Goal: Task Accomplishment & Management: Use online tool/utility

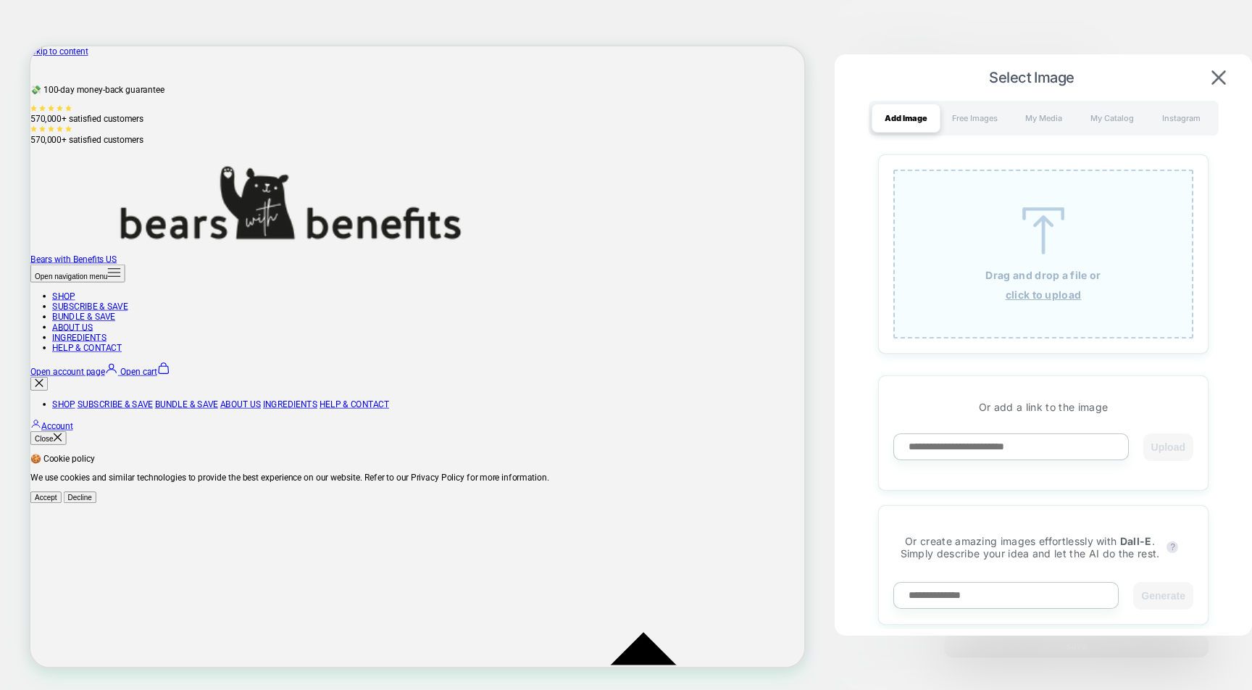
click at [1216, 89] on div "Select Image Add Image Free Images My Media My Catalog Instagram Drag and drop …" at bounding box center [1042, 348] width 417 height 589
click at [1210, 80] on button at bounding box center [1218, 78] width 23 height 16
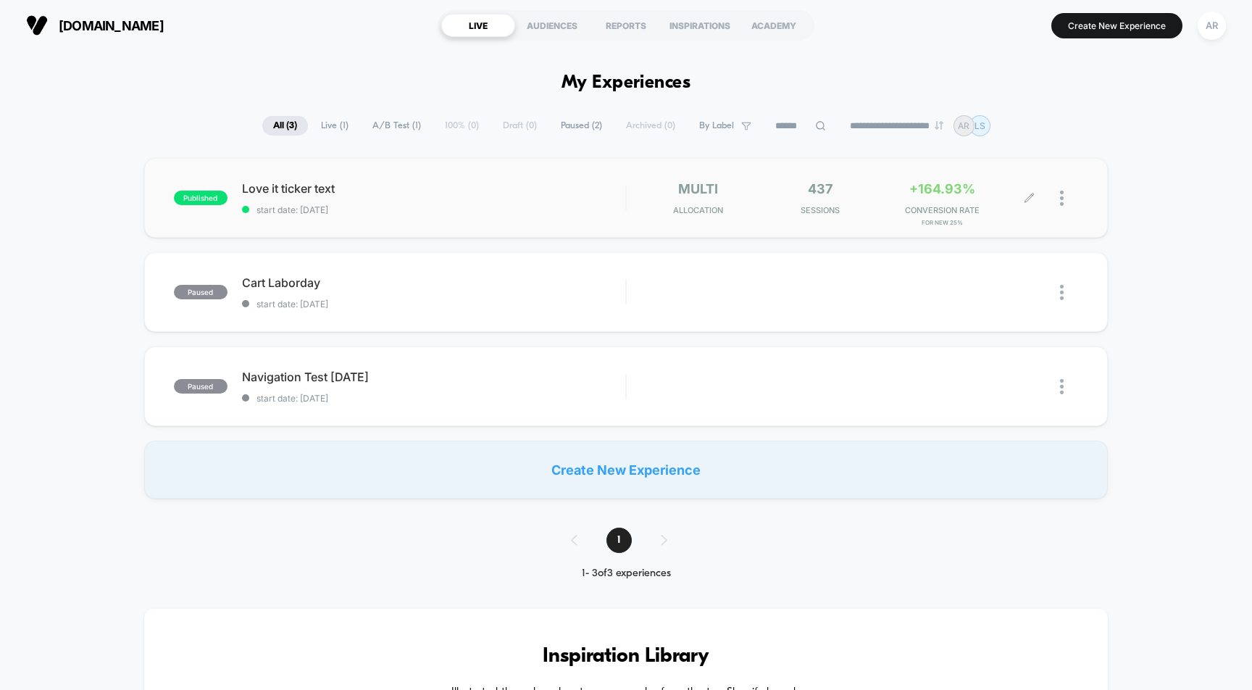
click at [872, 210] on span "Sessions" at bounding box center [820, 210] width 114 height 10
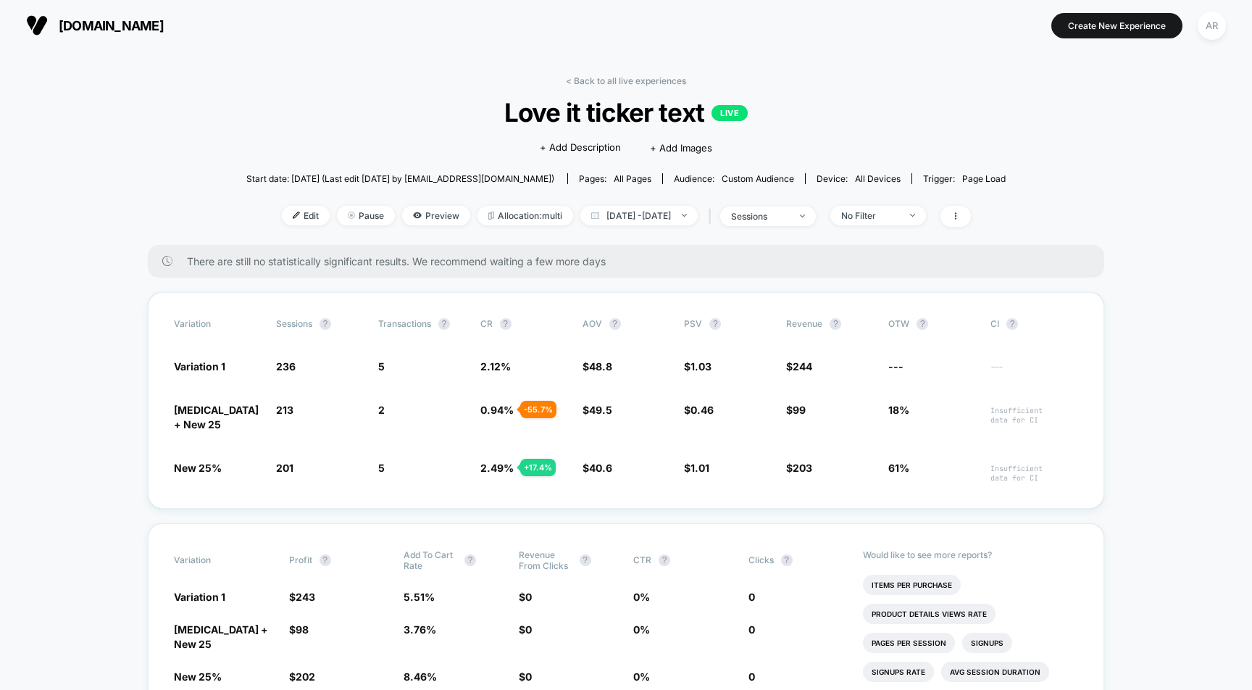
click at [154, 35] on button "[DOMAIN_NAME] [URL][DOMAIN_NAME]" at bounding box center [95, 25] width 146 height 23
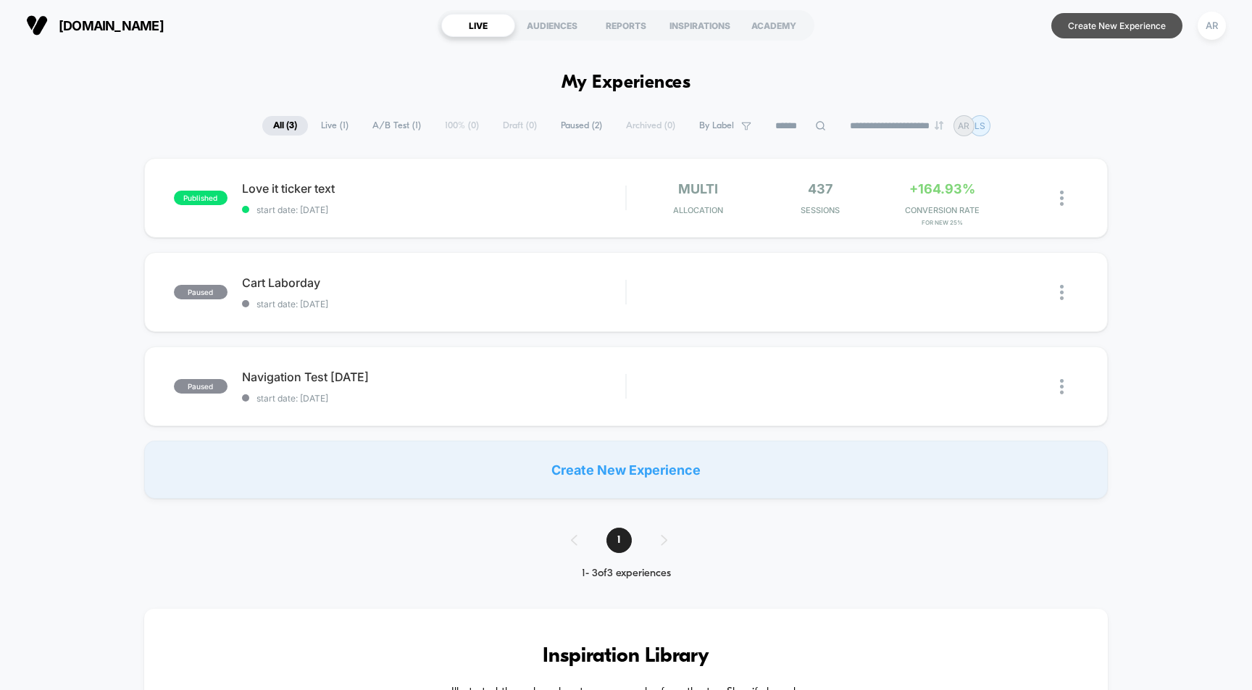
click at [1131, 21] on button "Create New Experience" at bounding box center [1116, 25] width 131 height 25
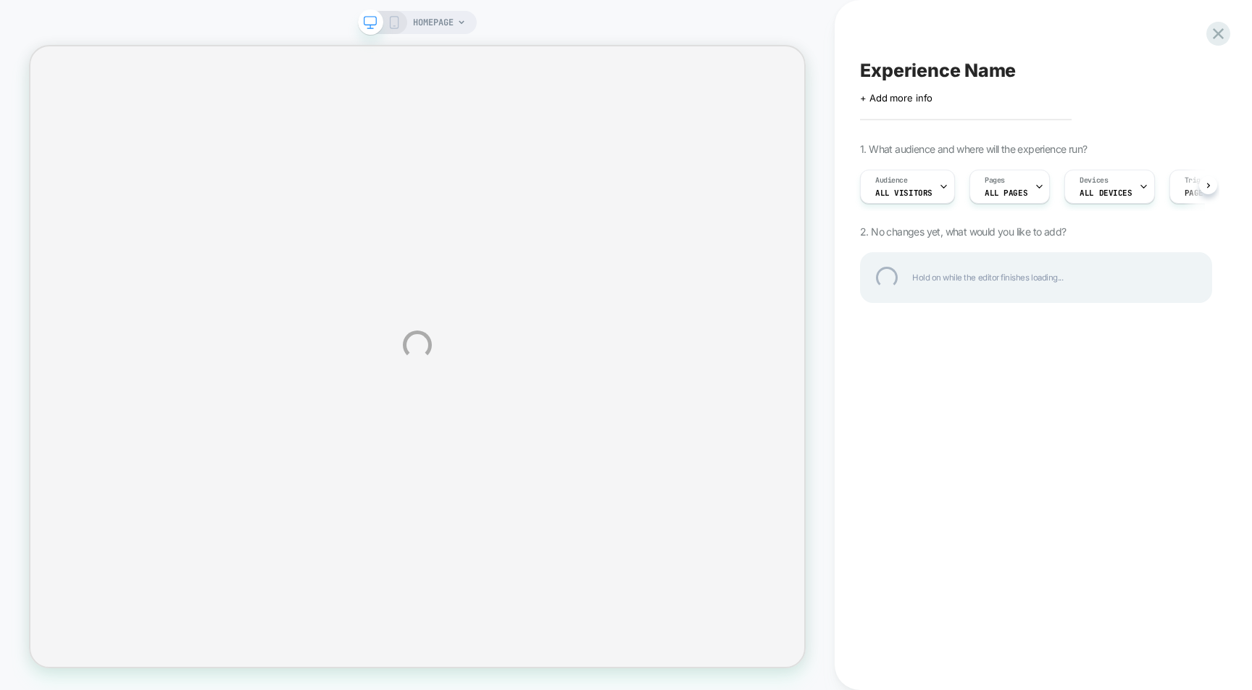
click at [445, 19] on div "HOMEPAGE Experience Name Click to edit experience details + Add more info 1. Wh…" at bounding box center [626, 345] width 1252 height 690
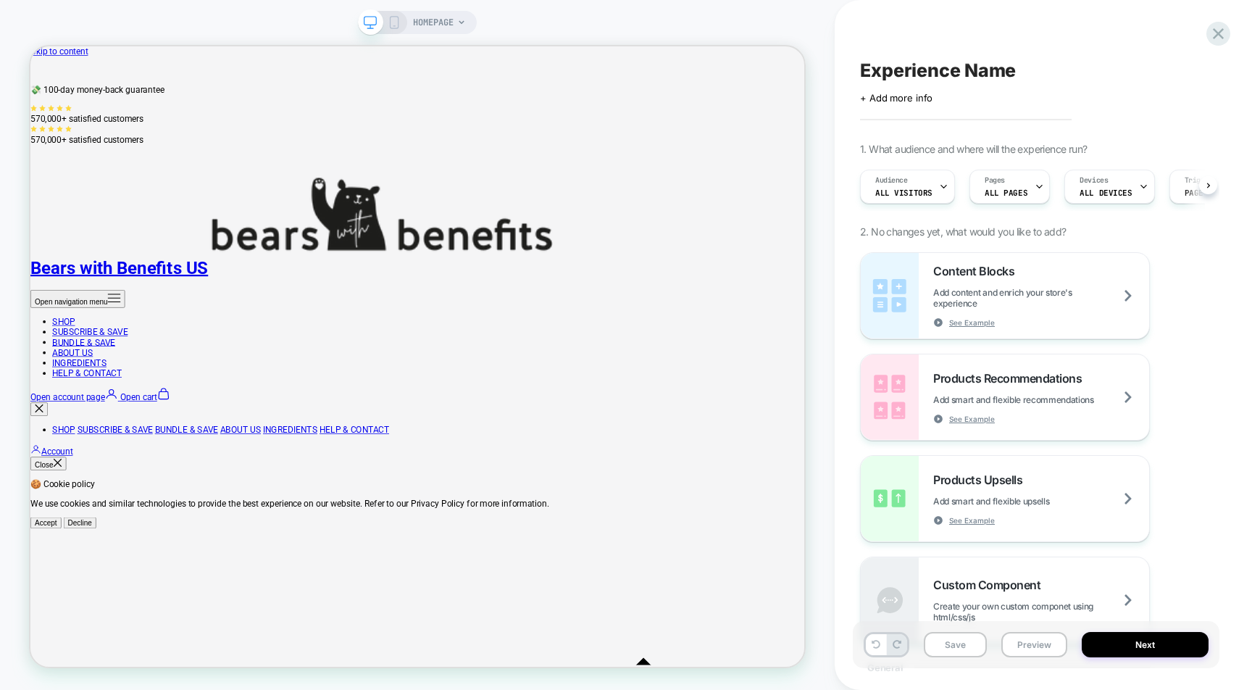
scroll to position [0, 1]
click at [426, 17] on span "HOMEPAGE" at bounding box center [433, 22] width 41 height 23
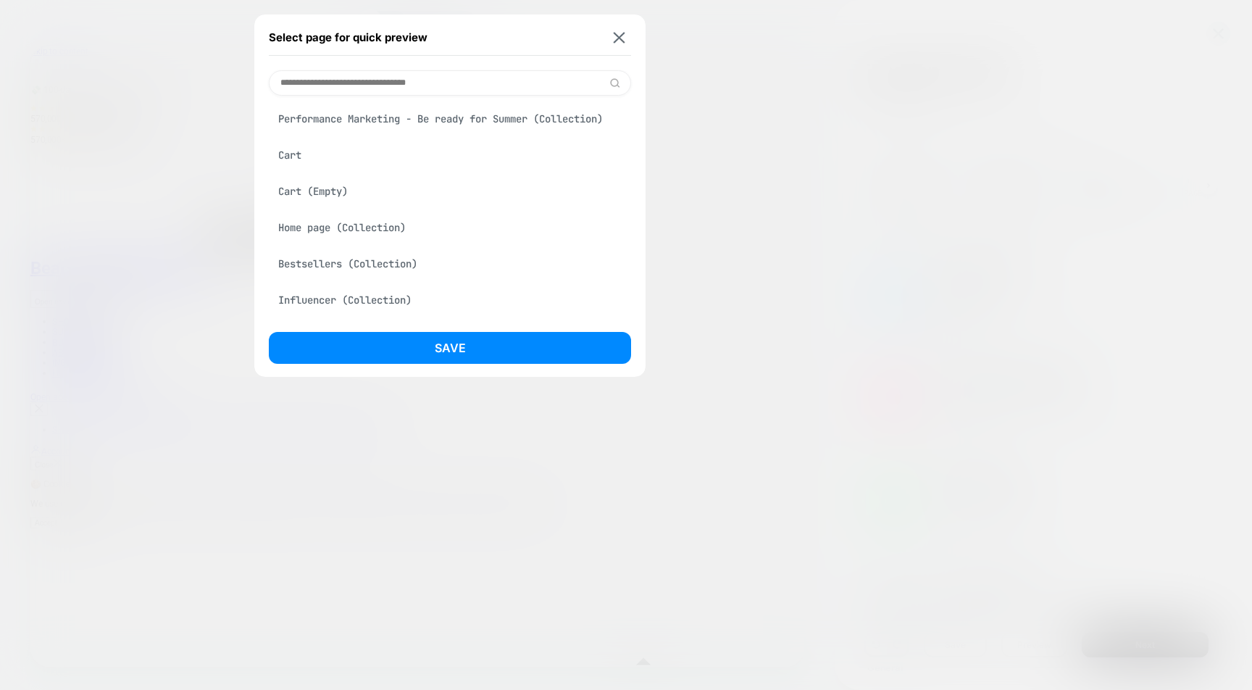
scroll to position [0, 0]
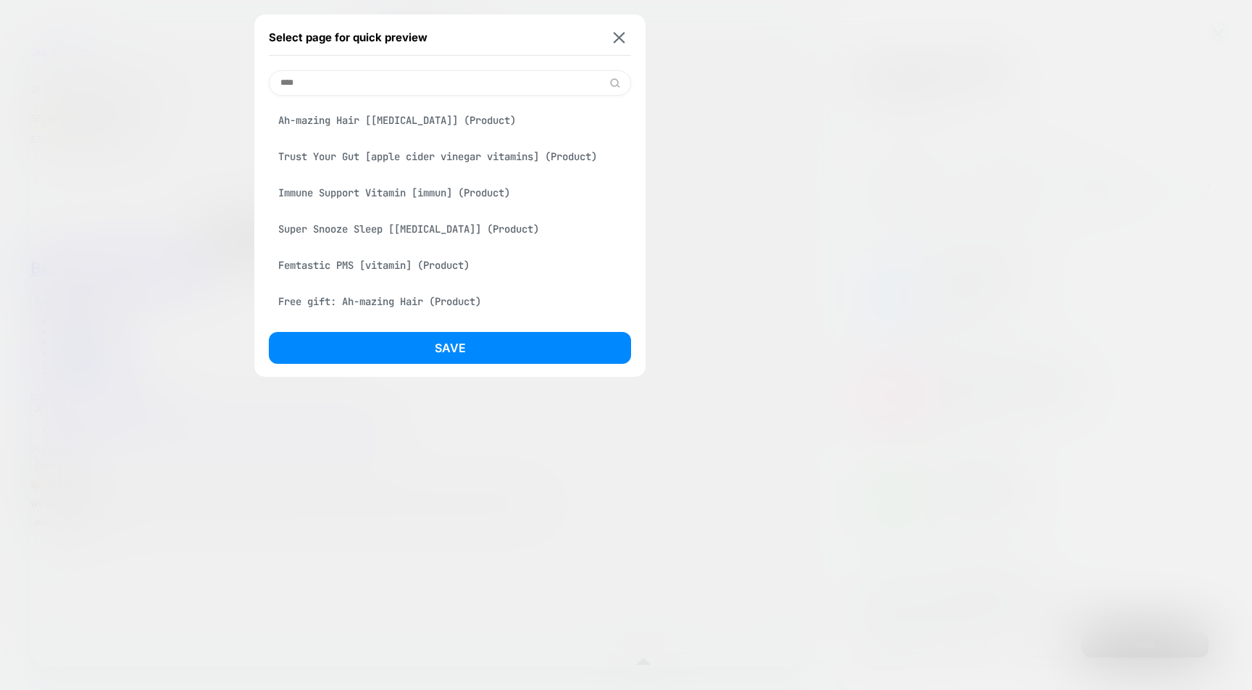
type input "****"
click at [403, 121] on div "Ah-mazing Hair [[MEDICAL_DATA]] (Product)" at bounding box center [450, 120] width 362 height 28
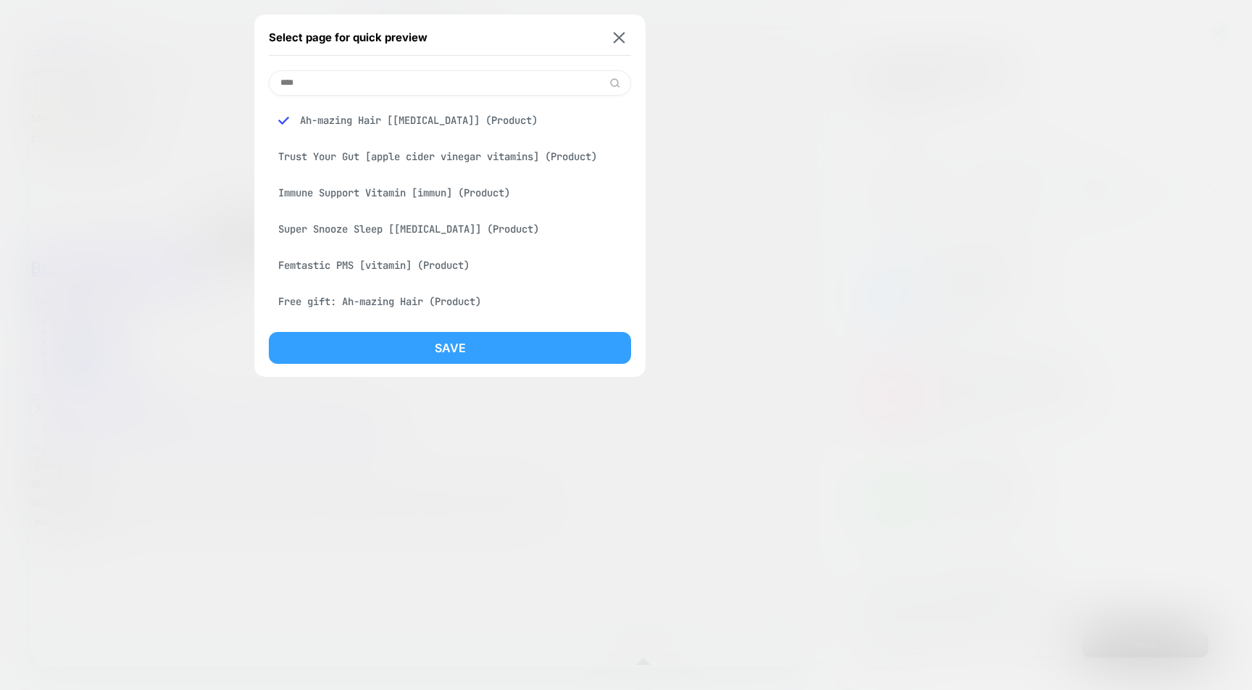
click at [465, 336] on button "Save" at bounding box center [450, 348] width 362 height 32
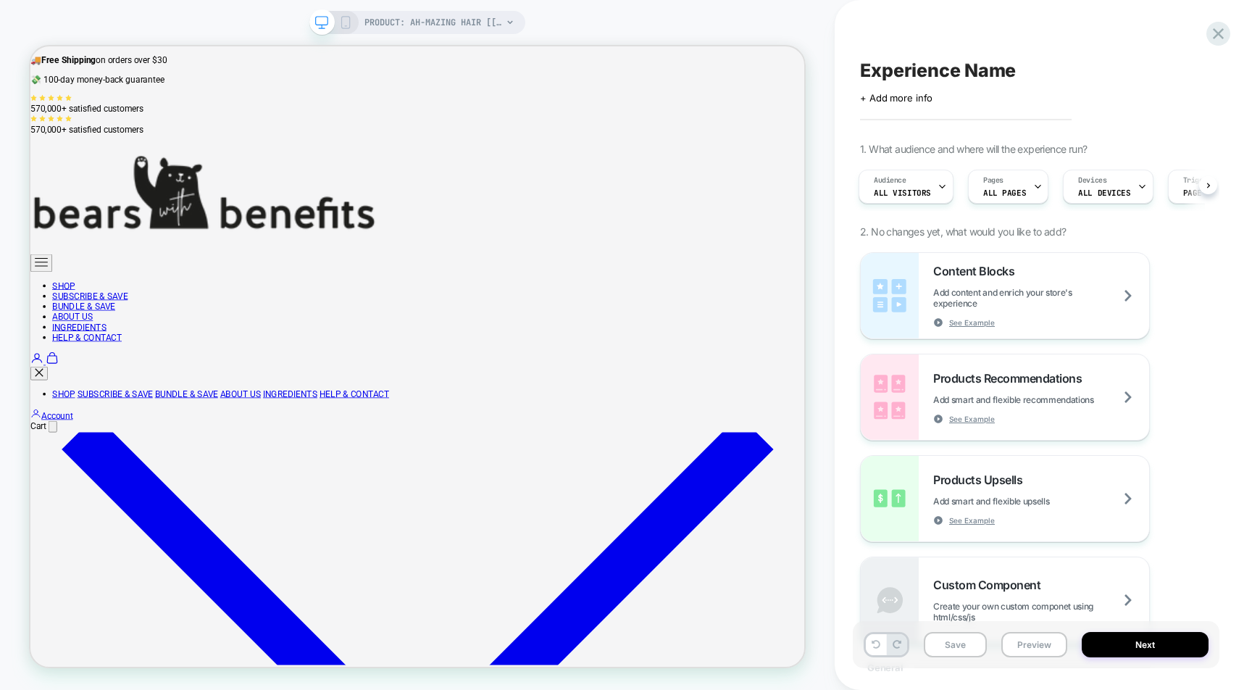
scroll to position [0, 2994]
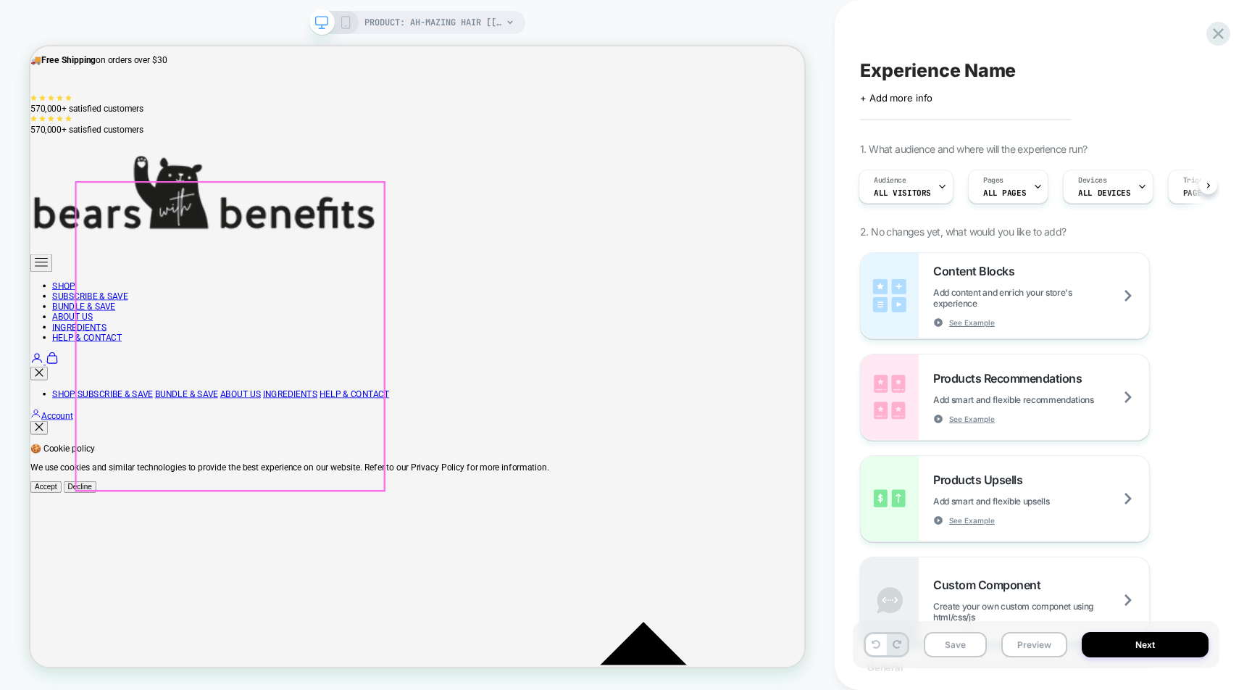
scroll to position [0, 1283]
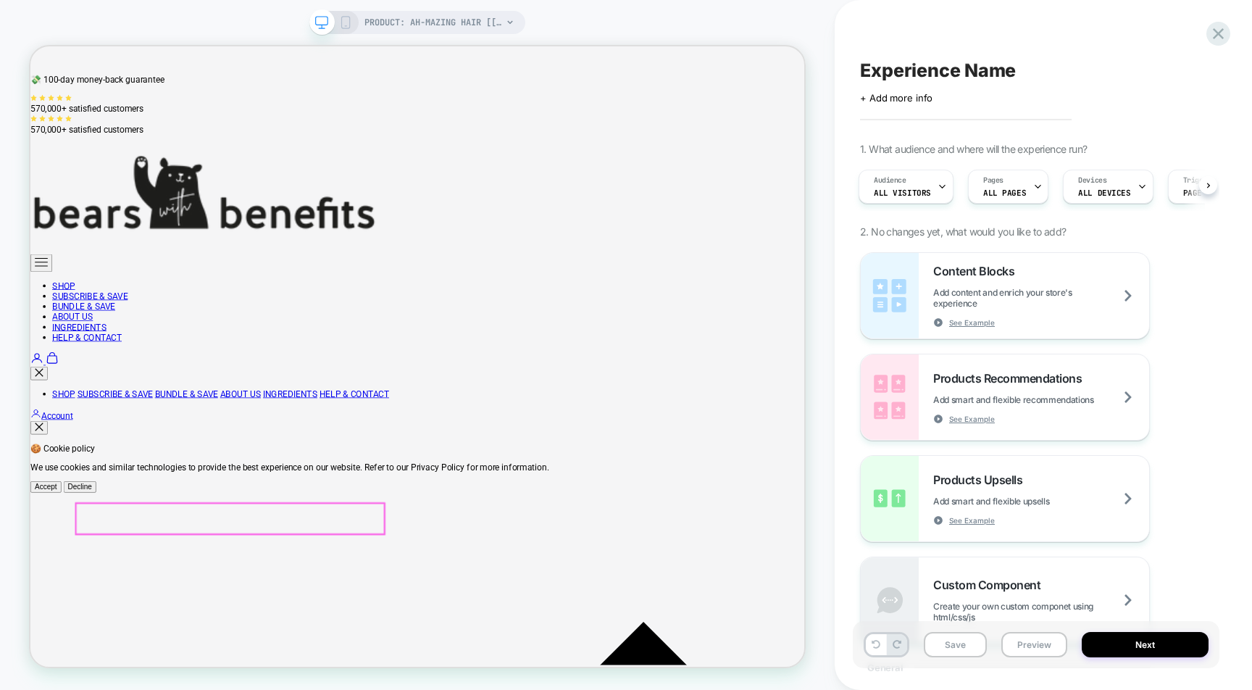
drag, startPoint x: 62, startPoint y: 424, endPoint x: 215, endPoint y: 671, distance: 290.2
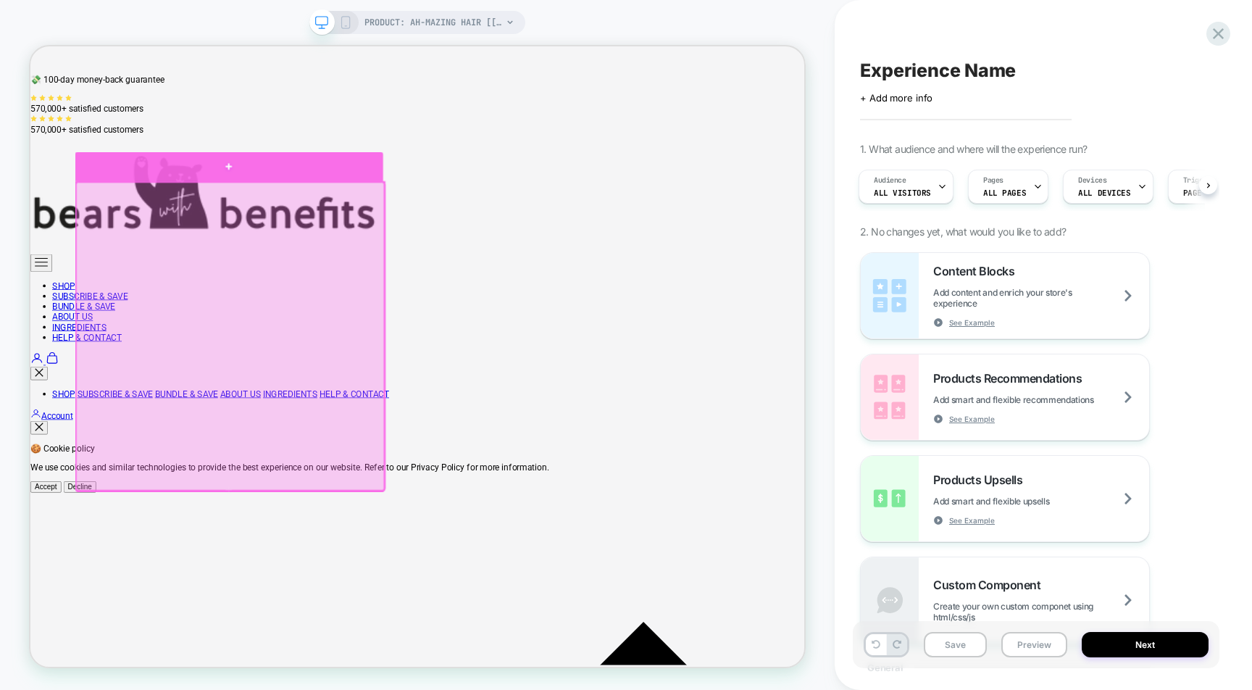
click at [178, 218] on div at bounding box center [295, 206] width 410 height 39
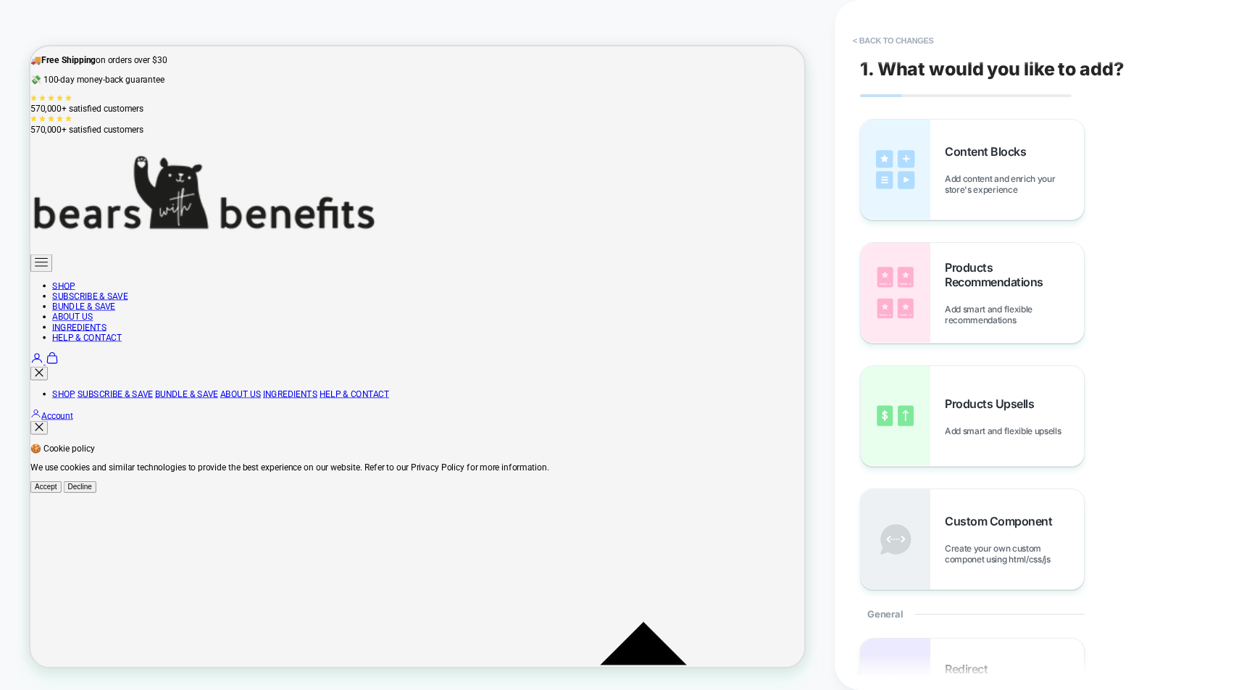
click at [853, 45] on button "< Back to changes" at bounding box center [893, 40] width 96 height 23
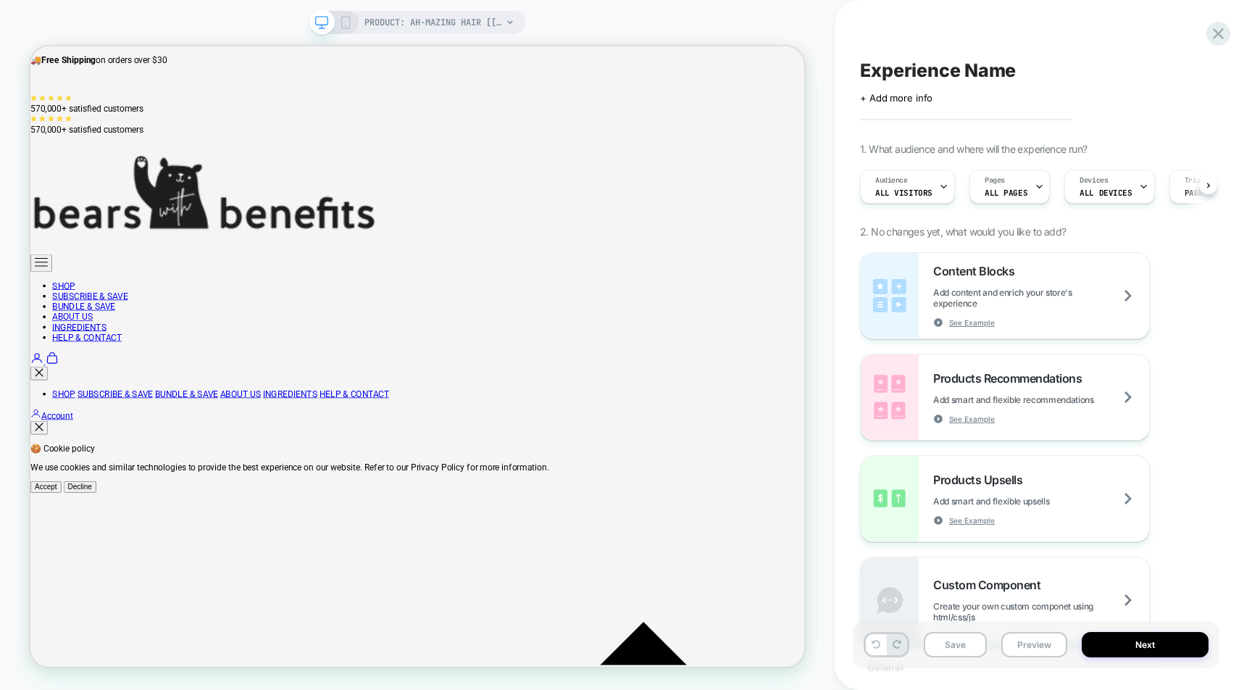
scroll to position [0, 1]
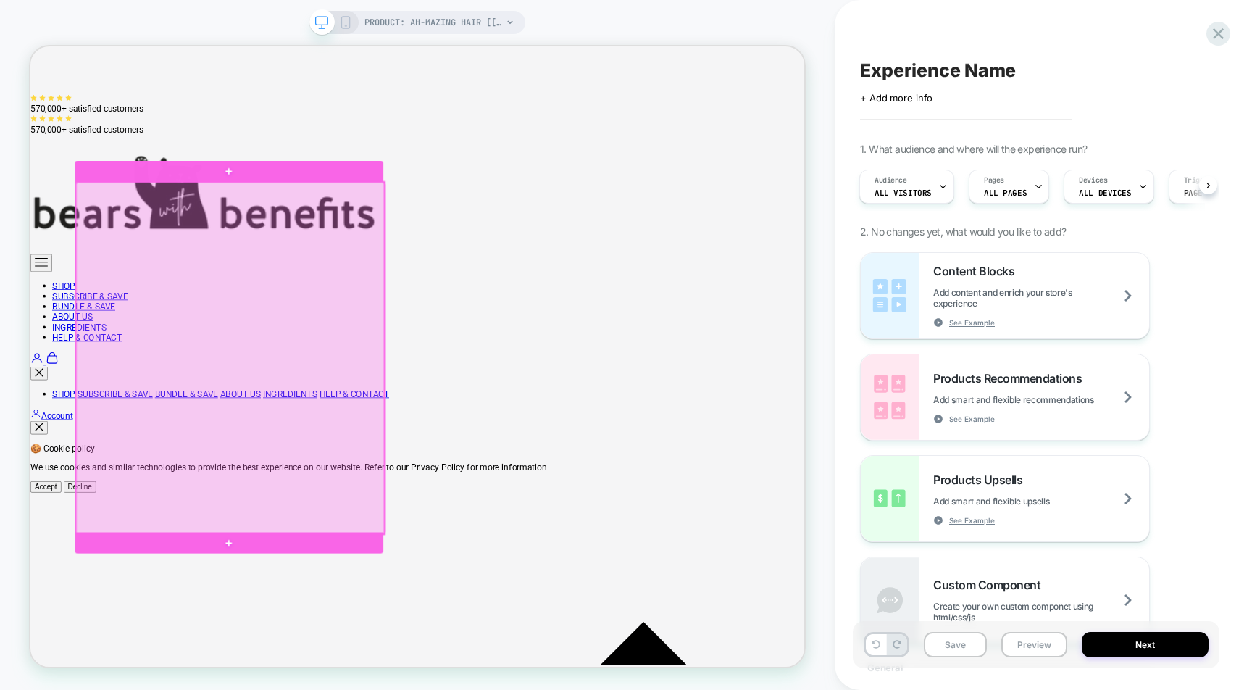
click at [93, 620] on div at bounding box center [296, 461] width 410 height 468
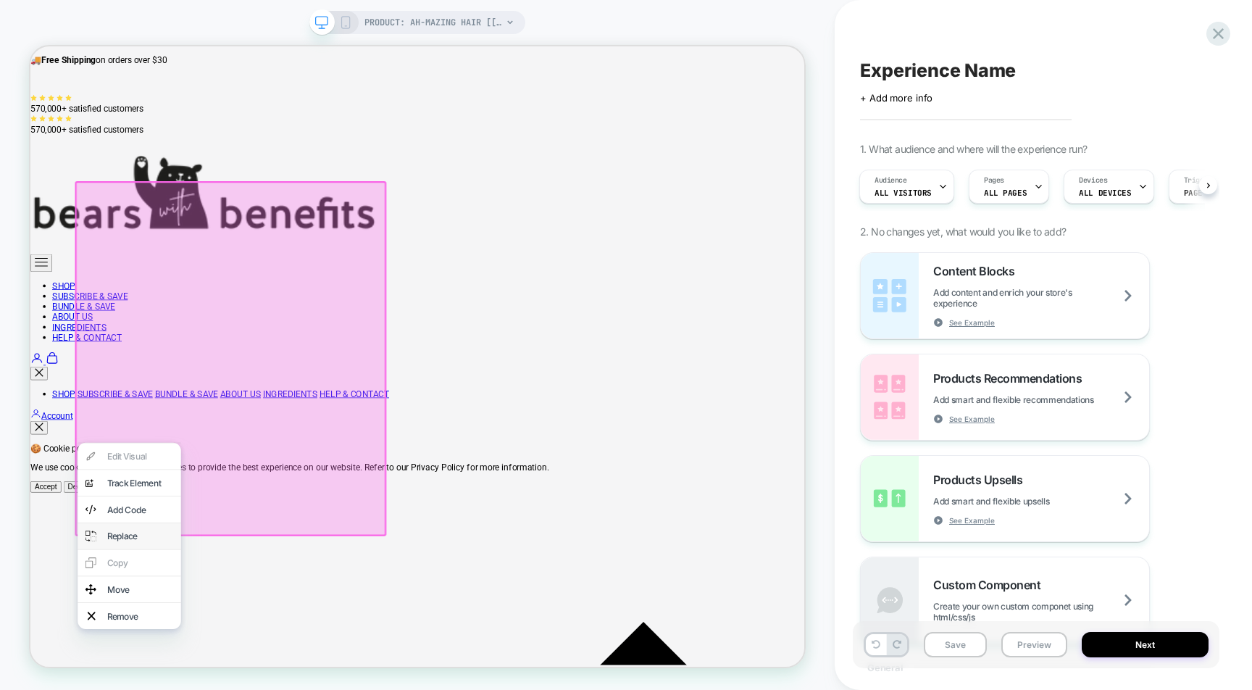
click at [180, 689] on div "Replace" at bounding box center [162, 699] width 138 height 35
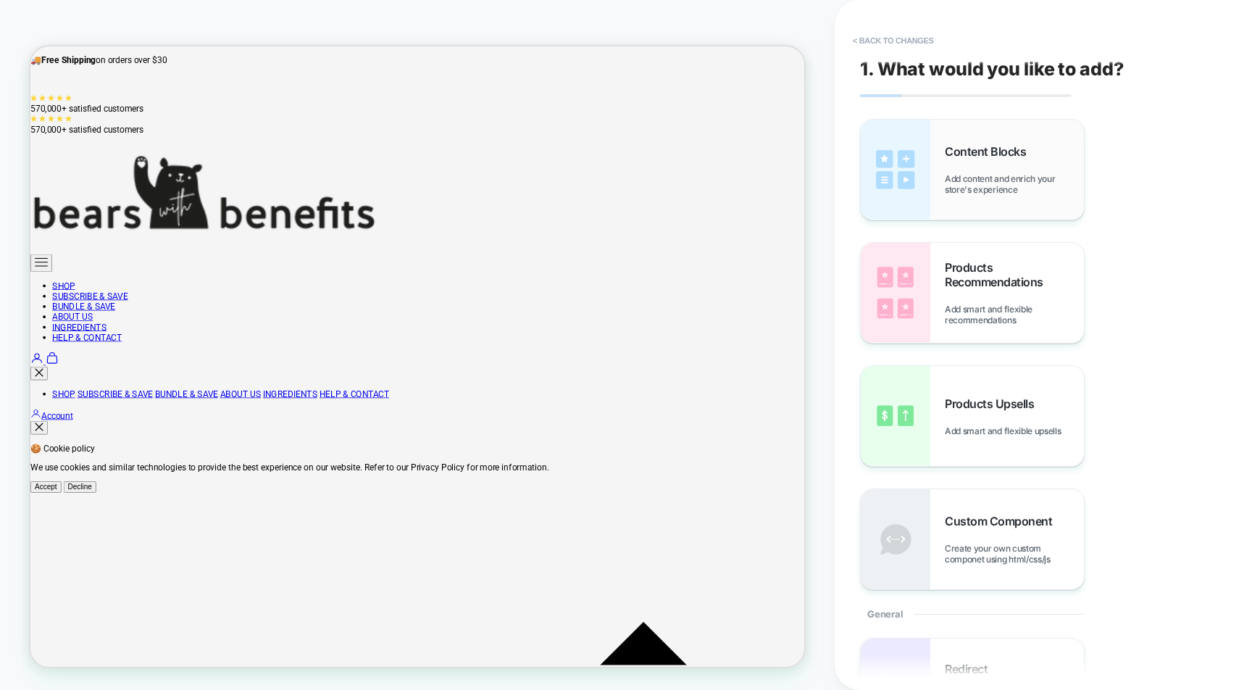
click at [997, 195] on div "Content Blocks Add content and enrich your store's experience" at bounding box center [971, 170] width 223 height 100
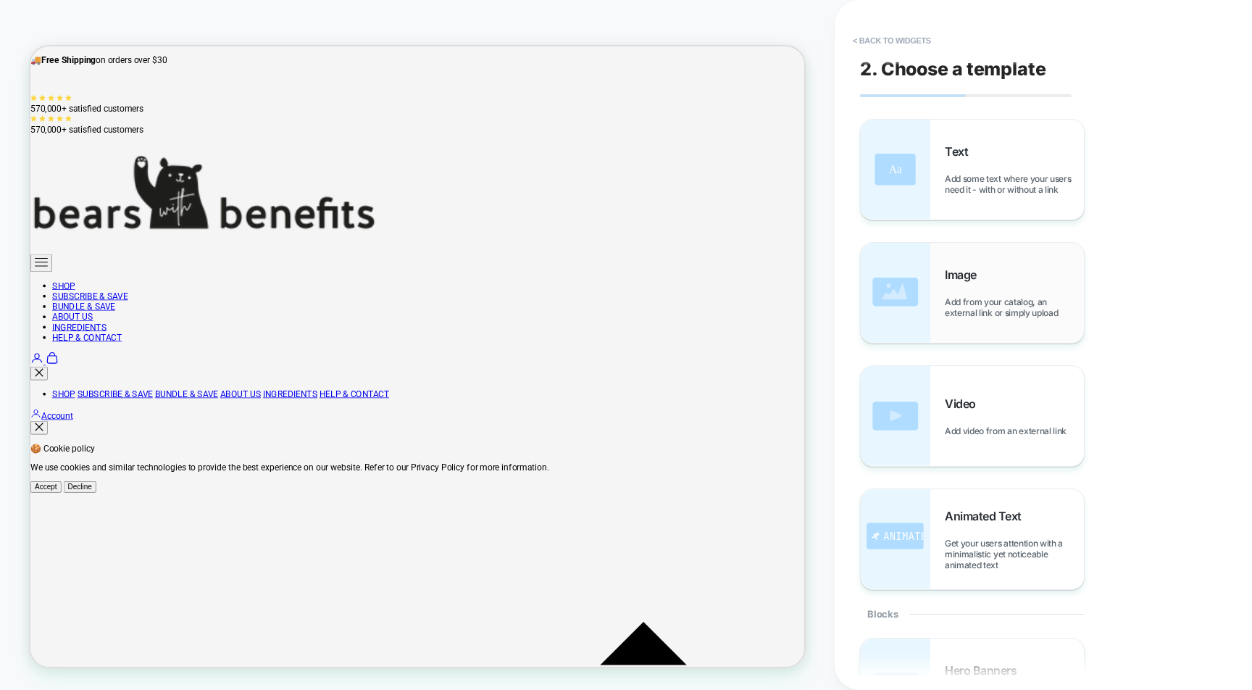
click at [986, 288] on div "Image Add from your catalog, an external link or simply upload" at bounding box center [1013, 292] width 139 height 51
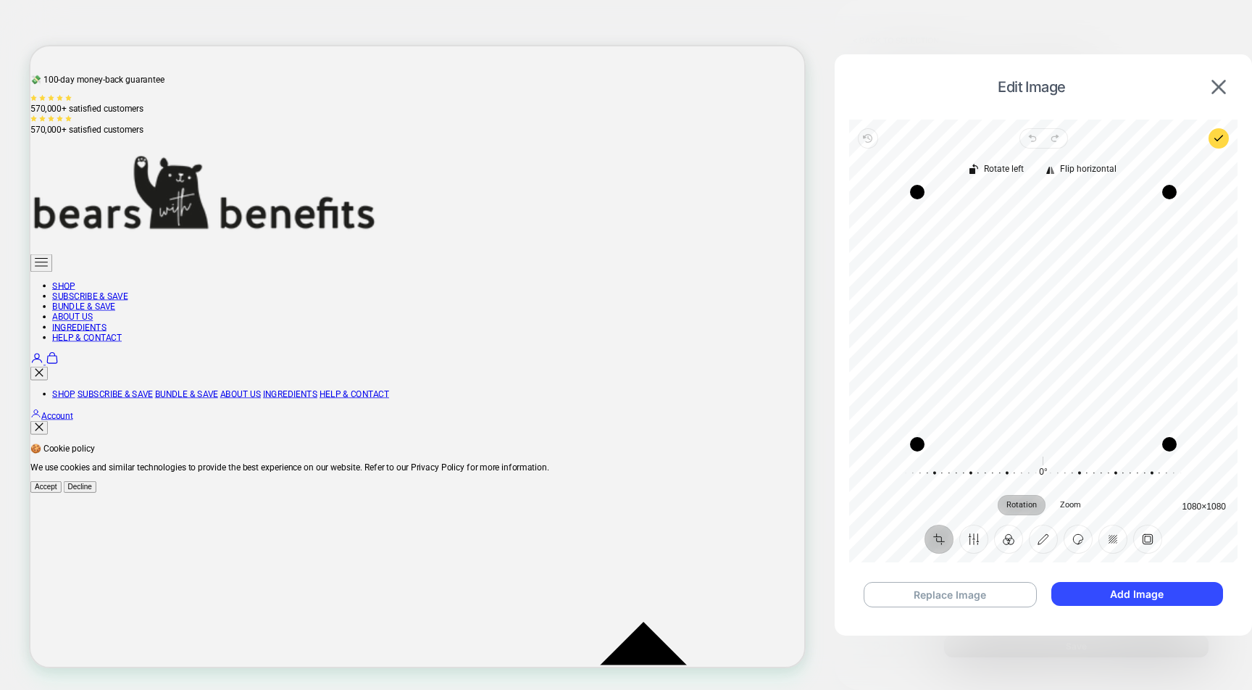
click at [1123, 256] on div "Recenter" at bounding box center [1042, 318] width 365 height 252
click at [1222, 83] on img at bounding box center [1218, 87] width 14 height 14
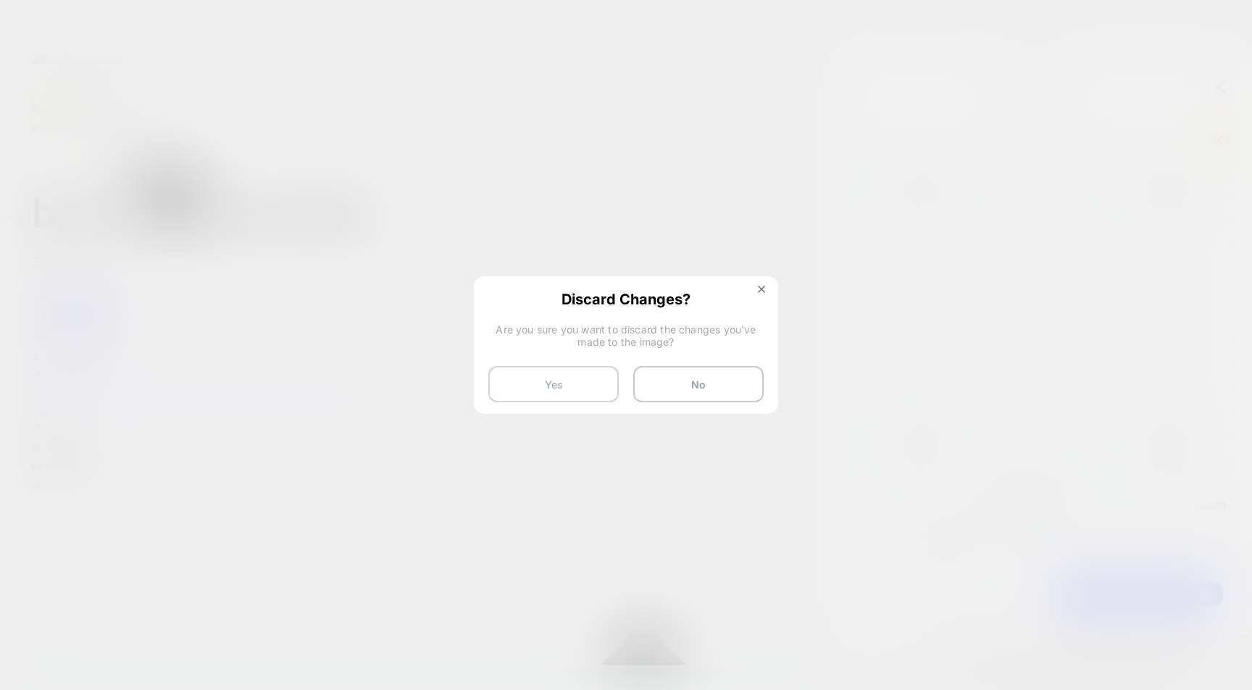
click at [577, 387] on button "Yes" at bounding box center [553, 384] width 130 height 36
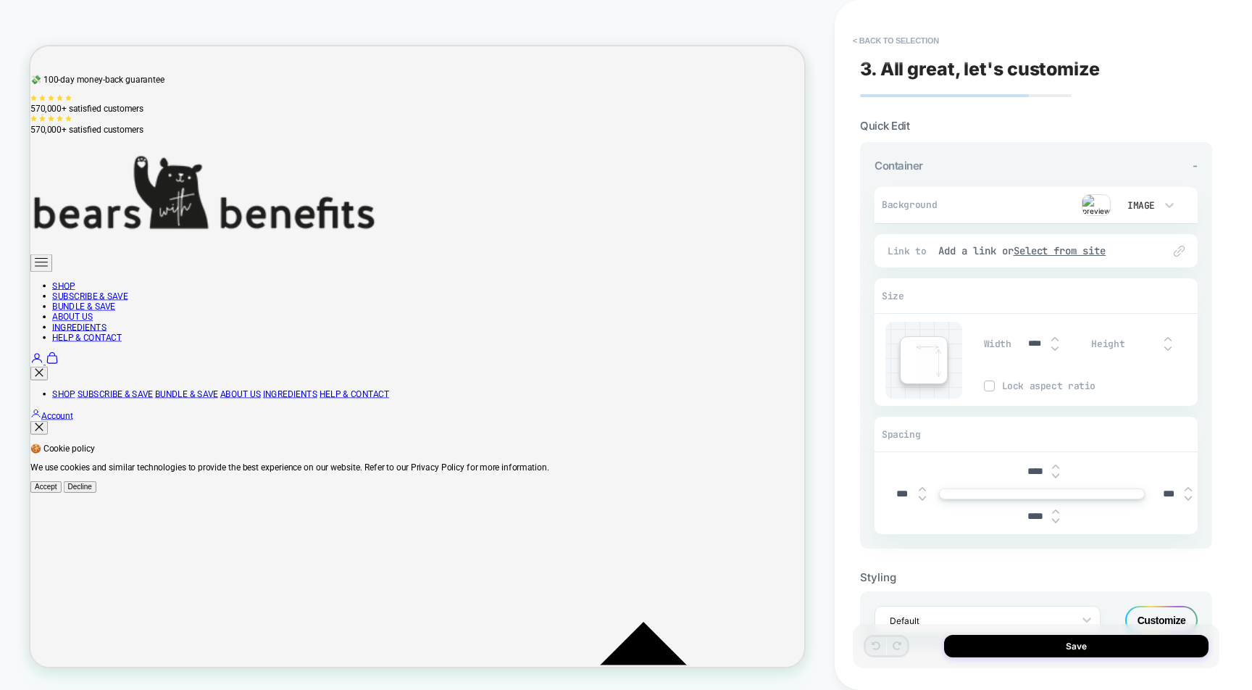
click at [1136, 203] on div "Image" at bounding box center [1139, 205] width 30 height 12
click at [1170, 194] on div at bounding box center [626, 345] width 1252 height 690
click at [1171, 202] on icon at bounding box center [1169, 205] width 14 height 14
click at [1123, 170] on div at bounding box center [626, 345] width 1252 height 690
click at [862, 39] on button "< Back to selection" at bounding box center [895, 40] width 101 height 23
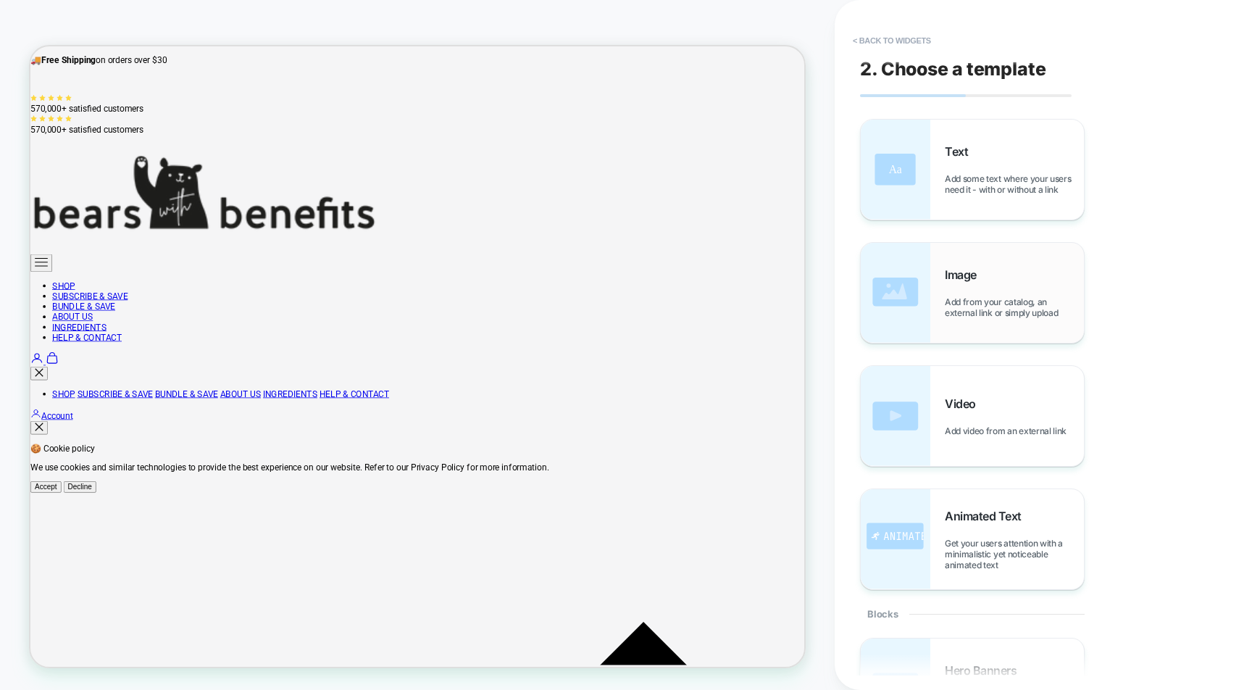
click at [934, 296] on div "Image Add from your catalog, an external link or simply upload" at bounding box center [971, 293] width 223 height 100
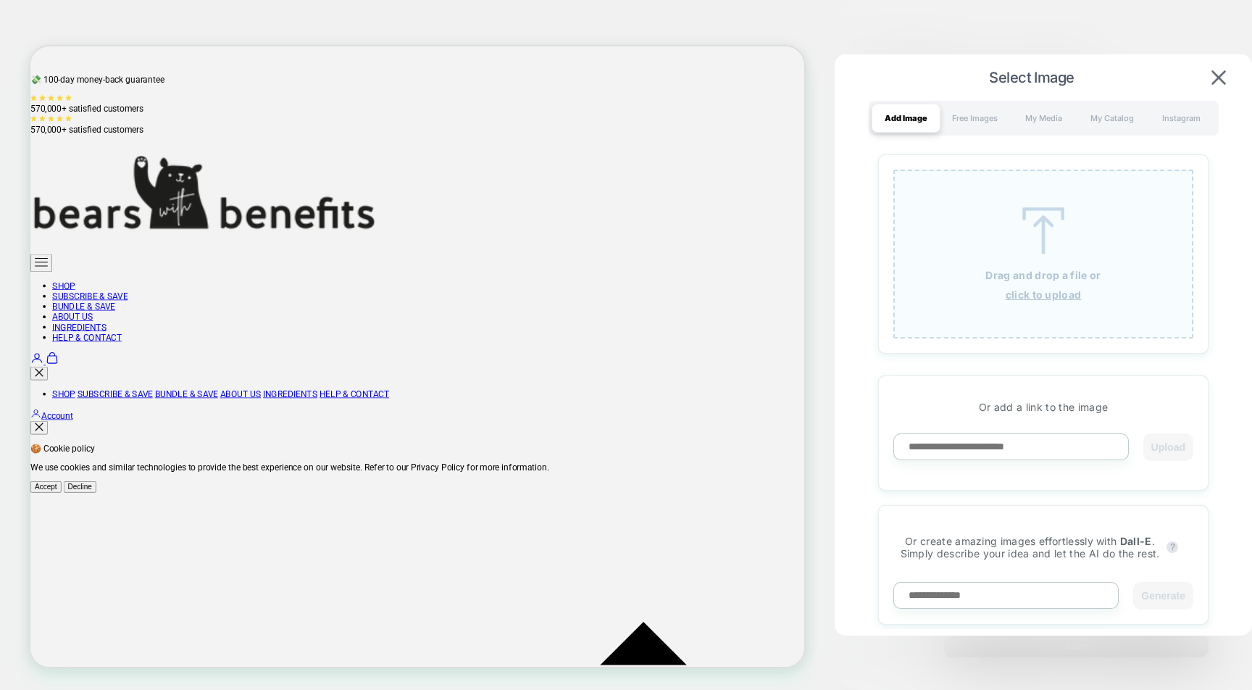
click at [973, 282] on div "Drag and drop a file or click to upload" at bounding box center [1043, 253] width 300 height 169
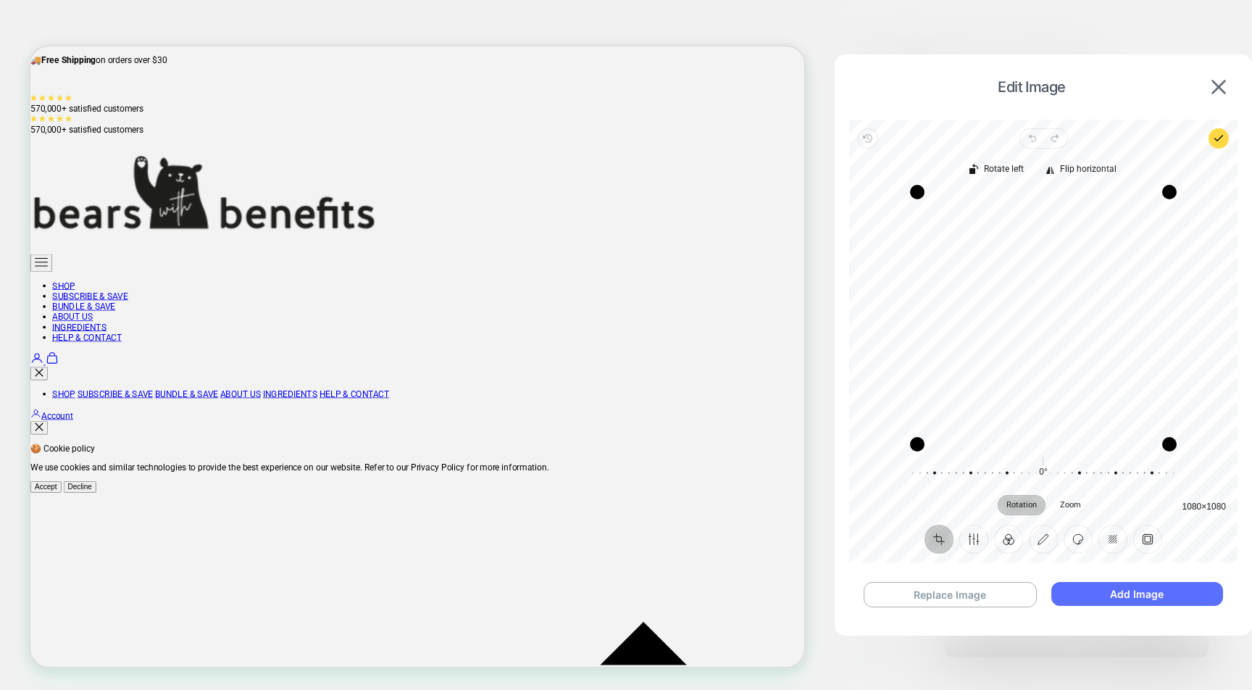
click at [1191, 598] on button "Add Image" at bounding box center [1137, 594] width 172 height 24
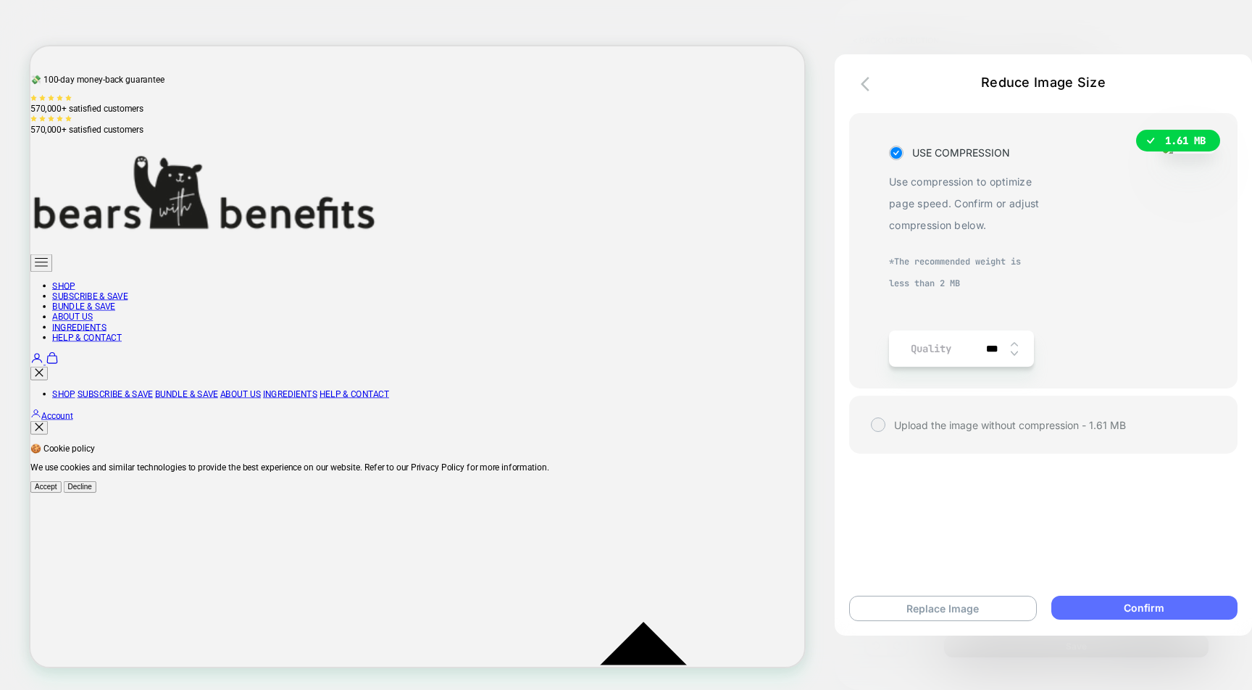
click at [1170, 600] on button "Confirm" at bounding box center [1144, 607] width 186 height 24
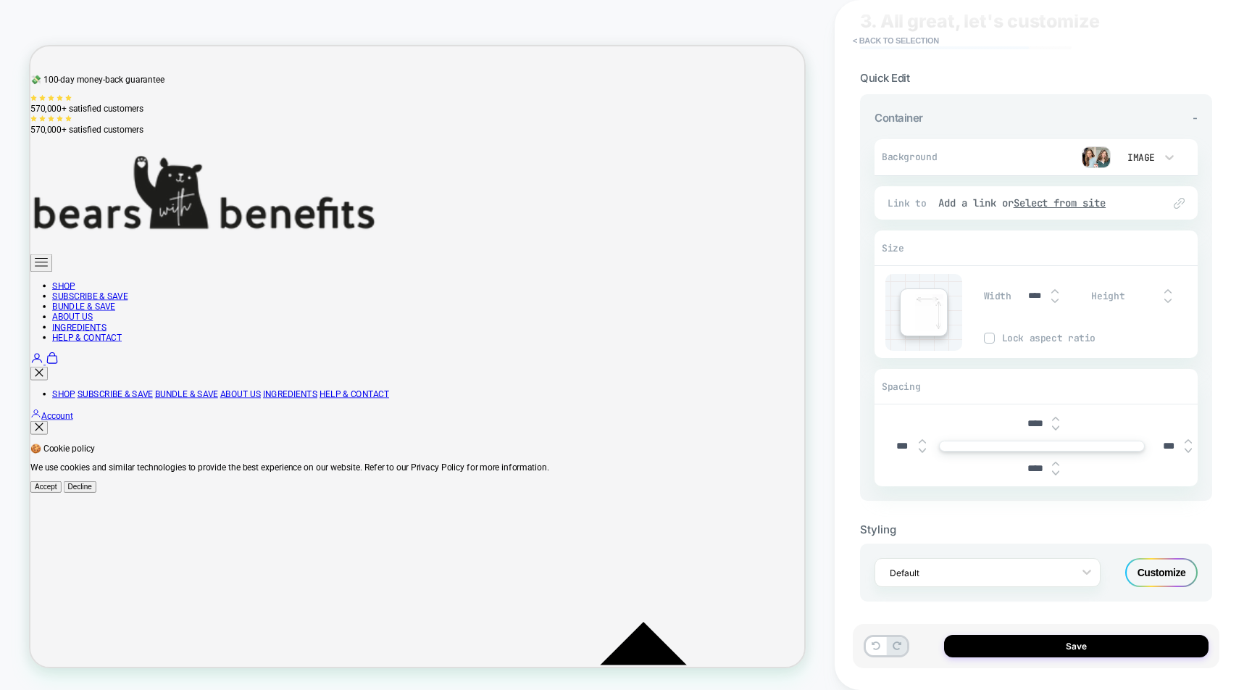
scroll to position [51, 0]
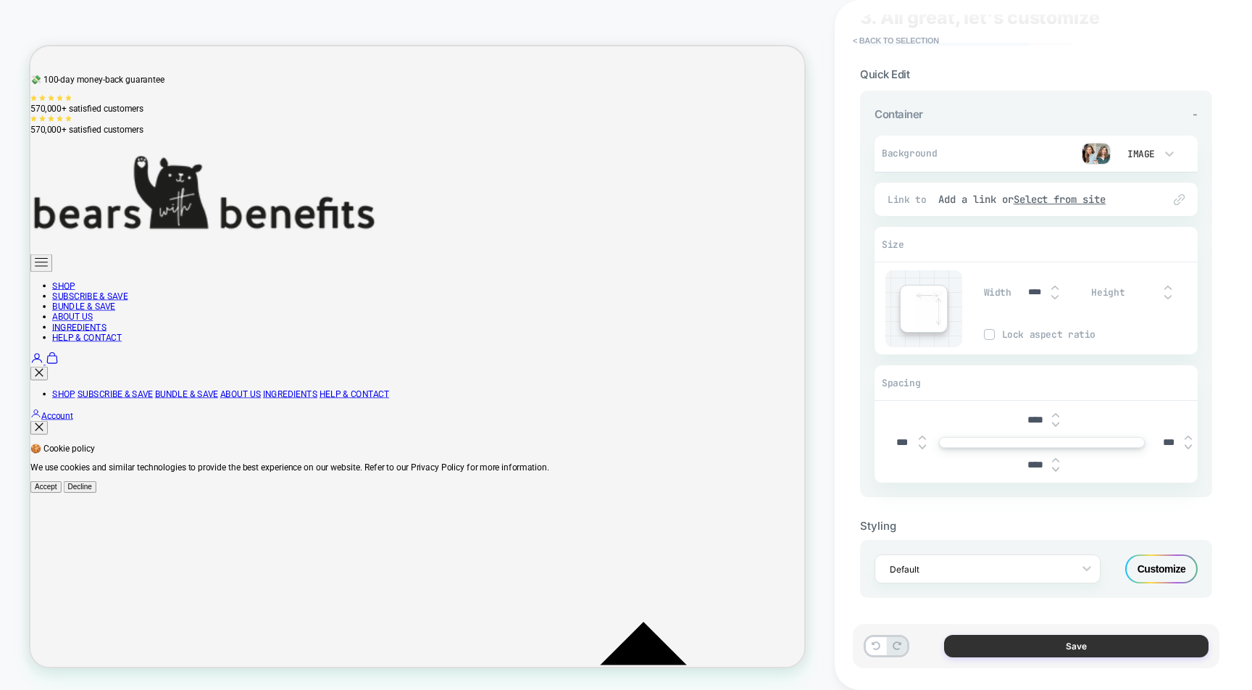
click at [1026, 643] on button "Save" at bounding box center [1076, 645] width 264 height 22
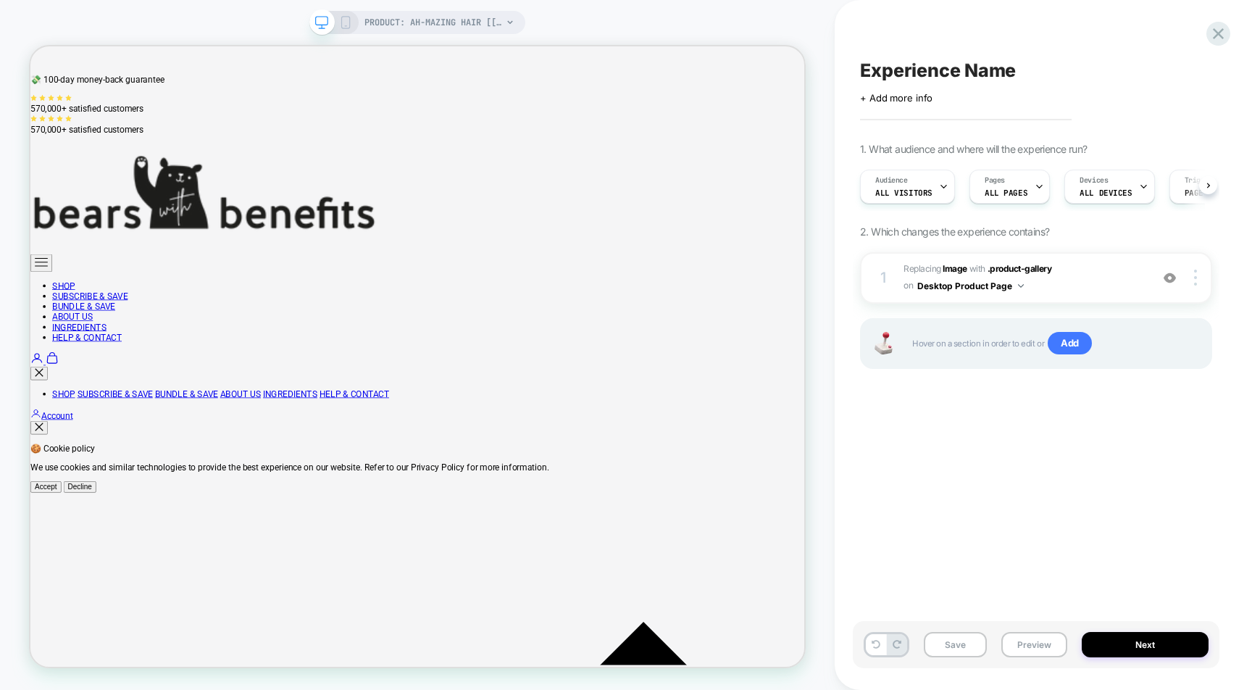
scroll to position [0, 1]
click at [1198, 275] on div at bounding box center [1198, 277] width 28 height 16
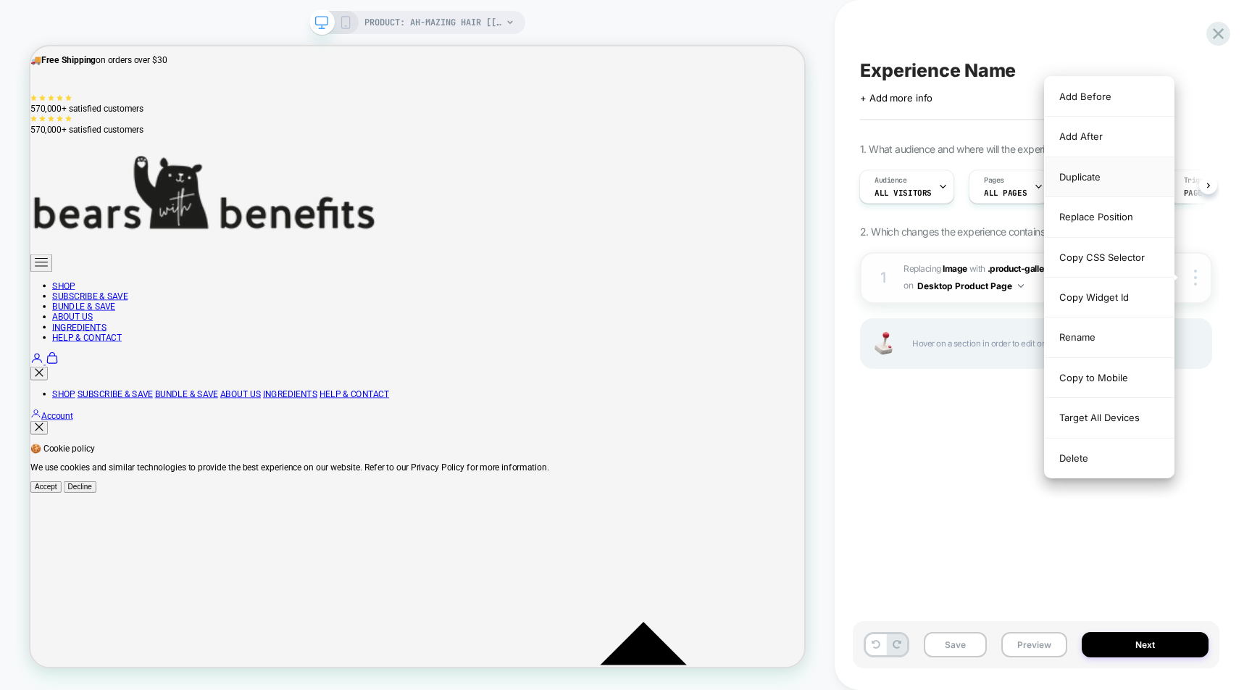
click at [1108, 175] on div "Duplicate" at bounding box center [1108, 177] width 129 height 40
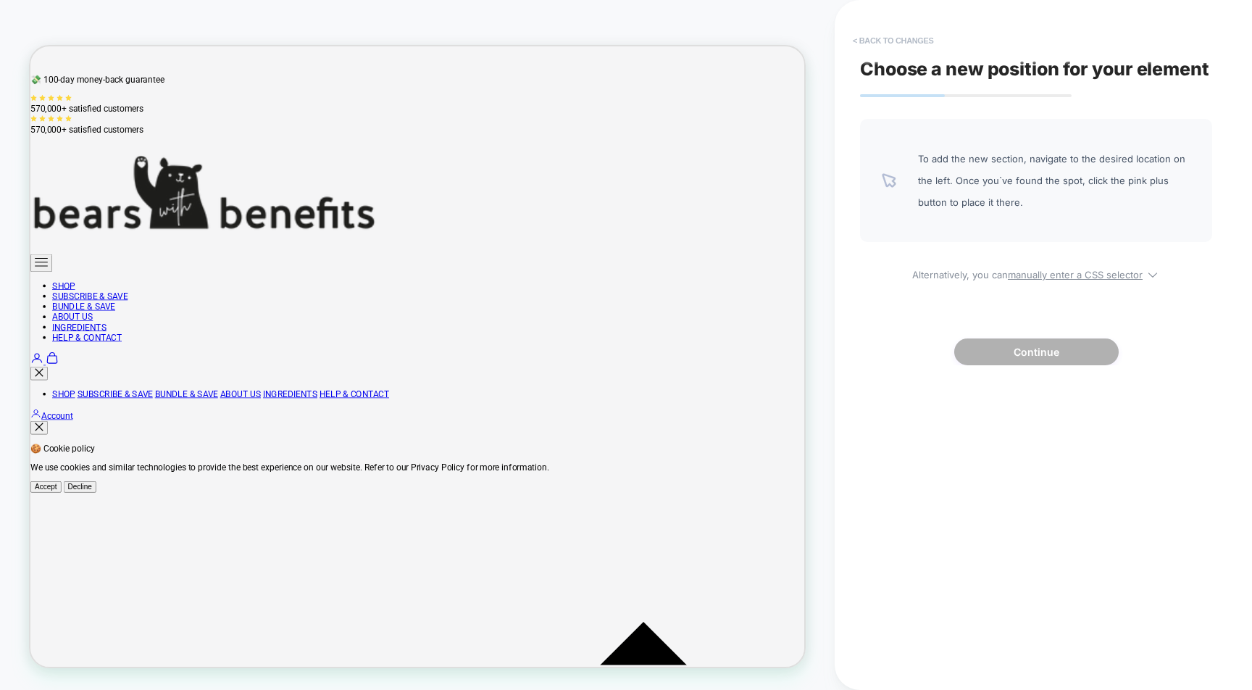
click at [918, 45] on button "< Back to changes" at bounding box center [893, 40] width 96 height 23
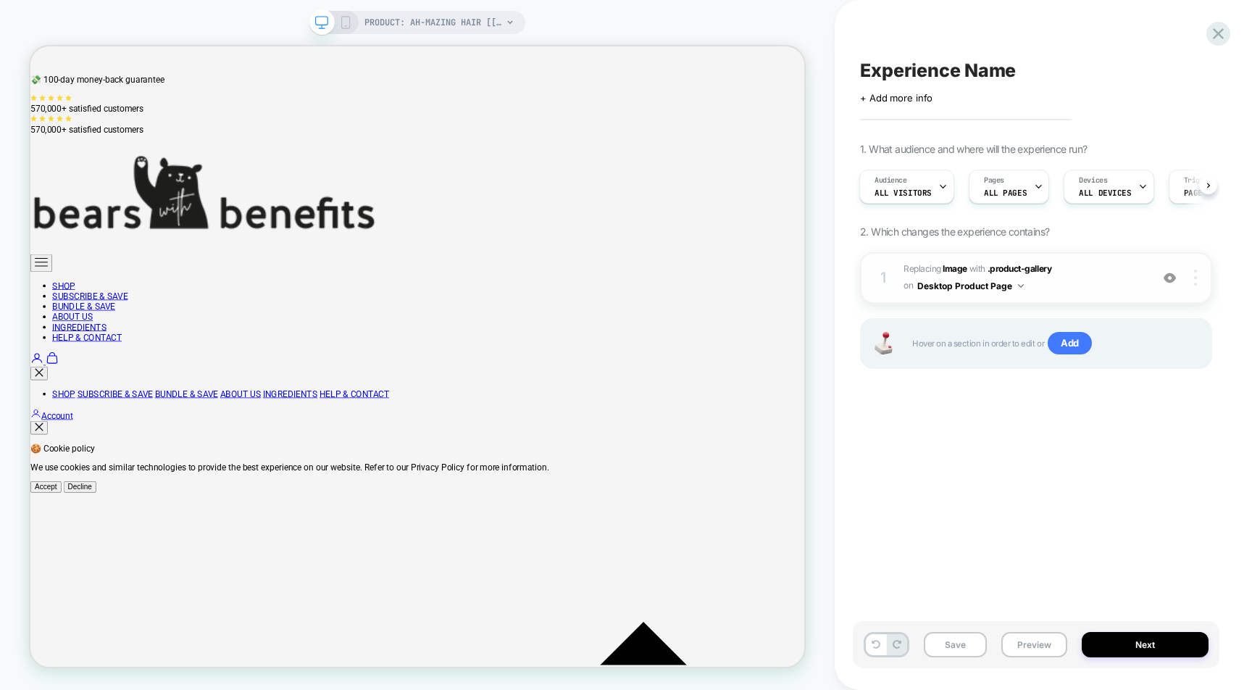
click at [1194, 282] on img at bounding box center [1195, 277] width 3 height 16
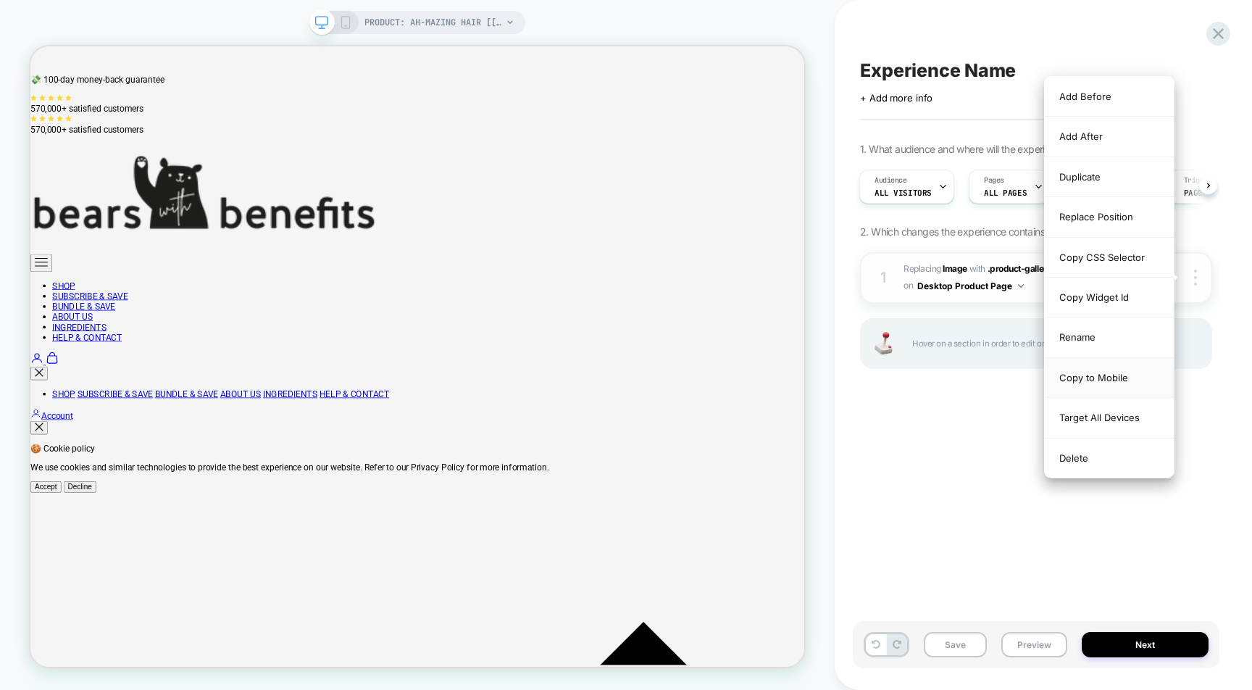
click at [1115, 368] on div "Copy to Mobile" at bounding box center [1108, 378] width 129 height 40
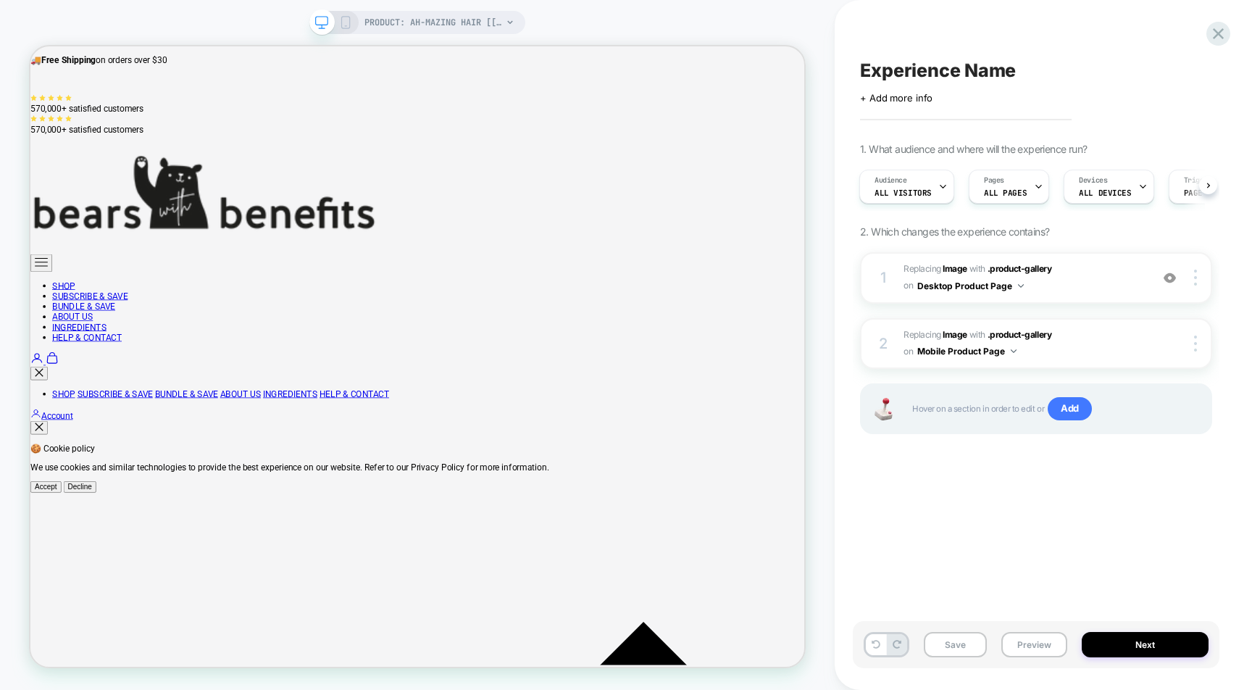
click at [347, 23] on icon at bounding box center [345, 22] width 13 height 13
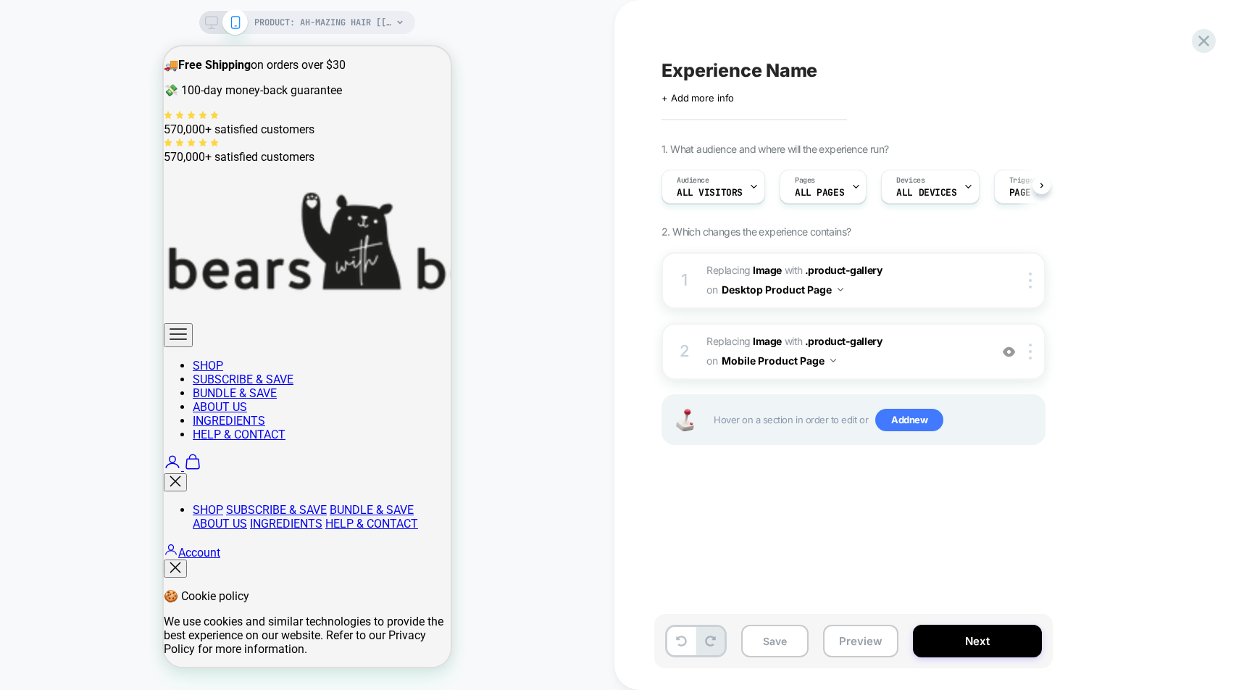
scroll to position [0, 1]
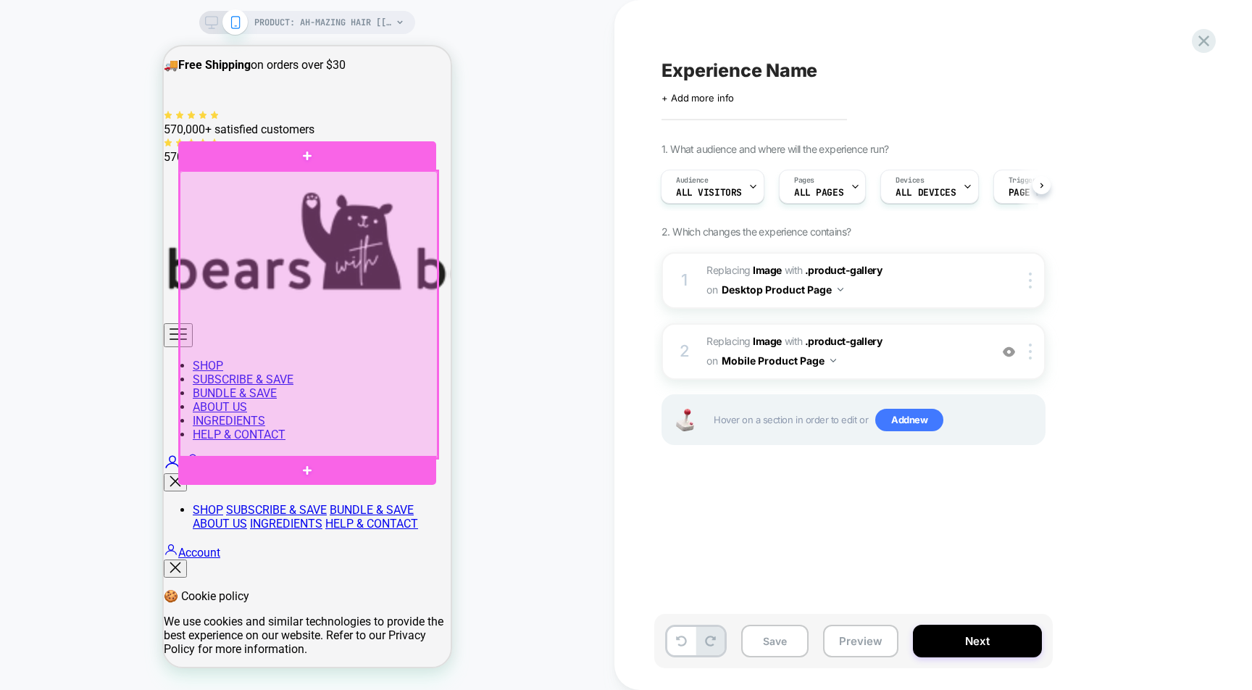
click at [397, 371] on div at bounding box center [309, 314] width 258 height 287
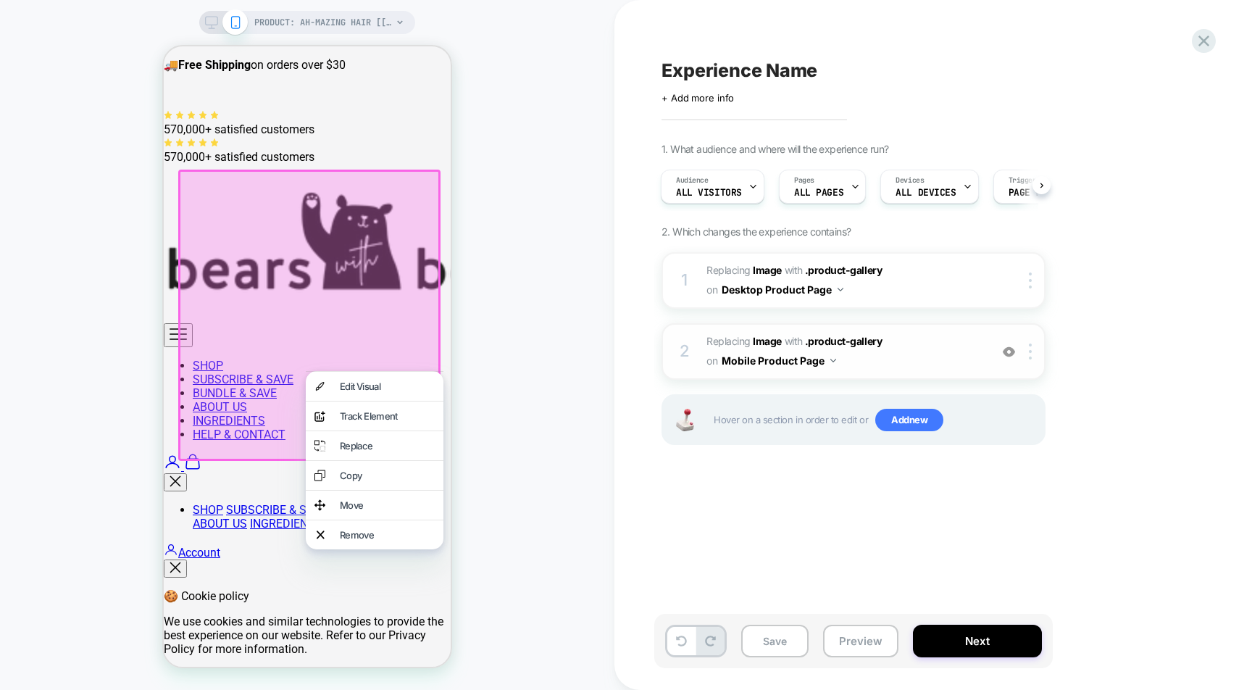
click at [912, 349] on span "#_loomi_addon_1757791583388 Replacing Image WITH .product-gallery .product-gall…" at bounding box center [844, 351] width 276 height 39
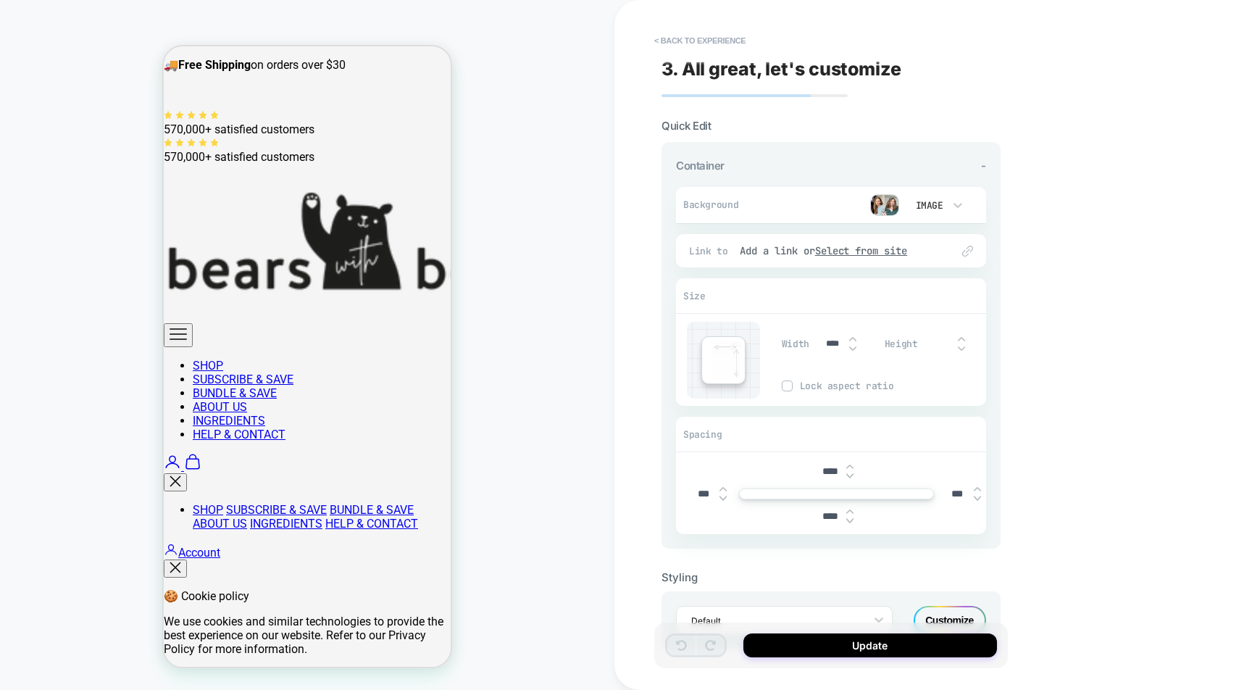
click at [847, 521] on img at bounding box center [849, 521] width 7 height 6
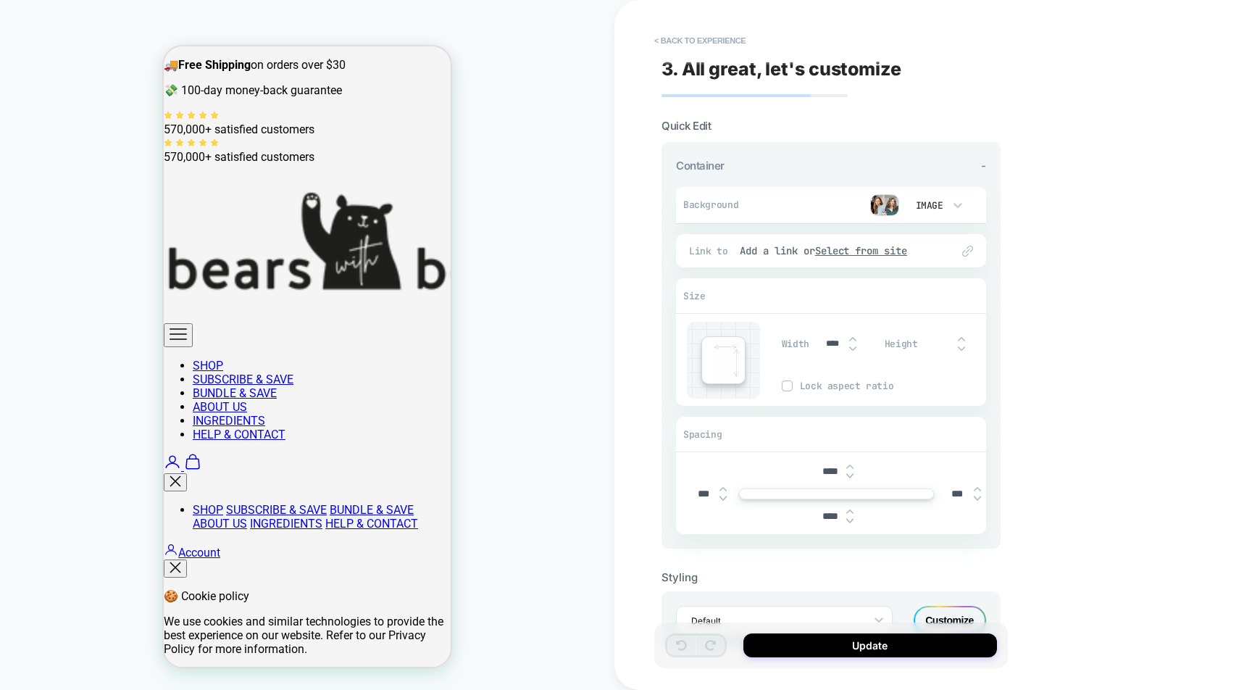
click at [847, 521] on img at bounding box center [849, 521] width 7 height 6
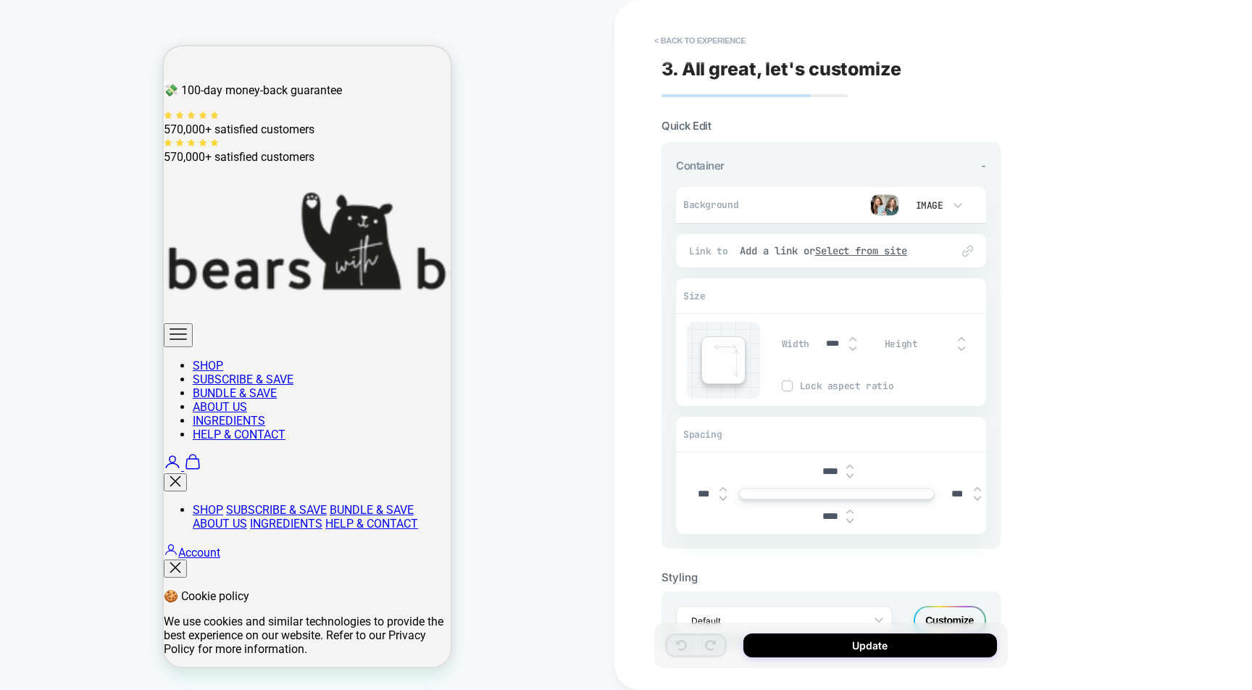
click at [847, 521] on img at bounding box center [849, 521] width 7 height 6
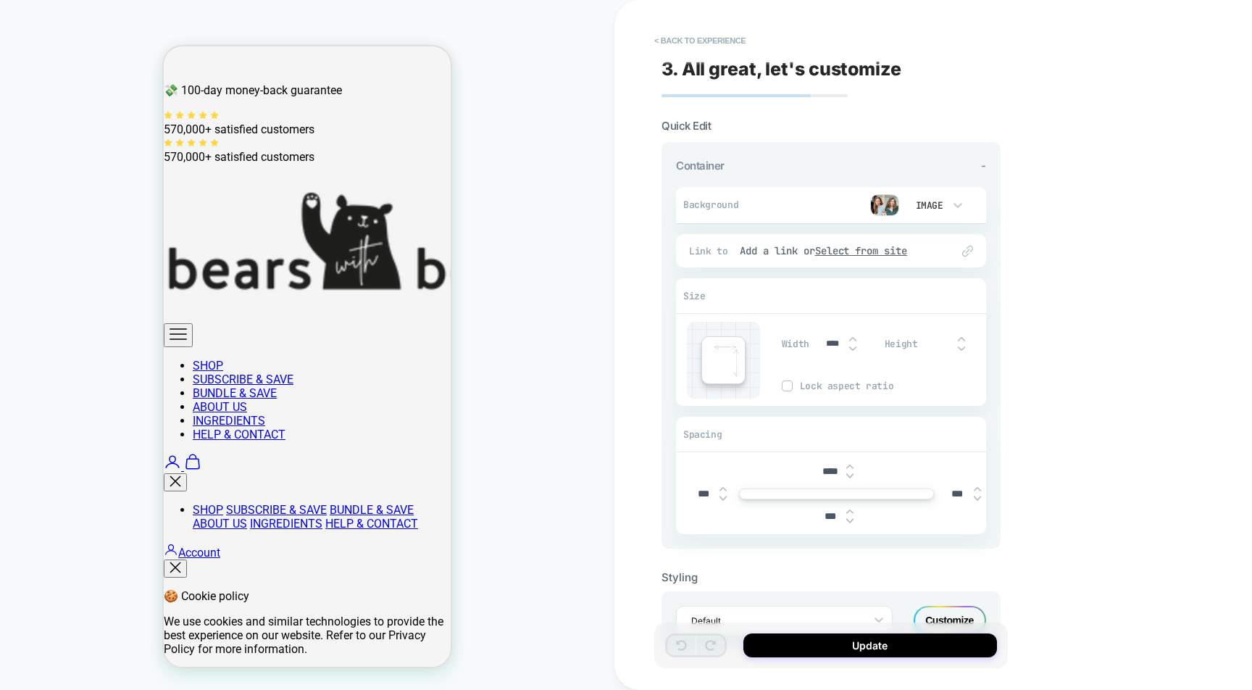
click at [847, 521] on img at bounding box center [849, 521] width 7 height 6
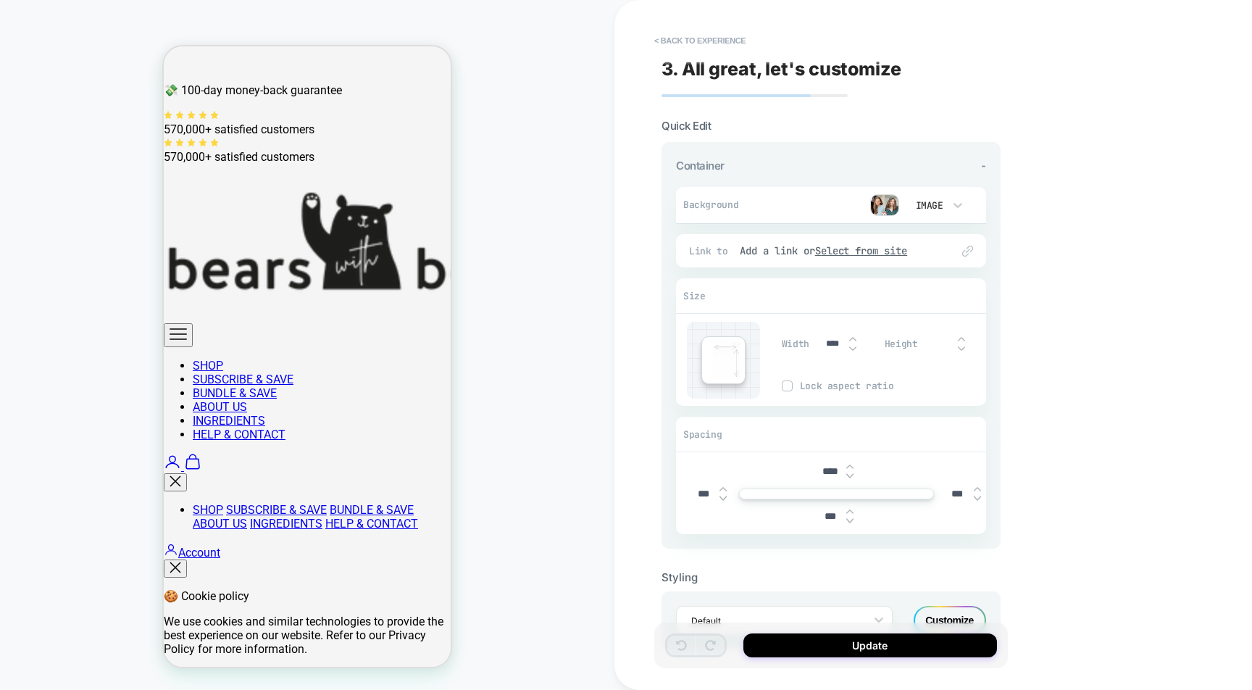
click at [847, 521] on img at bounding box center [849, 521] width 7 height 6
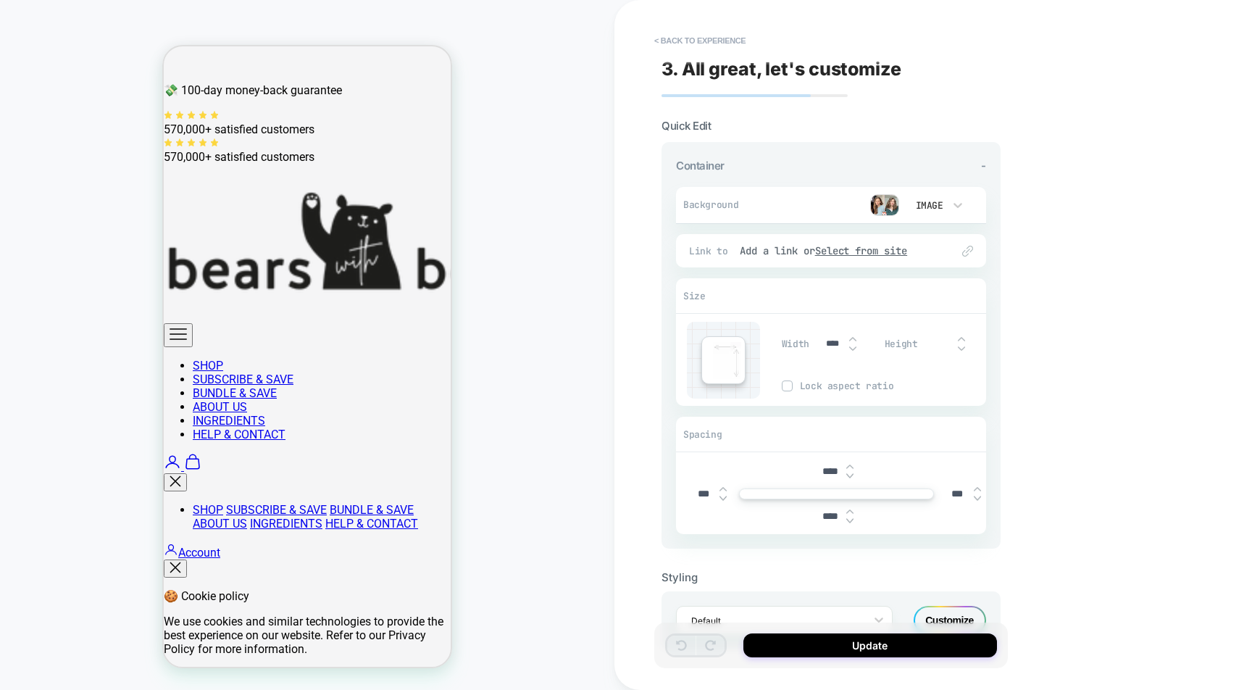
click at [847, 521] on img at bounding box center [849, 521] width 7 height 6
click at [850, 508] on img at bounding box center [849, 511] width 7 height 6
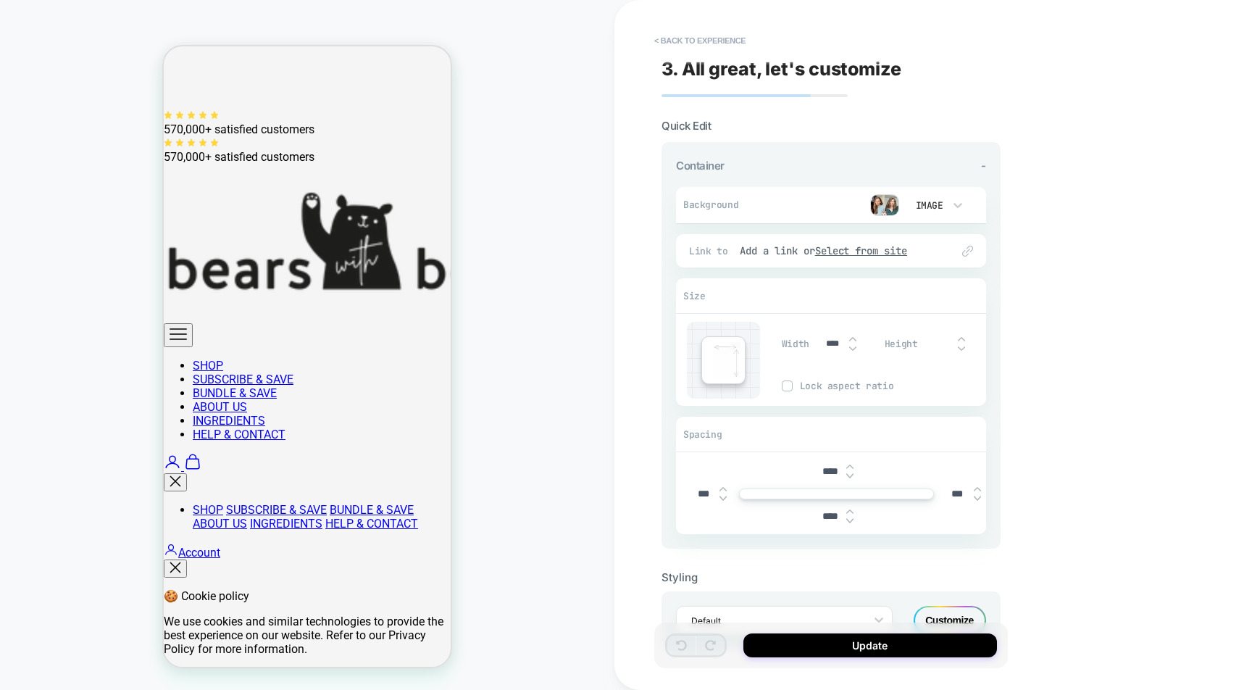
click at [850, 508] on img at bounding box center [849, 511] width 7 height 6
type input "***"
click at [1015, 491] on div "< Back to experience 3. All great, let's customize Quick Edit Container - Backg…" at bounding box center [932, 345] width 637 height 690
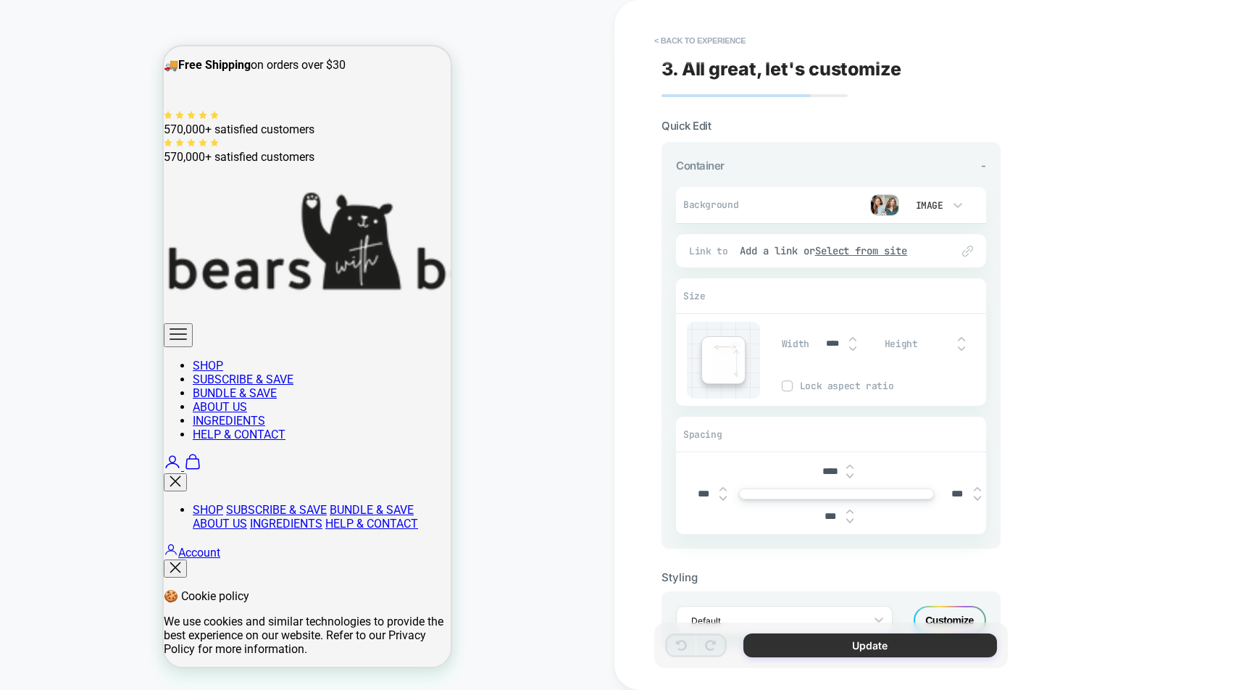
click at [932, 646] on button "Update" at bounding box center [870, 645] width 254 height 24
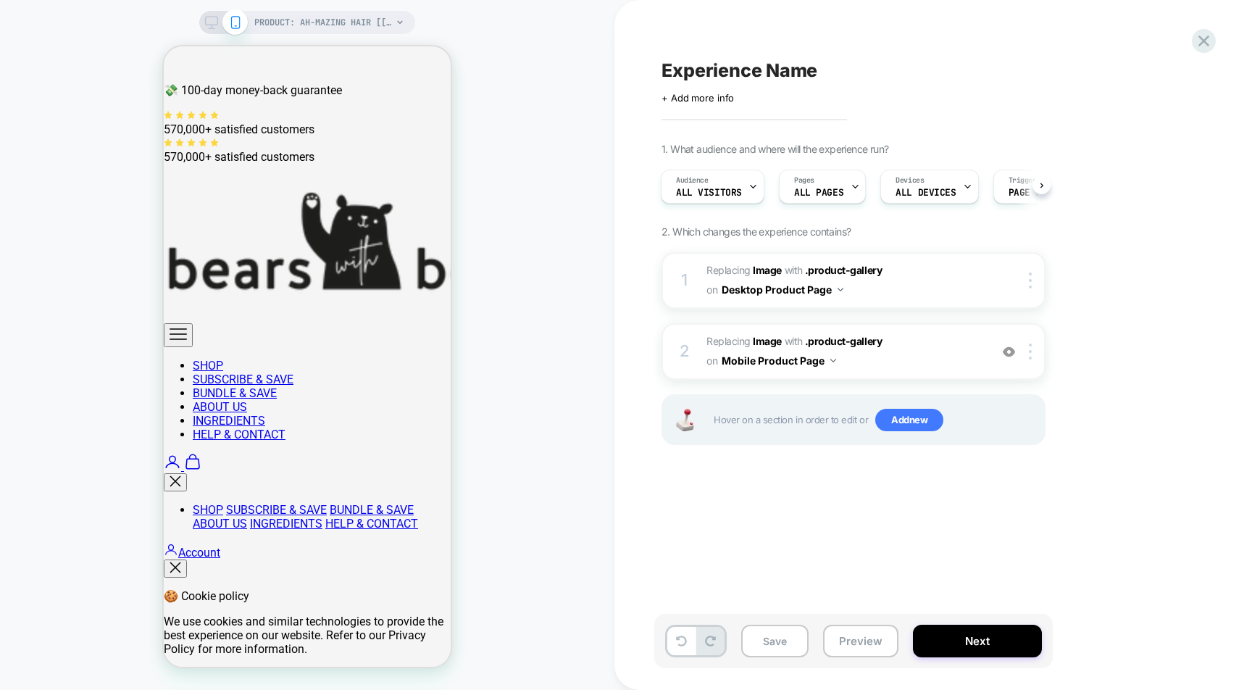
click at [932, 646] on button "Next" at bounding box center [977, 640] width 129 height 33
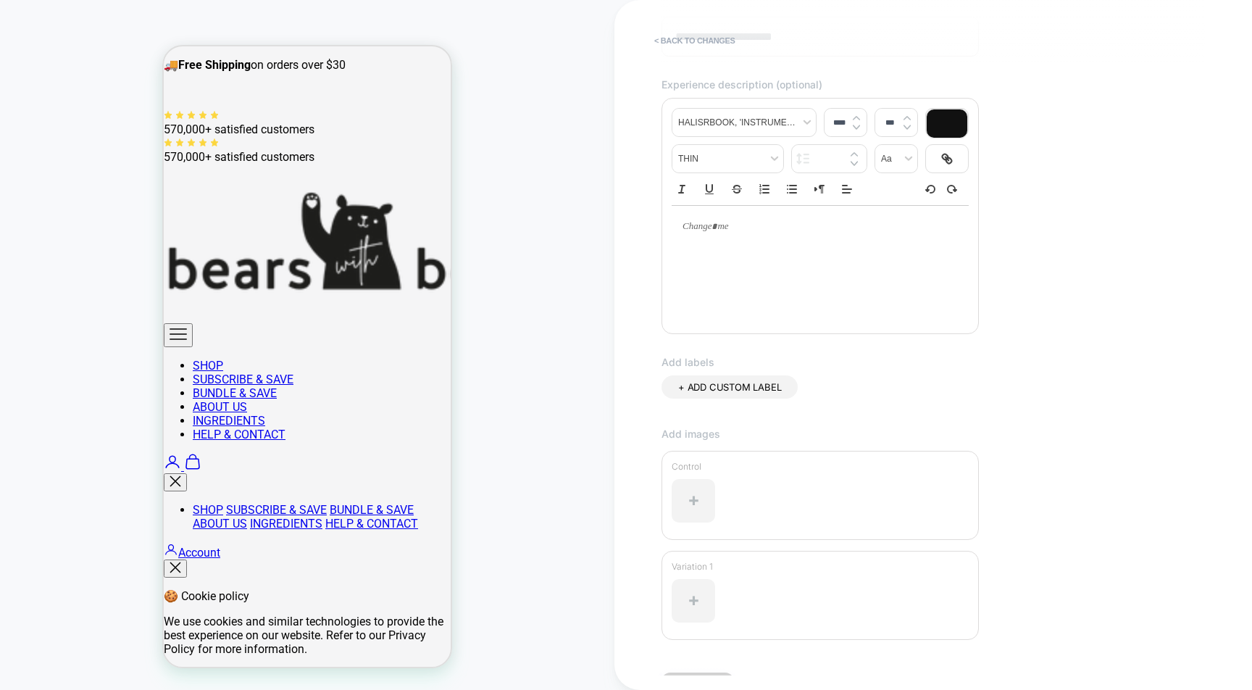
scroll to position [233, 0]
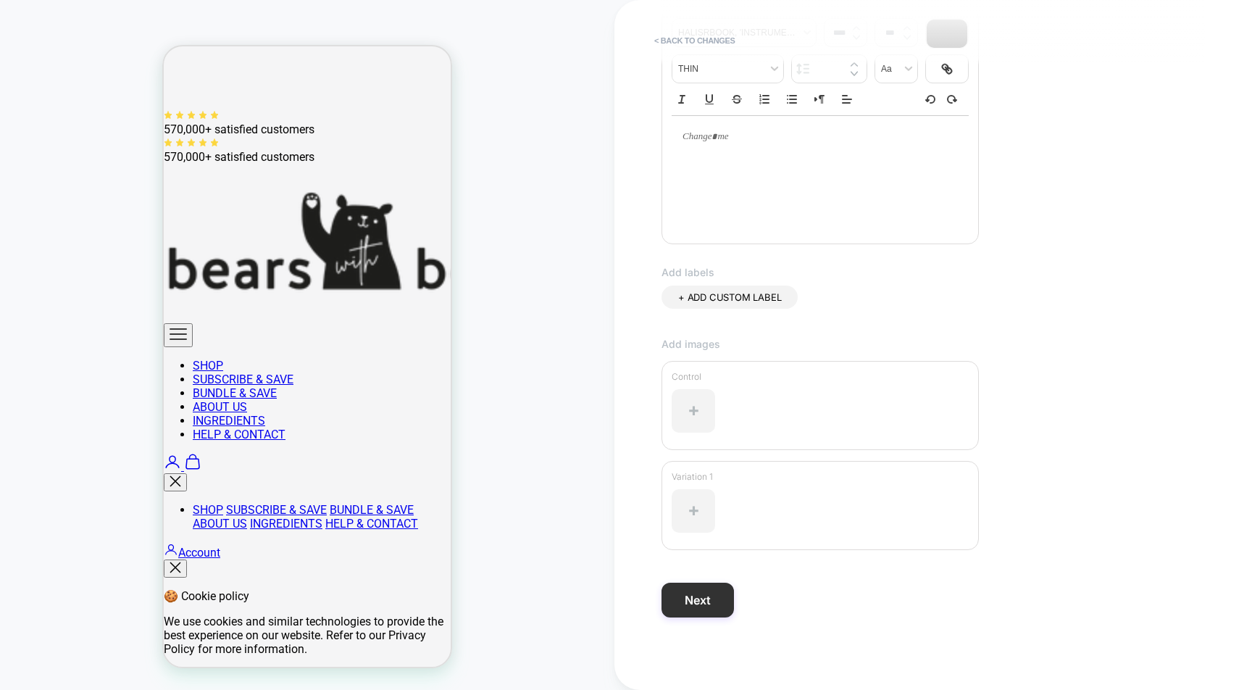
type input "**********"
click at [698, 603] on button "Next" at bounding box center [697, 599] width 72 height 35
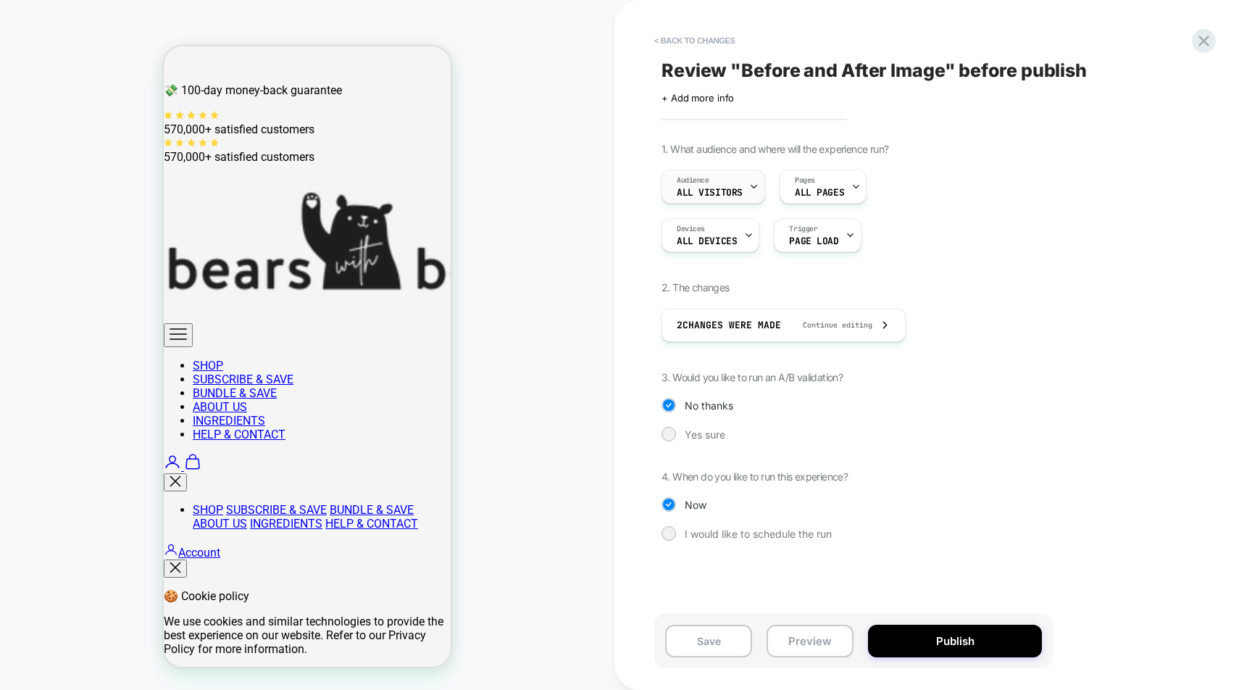
click at [754, 193] on div at bounding box center [753, 186] width 9 height 33
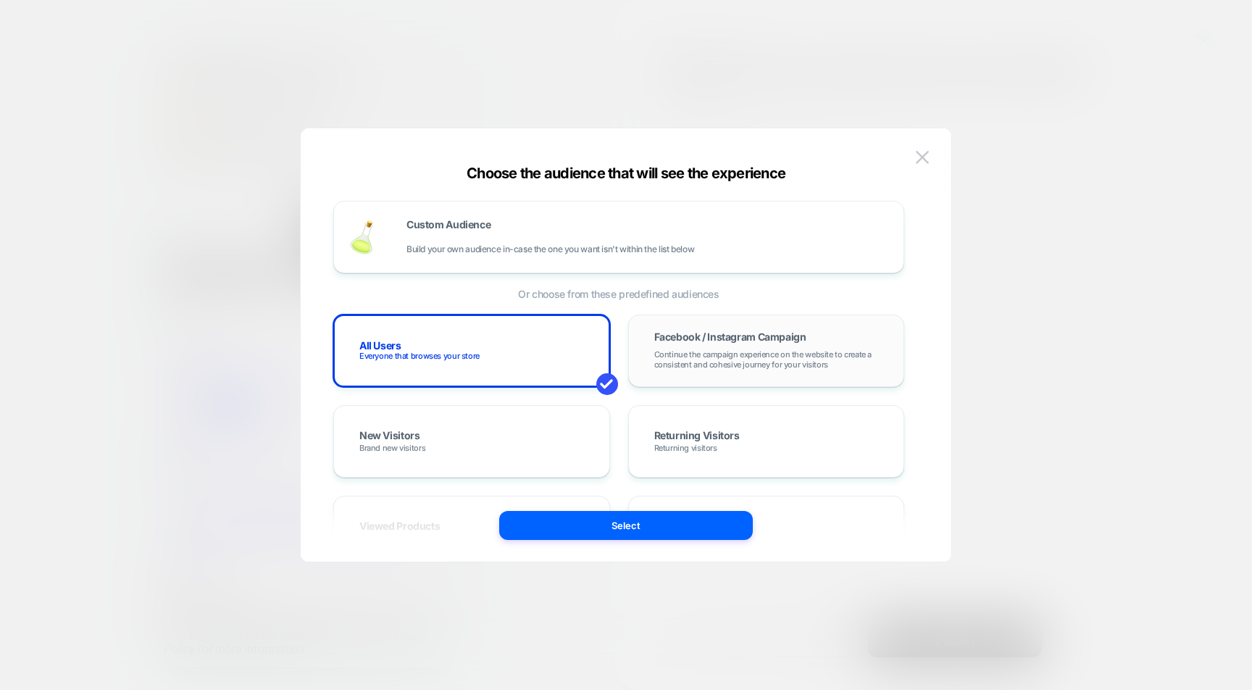
click at [740, 353] on span "Continue the campaign experience on the website to create a consistent and cohe…" at bounding box center [766, 359] width 225 height 20
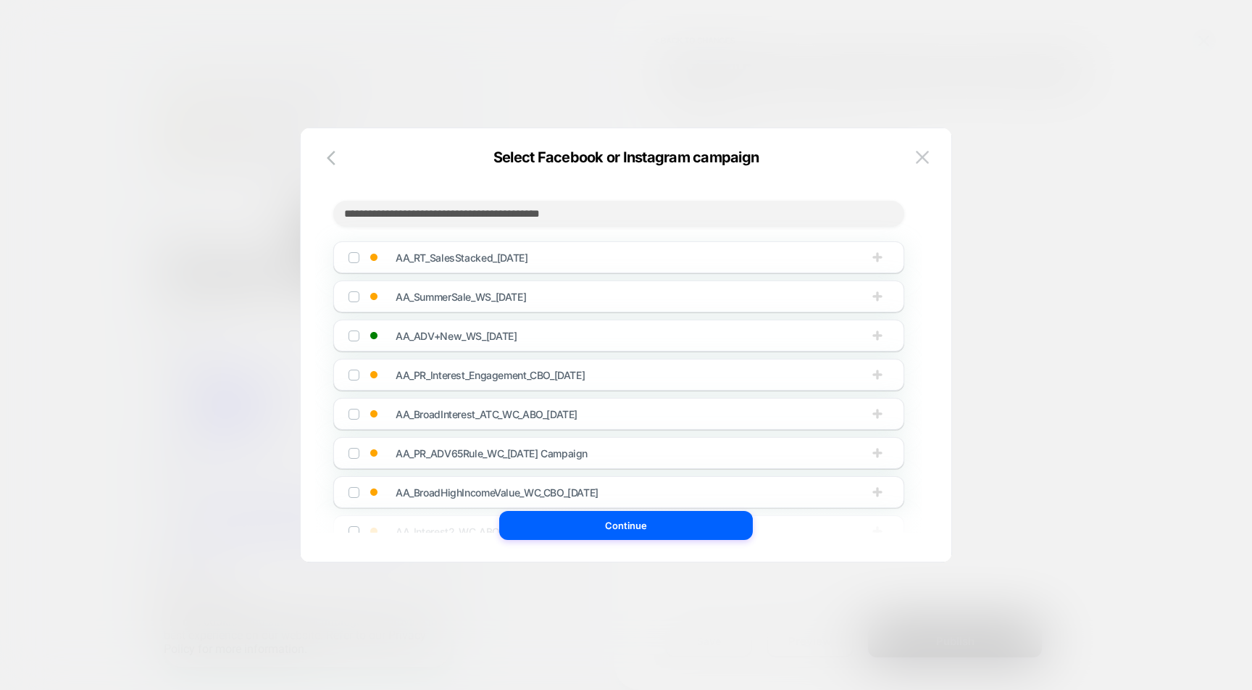
click at [580, 330] on div "AA_ADV+New_WS_[DATE]" at bounding box center [618, 335] width 571 height 32
click at [881, 339] on icon "button" at bounding box center [876, 334] width 9 height 9
click at [780, 375] on span "PR_LabourDayCreative2_18-54_F_US_All_All_[DATE]" at bounding box center [598, 375] width 377 height 12
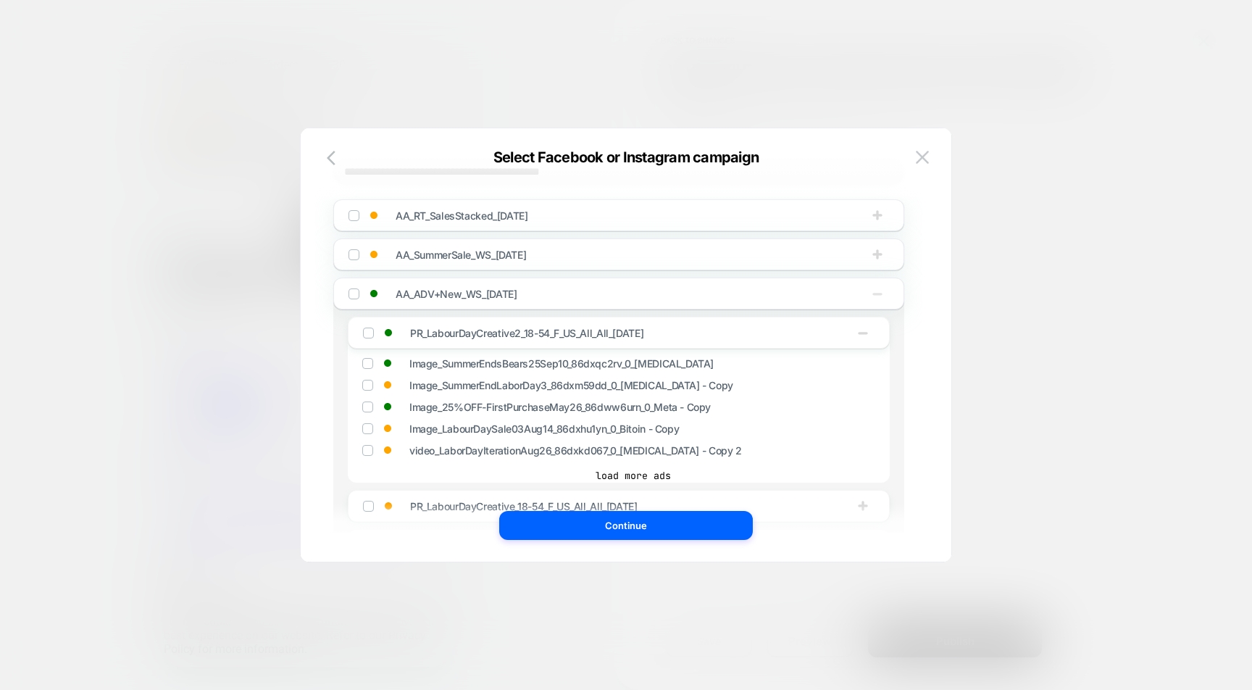
scroll to position [44, 0]
click at [775, 327] on span "PR_LabourDayCreative2_18-54_F_US_All_All_[DATE]" at bounding box center [598, 330] width 377 height 12
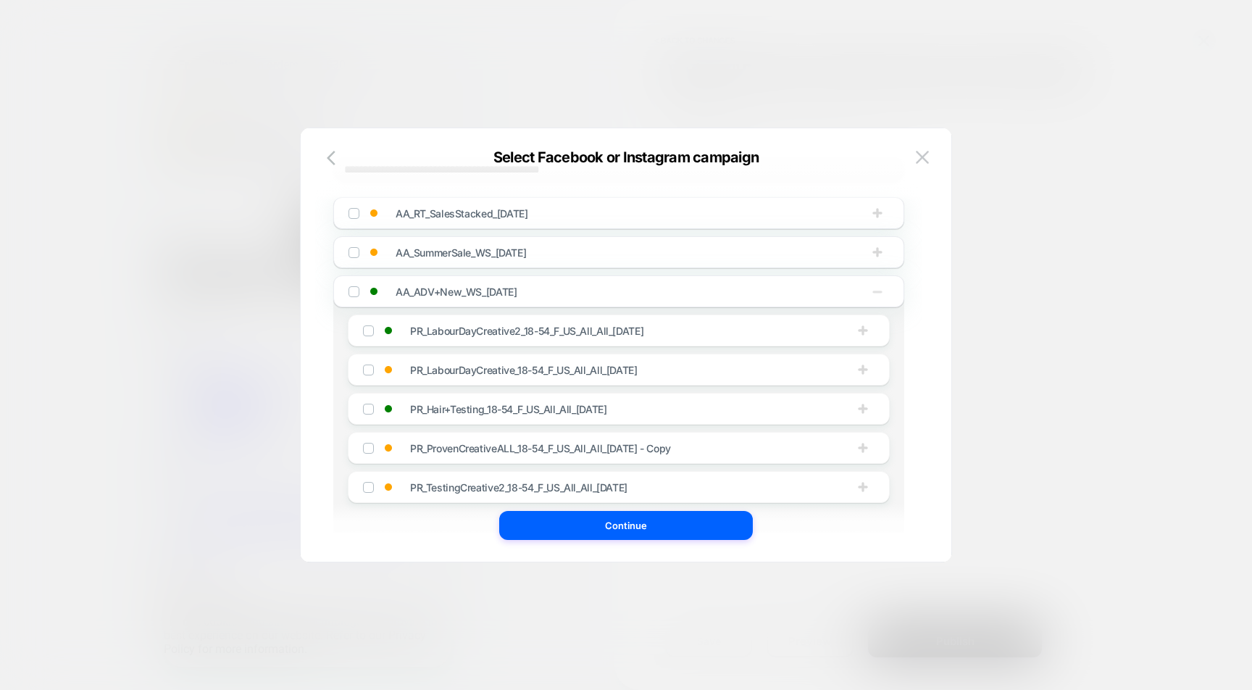
click at [728, 406] on span "PR_Hair+Testing_18-54_F_US_All_All_[DATE]" at bounding box center [598, 409] width 377 height 12
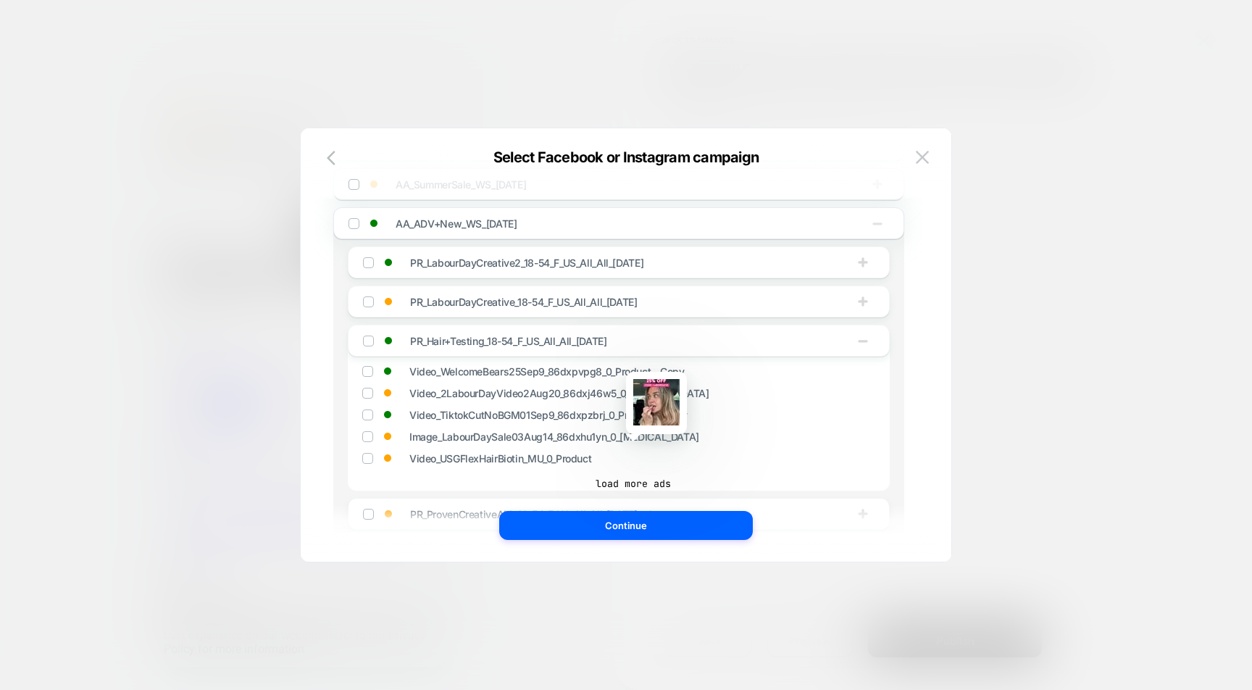
scroll to position [114, 0]
click at [729, 336] on span "PR_Hair+Testing_18-54_F_US_All_All_[DATE]" at bounding box center [598, 339] width 377 height 12
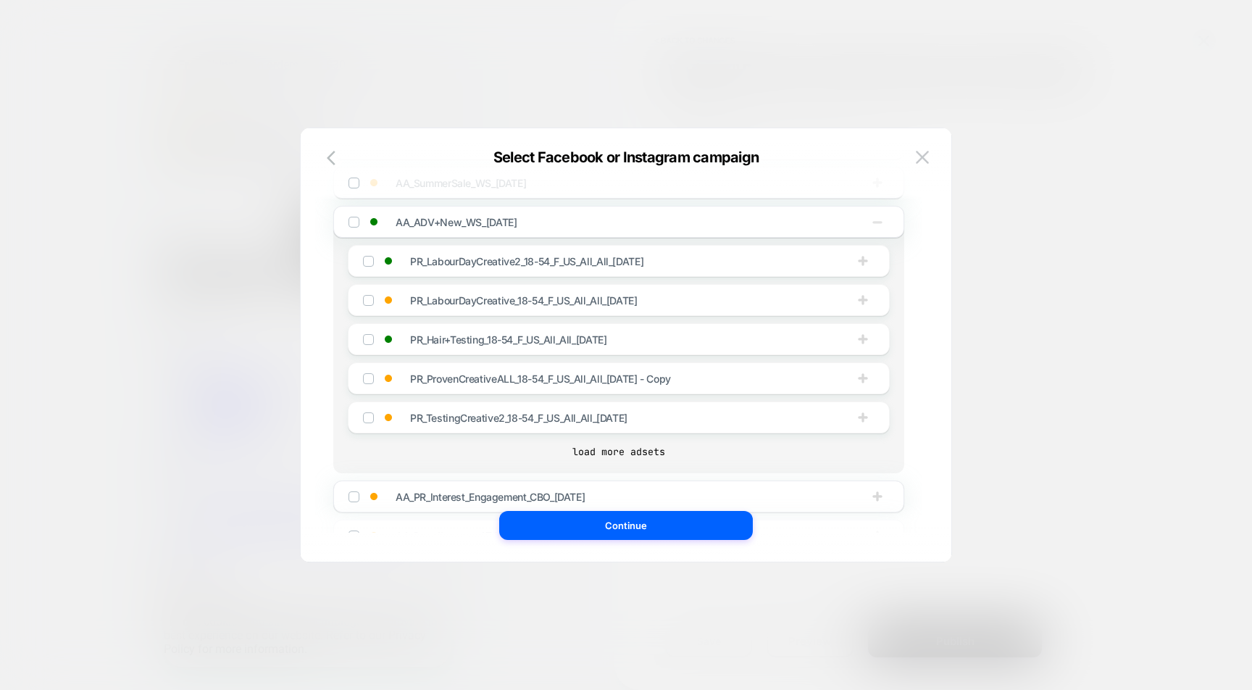
click at [684, 302] on span "PR_LabourDayCreative_18-54_F_US_All_All_[DATE]" at bounding box center [598, 300] width 377 height 12
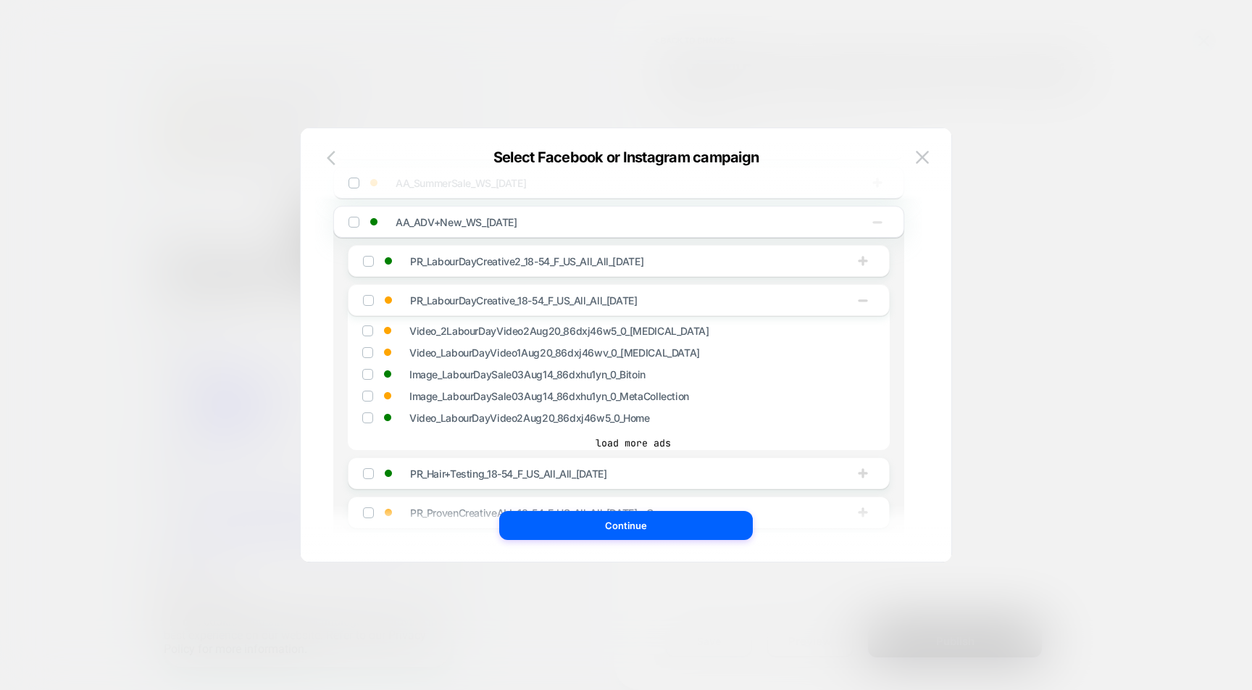
click at [333, 157] on icon "button" at bounding box center [335, 157] width 17 height 17
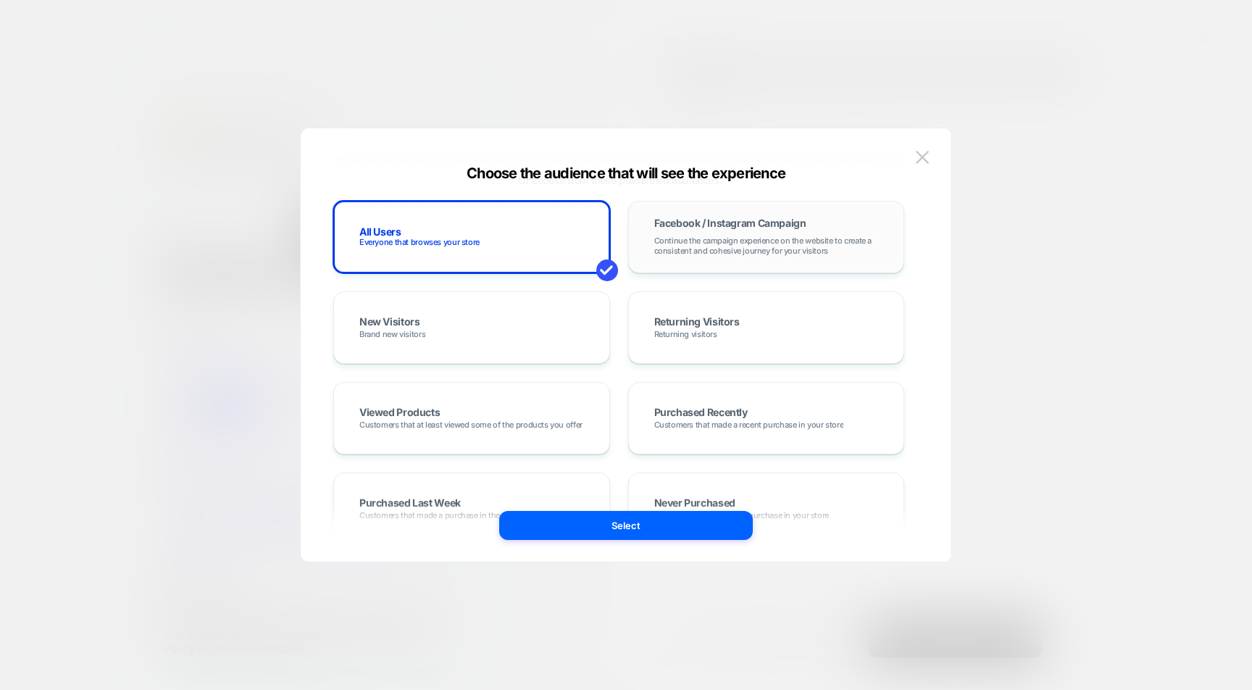
click at [676, 239] on span "Continue the campaign experience on the website to create a consistent and cohe…" at bounding box center [766, 245] width 225 height 20
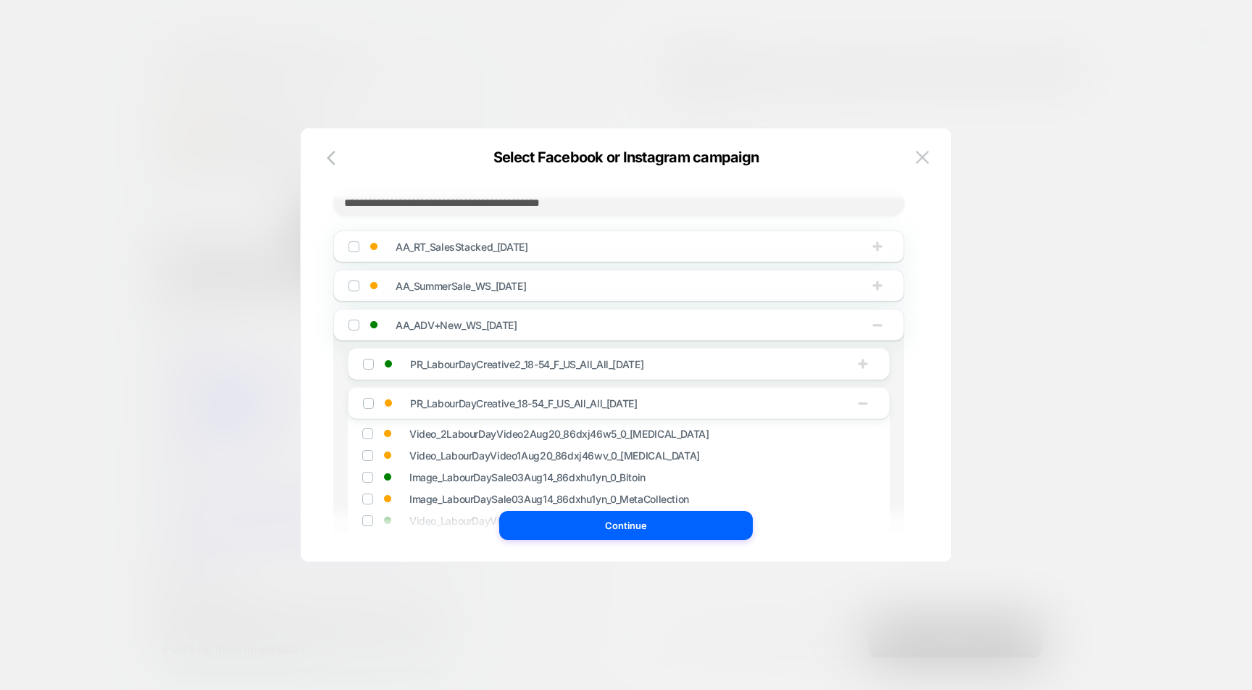
scroll to position [0, 0]
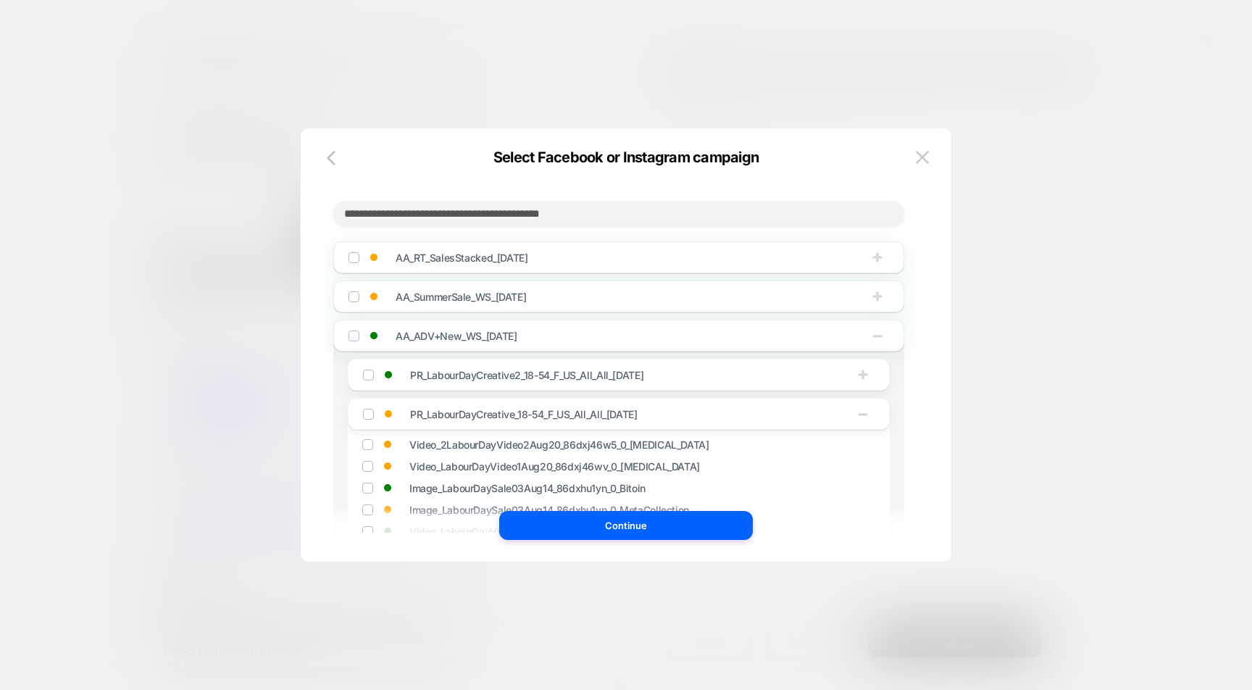
click at [621, 333] on span "AA_ADV+New_WS_[DATE]" at bounding box center [583, 336] width 377 height 12
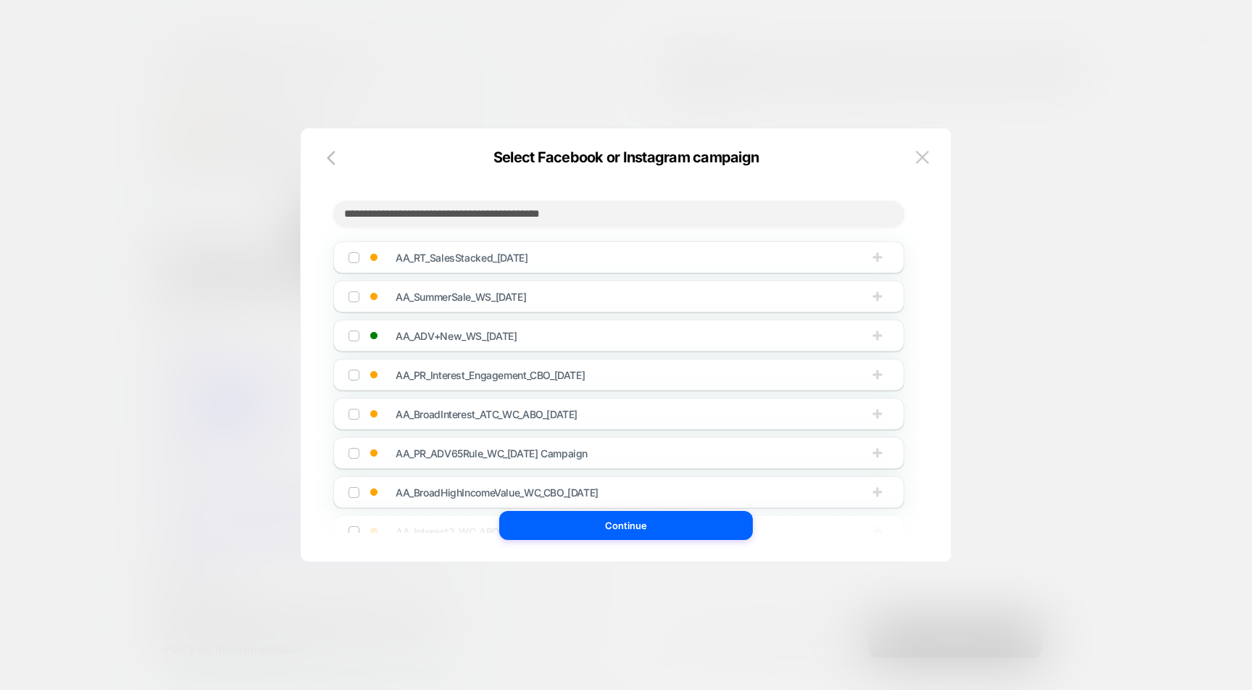
click at [621, 333] on span "AA_ADV+New_WS_[DATE]" at bounding box center [583, 336] width 377 height 12
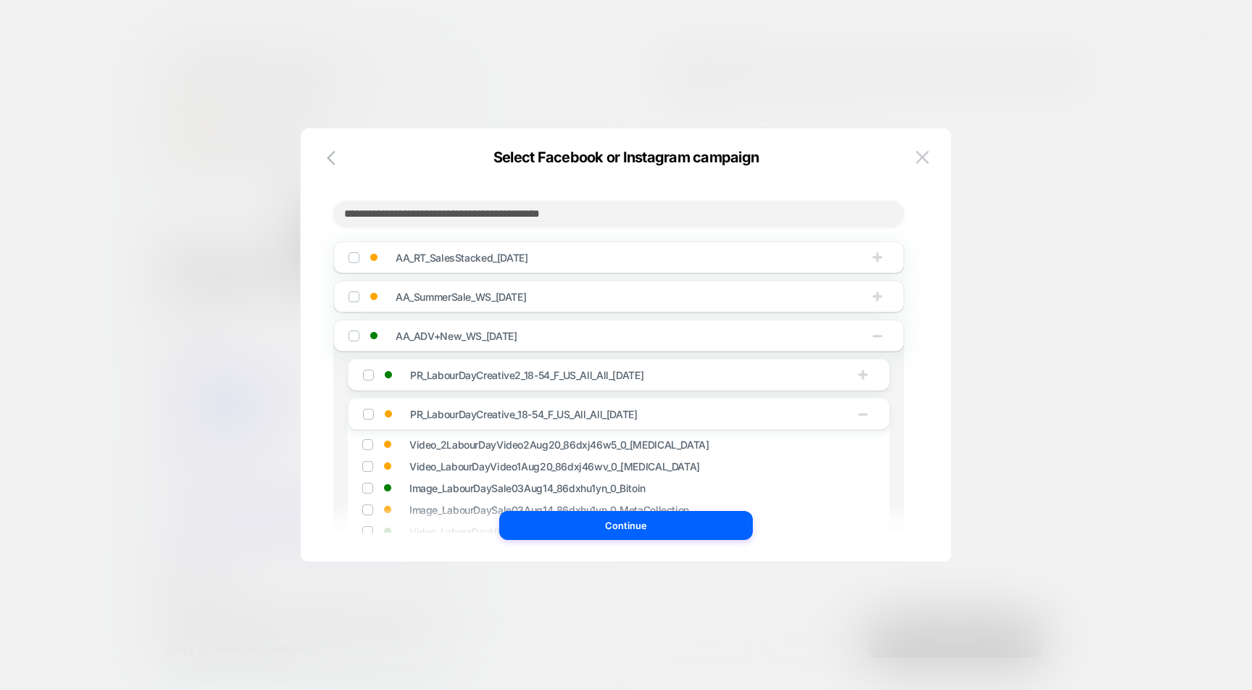
click at [621, 334] on span "AA_ADV+New_WS_[DATE]" at bounding box center [583, 336] width 377 height 12
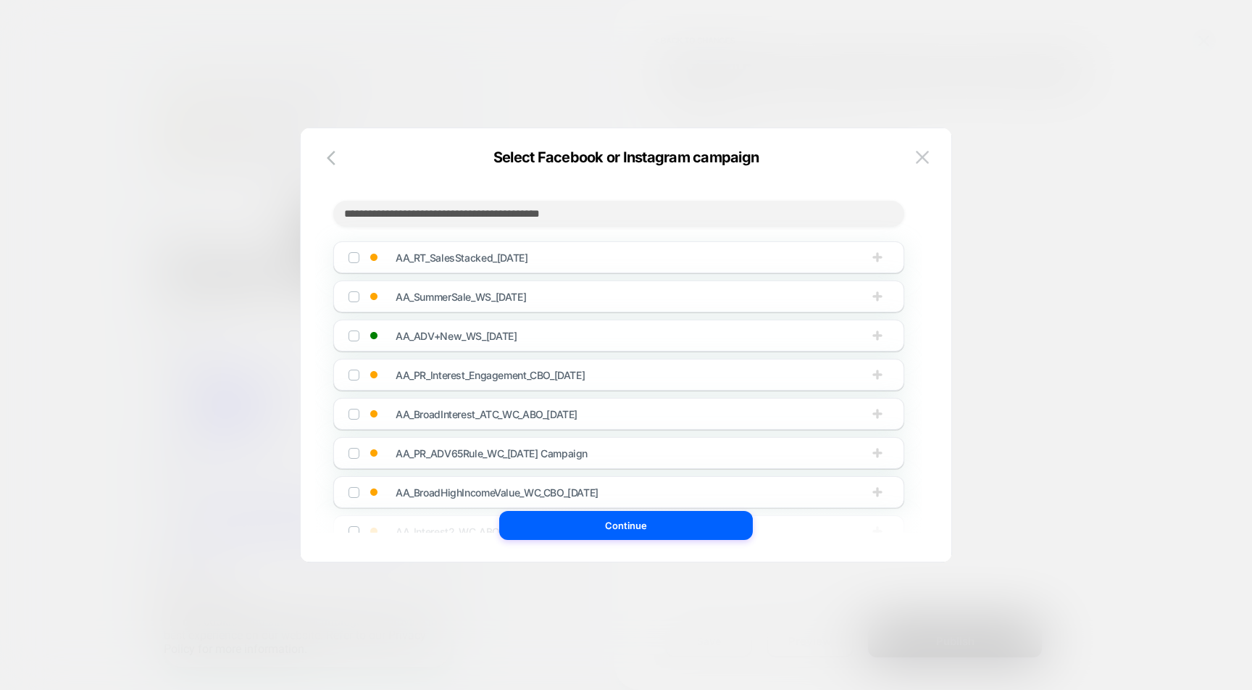
click at [508, 340] on span "AA_ADV+New_WS_[DATE]" at bounding box center [455, 336] width 121 height 12
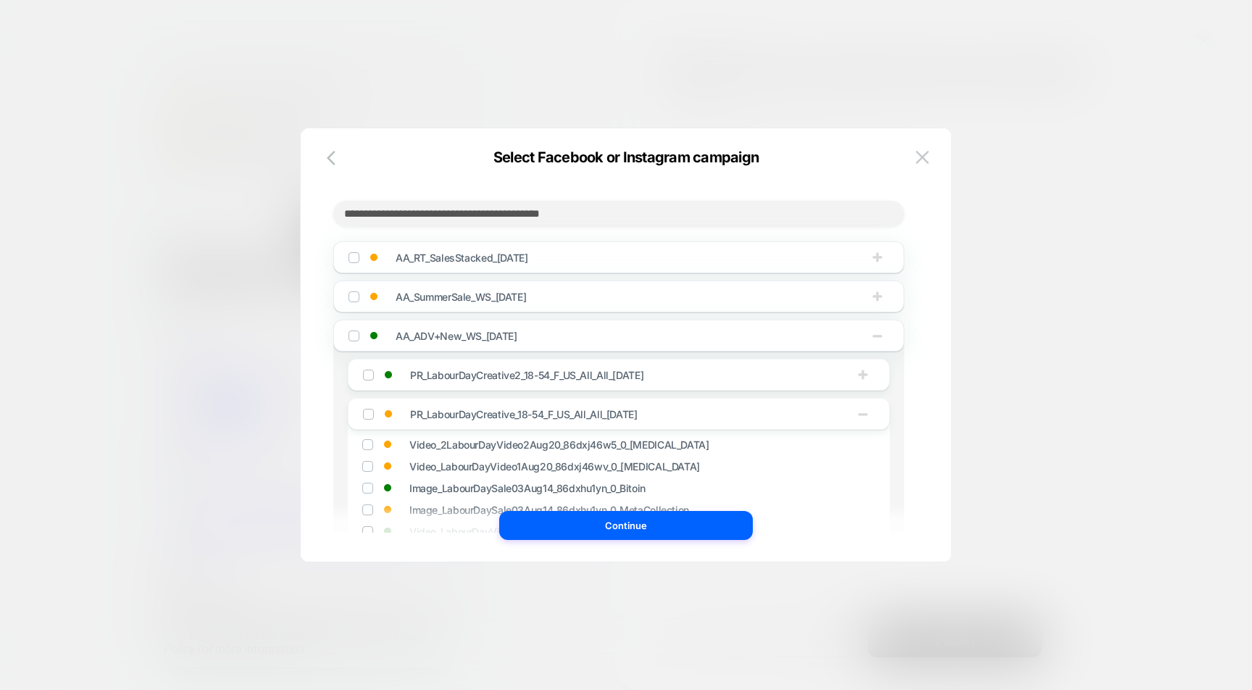
click at [484, 375] on span "PR_LabourDayCreative2_18-54_F_US_All_All_[DATE]" at bounding box center [526, 375] width 233 height 12
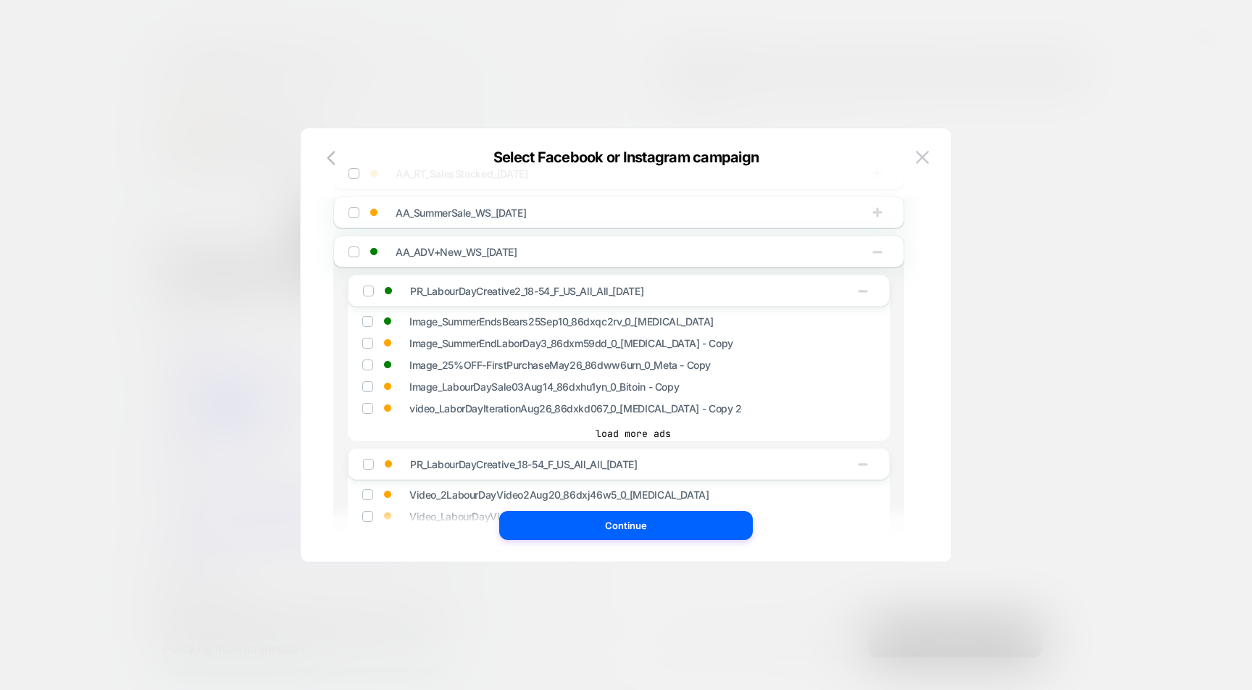
scroll to position [112, 0]
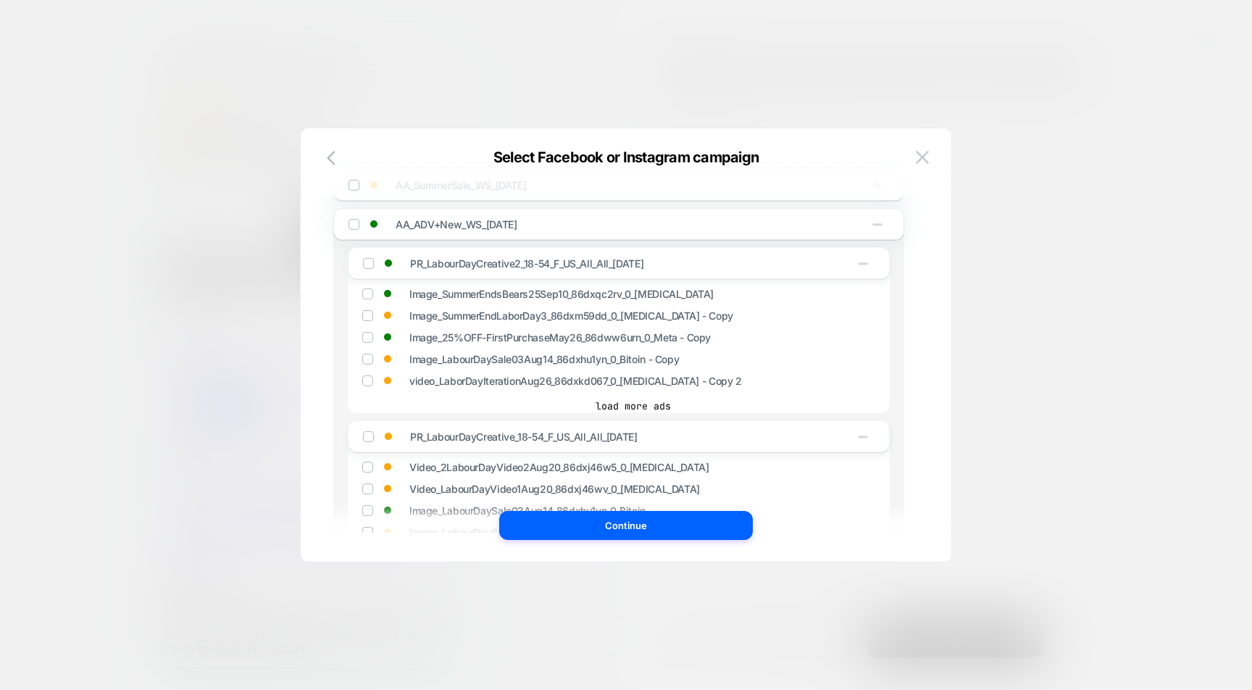
click at [488, 267] on span "PR_LabourDayCreative2_18-54_F_US_All_All_[DATE]" at bounding box center [526, 263] width 233 height 12
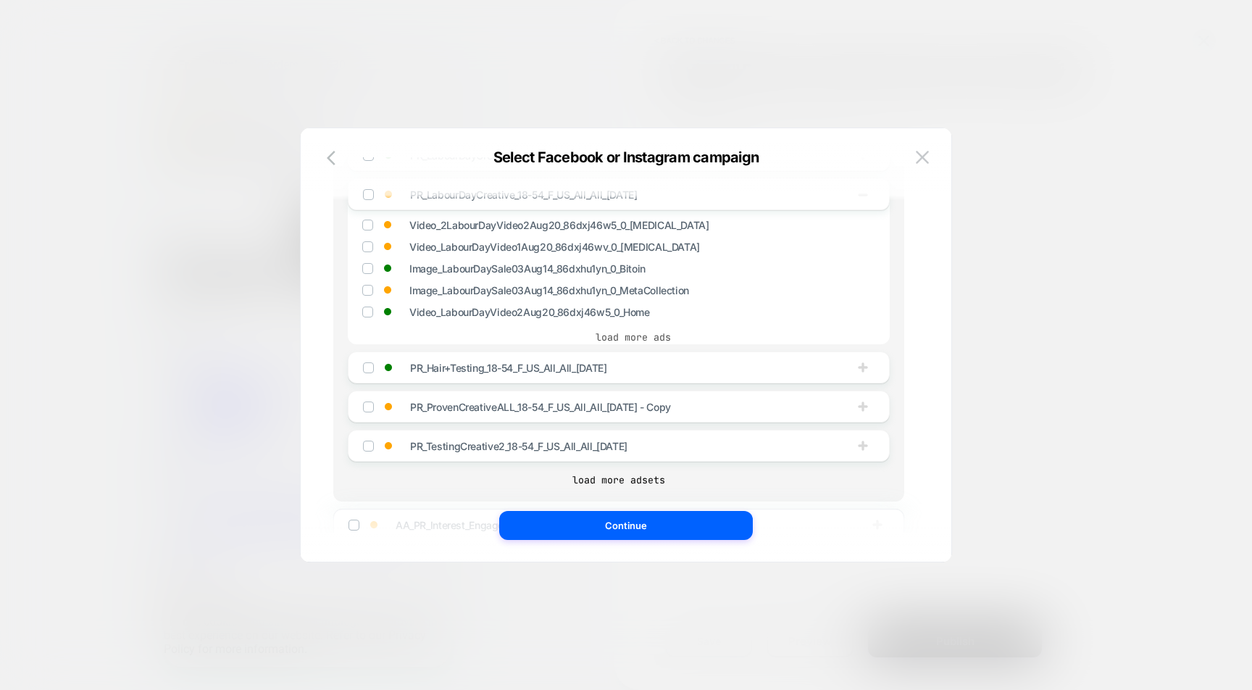
scroll to position [222, 0]
click at [498, 357] on div "PR_Hair+Testing_18-54_F_US_All_All_[DATE]" at bounding box center [619, 365] width 542 height 32
click at [492, 370] on span "PR_Hair+Testing_18-54_F_US_All_All_[DATE]" at bounding box center [508, 365] width 196 height 12
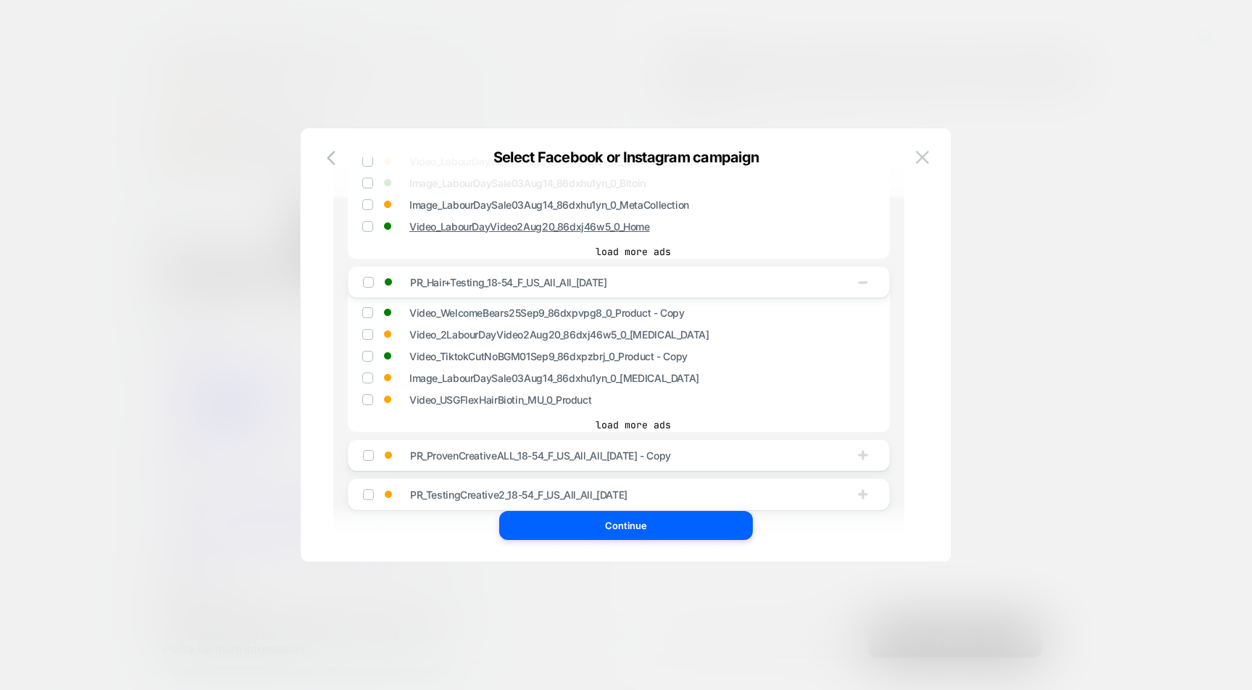
scroll to position [317, 0]
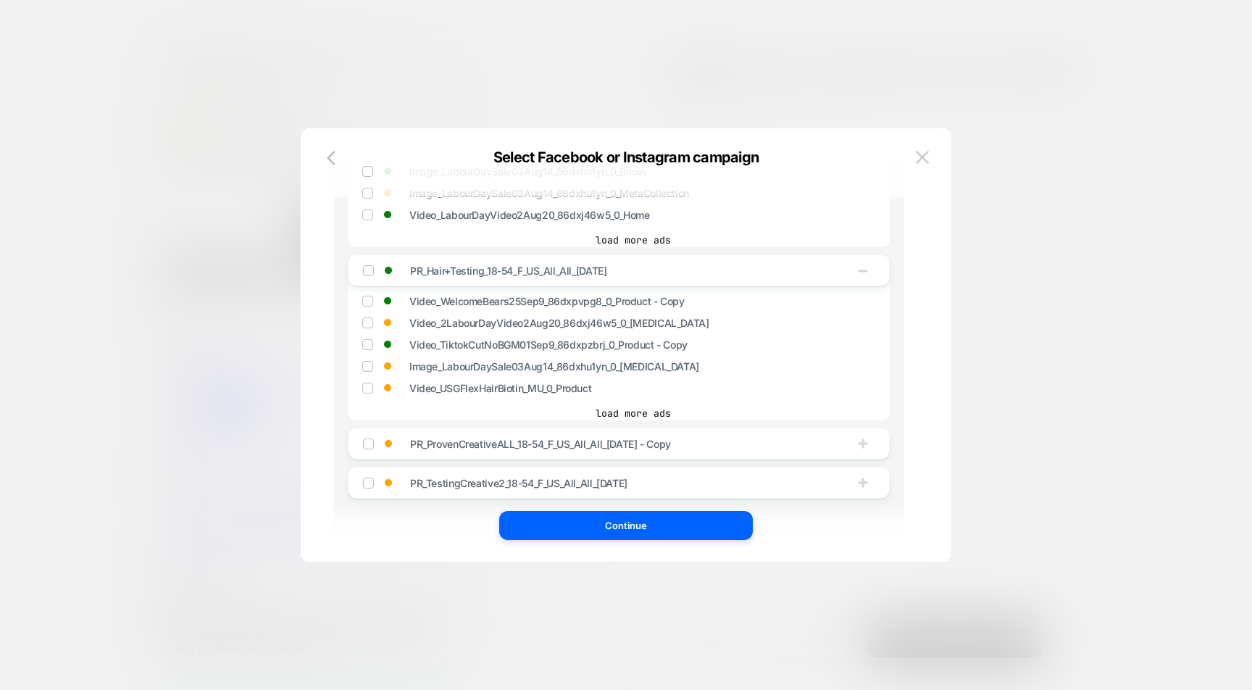
click at [486, 456] on div "PR_ProvenCreativeALL_18-54_F_US_All_All_[DATE] - Copy" at bounding box center [619, 443] width 542 height 32
click at [485, 451] on div "PR_ProvenCreativeALL_18-54_F_US_All_All_[DATE] - Copy" at bounding box center [575, 443] width 424 height 14
click at [485, 445] on span "PR_ProvenCreativeALL_18-54_F_US_All_All_[DATE] - Copy" at bounding box center [540, 443] width 261 height 12
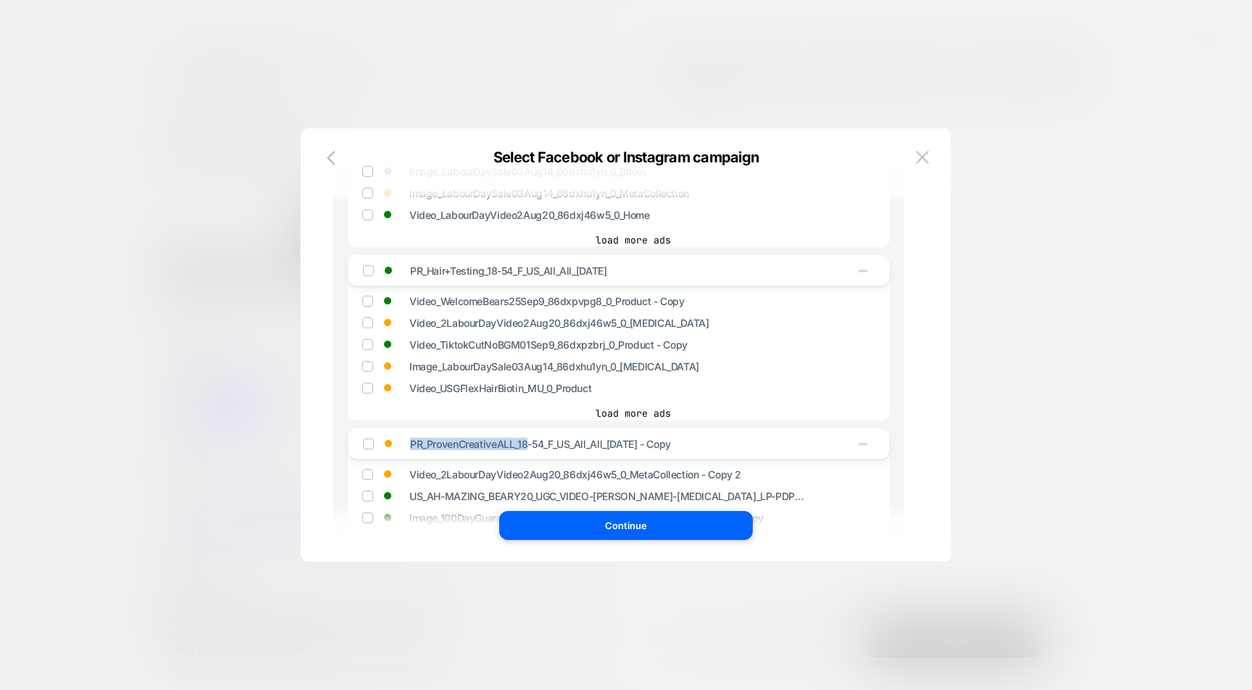
click at [485, 445] on span "PR_ProvenCreativeALL_18-54_F_US_All_All_[DATE] - Copy" at bounding box center [540, 443] width 261 height 12
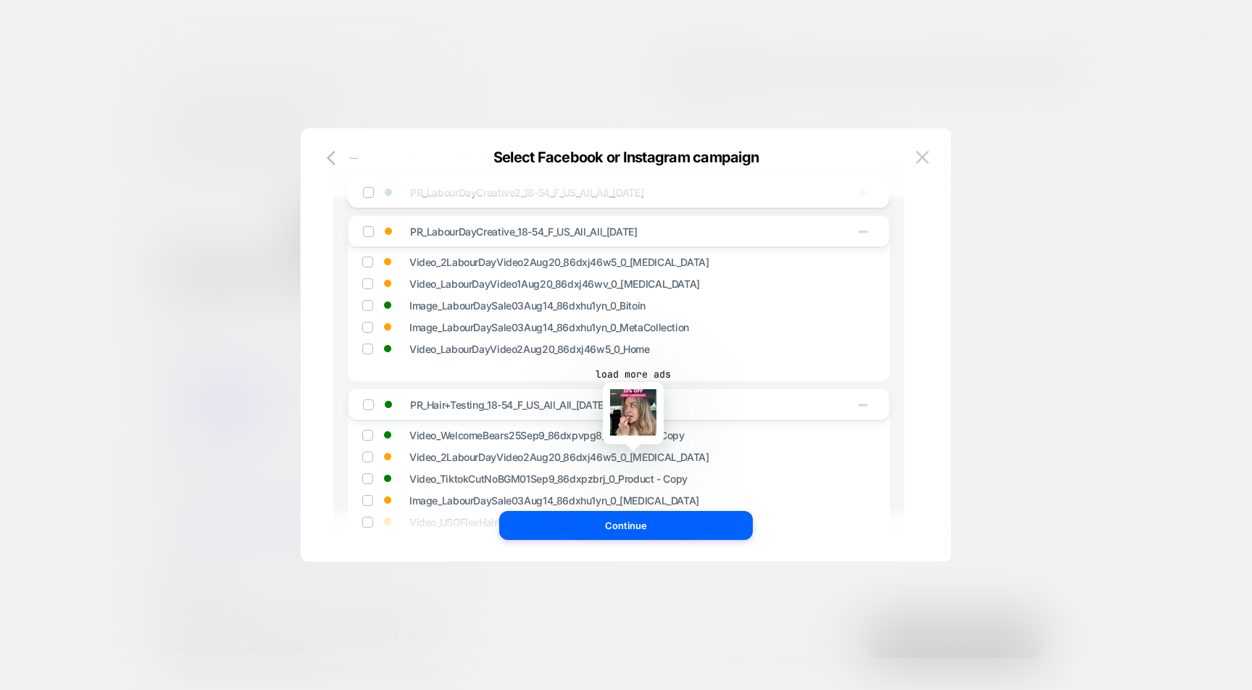
scroll to position [178, 0]
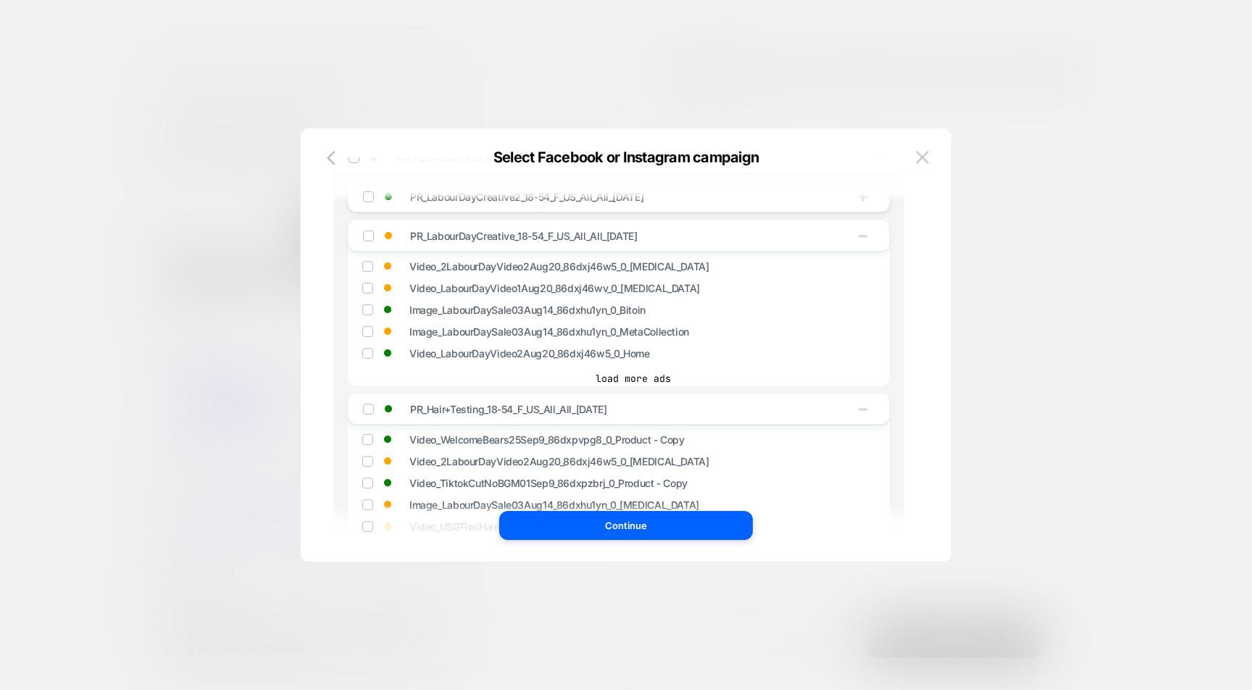
click at [481, 415] on span "PR_Hair+Testing_18-54_F_US_All_All_[DATE]" at bounding box center [508, 409] width 196 height 12
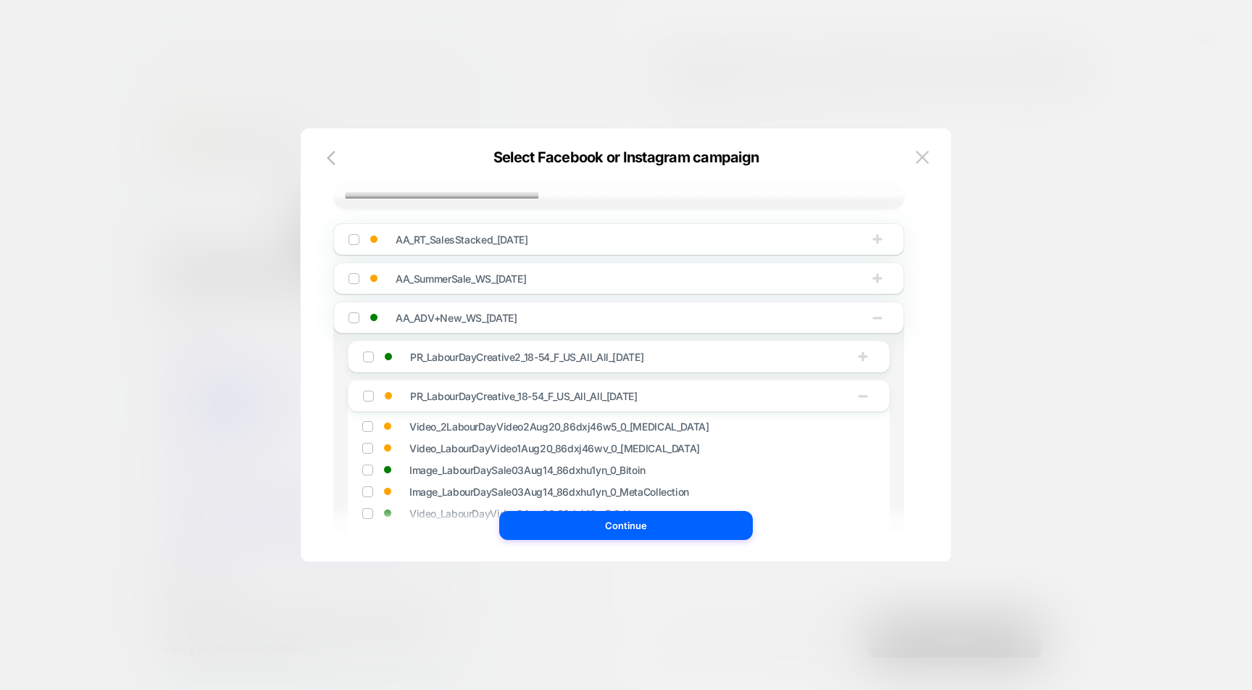
scroll to position [0, 0]
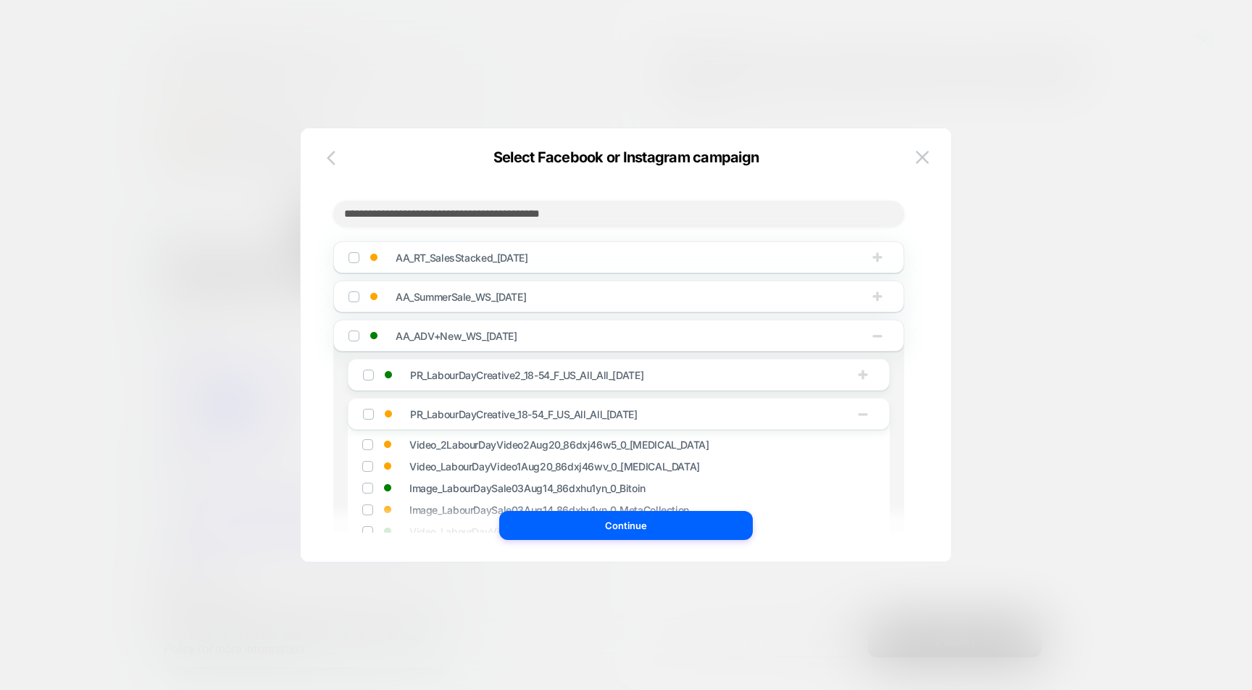
click at [331, 164] on icon "button" at bounding box center [335, 157] width 17 height 17
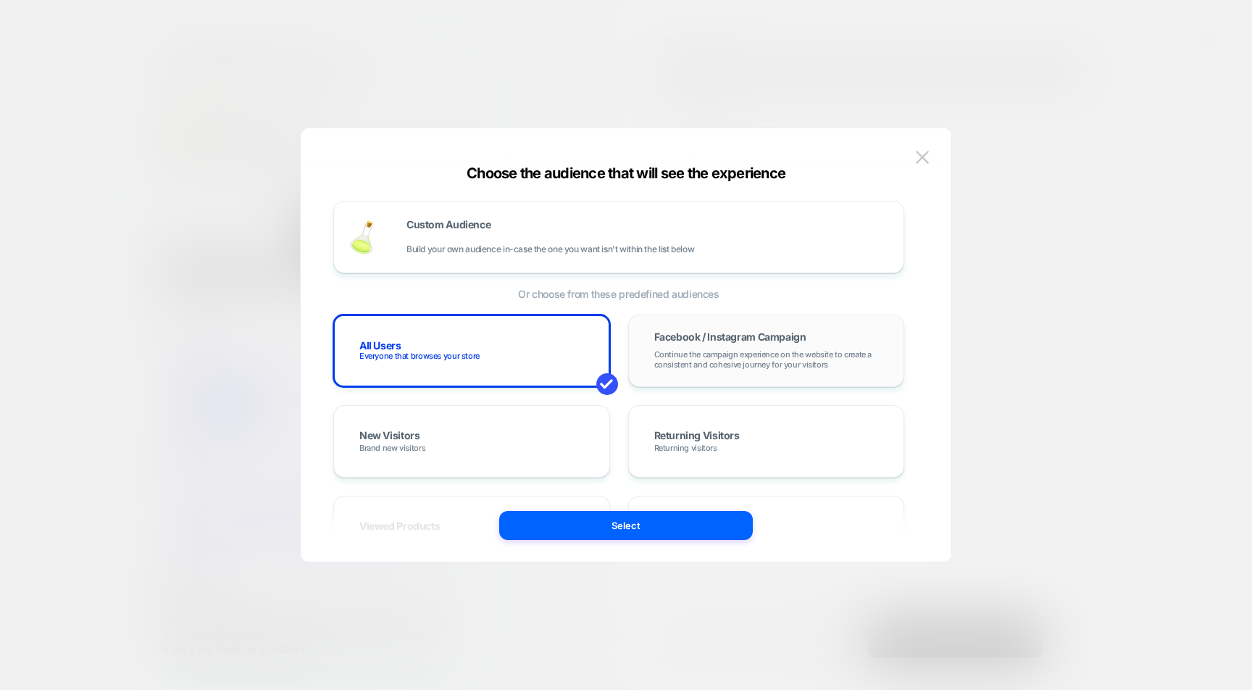
click at [753, 335] on span "Facebook / Instagram Campaign" at bounding box center [730, 337] width 152 height 10
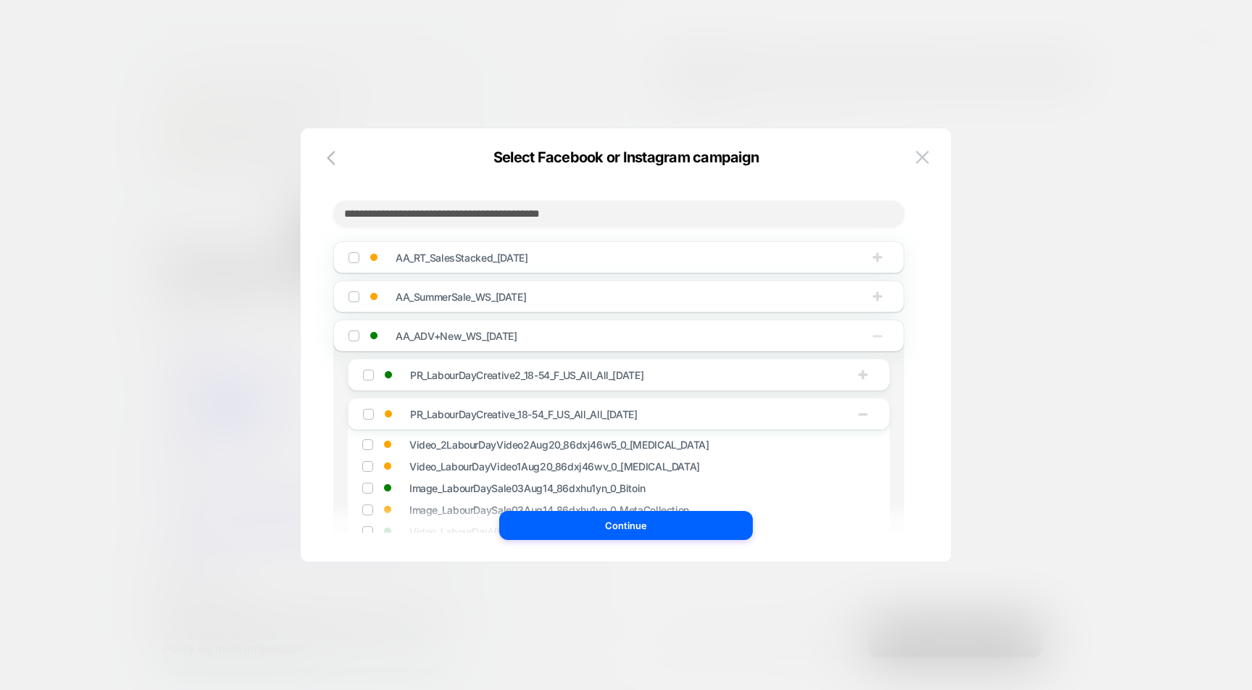
click at [883, 335] on icon "button" at bounding box center [877, 335] width 14 height 14
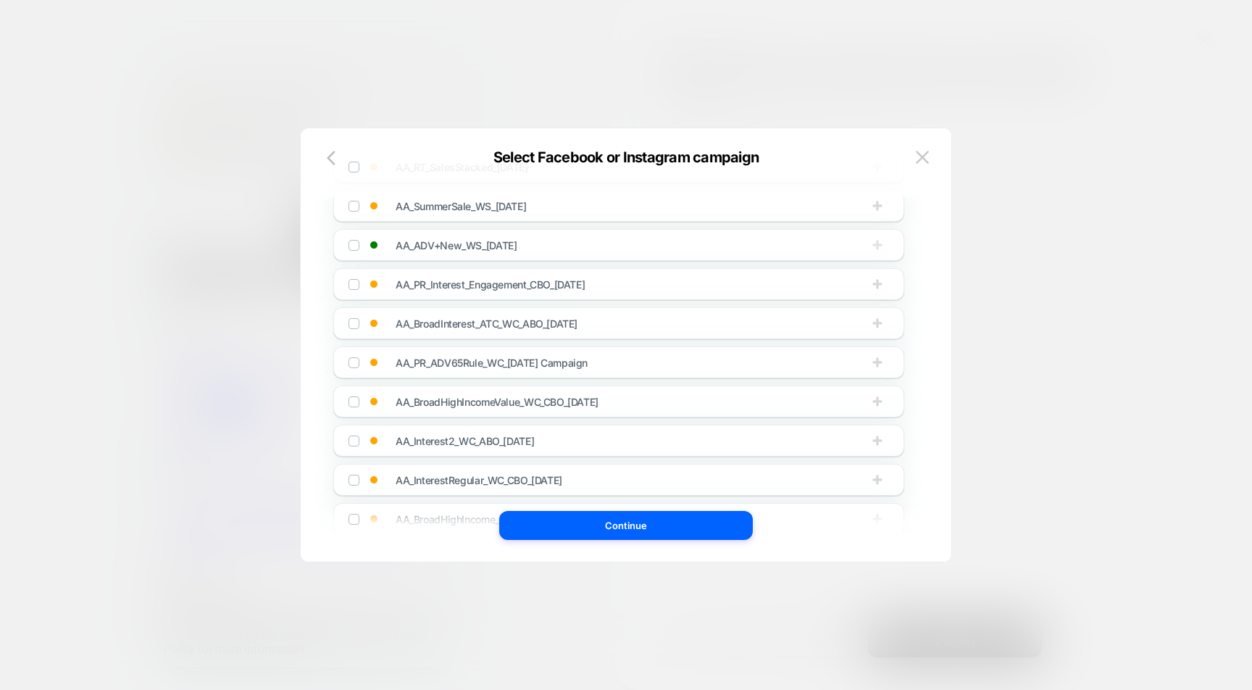
scroll to position [171, 0]
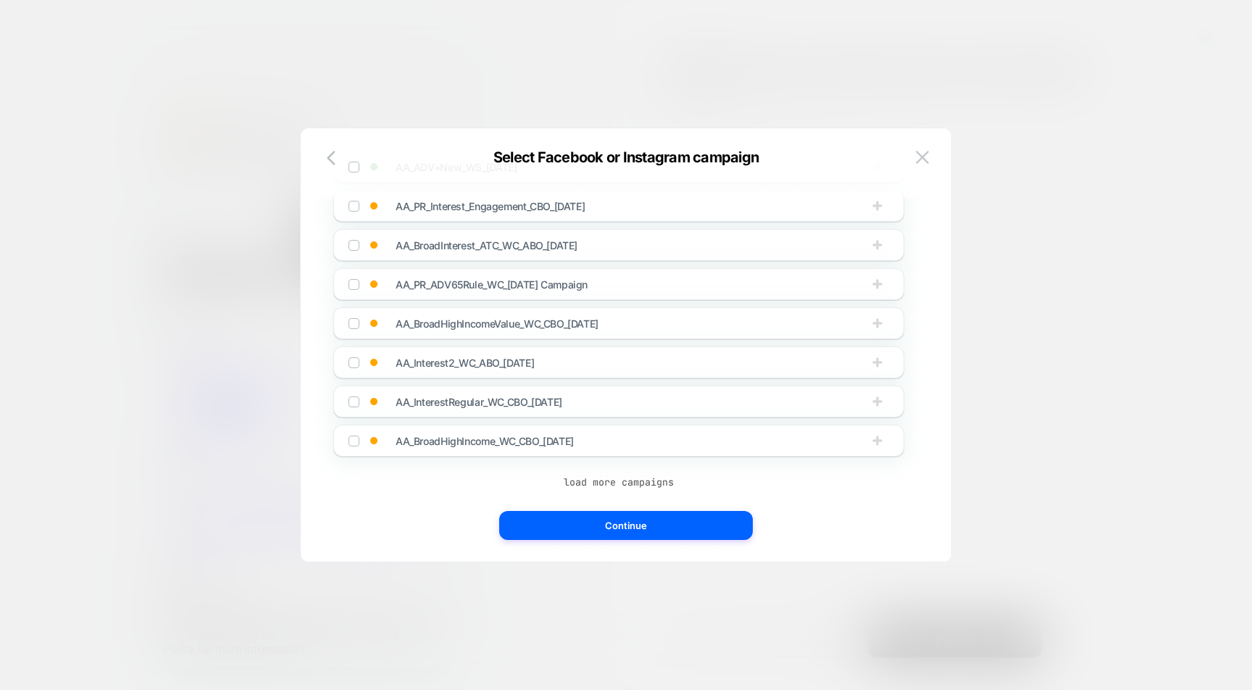
click at [621, 487] on button "load more campaigns" at bounding box center [618, 481] width 571 height 14
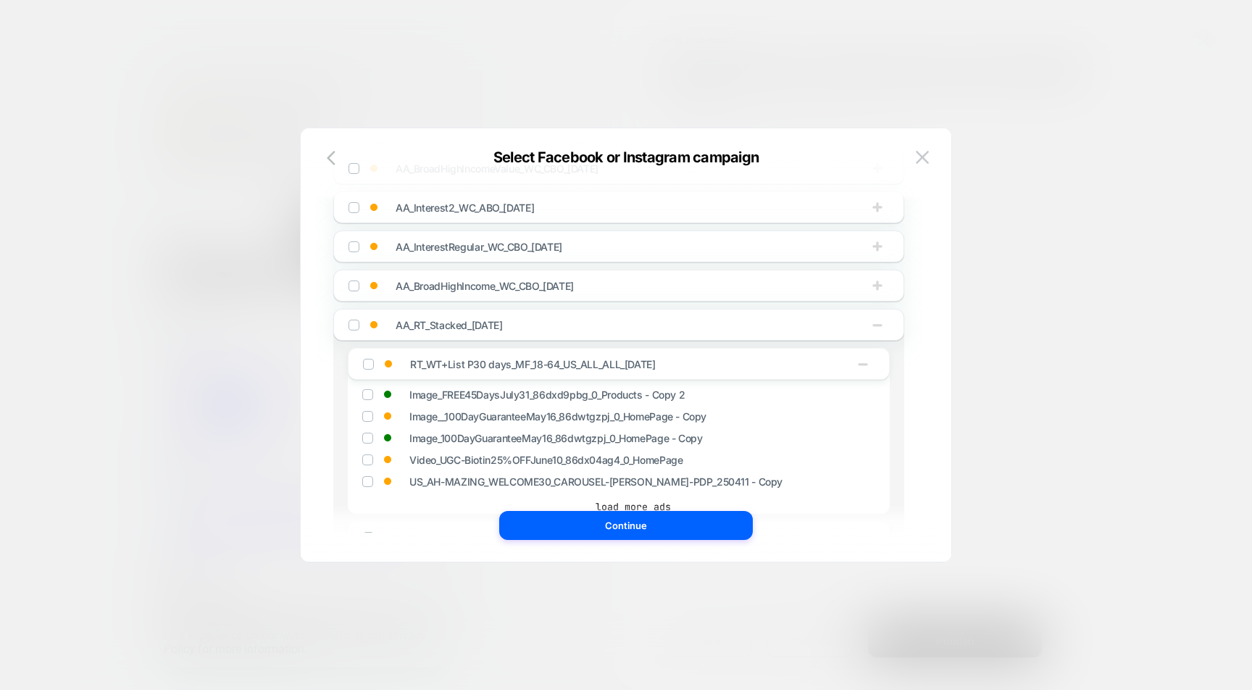
scroll to position [324, 0]
click at [745, 362] on span "RT_WT+List P30 days_MF_18-64_US_ALL_ALL_[DATE]" at bounding box center [598, 363] width 377 height 12
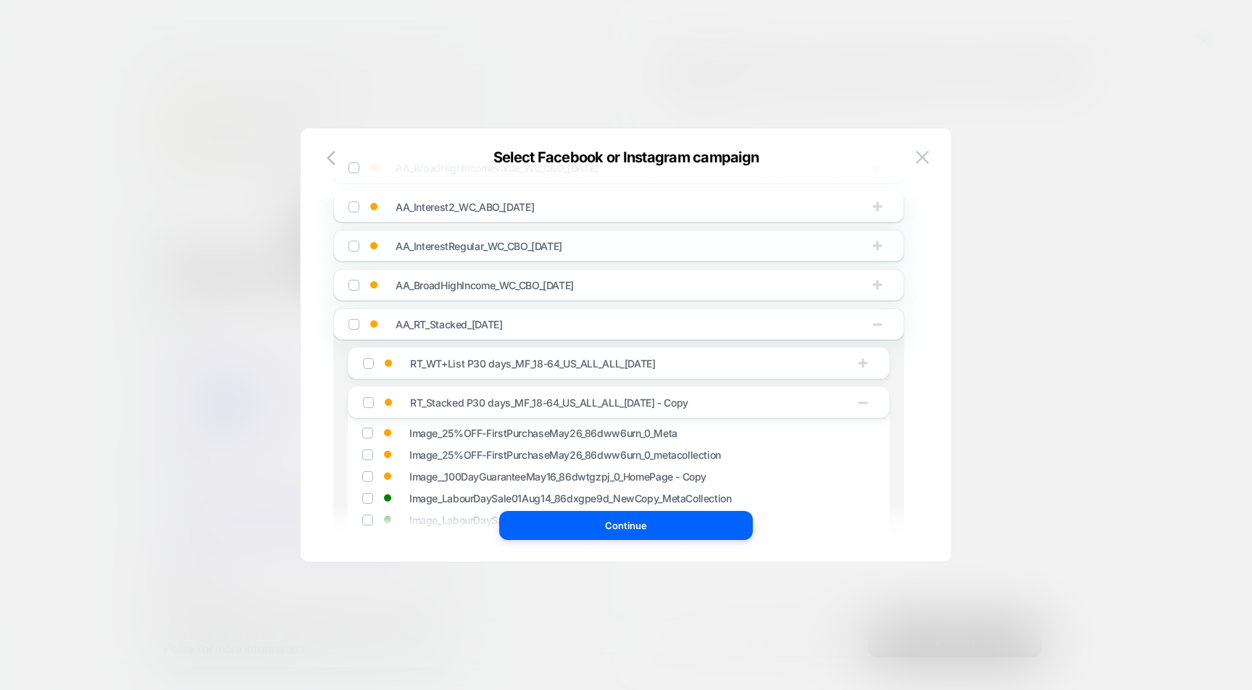
click at [737, 333] on div "AA_RT_Stacked_[DATE]" at bounding box center [618, 324] width 571 height 32
click at [729, 324] on span "AA_RT_Stacked_[DATE]" at bounding box center [583, 324] width 377 height 12
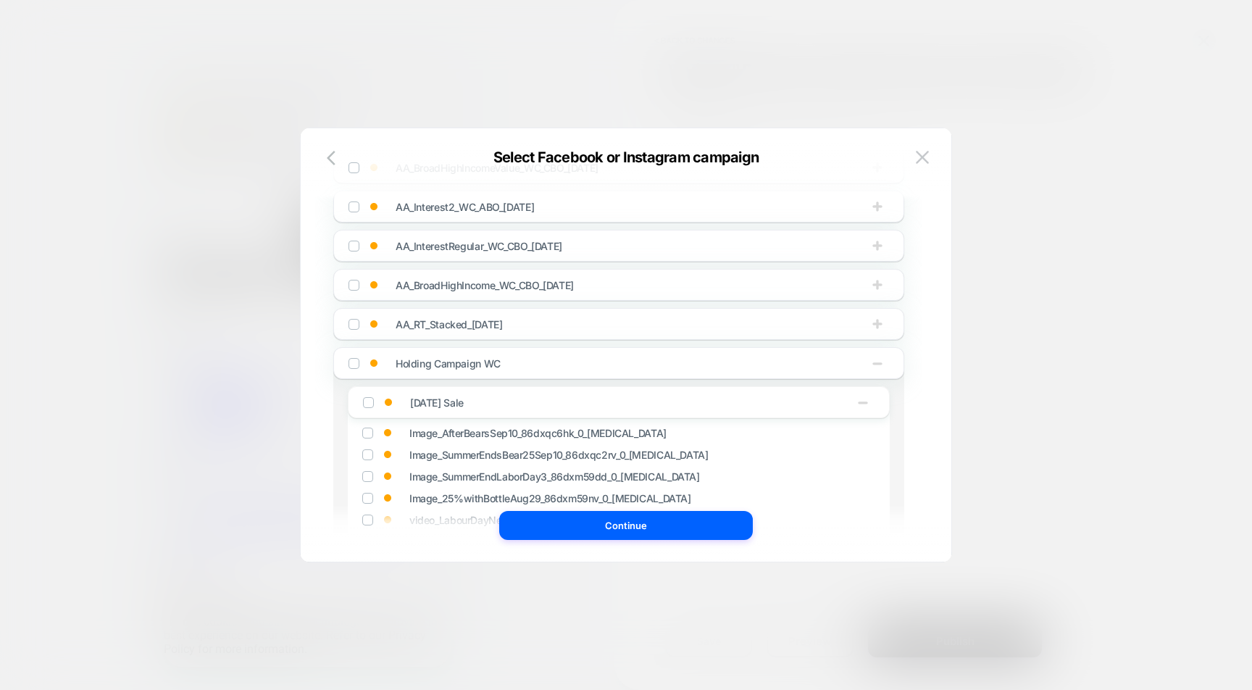
scroll to position [345, 0]
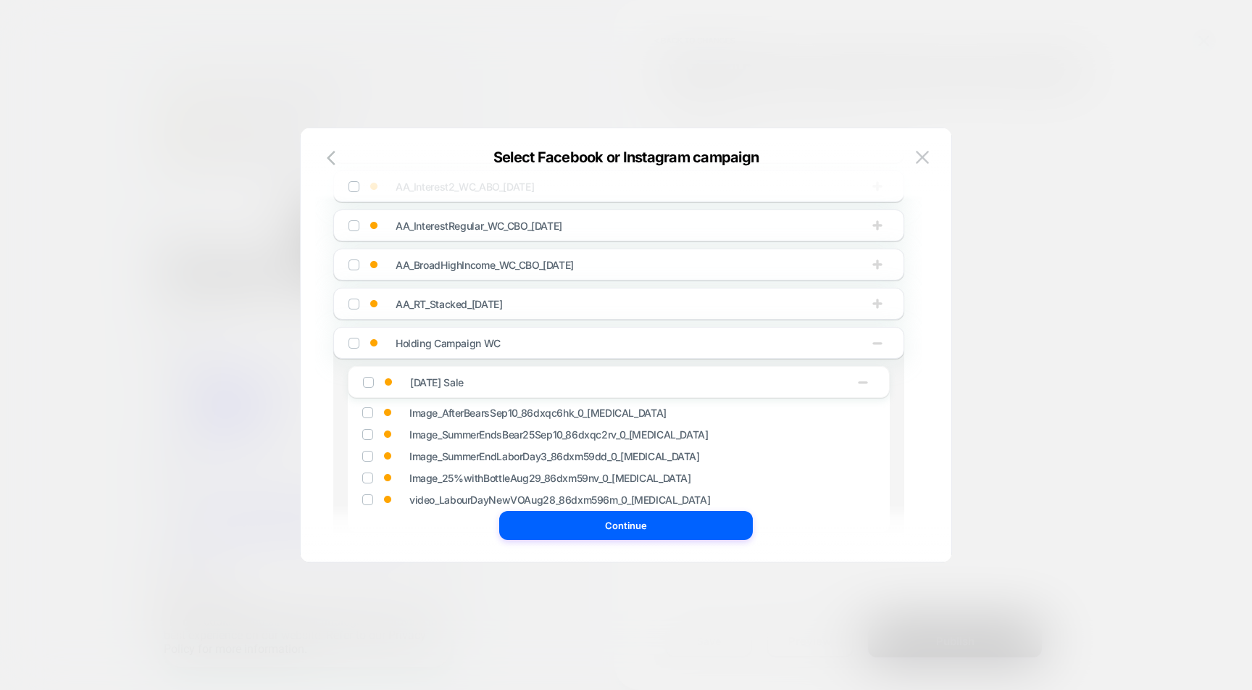
click at [707, 349] on span "Holding Campaign WC" at bounding box center [583, 343] width 377 height 12
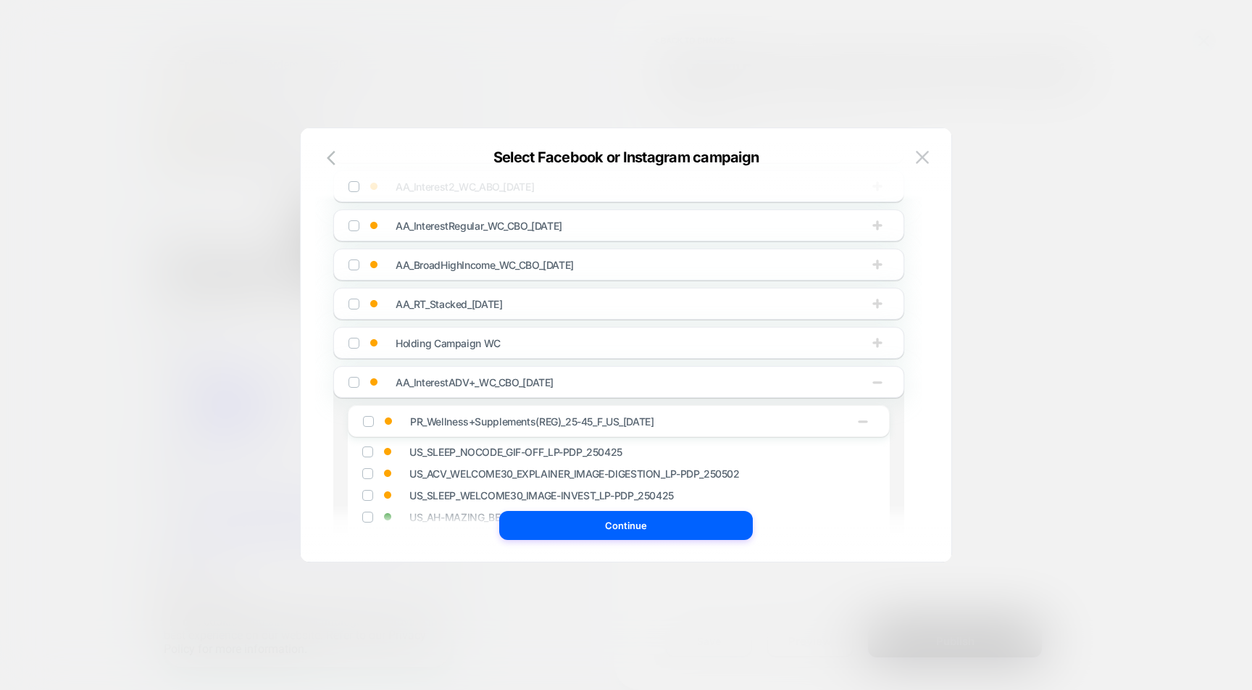
click at [689, 383] on span "AA_InterestADV+_WC_CBO_[DATE]" at bounding box center [583, 382] width 377 height 12
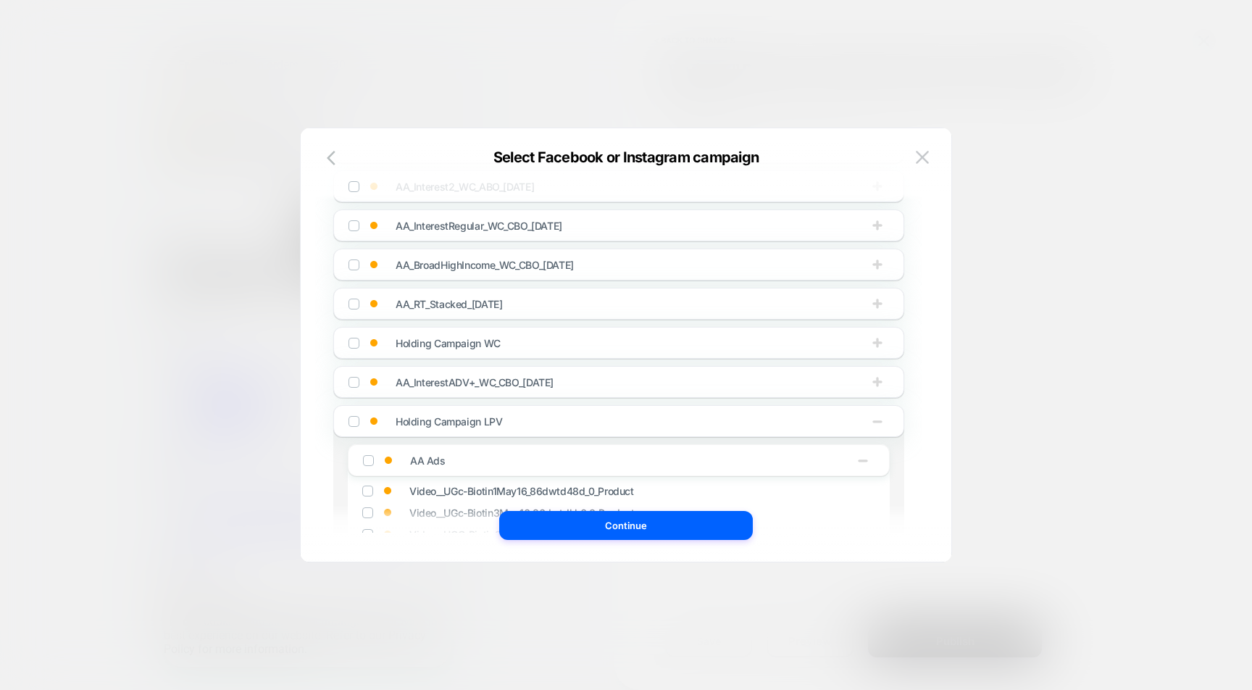
click at [669, 425] on span "Holding Campaign LPV" at bounding box center [583, 421] width 377 height 12
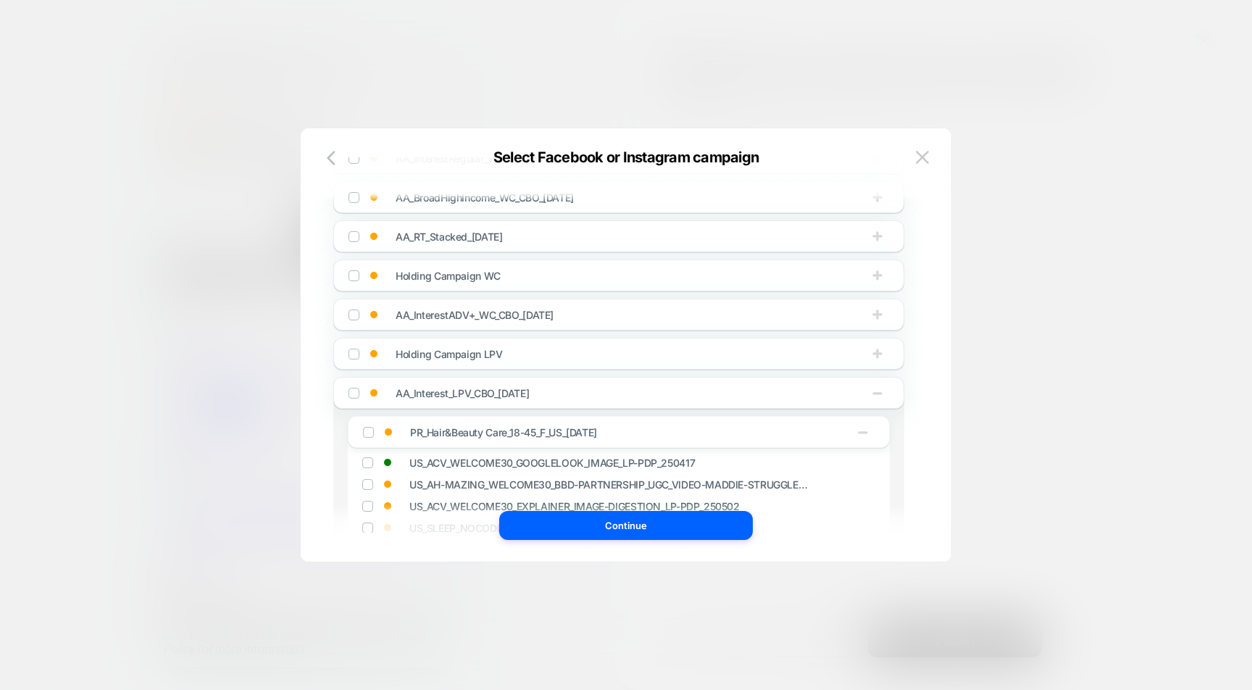
scroll to position [414, 0]
click at [668, 405] on div "AA_Interest_LPV_CBO_[DATE]" at bounding box center [618, 390] width 571 height 32
click at [667, 398] on div "AA_Interest_LPV_CBO_[DATE]" at bounding box center [560, 390] width 424 height 14
click at [486, 401] on div "AA_Interest_LPV_CBO_[DATE]" at bounding box center [618, 390] width 571 height 32
click at [486, 395] on span "AA_Interest_LPV_CBO_[DATE]" at bounding box center [461, 391] width 133 height 12
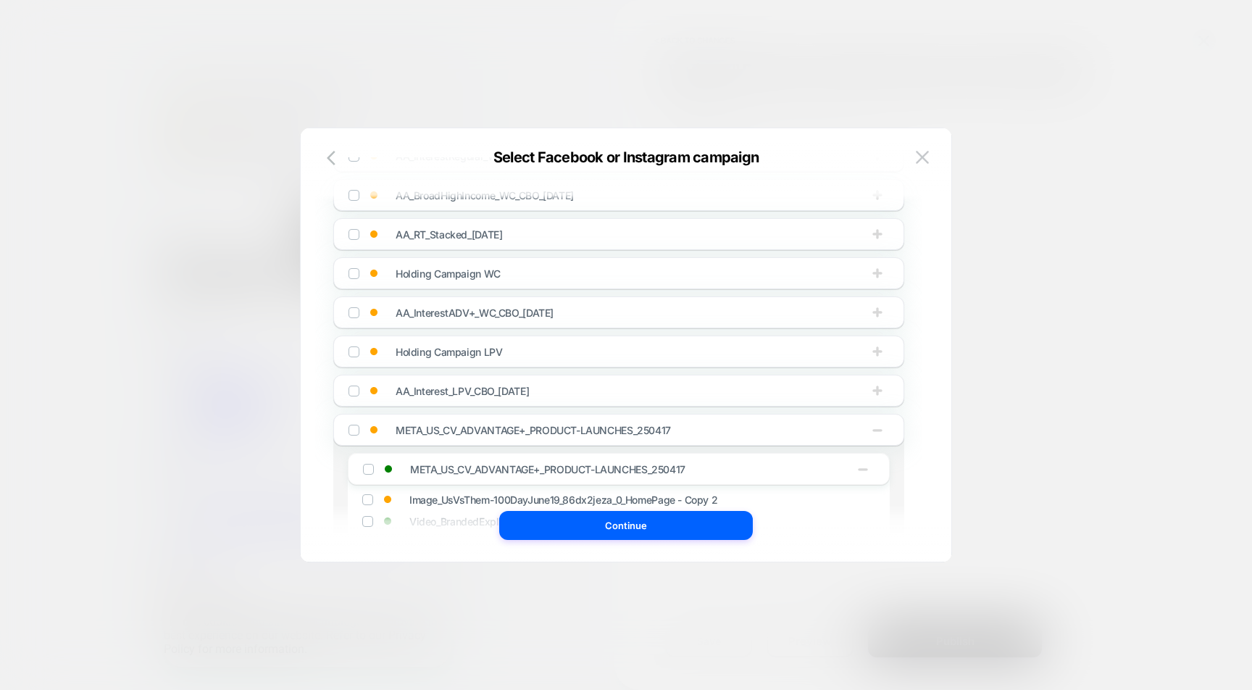
click at [478, 428] on span "META_US_CV_ADVANTAGE+_PRODUCT-LAUNCHES_250417" at bounding box center [532, 430] width 275 height 12
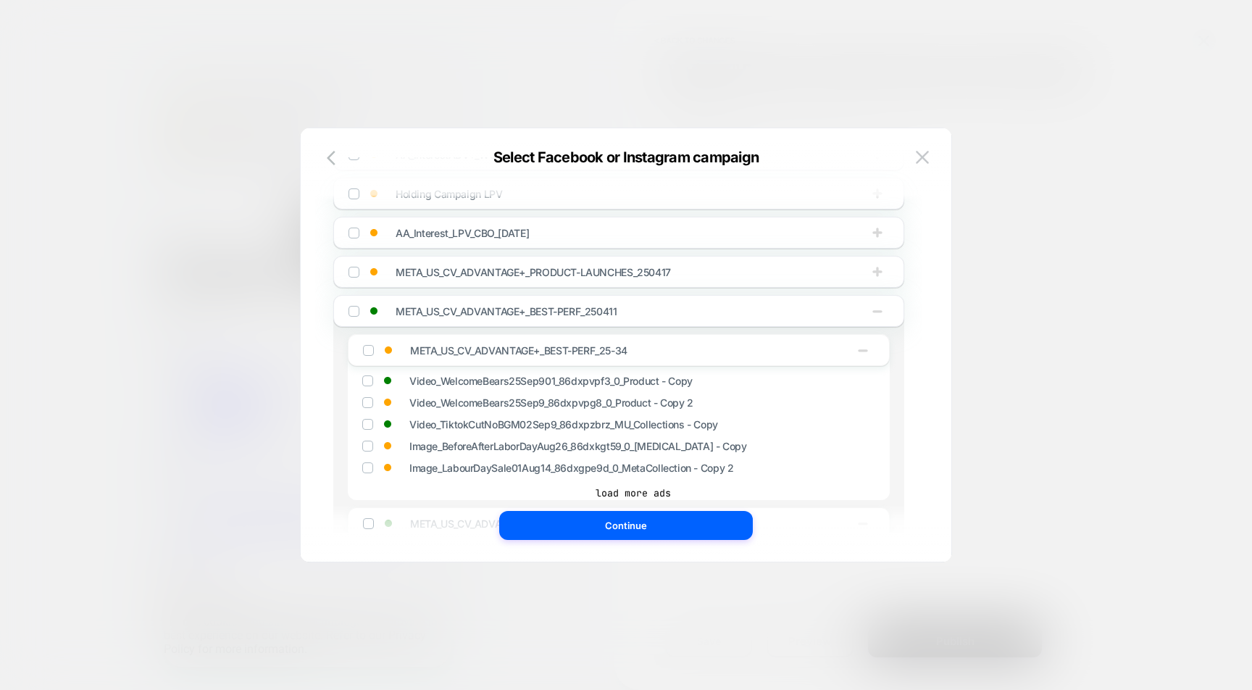
scroll to position [579, 0]
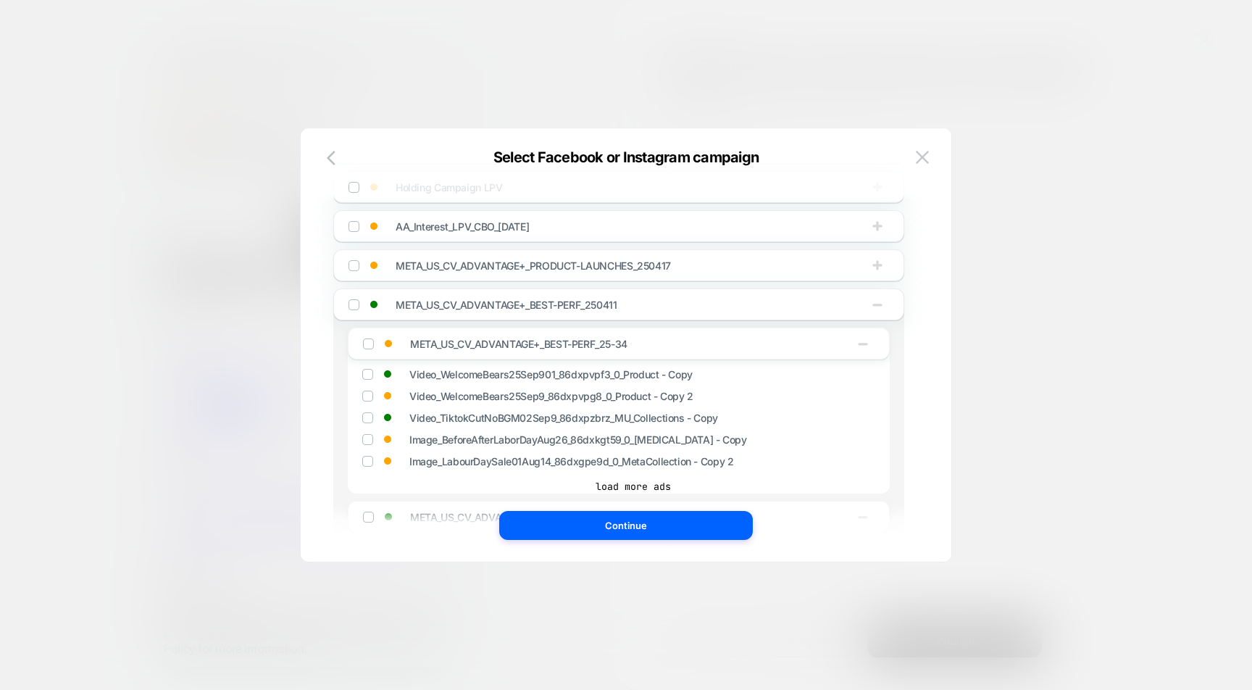
click at [479, 310] on span "META_US_CV_ADVANTAGE+_BEST-PERF_250411" at bounding box center [506, 304] width 222 height 12
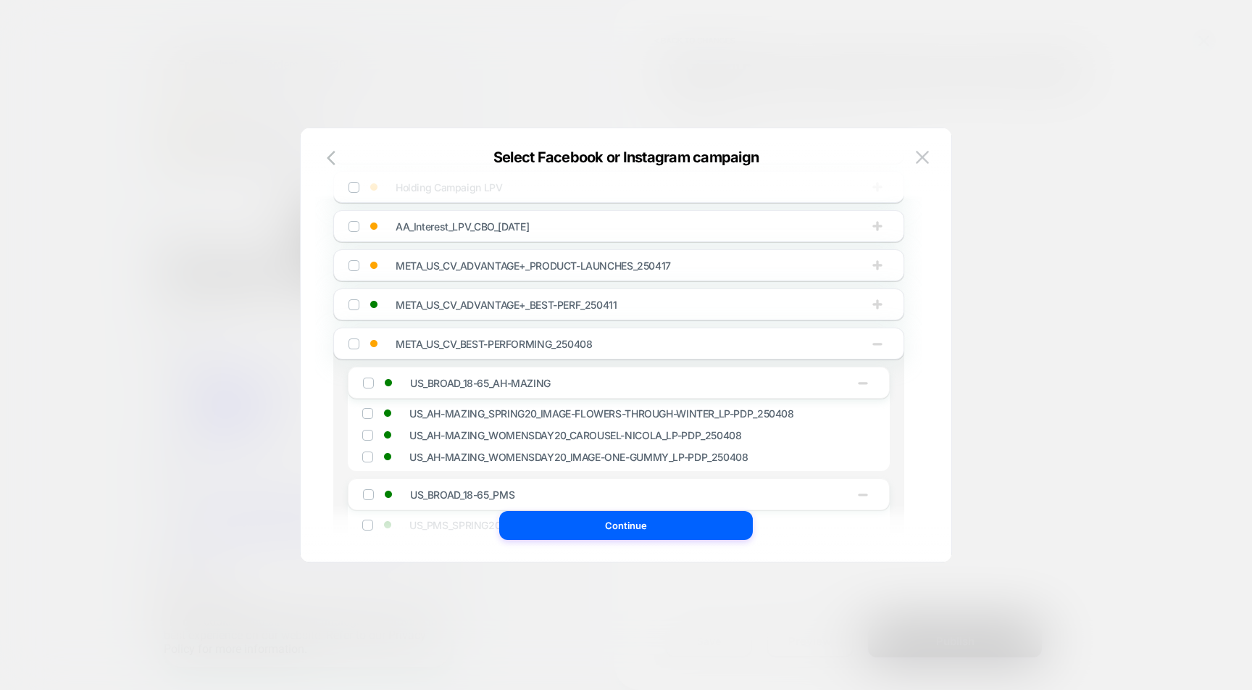
click at [468, 346] on span "META_US_CV_BEST-PERFORMING_250408" at bounding box center [493, 344] width 196 height 12
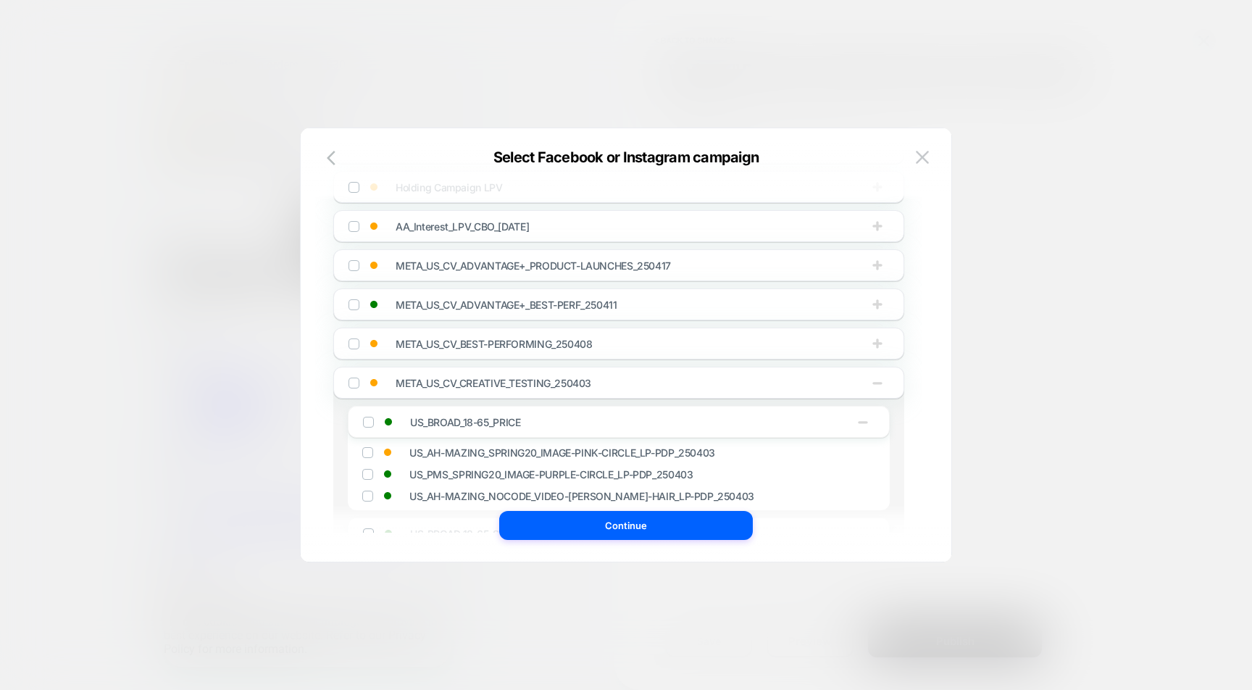
click at [454, 386] on span "META_US_CV_CREATIVE_TESTING_250403" at bounding box center [493, 383] width 196 height 12
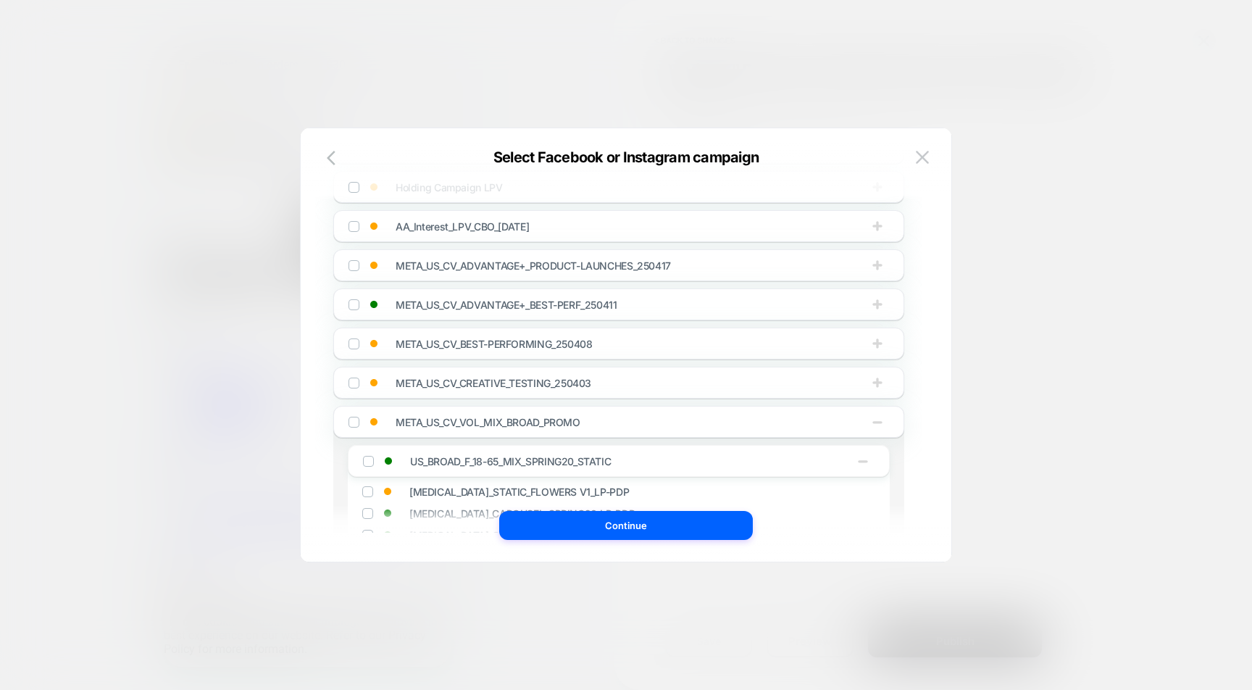
click at [445, 419] on span "META_US_CV_VOL_MIX_BROAD_PROMO" at bounding box center [487, 422] width 185 height 12
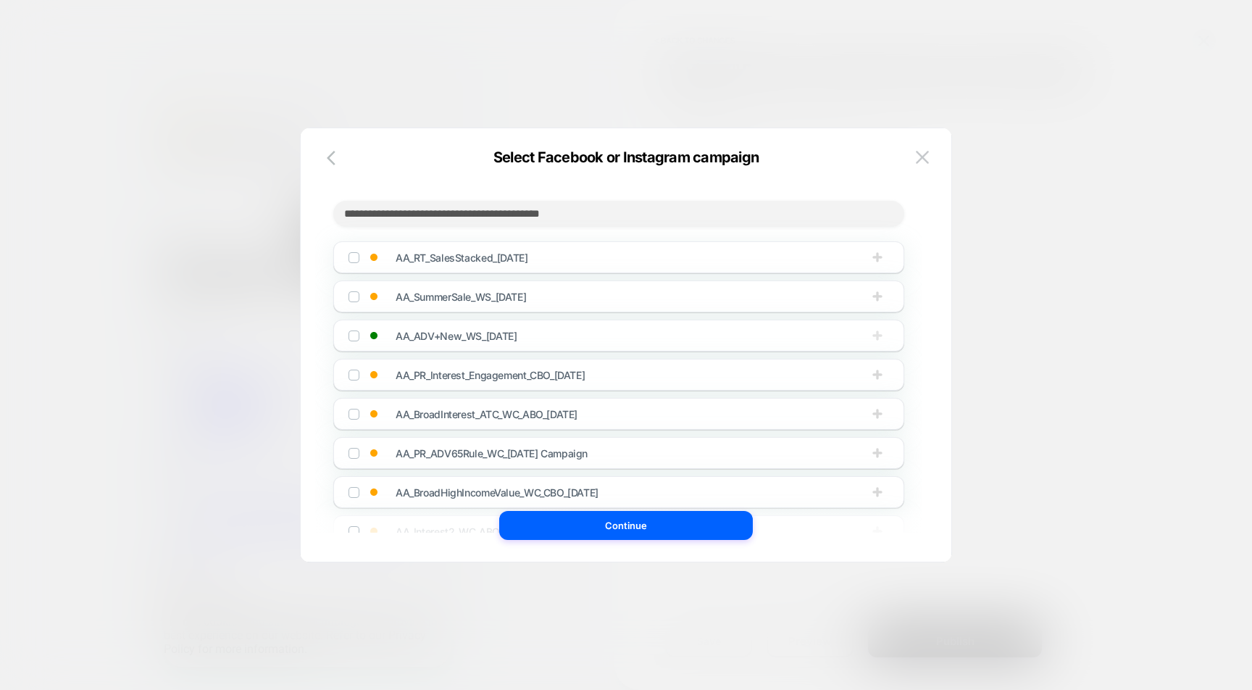
scroll to position [0, 0]
click at [453, 342] on span "AA_ADV+New_WS_[DATE]" at bounding box center [455, 336] width 121 height 12
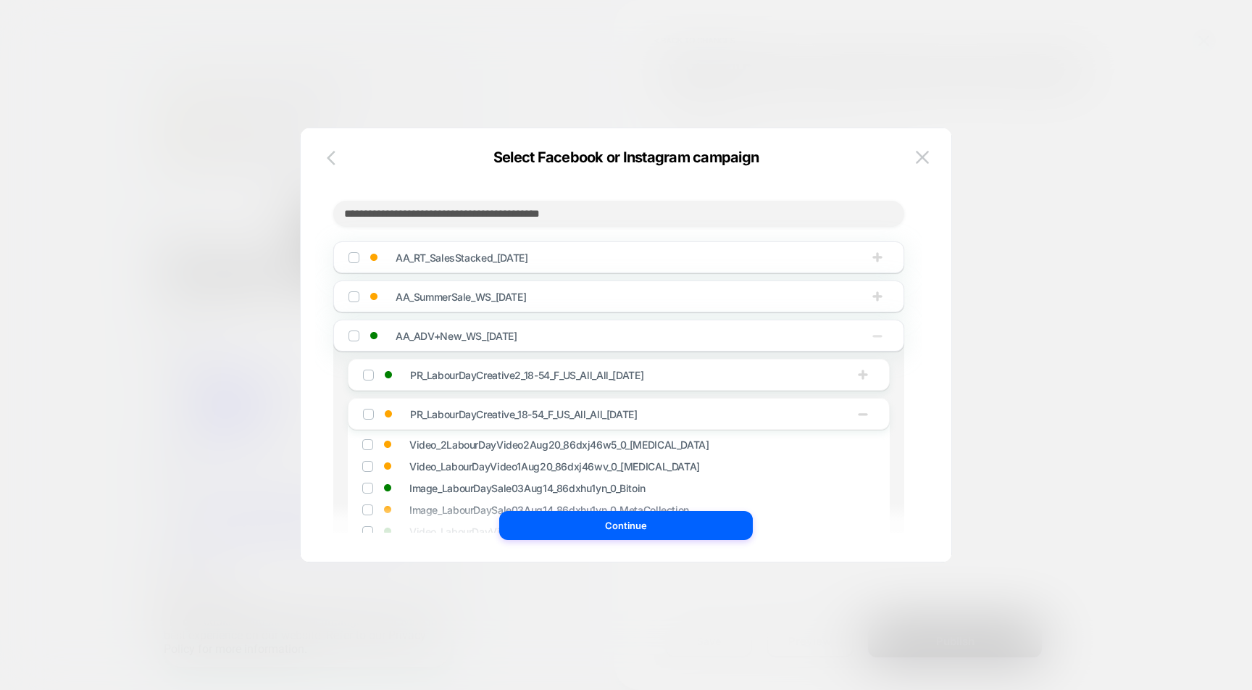
click at [334, 163] on icon "button" at bounding box center [331, 158] width 9 height 14
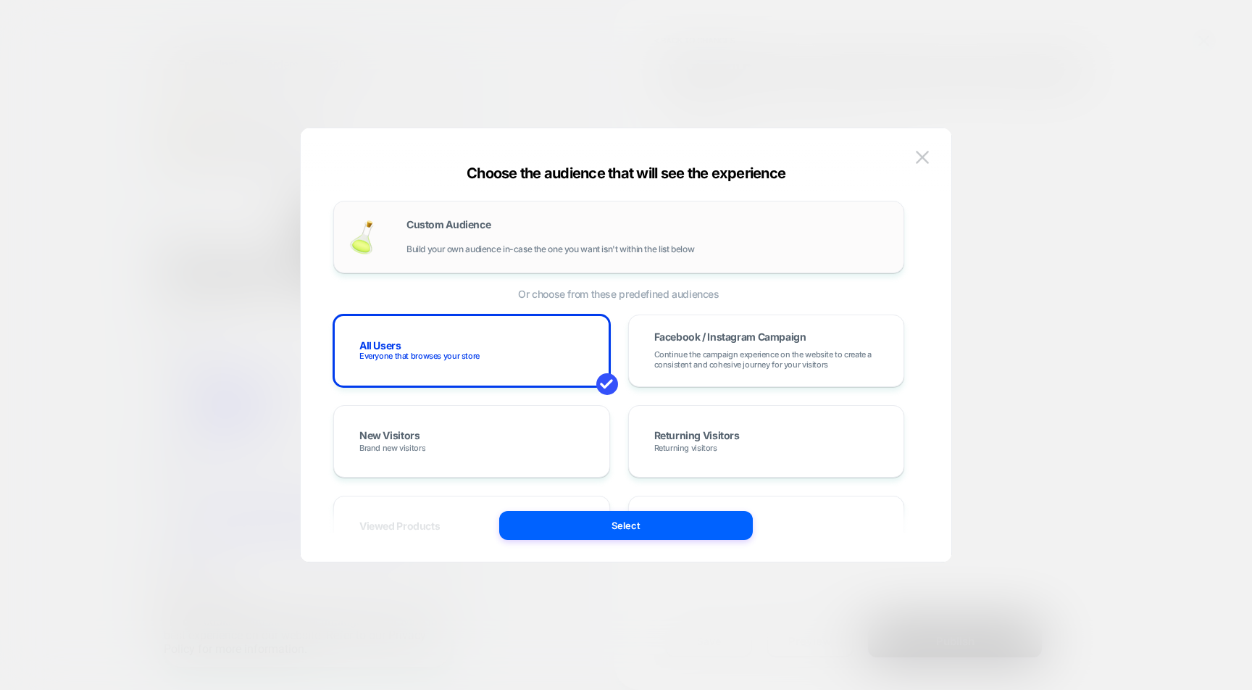
click at [580, 261] on div "Custom Audience Build your own audience in-case the one you want isn't within t…" at bounding box center [618, 237] width 571 height 72
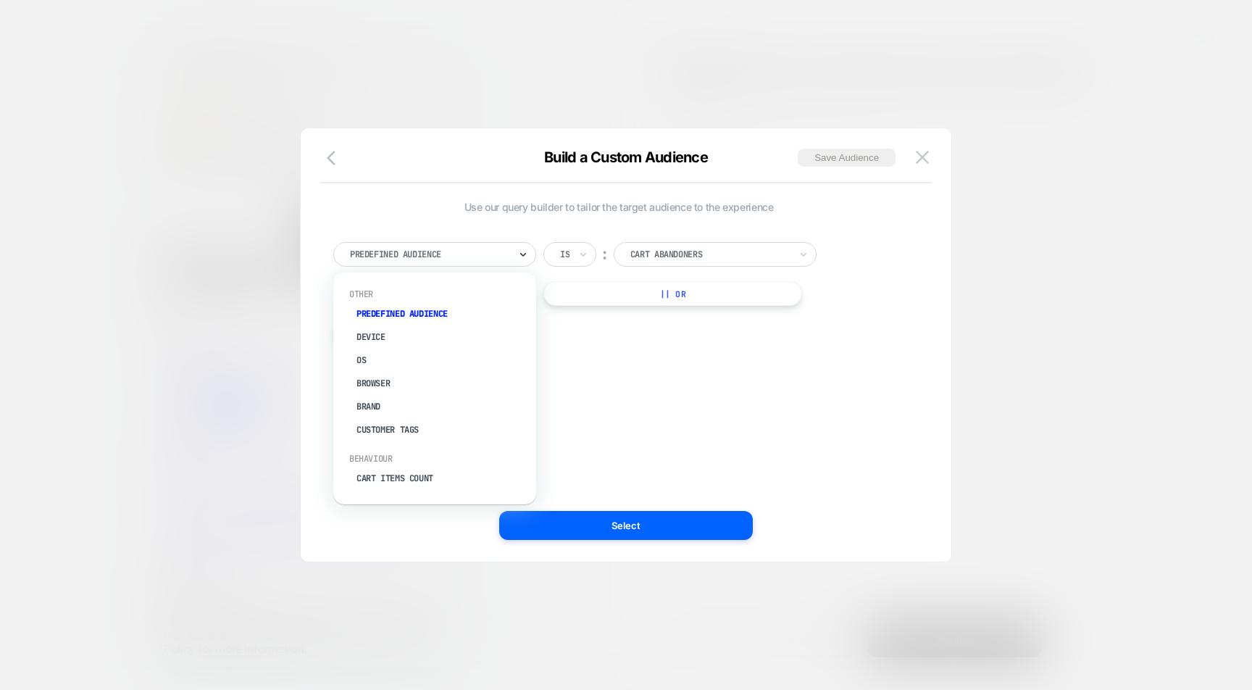
click at [518, 248] on icon at bounding box center [523, 254] width 10 height 14
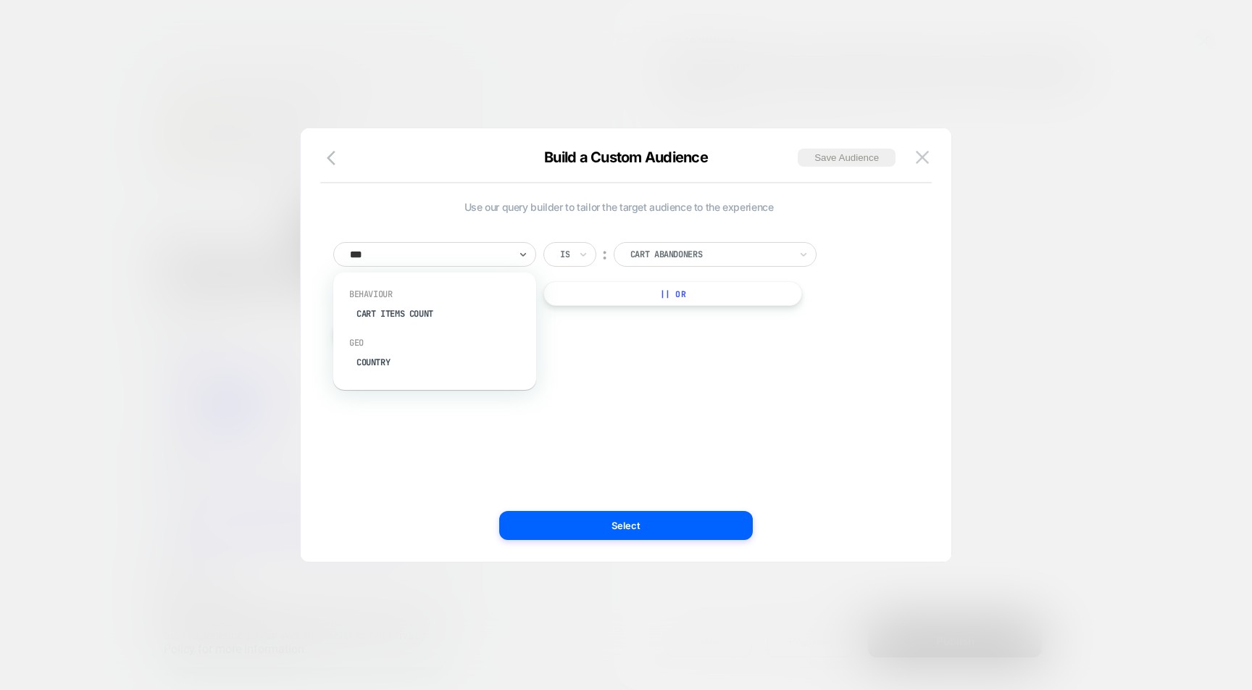
type input "****"
click at [375, 351] on div "Country" at bounding box center [442, 362] width 188 height 23
click at [645, 258] on div at bounding box center [709, 254] width 159 height 13
type input "******"
click at [645, 284] on div "[GEOGRAPHIC_DATA]" at bounding box center [723, 293] width 188 height 23
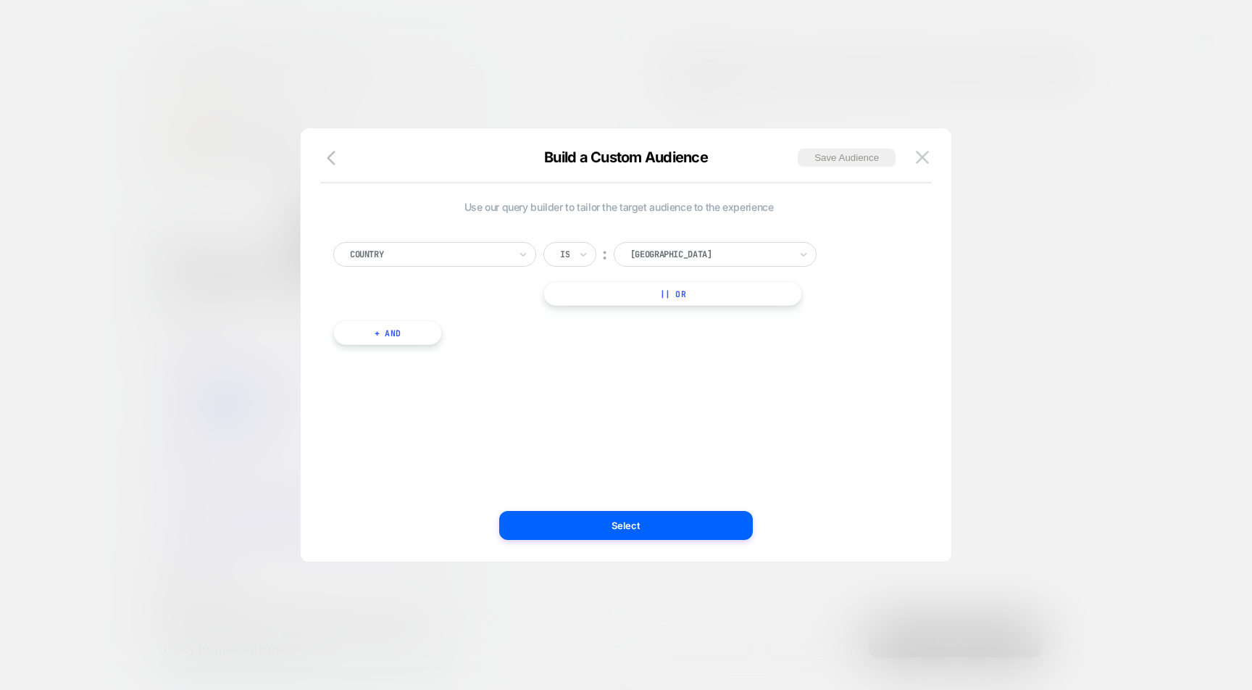
click at [685, 283] on button "|| Or" at bounding box center [672, 293] width 259 height 25
click at [683, 293] on div at bounding box center [709, 293] width 159 height 13
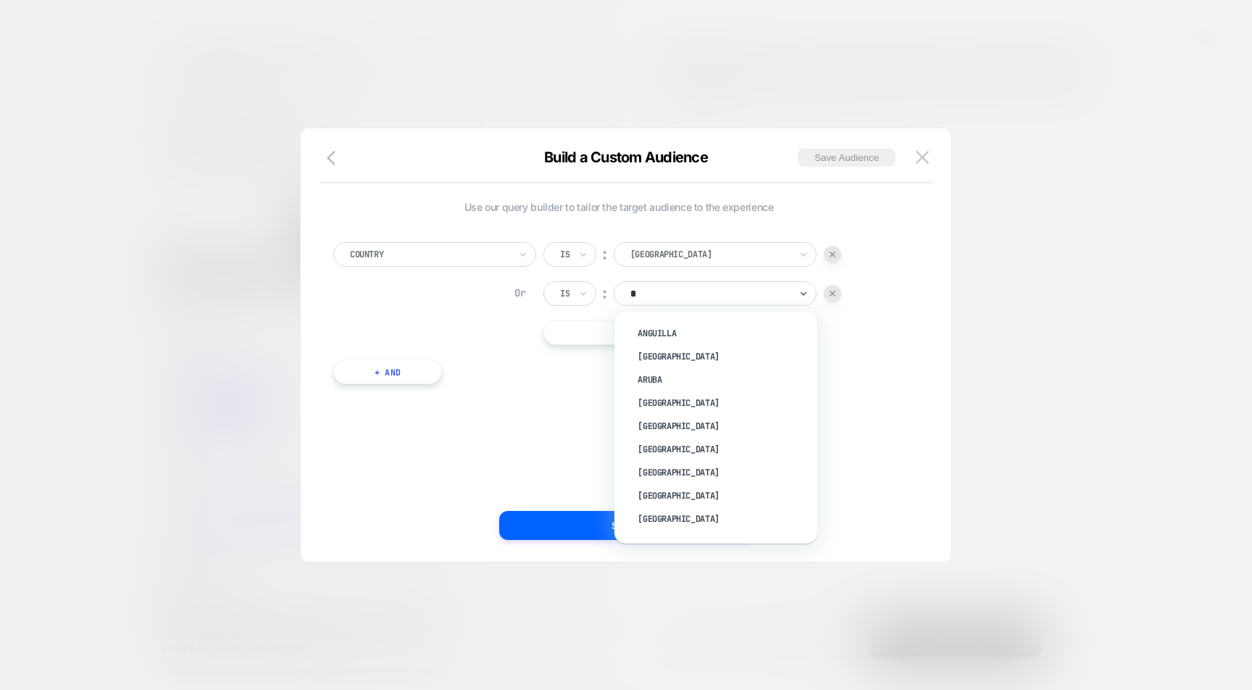
type input "**"
click at [660, 492] on div "[GEOGRAPHIC_DATA]" at bounding box center [723, 495] width 188 height 23
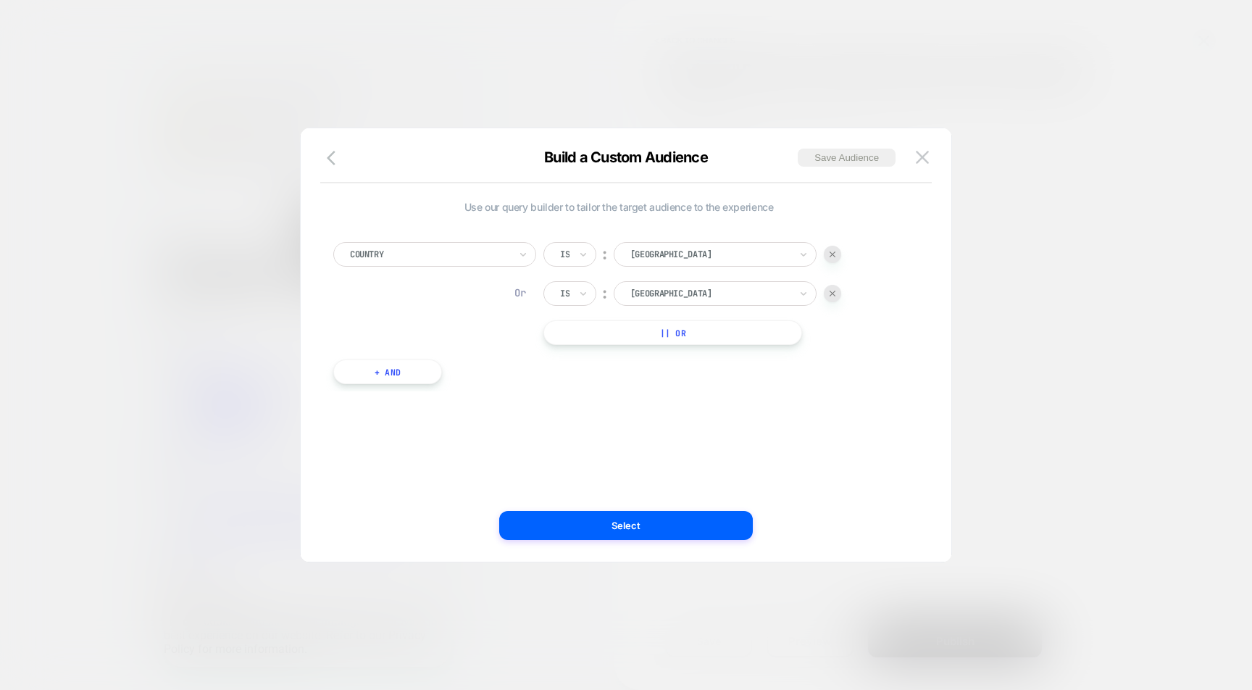
click at [640, 548] on div "Use our query builder to tailor the target audience to the experience Country I…" at bounding box center [625, 352] width 607 height 419
click at [639, 532] on button "Select" at bounding box center [626, 525] width 254 height 29
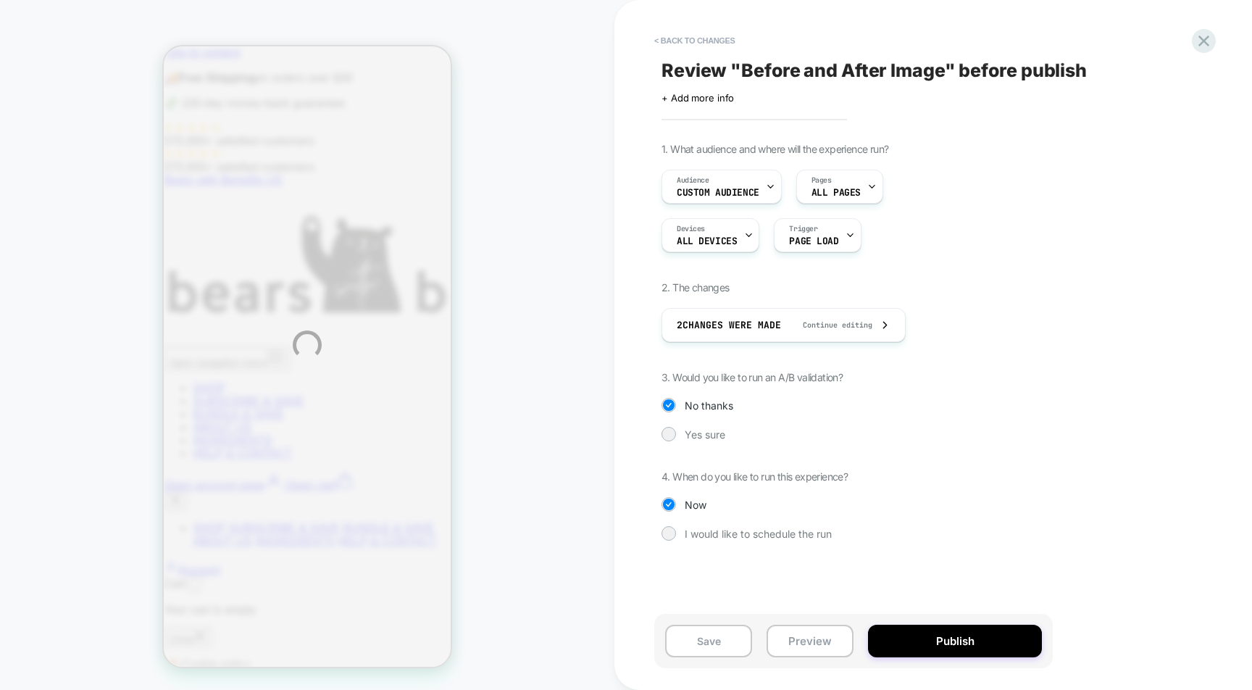
scroll to position [0, 2109]
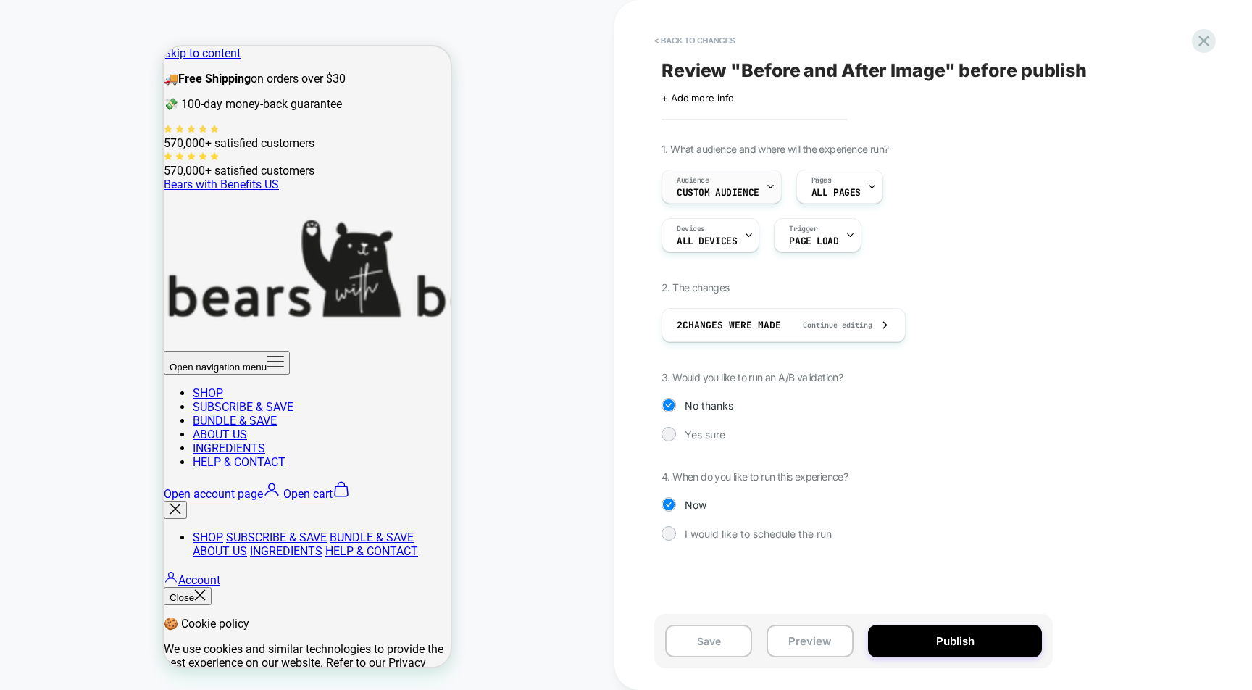
click at [735, 185] on div "Audience Custom Audience" at bounding box center [718, 186] width 112 height 33
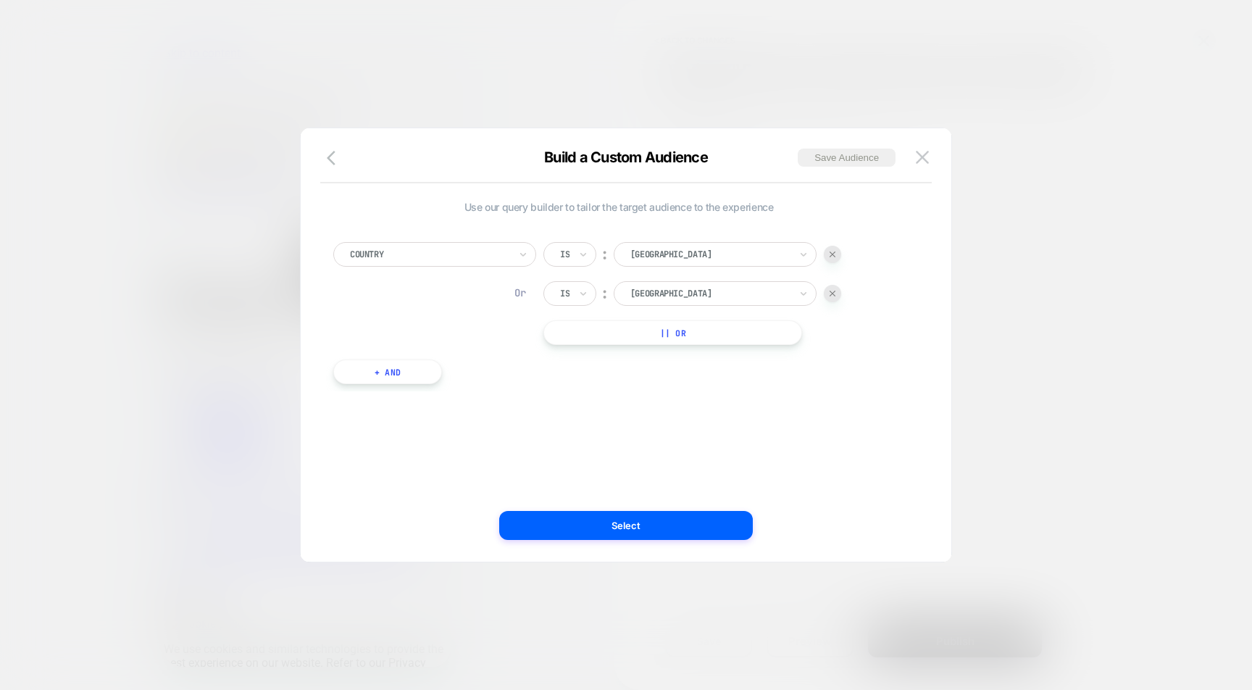
click at [420, 373] on button "+ And" at bounding box center [387, 371] width 109 height 25
click at [420, 389] on div at bounding box center [465, 386] width 159 height 13
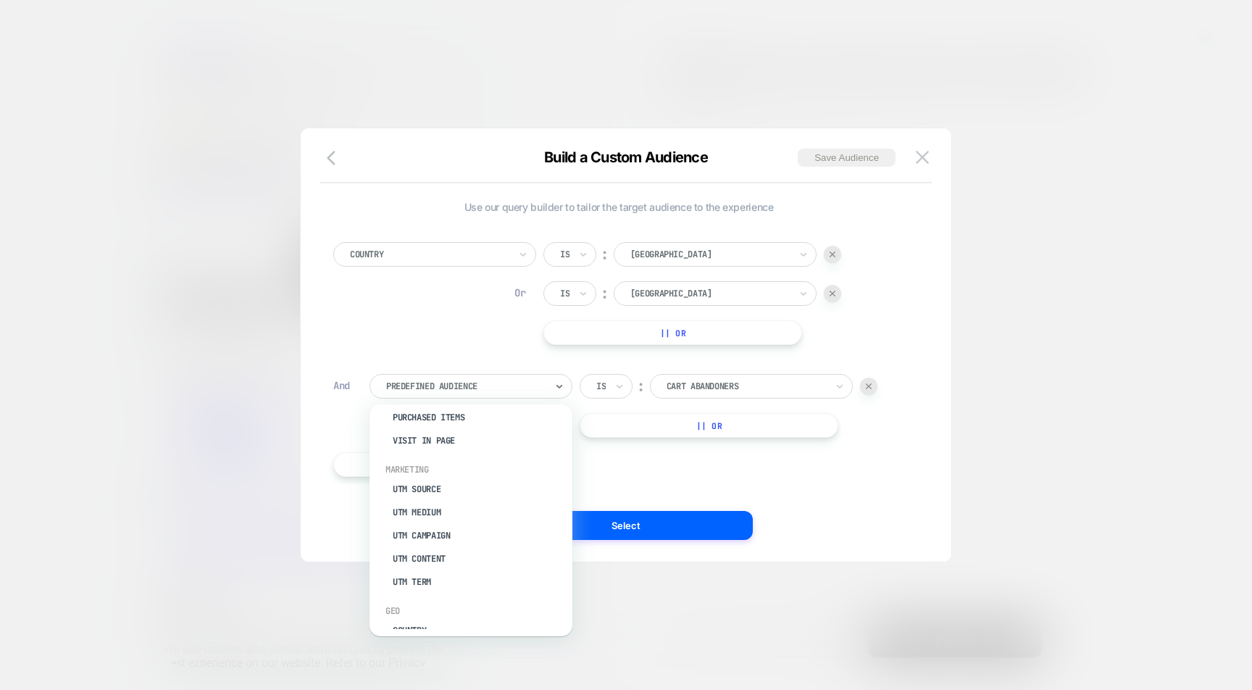
scroll to position [541, 0]
click at [401, 569] on div "UTM Term" at bounding box center [478, 580] width 188 height 23
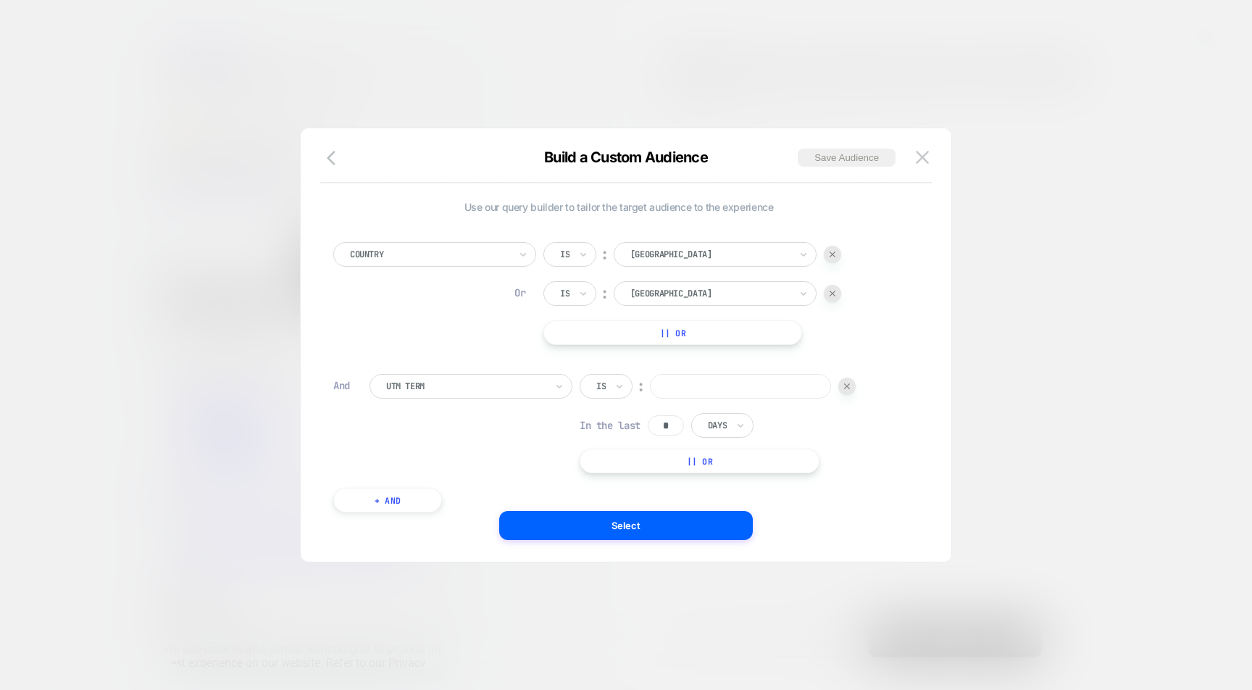
click at [694, 385] on input at bounding box center [740, 386] width 181 height 25
paste input "**********"
type input "**********"
click at [855, 430] on div "**********" at bounding box center [717, 423] width 276 height 99
click at [761, 454] on button "|| Or" at bounding box center [699, 460] width 240 height 25
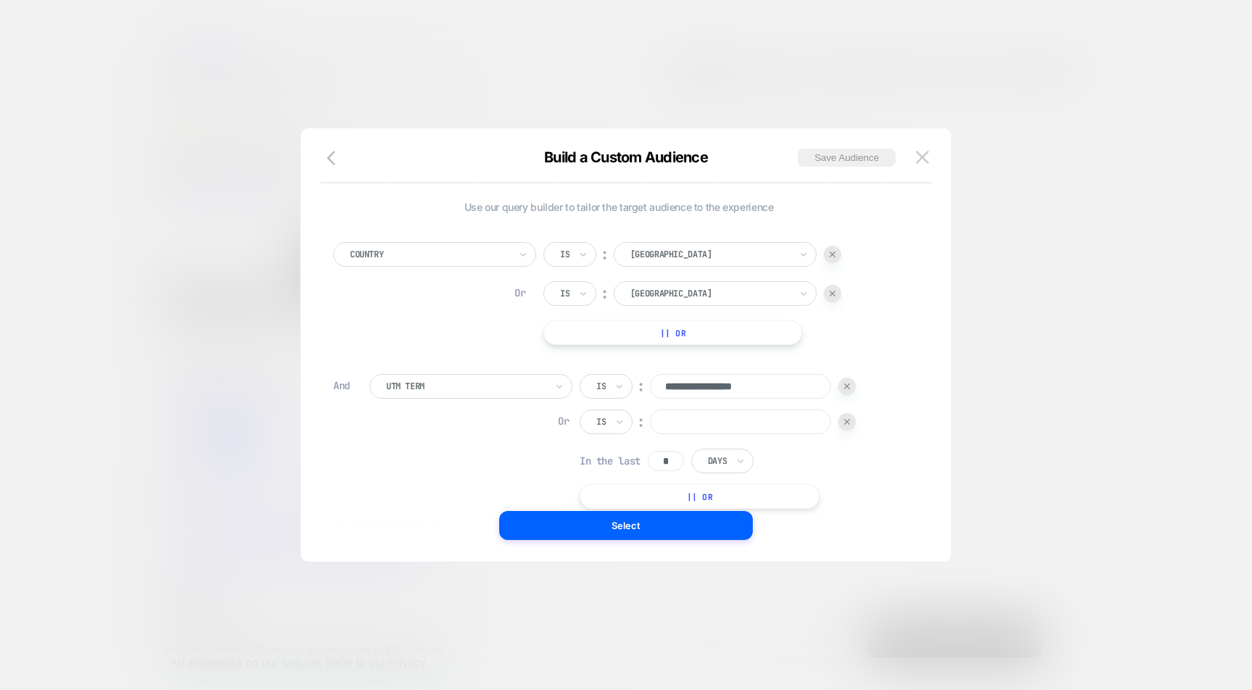
paste input "**********"
type input "**********"
click at [724, 490] on button "|| Or" at bounding box center [699, 496] width 240 height 25
click at [743, 463] on input at bounding box center [740, 457] width 181 height 25
paste input "**********"
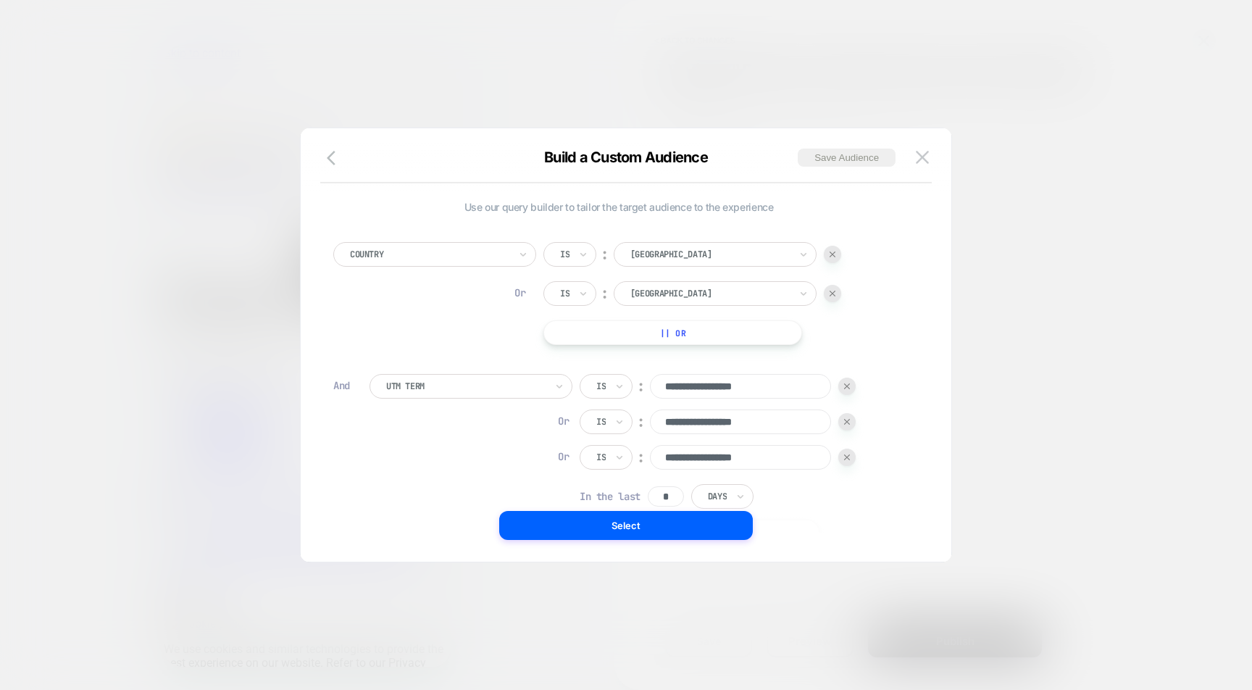
type input "**********"
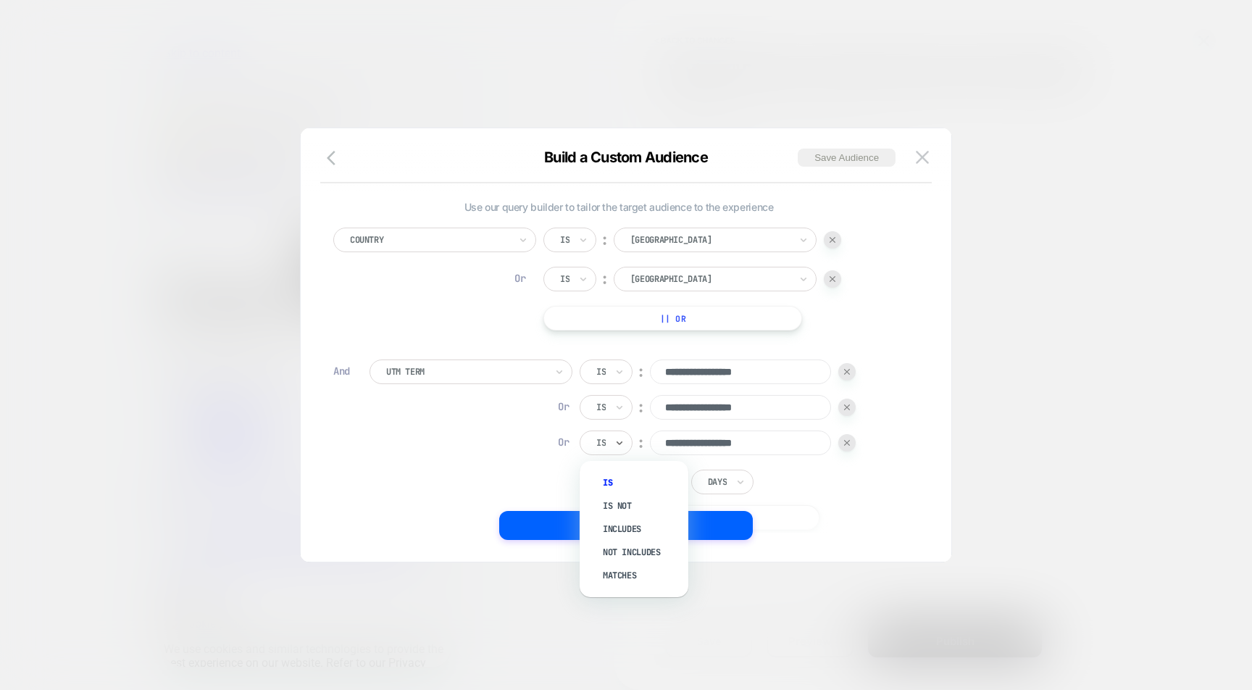
click at [612, 445] on div "Is" at bounding box center [605, 442] width 53 height 25
click at [846, 445] on img at bounding box center [847, 443] width 6 height 6
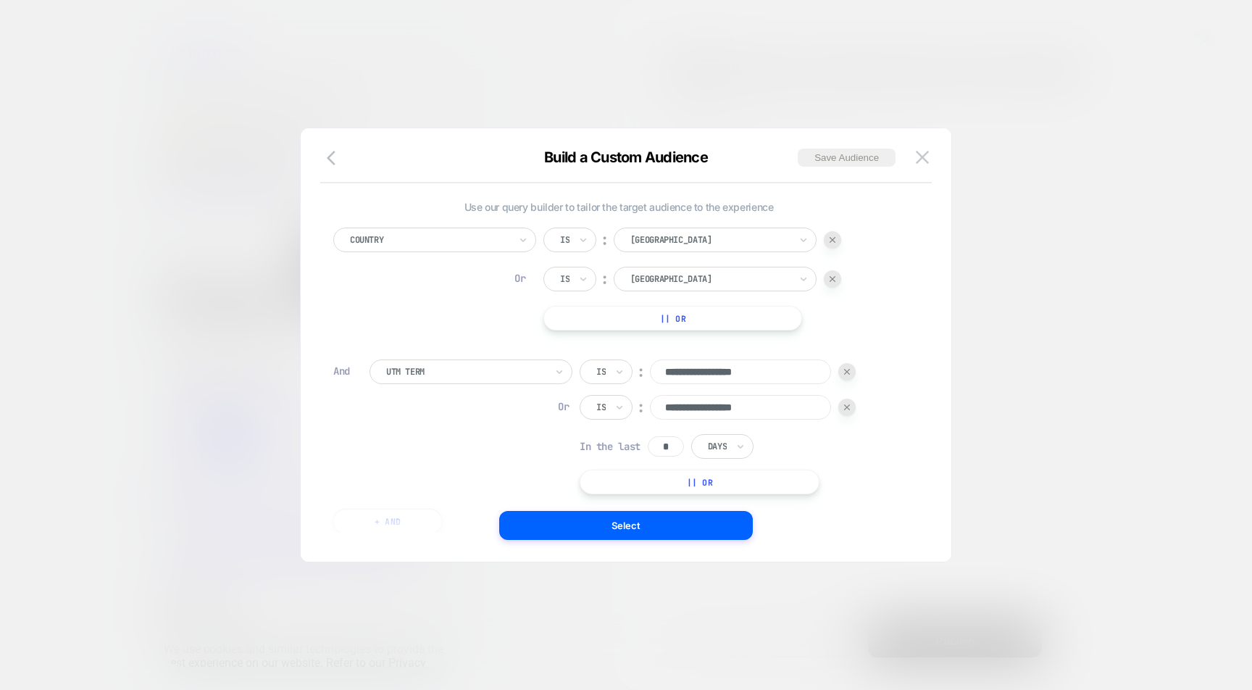
click at [846, 409] on img at bounding box center [847, 407] width 6 height 6
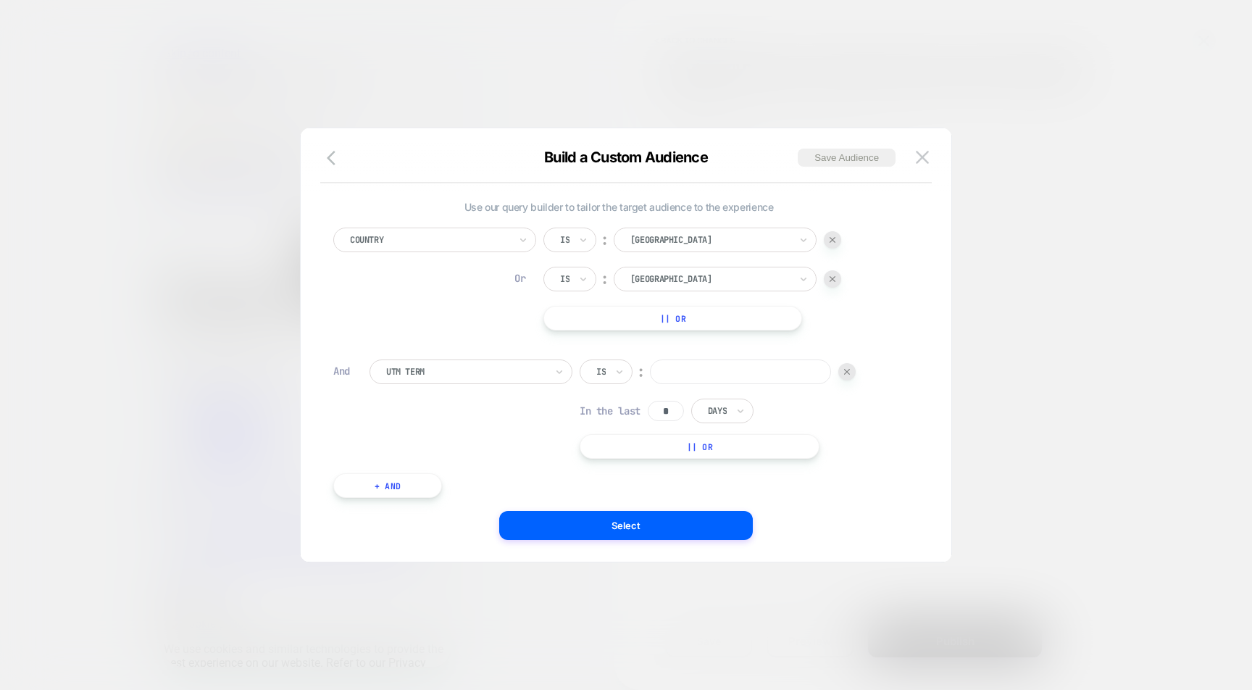
click at [619, 382] on div at bounding box center [619, 371] width 10 height 23
click at [617, 451] on div "Includes" at bounding box center [641, 457] width 94 height 23
click at [707, 378] on input at bounding box center [769, 371] width 181 height 25
click at [651, 373] on icon at bounding box center [648, 371] width 10 height 14
click at [643, 390] on div "Is Is not Includes Not includes Matches" at bounding box center [633, 458] width 109 height 136
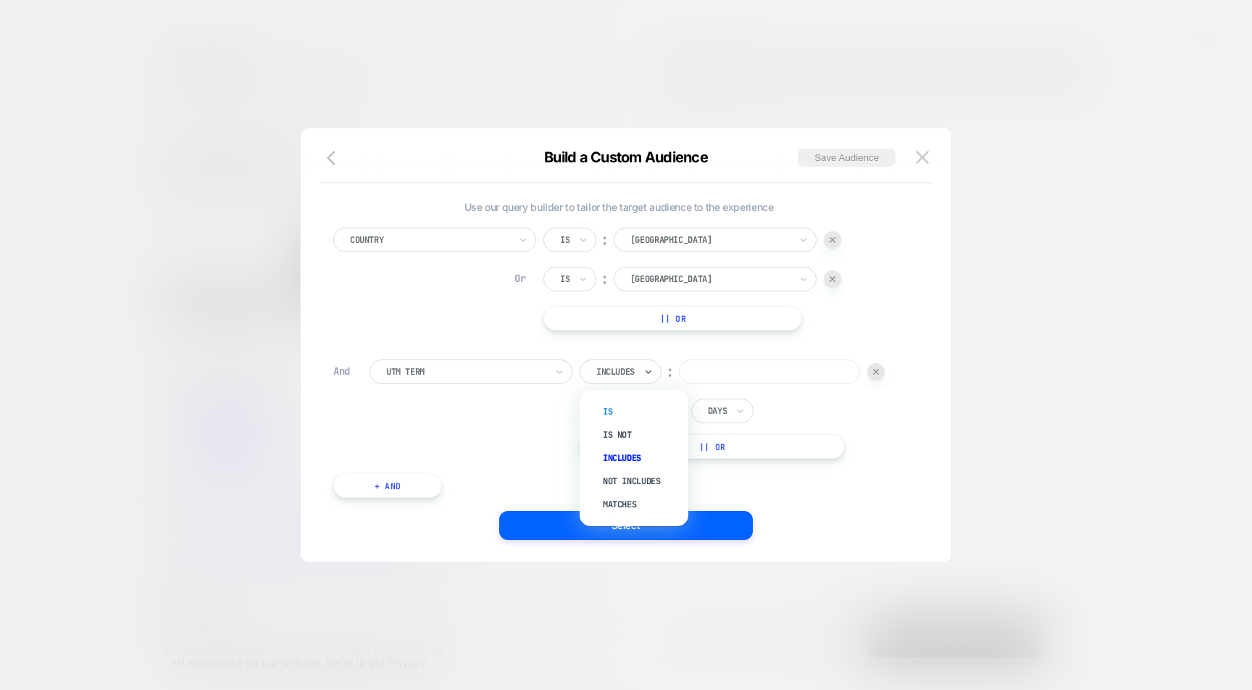
click at [640, 401] on div "Is" at bounding box center [641, 411] width 94 height 23
click at [716, 384] on div "Is ︰ In the last * Days || Or" at bounding box center [717, 408] width 276 height 99
click at [716, 380] on input at bounding box center [740, 371] width 181 height 25
paste input "**********"
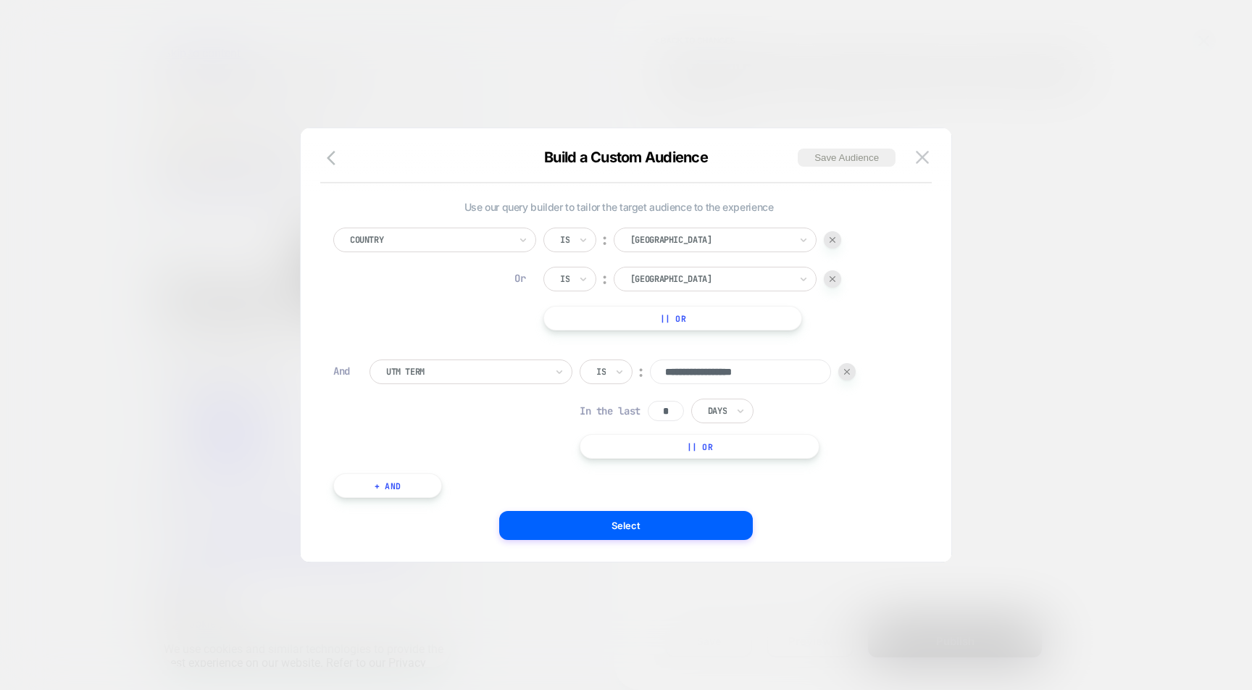
type input "**********"
click at [747, 442] on button "|| Or" at bounding box center [699, 446] width 240 height 25
click at [722, 411] on input at bounding box center [740, 407] width 181 height 25
paste input "**********"
type input "**********"
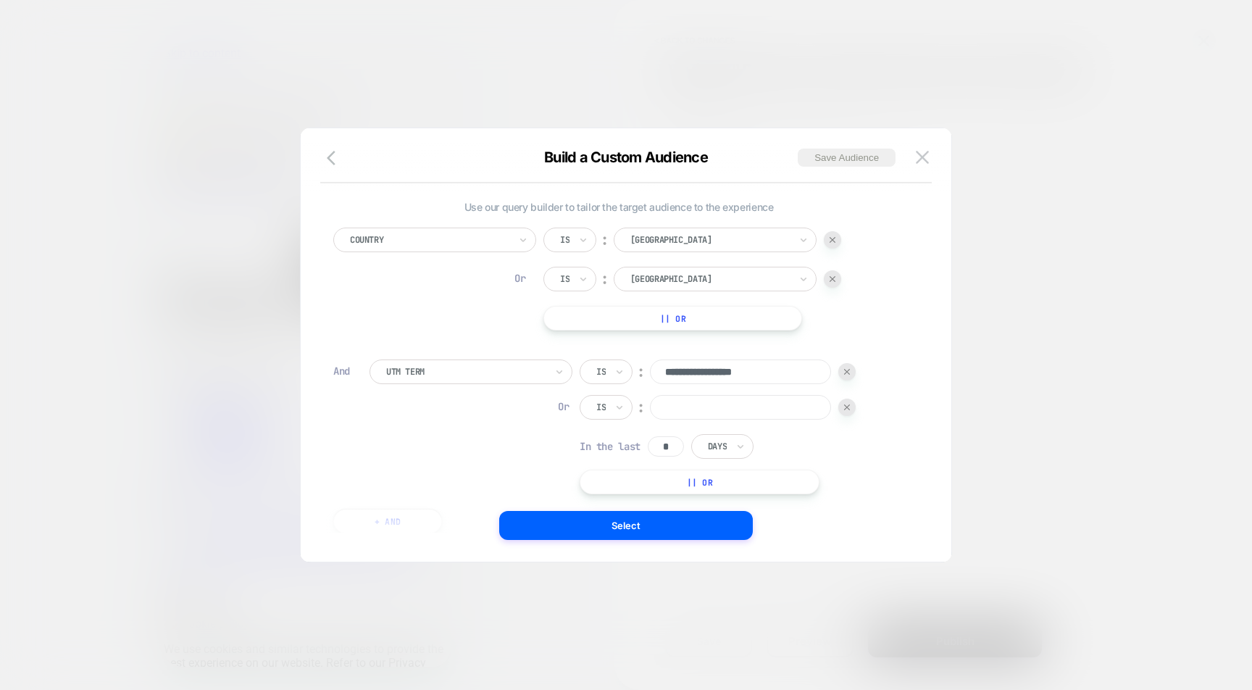
click at [709, 370] on input "**********" at bounding box center [740, 371] width 181 height 25
paste input
type input "**********"
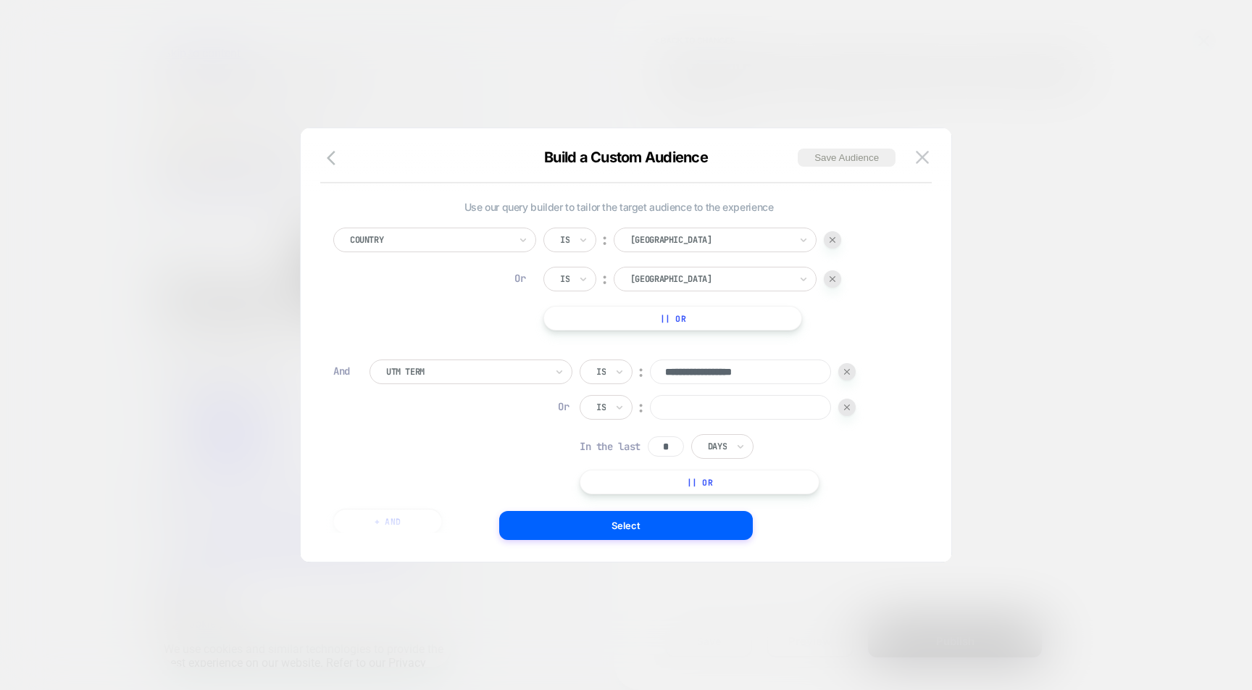
click at [775, 400] on input at bounding box center [740, 407] width 181 height 25
paste input "**********"
type input "**********"
click at [736, 485] on button "|| Or" at bounding box center [699, 481] width 240 height 25
click at [748, 447] on input at bounding box center [740, 442] width 181 height 25
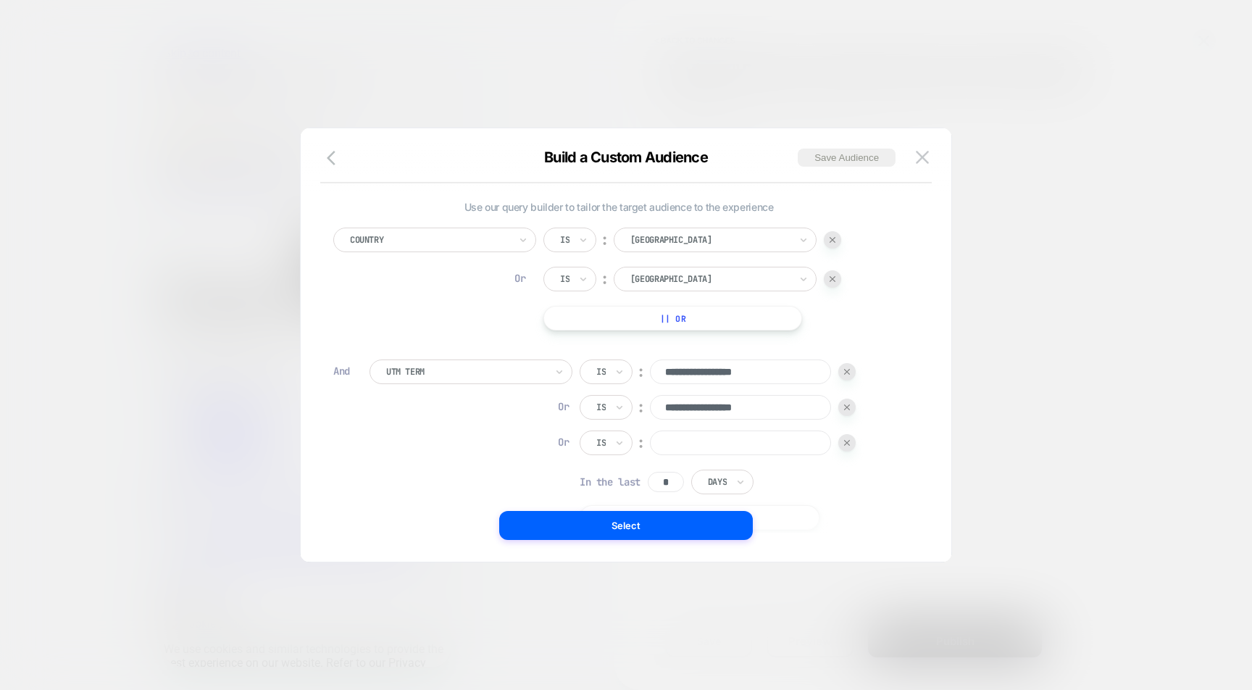
paste input "**********"
click at [742, 435] on input "**********" at bounding box center [740, 442] width 181 height 25
paste input
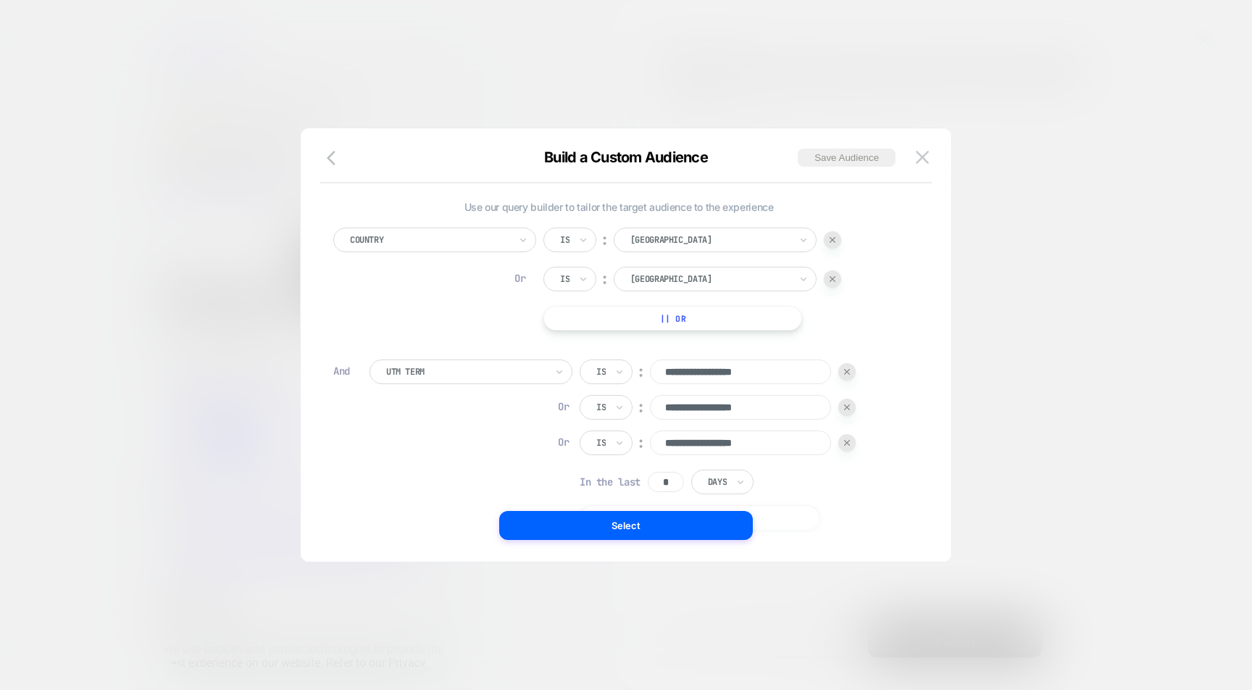
type input "**********"
click at [824, 490] on div "**********" at bounding box center [717, 444] width 276 height 170
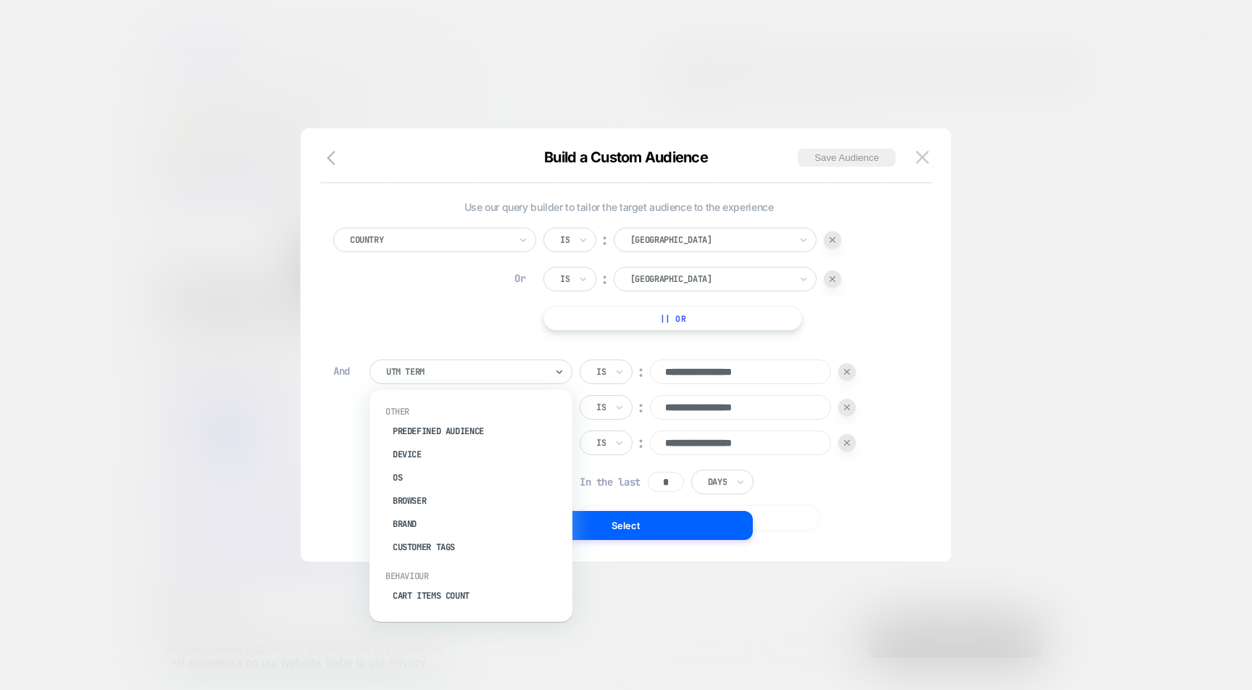
click at [536, 374] on div at bounding box center [465, 371] width 159 height 13
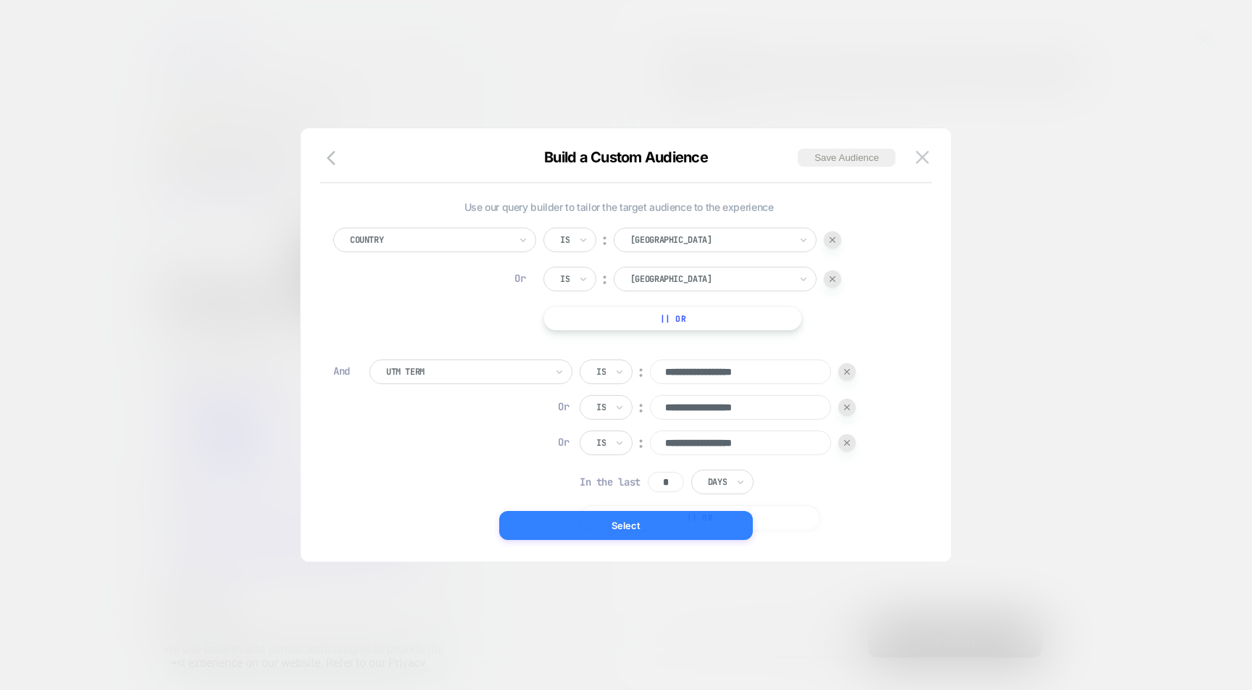
click at [704, 522] on button "Select" at bounding box center [626, 525] width 254 height 29
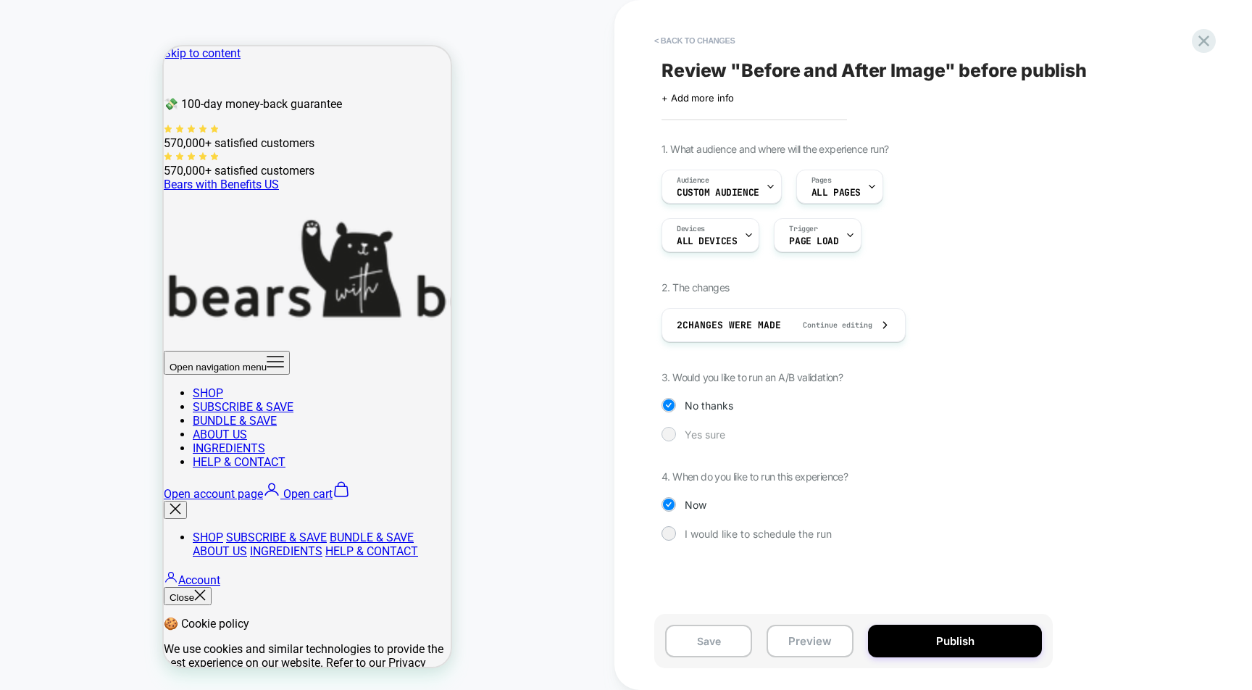
click at [695, 436] on span "Yes sure" at bounding box center [704, 434] width 41 height 12
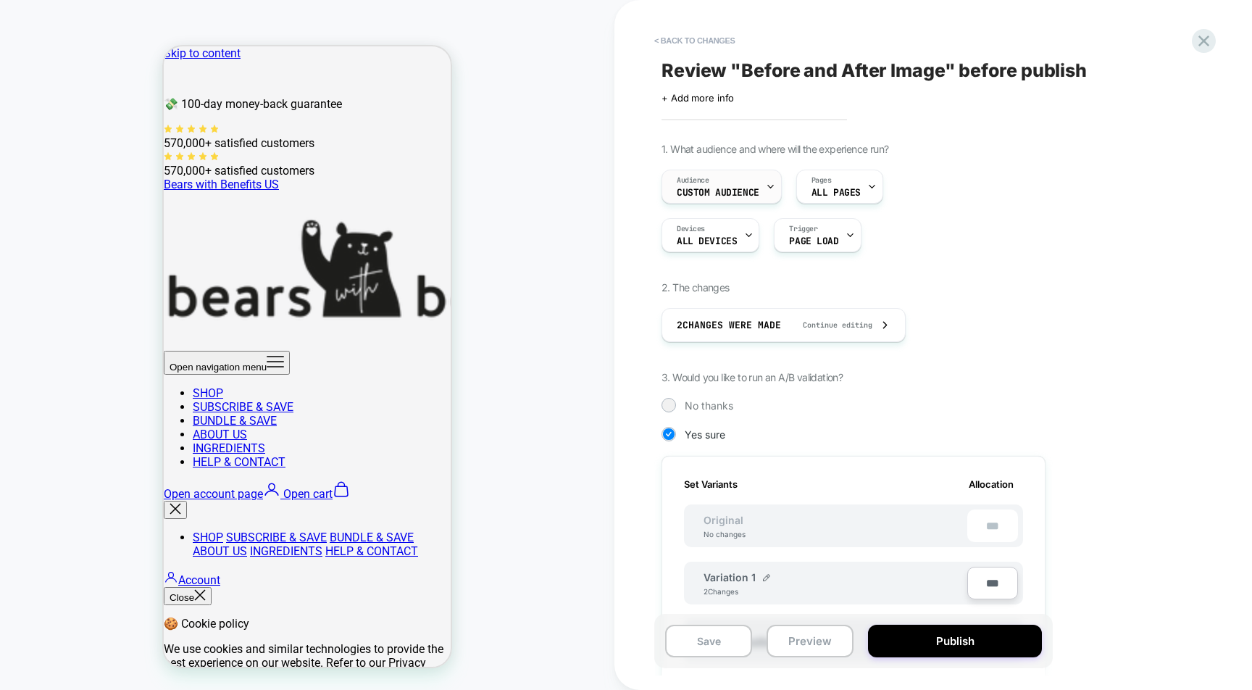
click at [737, 183] on div "Audience Custom Audience" at bounding box center [718, 186] width 112 height 33
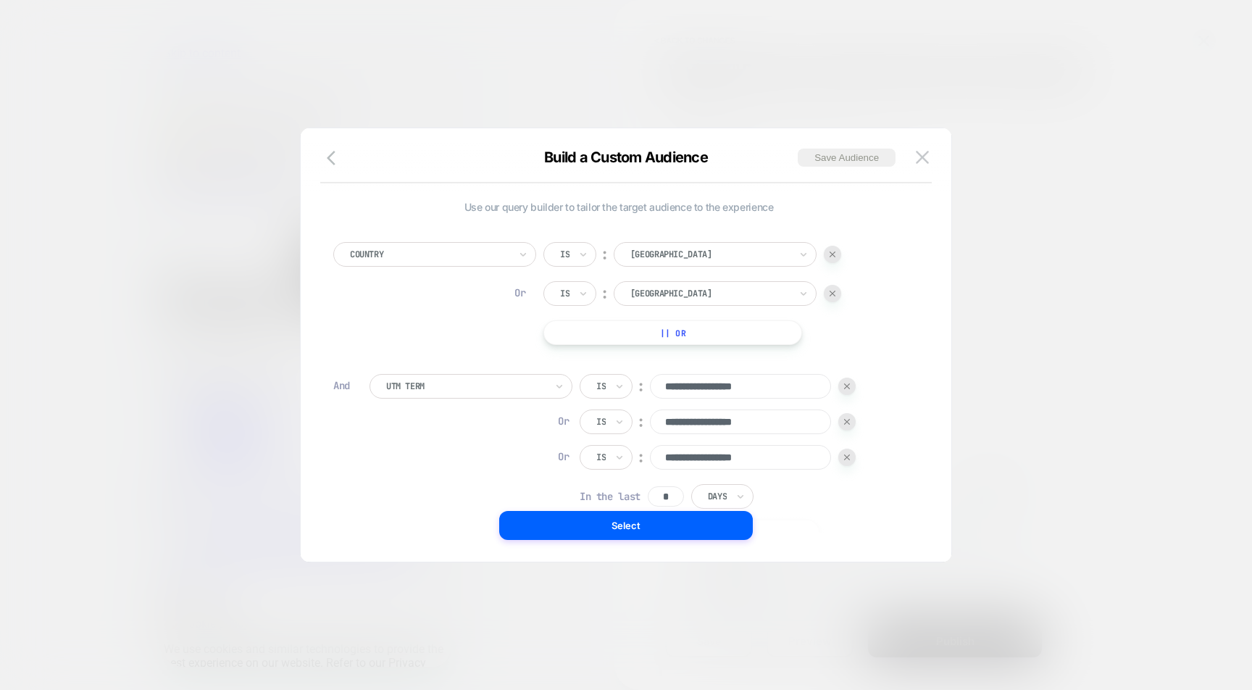
click at [351, 149] on div "Build a Custom Audience Save Audience" at bounding box center [626, 165] width 650 height 35
click at [332, 151] on icon "button" at bounding box center [335, 157] width 17 height 17
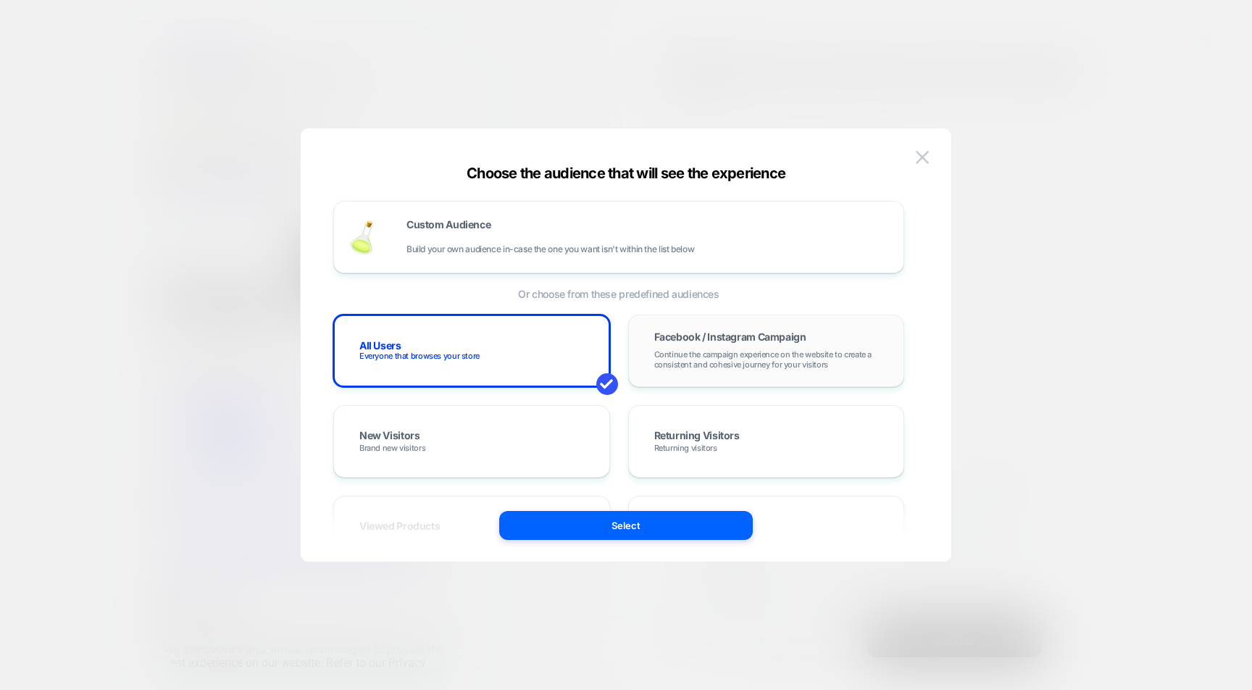
click at [813, 370] on div "Facebook / Instagram Campaign Continue the campaign experience on the website t…" at bounding box center [766, 351] width 246 height 42
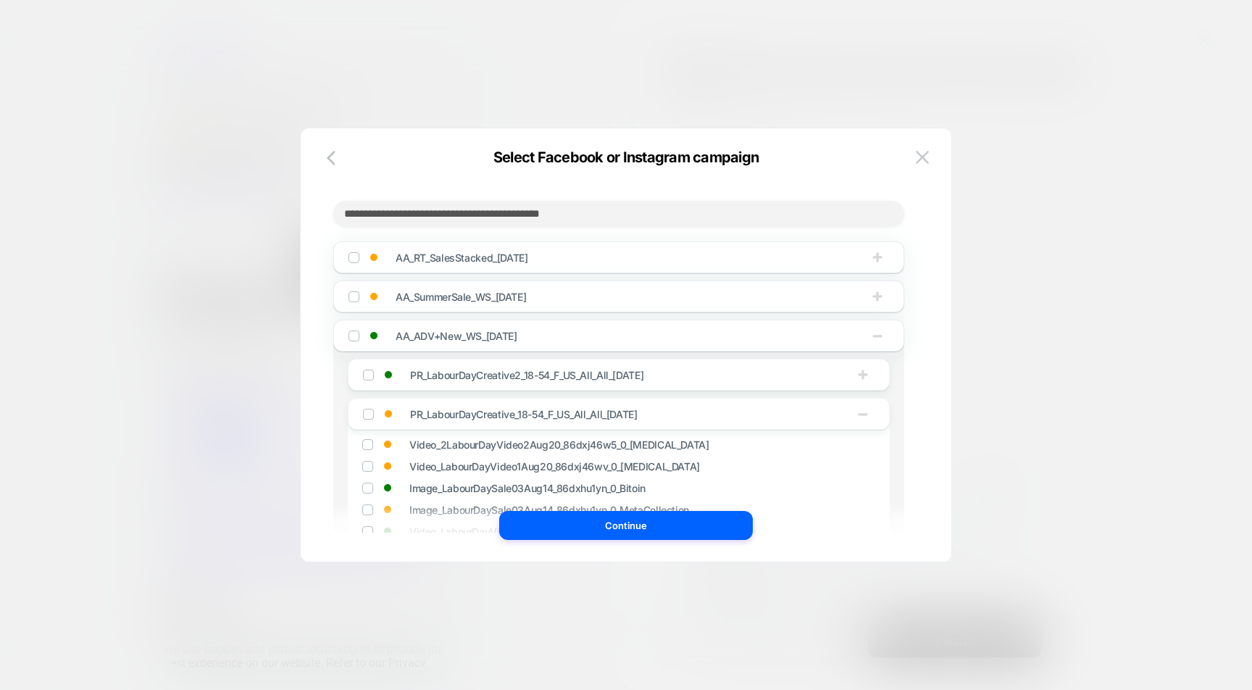
click at [809, 376] on div "PR_LabourDayCreative2_18-54_F_US_All_All_[DATE]" at bounding box center [619, 375] width 542 height 32
click at [810, 347] on div "AA_ADV+New_WS_[DATE]" at bounding box center [618, 335] width 571 height 32
click at [810, 341] on div "AA_ADV+New_WS_[DATE]" at bounding box center [618, 335] width 571 height 32
click at [873, 341] on icon "button" at bounding box center [877, 335] width 14 height 14
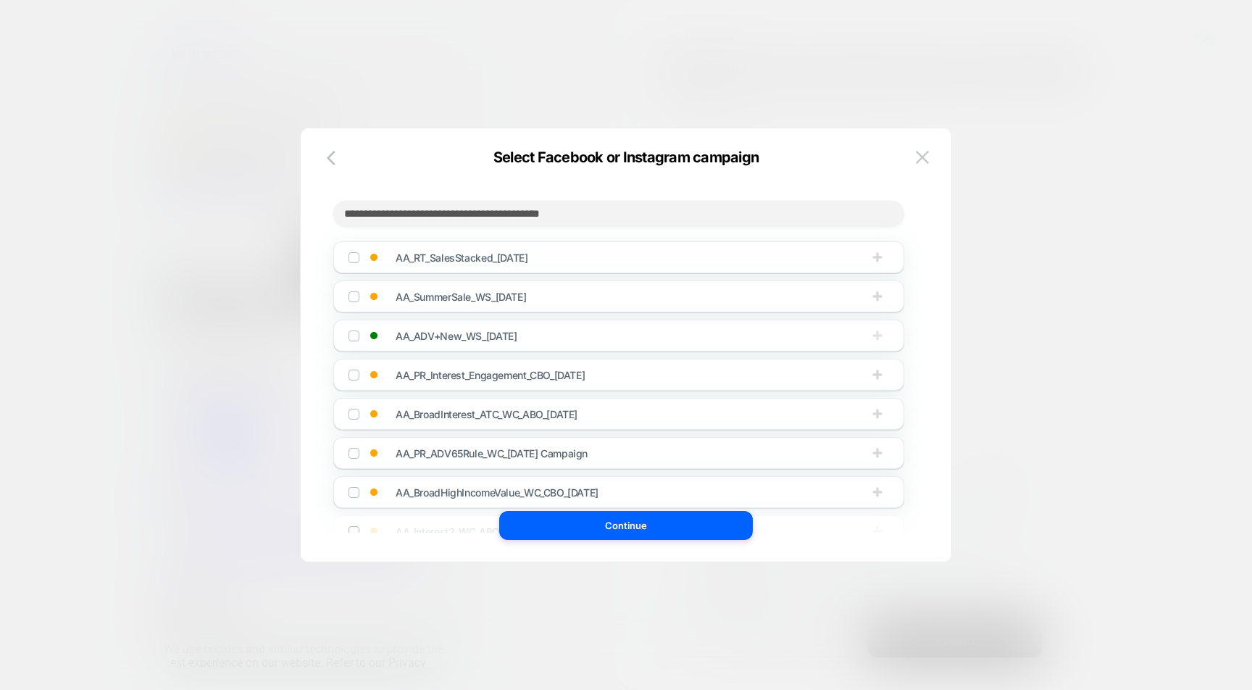
click at [872, 341] on icon "button" at bounding box center [877, 335] width 14 height 14
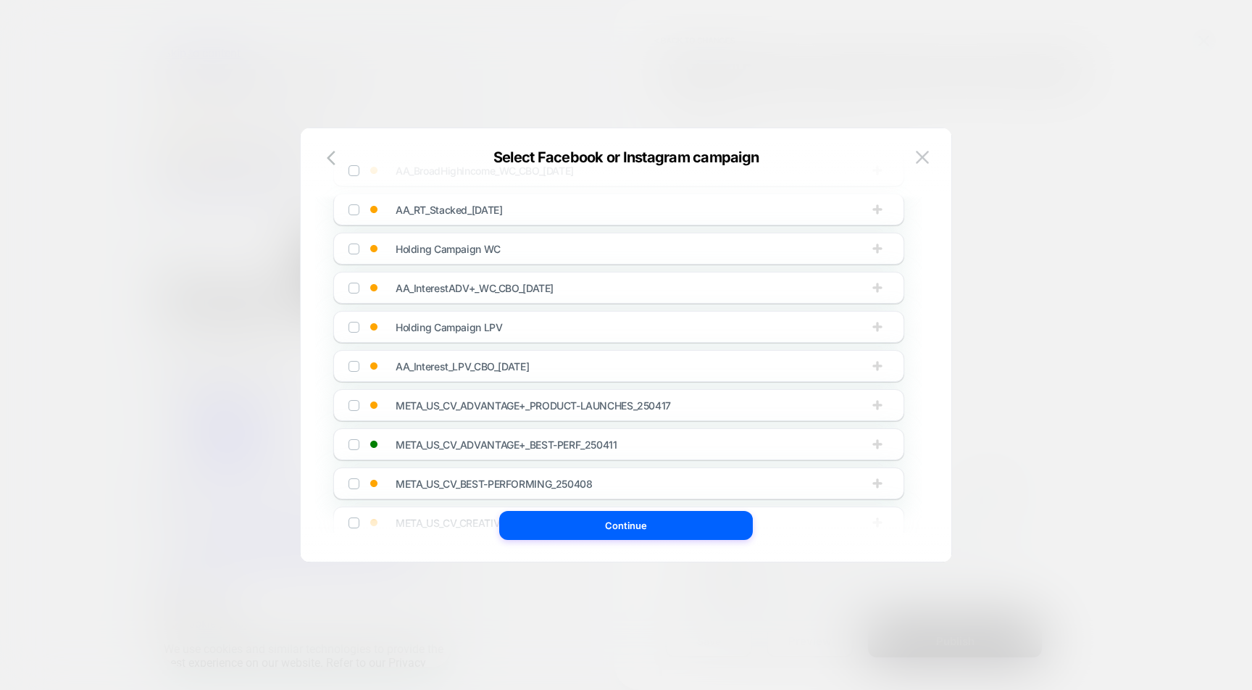
scroll to position [931, 0]
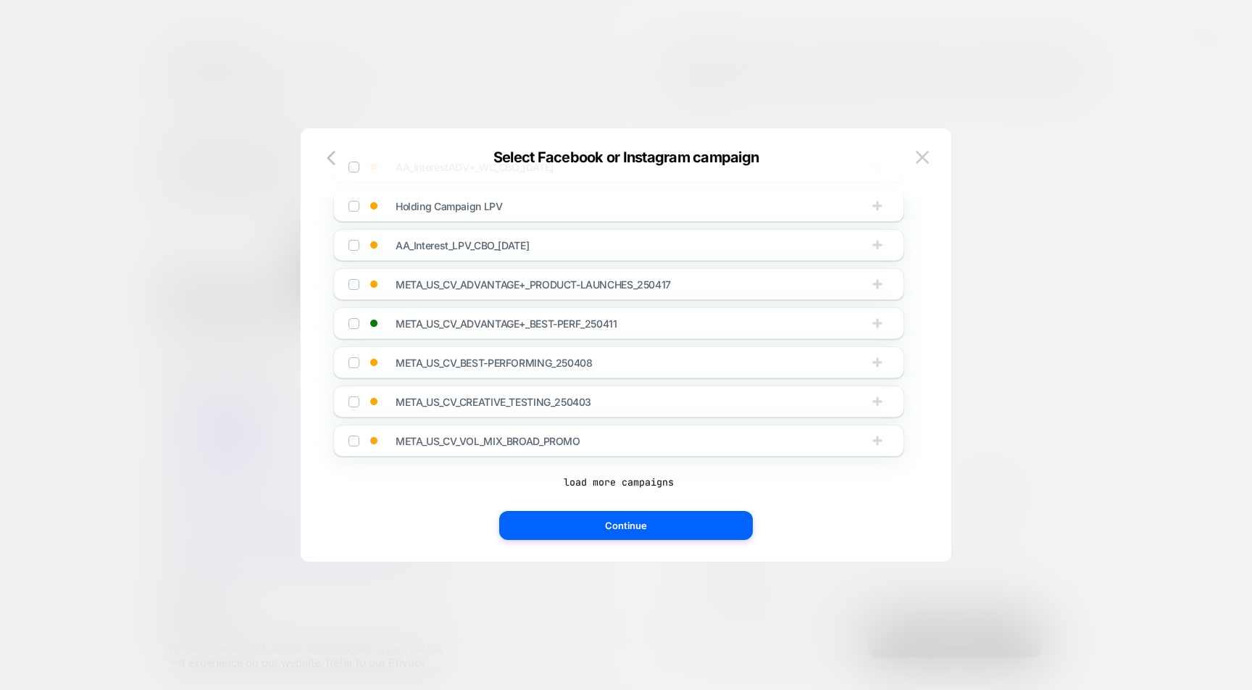
click at [674, 317] on span "META_US_CV_ADVANTAGE+_BEST-PERF_250411" at bounding box center [583, 323] width 377 height 12
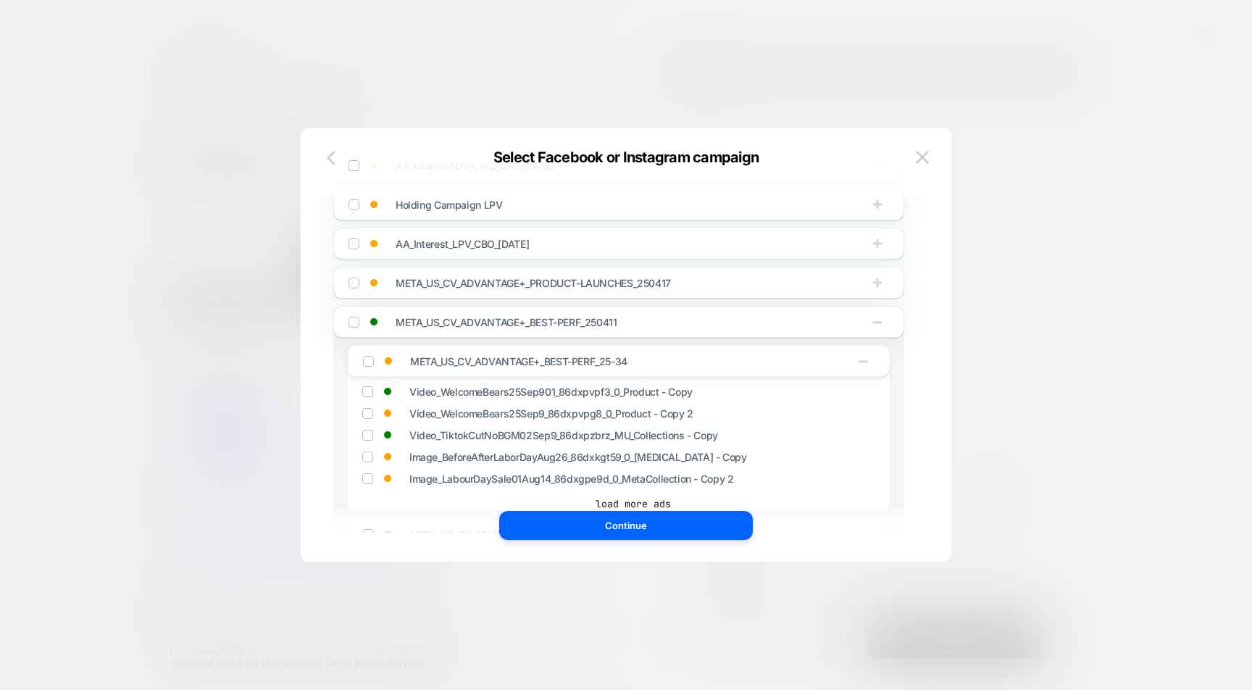
click at [325, 164] on button "button" at bounding box center [335, 158] width 26 height 21
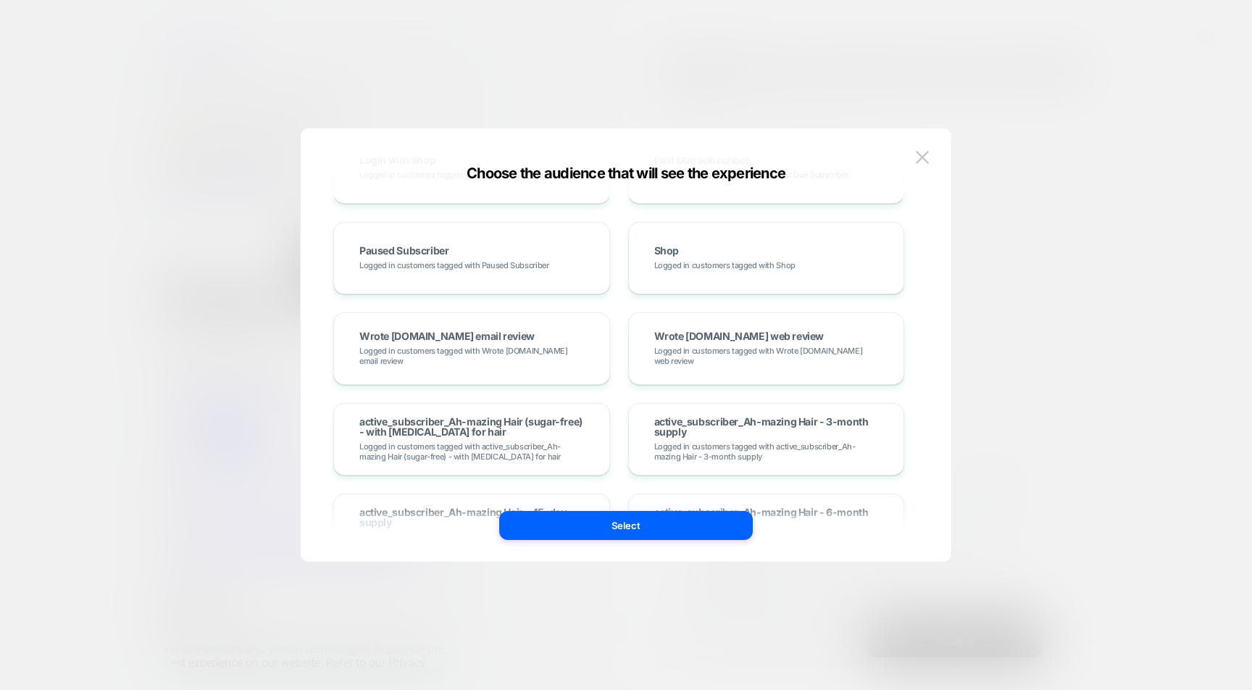
click at [942, 152] on div "Choose the audience that will see the experience Custom Audience Build your own…" at bounding box center [626, 352] width 650 height 419
click at [931, 152] on button at bounding box center [922, 157] width 22 height 22
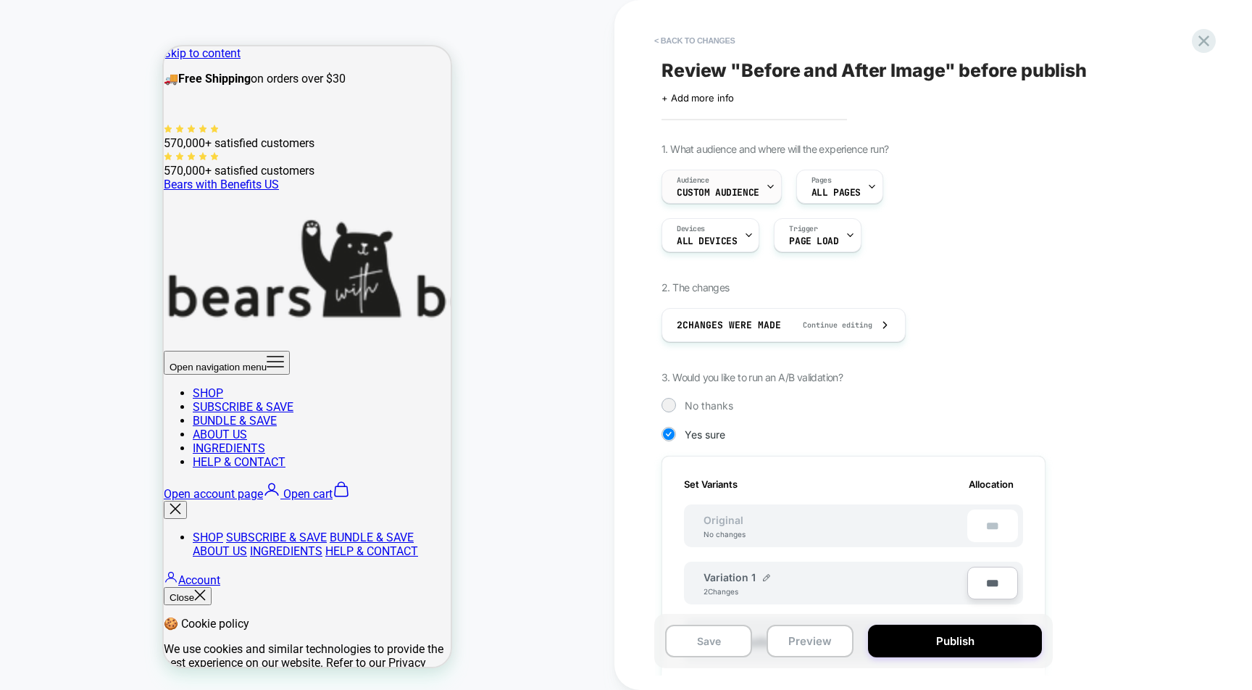
click at [745, 184] on div "Audience Custom Audience" at bounding box center [718, 186] width 112 height 33
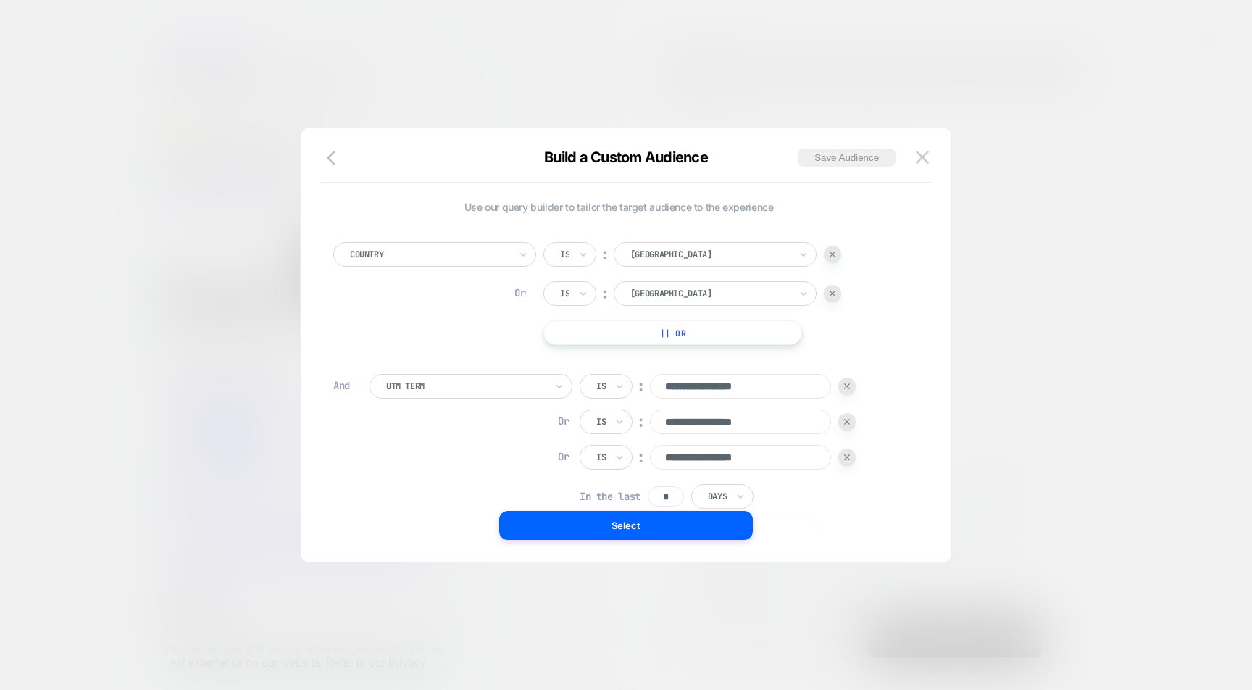
click at [992, 142] on div at bounding box center [626, 345] width 1252 height 690
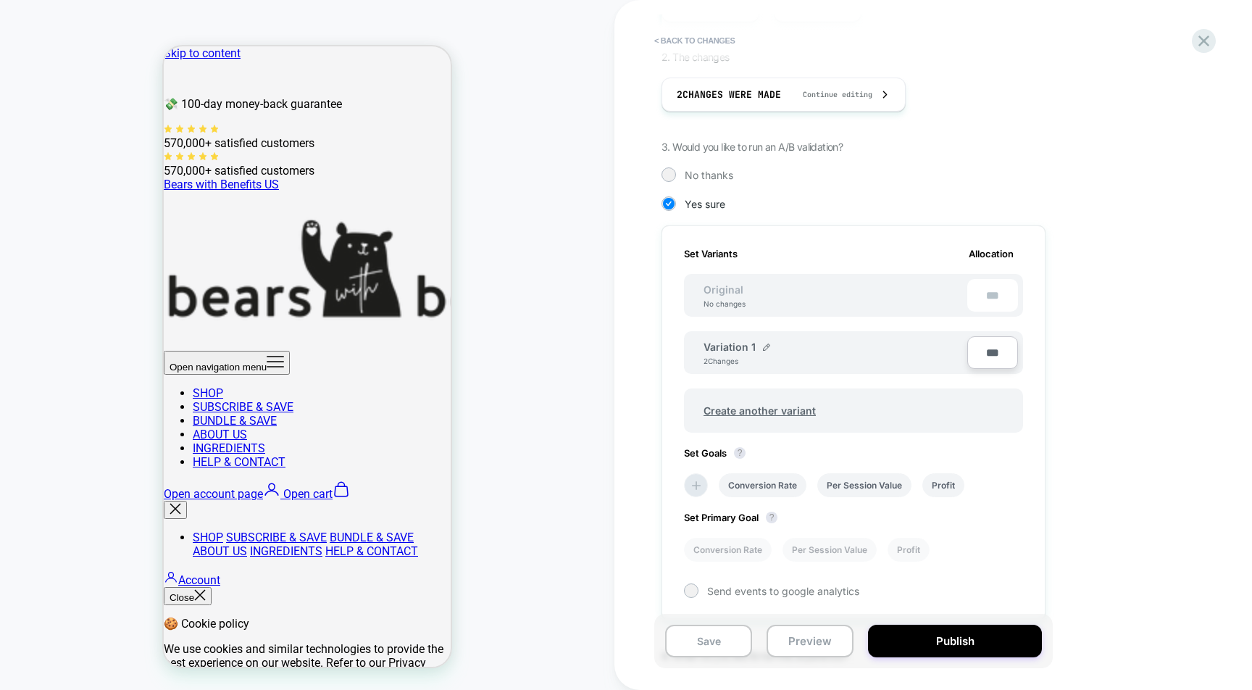
scroll to position [232, 0]
click at [789, 476] on li "Conversion Rate" at bounding box center [763, 484] width 88 height 24
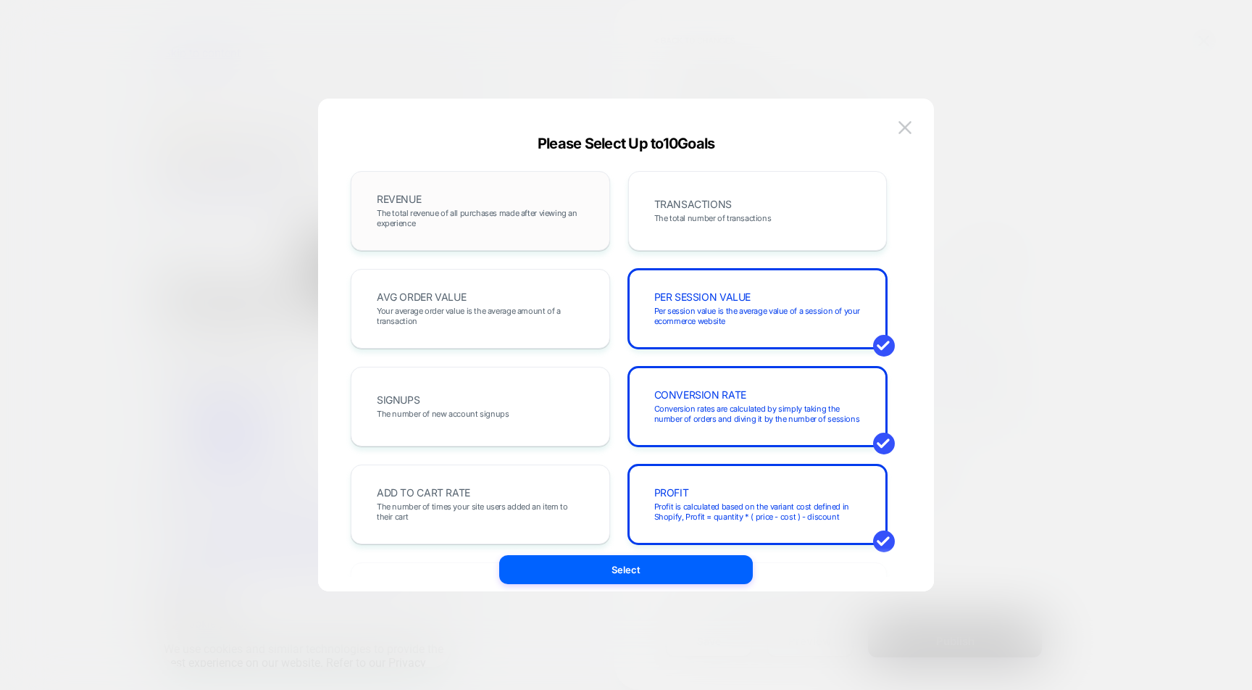
click at [545, 229] on div "REVENUE The total revenue of all purchases made after viewing an experience" at bounding box center [480, 210] width 229 height 49
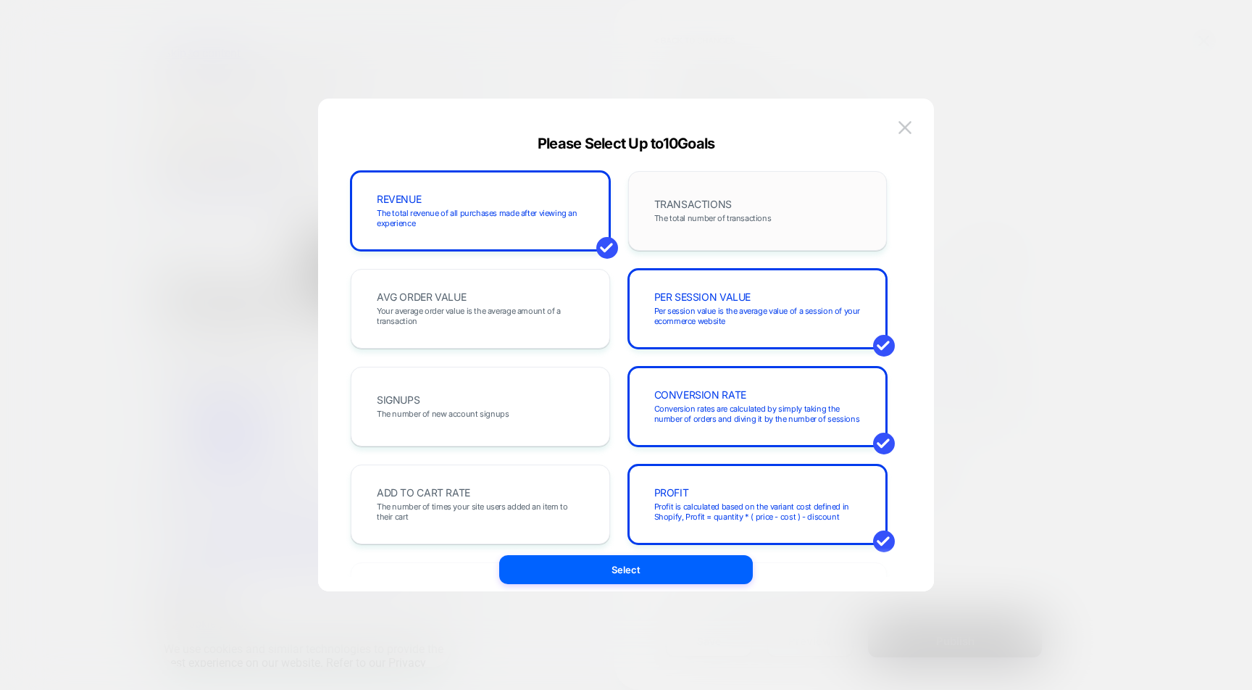
click at [700, 224] on div "TRANSACTIONS The total number of transactions" at bounding box center [757, 210] width 229 height 49
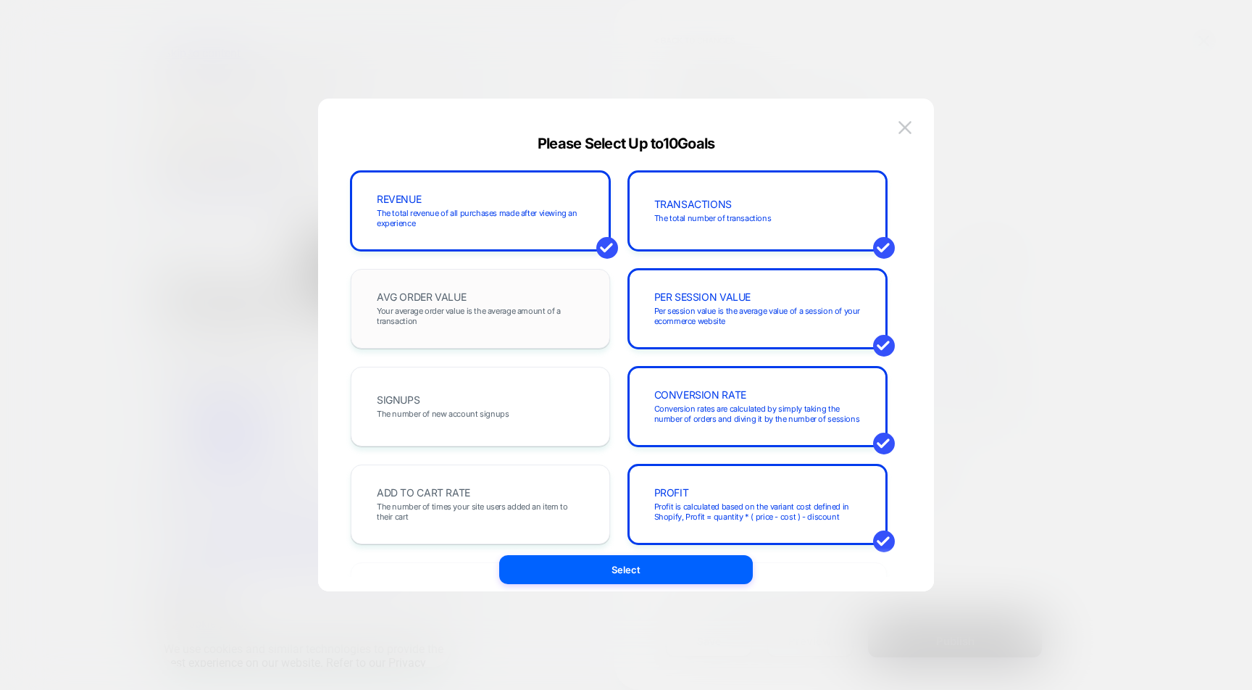
click at [477, 323] on span "Your average order value is the average amount of a transaction" at bounding box center [480, 316] width 207 height 20
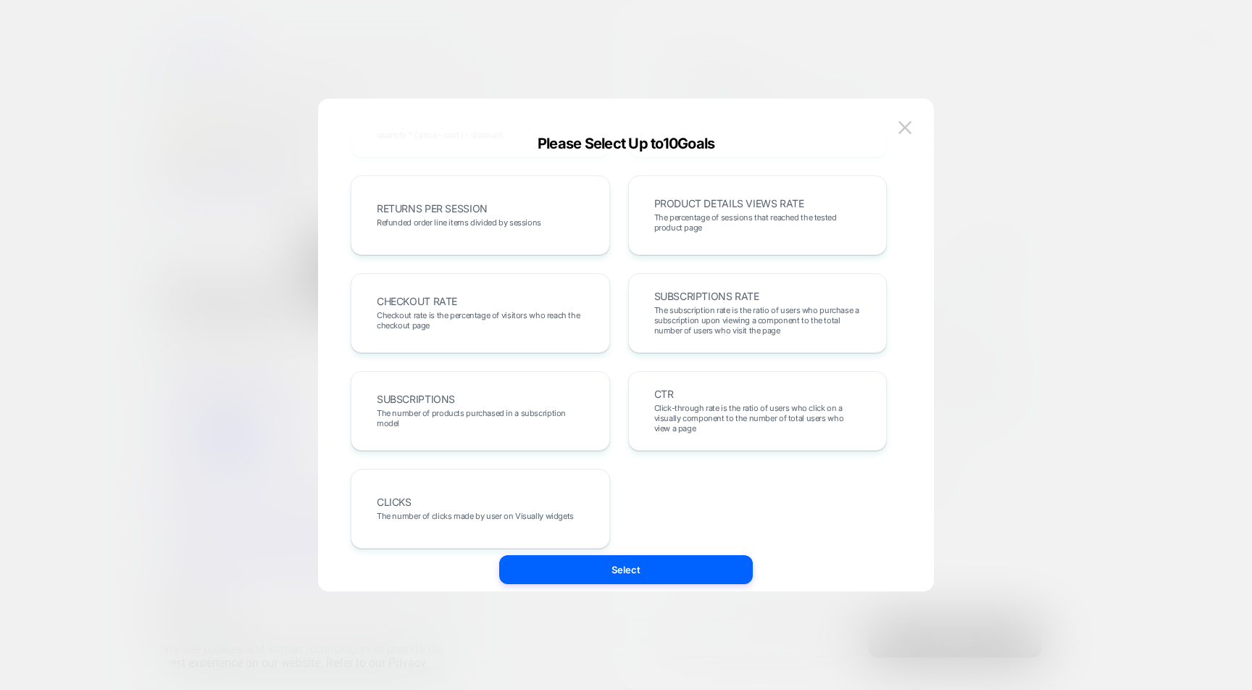
scroll to position [500, 0]
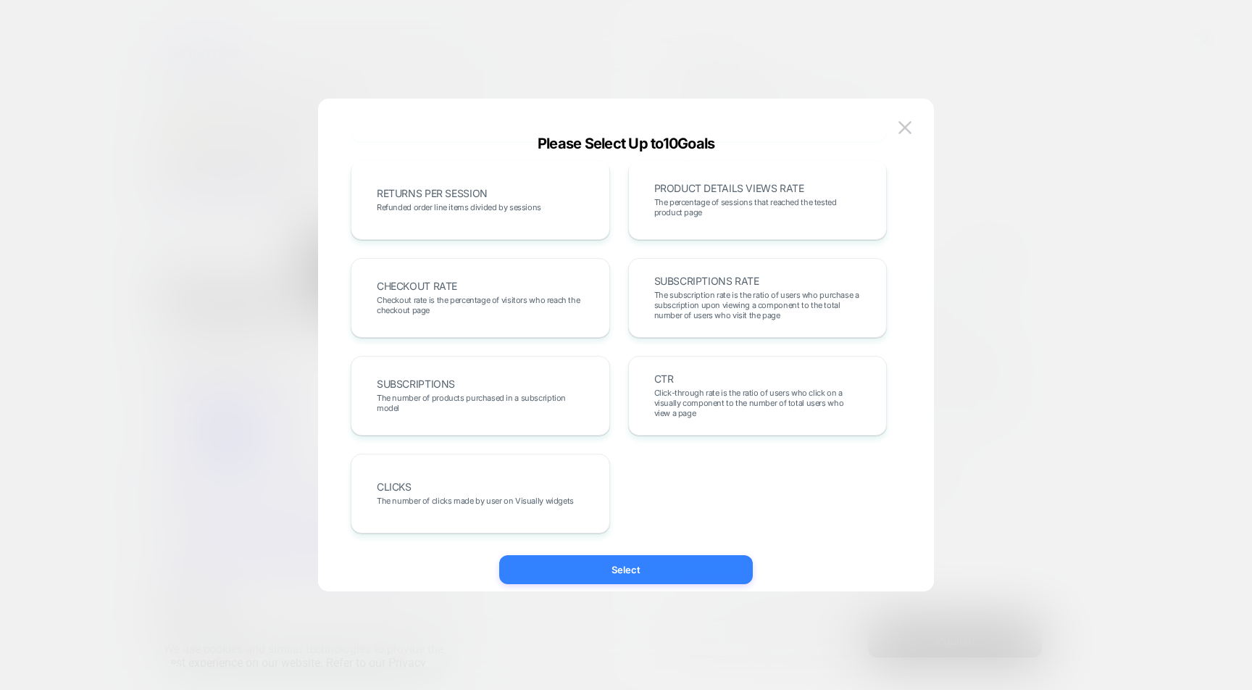
click at [530, 557] on button "Select" at bounding box center [626, 569] width 254 height 29
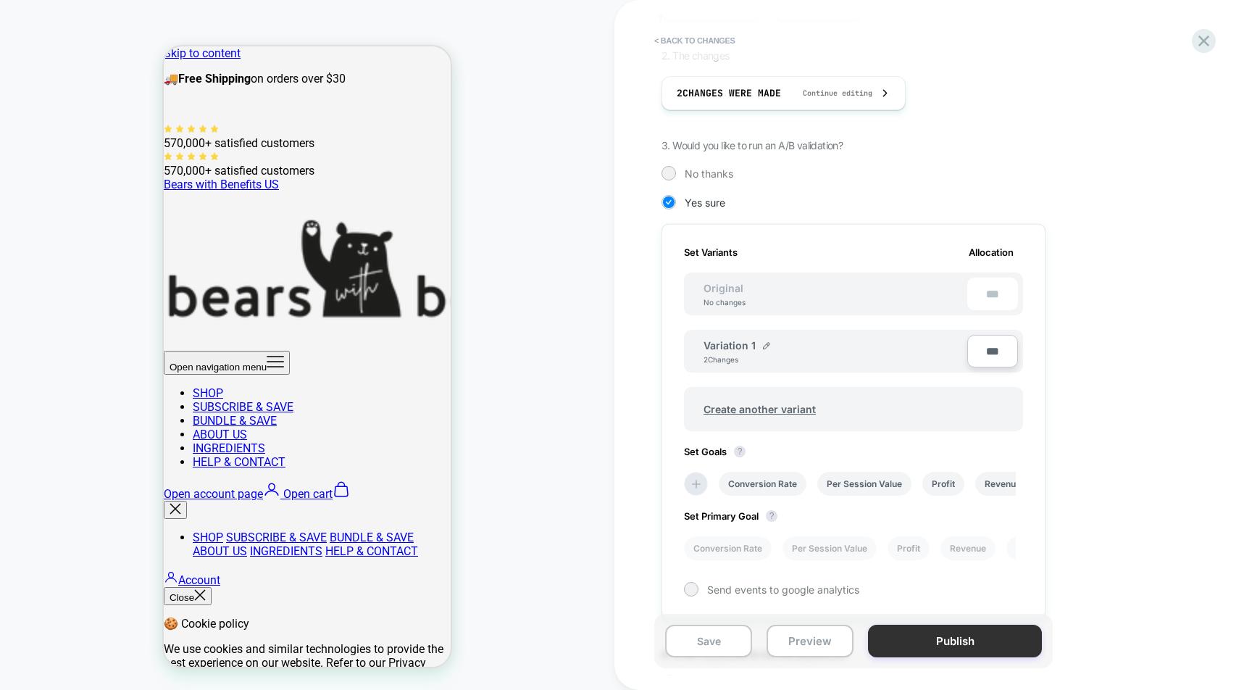
click at [964, 642] on button "Publish" at bounding box center [955, 640] width 174 height 33
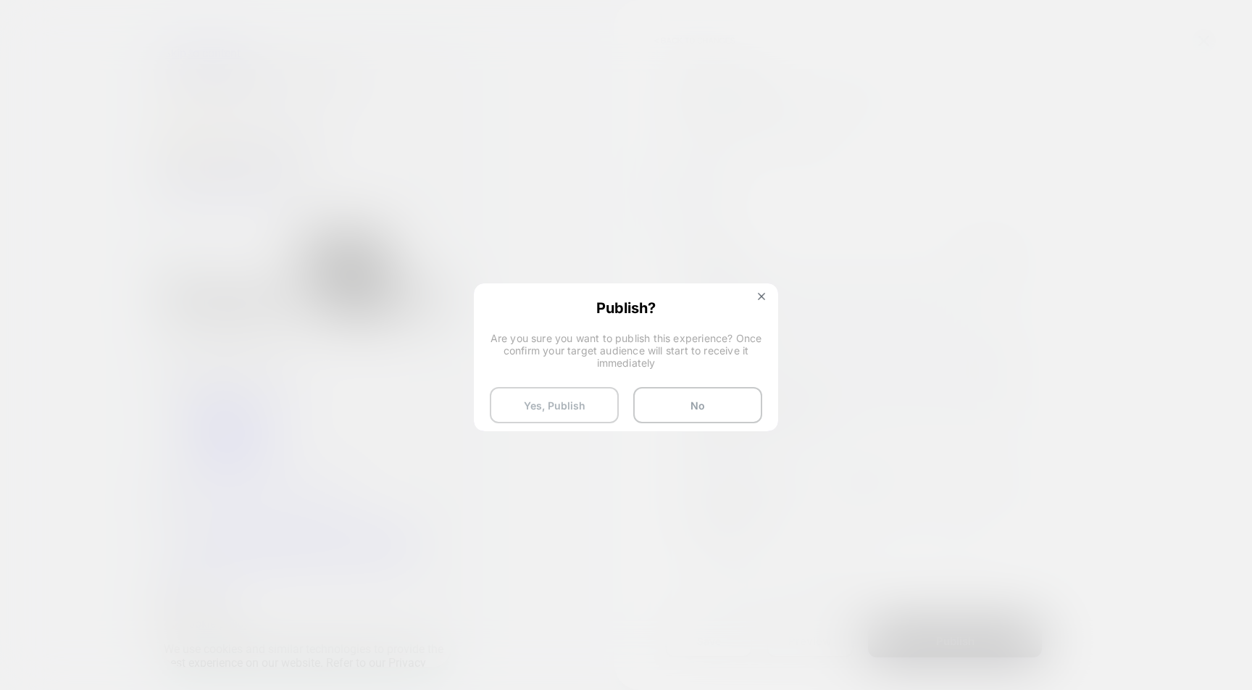
click at [581, 409] on button "Yes, Publish" at bounding box center [554, 405] width 129 height 36
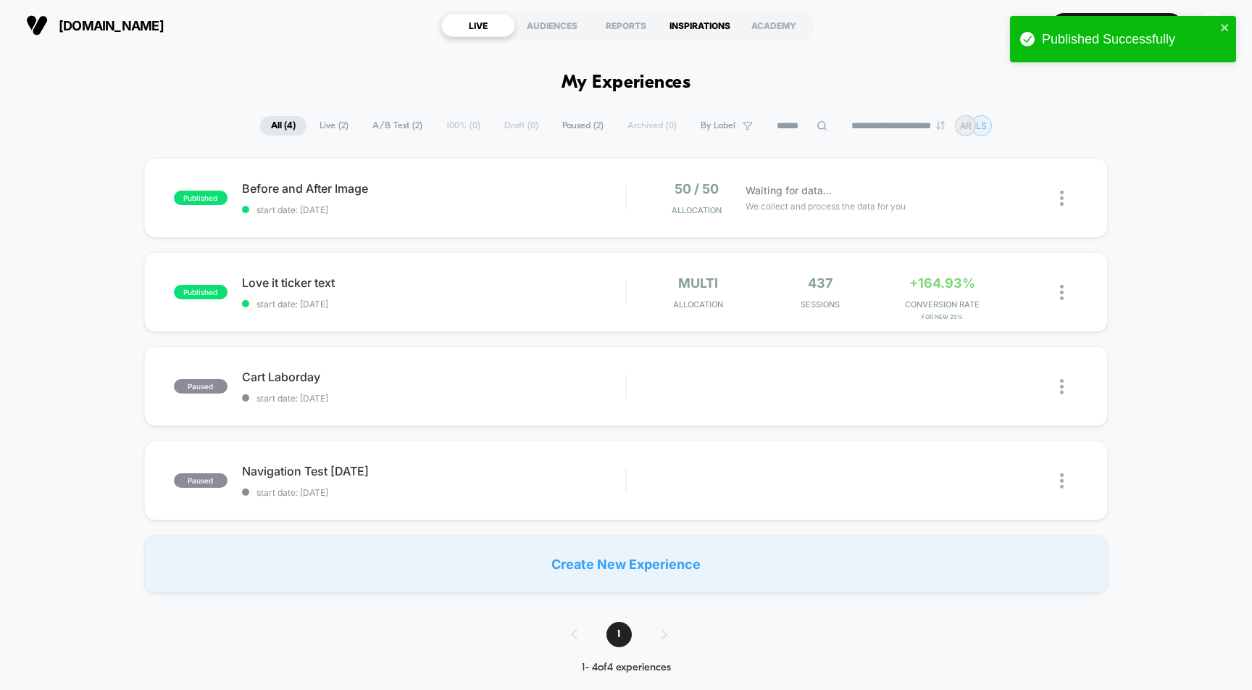
click at [709, 27] on div "INSPIRATIONS" at bounding box center [700, 25] width 74 height 23
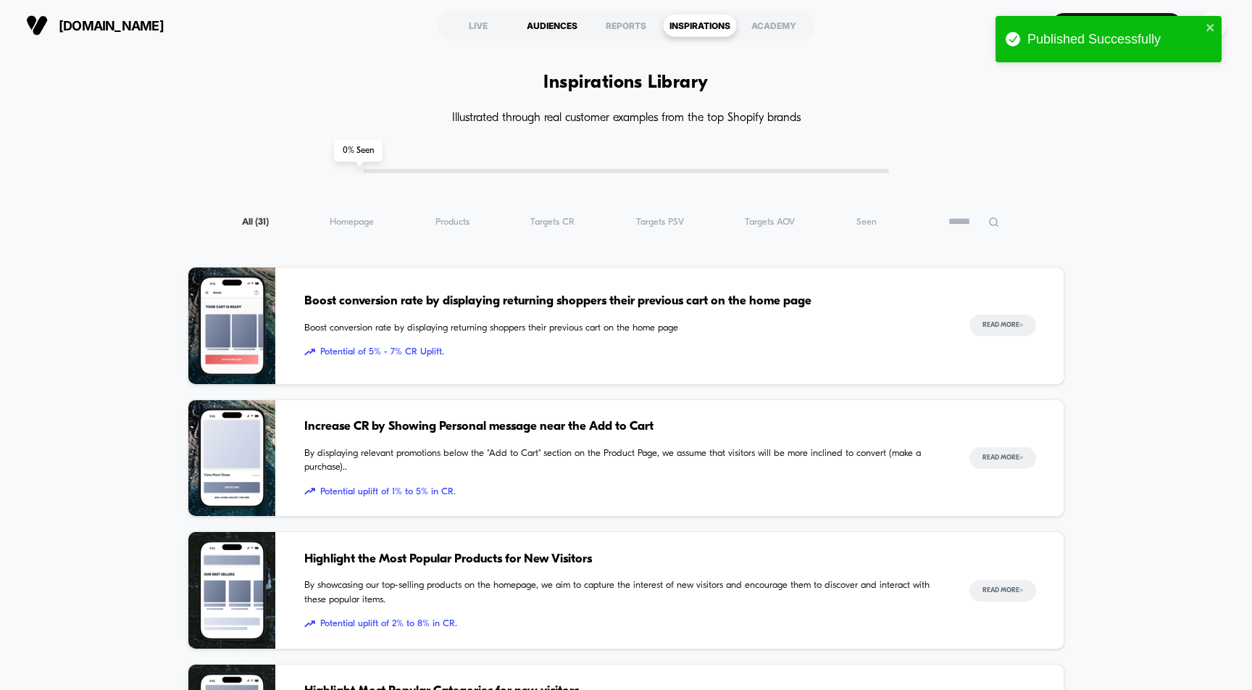
click at [556, 28] on div "AUDIENCES" at bounding box center [552, 25] width 74 height 23
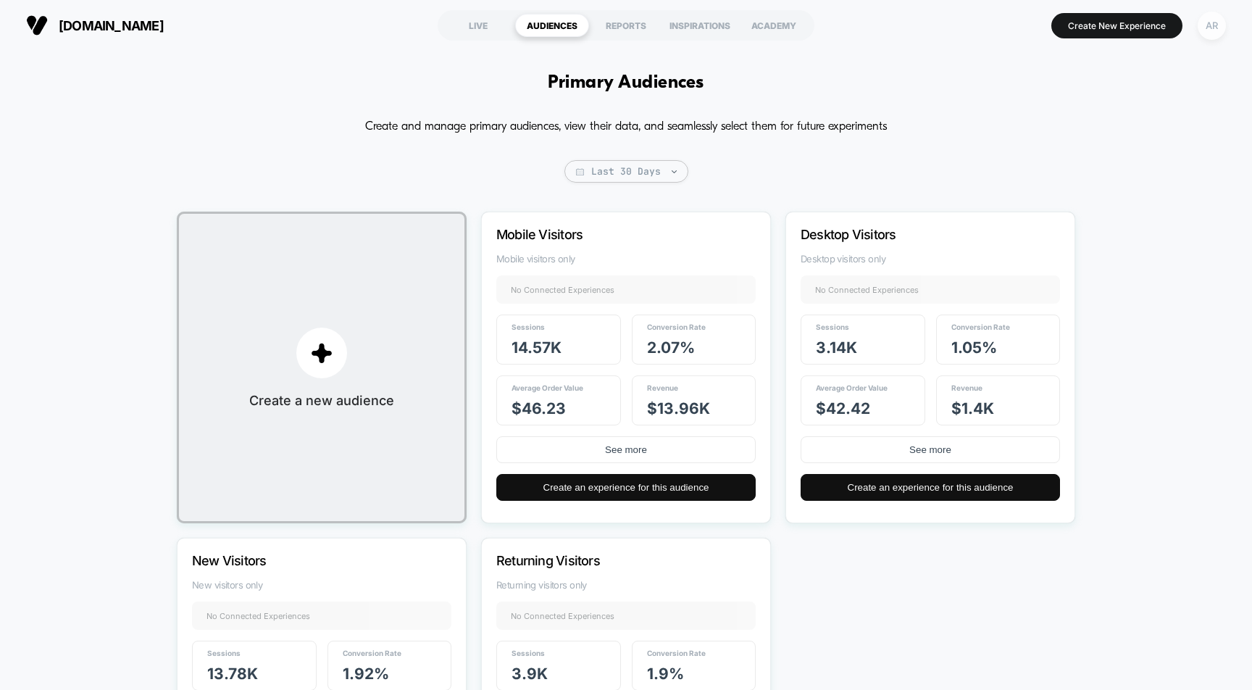
click at [1204, 18] on div "AR" at bounding box center [1211, 26] width 28 height 28
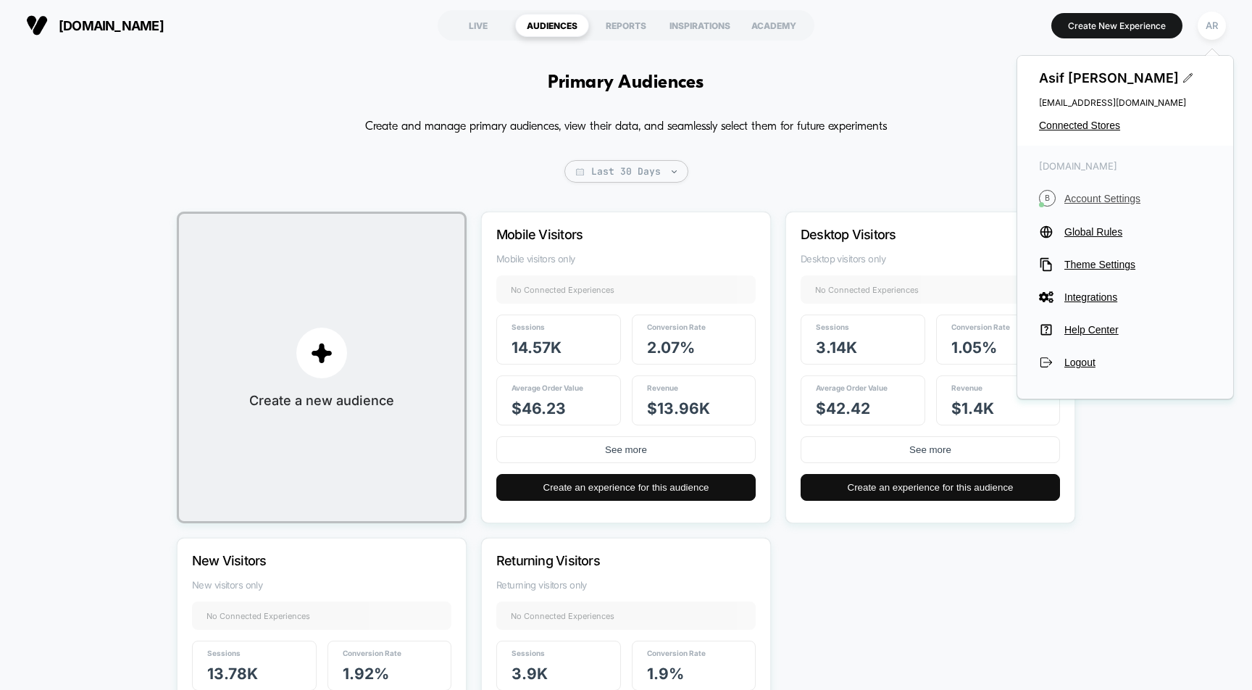
click at [1107, 193] on span "Account Settings" at bounding box center [1137, 199] width 147 height 12
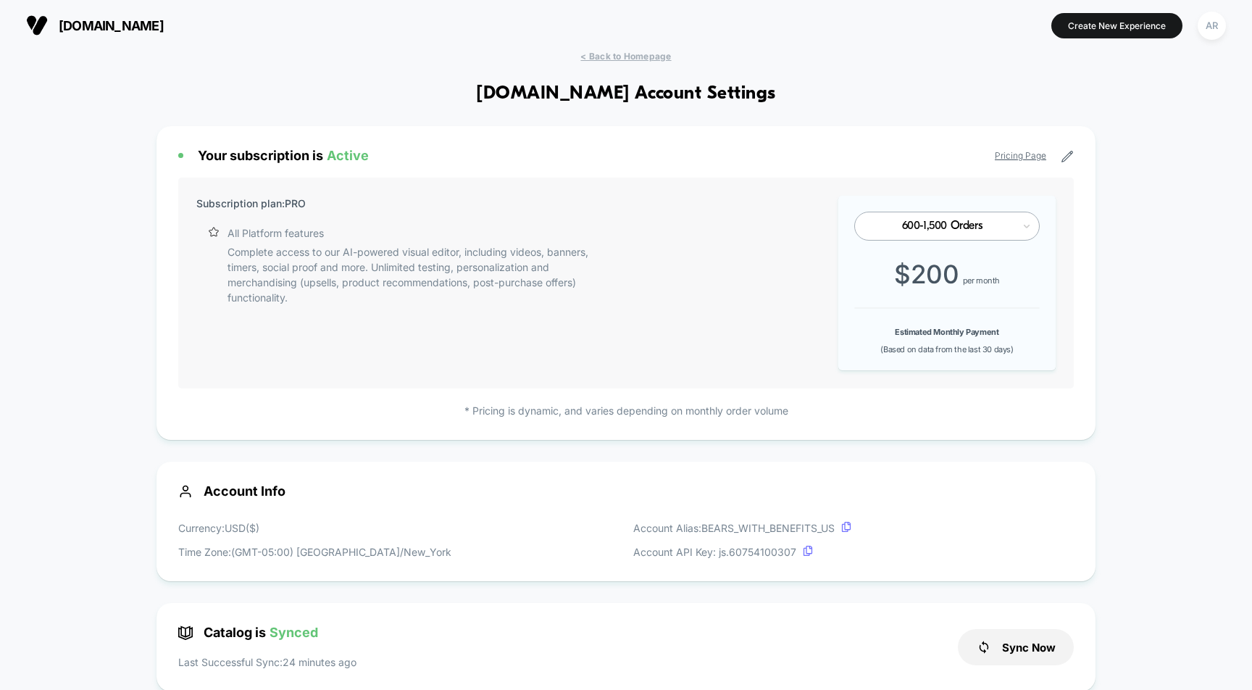
scroll to position [196, 0]
click at [1199, 30] on div "AR" at bounding box center [1211, 26] width 28 height 28
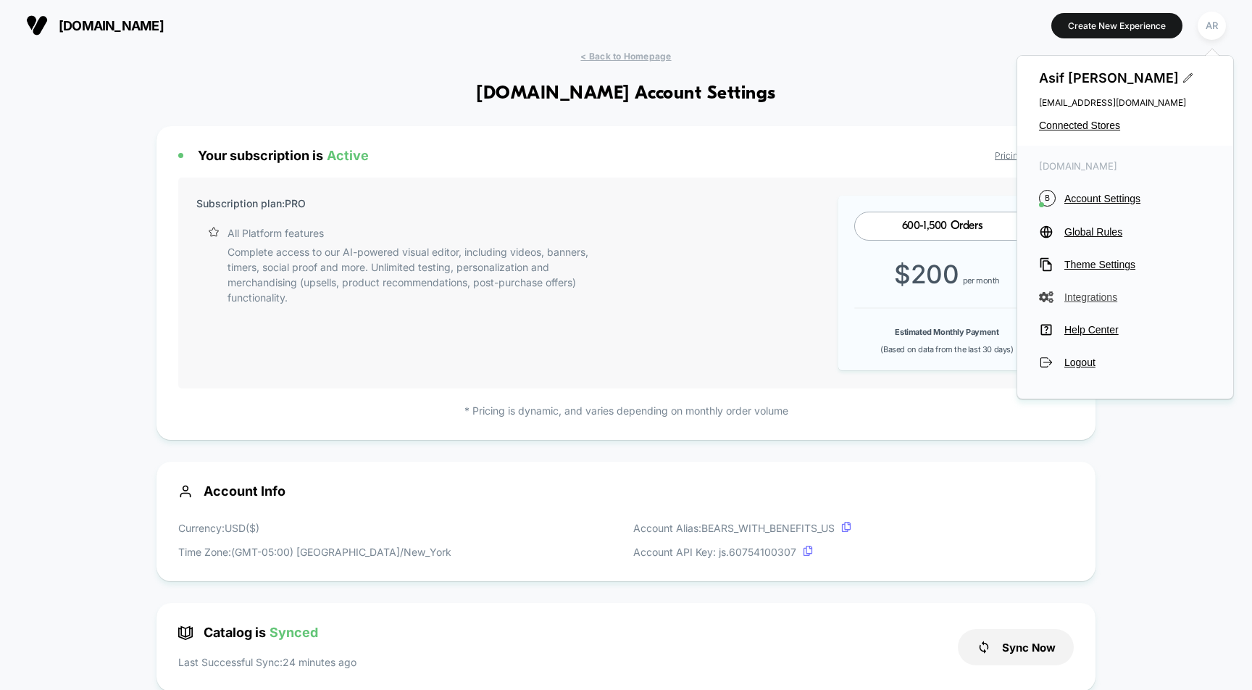
click at [1069, 293] on span "Integrations" at bounding box center [1137, 297] width 147 height 12
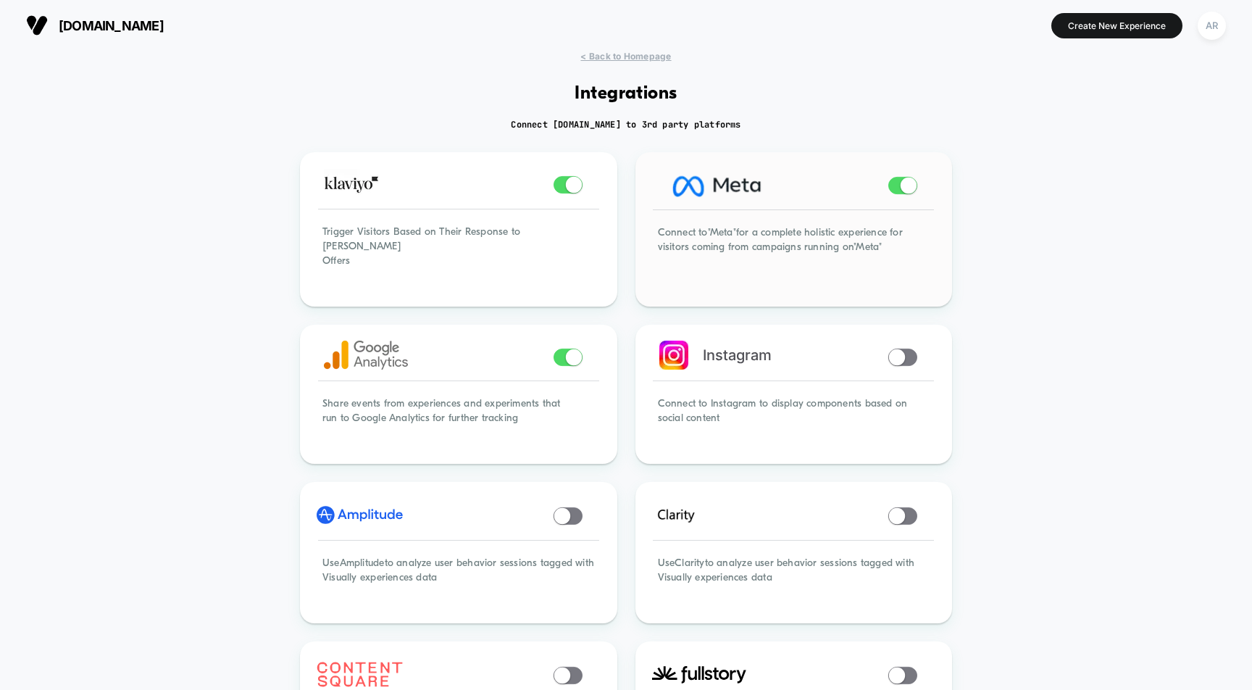
click at [900, 187] on span at bounding box center [908, 185] width 16 height 16
click at [900, 187] on span at bounding box center [897, 185] width 16 height 16
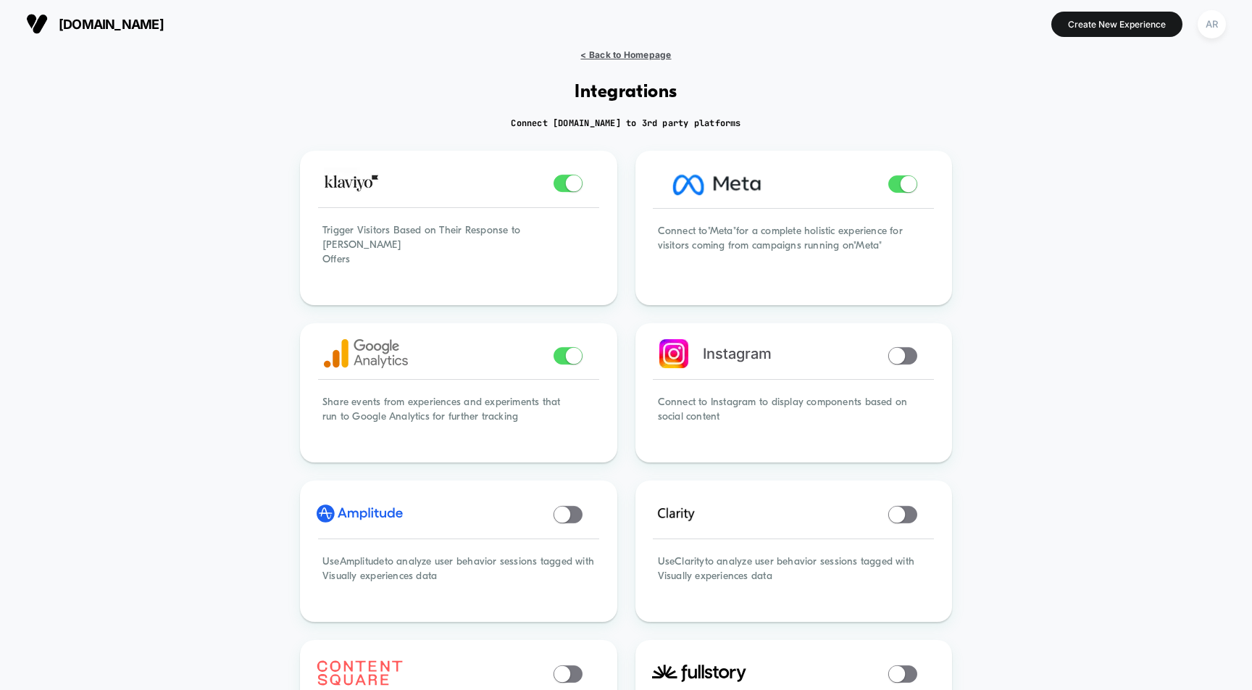
click at [593, 58] on span "< Back to Homepage" at bounding box center [625, 54] width 91 height 11
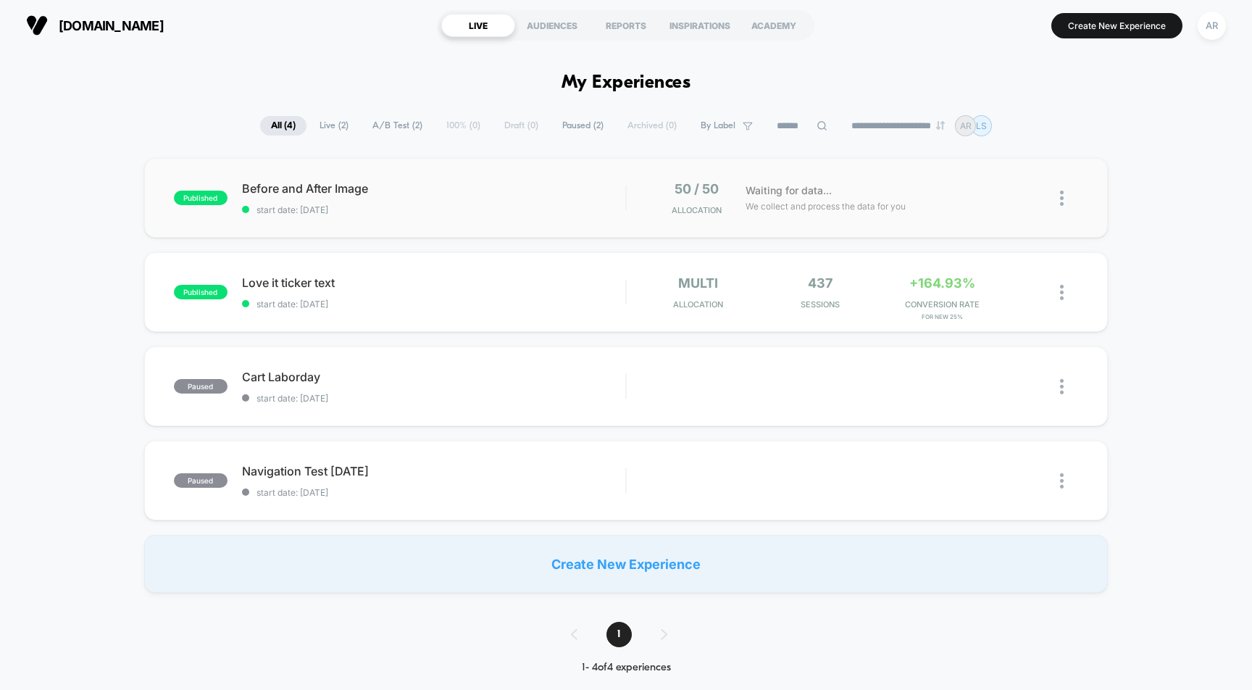
click at [564, 217] on div "published Before and After Image start date: [DATE] 50 / 50 Allocation Waiting …" at bounding box center [626, 198] width 964 height 80
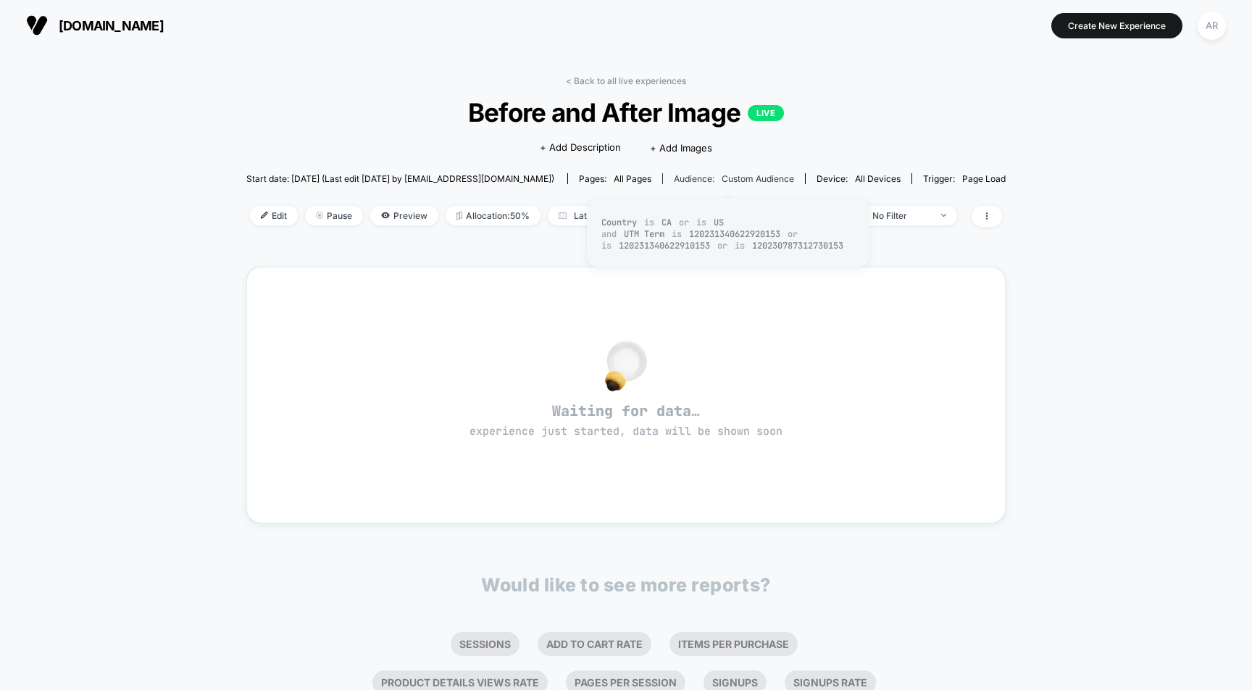
click at [743, 177] on span "Custom Audience" at bounding box center [757, 178] width 72 height 11
click at [738, 178] on span "Custom Audience" at bounding box center [757, 178] width 72 height 11
click at [250, 219] on span "Edit" at bounding box center [274, 216] width 48 height 20
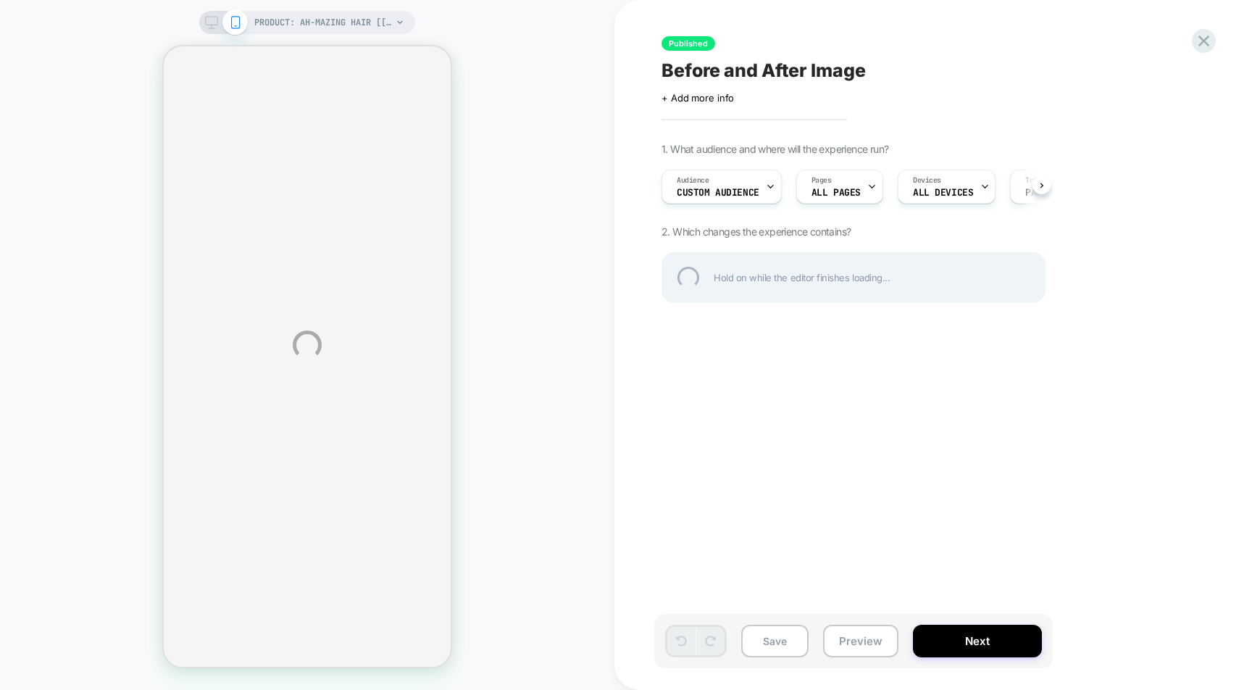
click at [732, 183] on div "PRODUCT: Ah-mazing Hair [[MEDICAL_DATA]] PRODUCT: Ah-mazing Hair [[MEDICAL_DATA…" at bounding box center [626, 345] width 1252 height 690
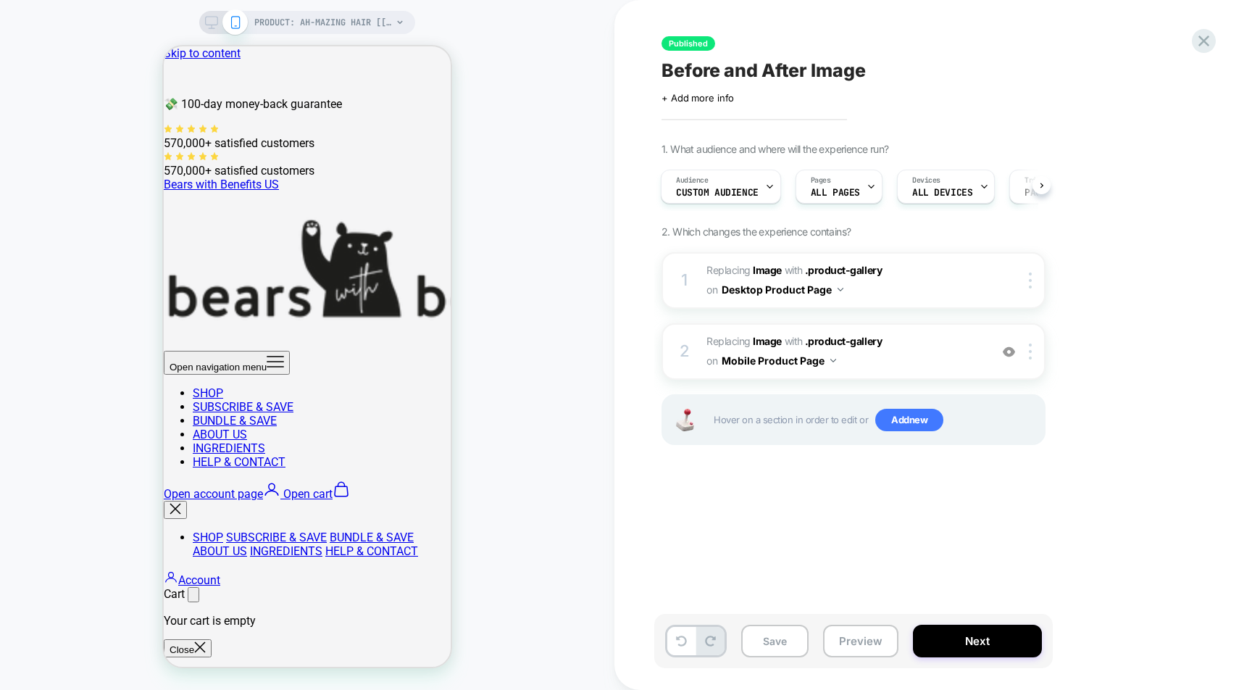
click at [744, 196] on span "Custom Audience" at bounding box center [717, 193] width 83 height 10
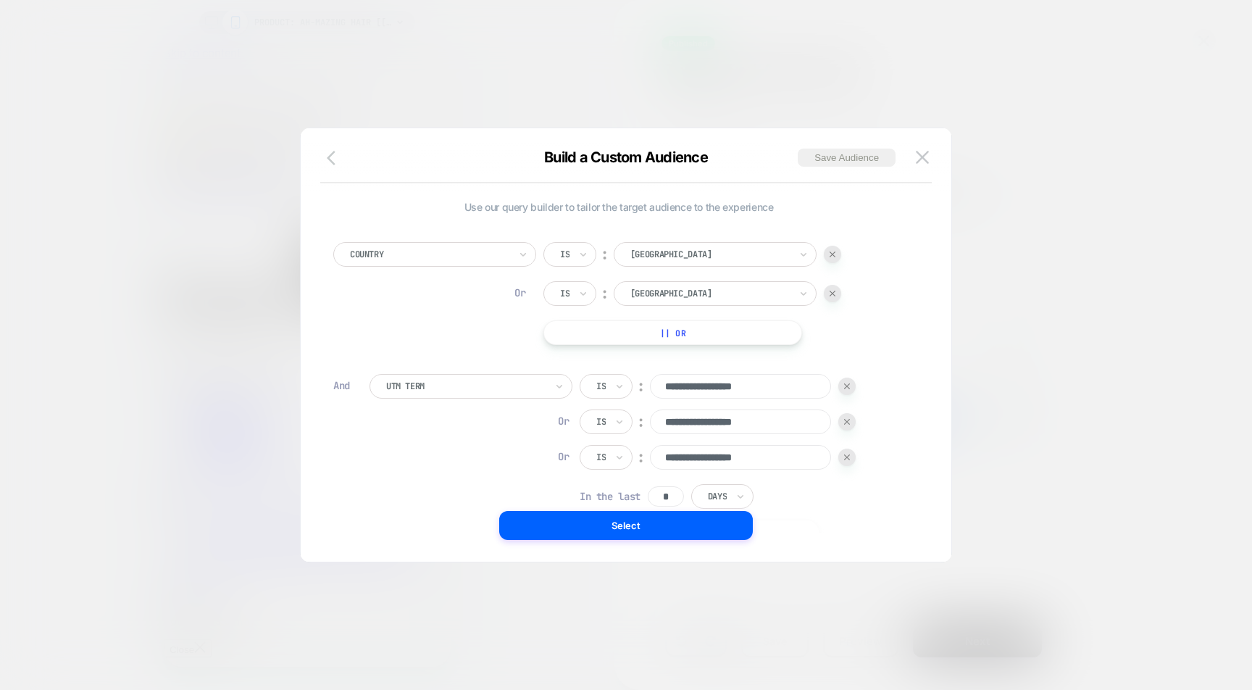
click at [332, 159] on icon "button" at bounding box center [335, 157] width 17 height 17
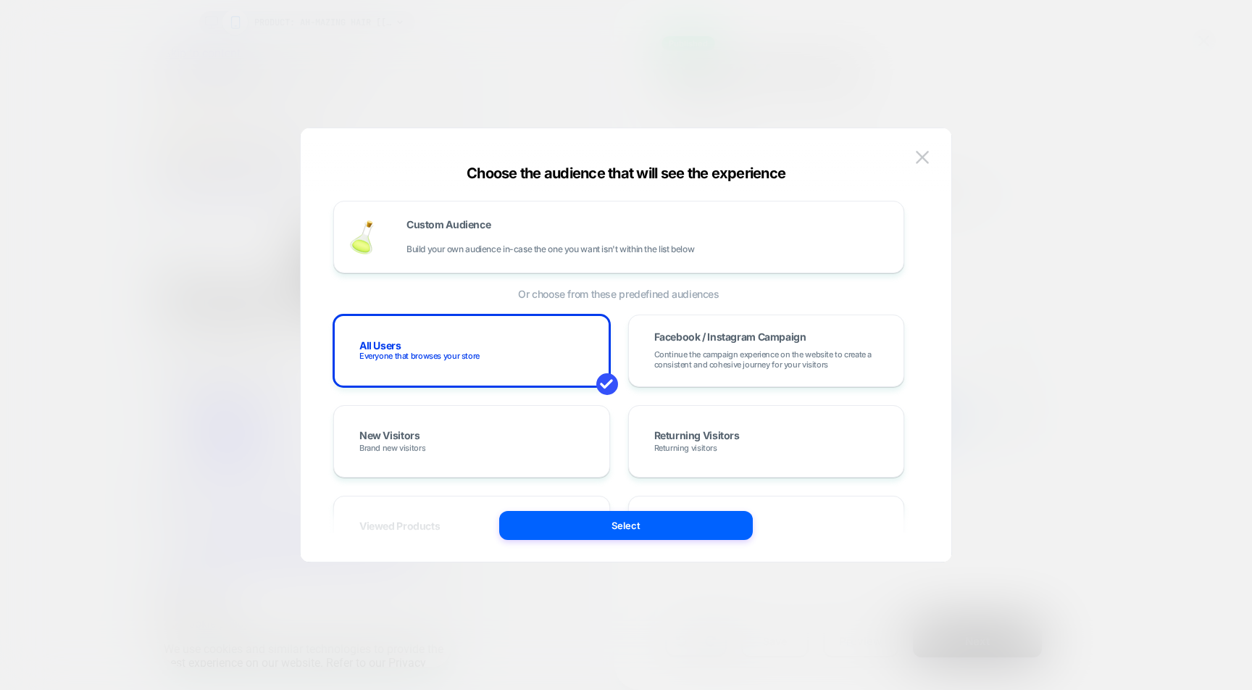
drag, startPoint x: 613, startPoint y: 243, endPoint x: 695, endPoint y: 299, distance: 98.4
click at [695, 351] on span "Continue the campaign experience on the website to create a consistent and cohe…" at bounding box center [766, 359] width 225 height 20
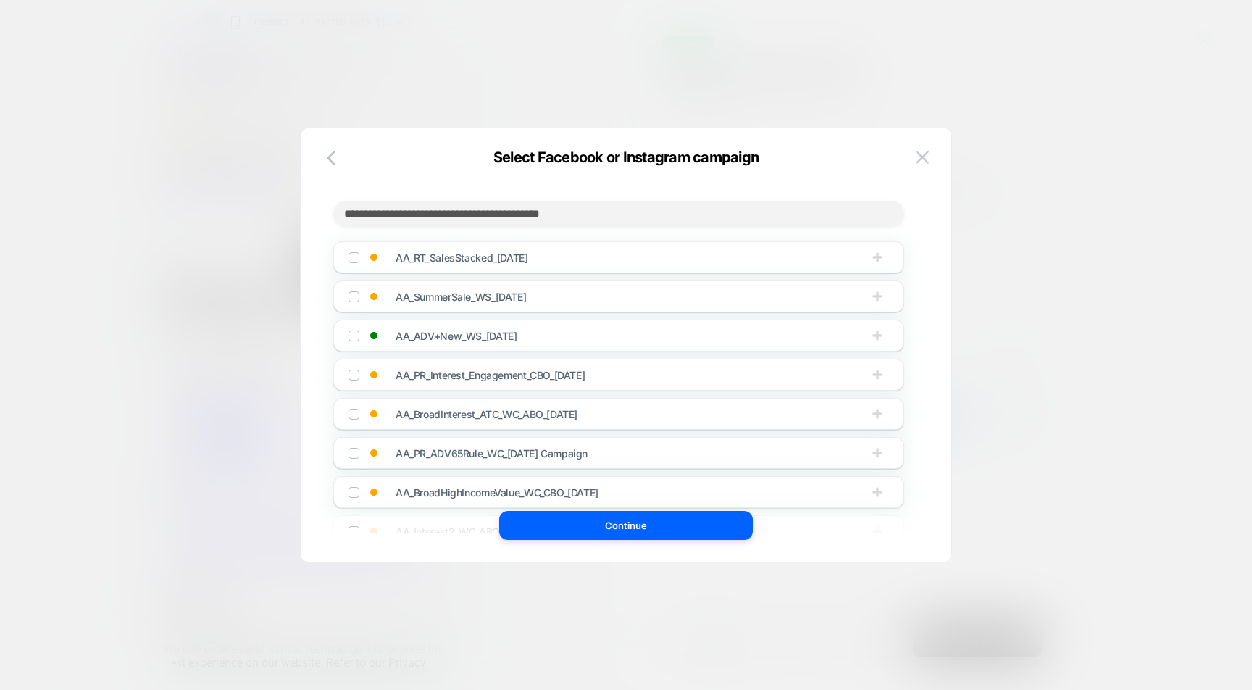
click at [695, 351] on div "AA_ADV+New_WS_[DATE]" at bounding box center [618, 335] width 571 height 32
click at [692, 339] on span "AA_ADV+New_WS_[DATE]" at bounding box center [583, 336] width 377 height 12
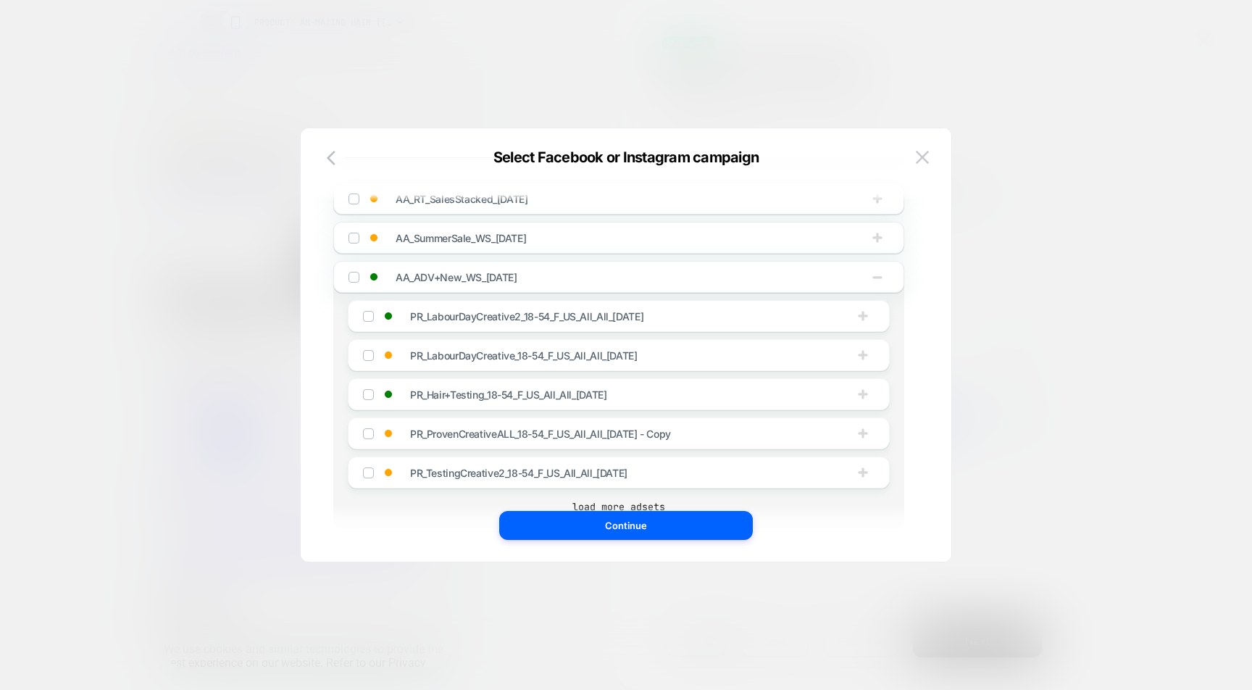
scroll to position [70, 0]
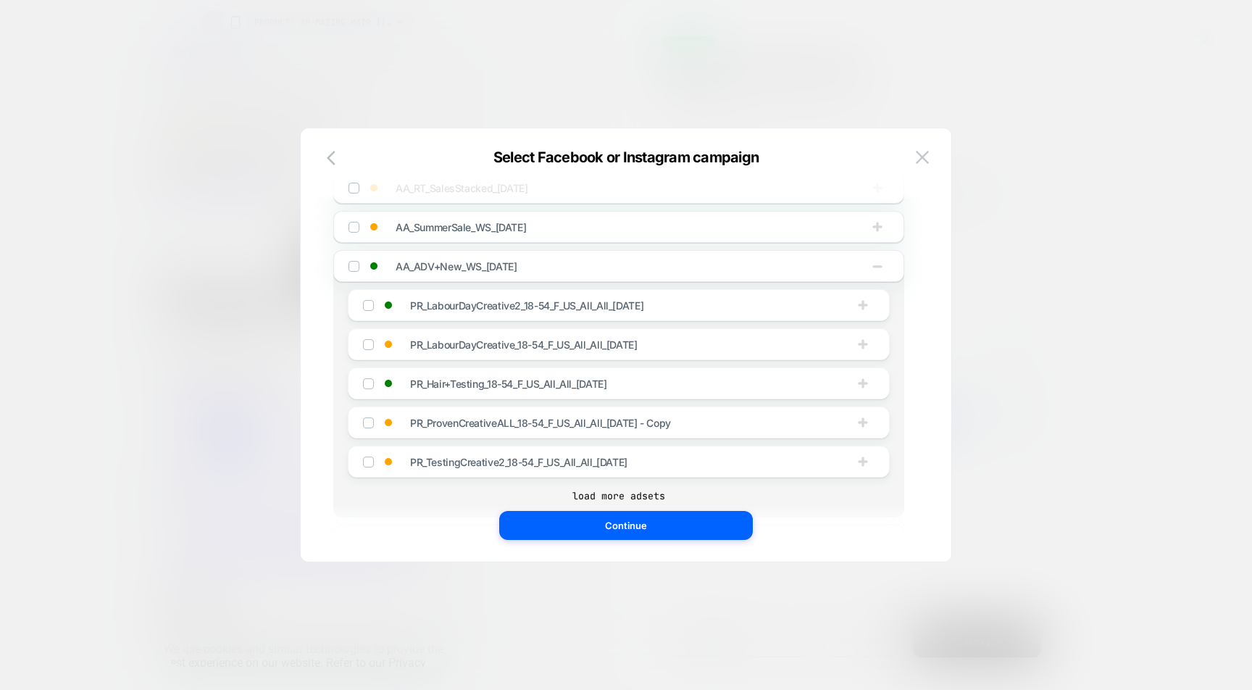
click at [658, 388] on span "PR_Hair+Testing_18-54_F_US_All_All_[DATE]" at bounding box center [598, 383] width 377 height 12
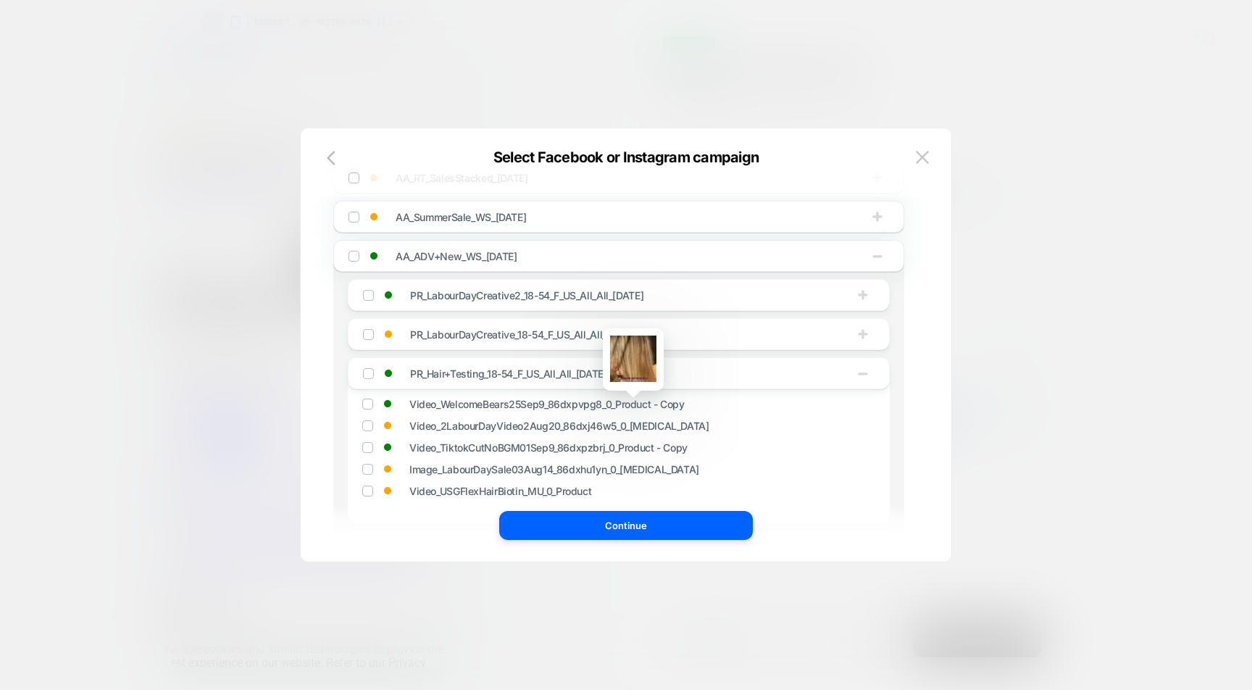
scroll to position [78, 0]
click at [548, 370] on div "PR_Hair+Testing_18-54_F_US_All_All_[DATE]" at bounding box center [575, 375] width 424 height 14
click at [548, 388] on div "PR_Hair+Testing_18-54_F_US_All_All_[DATE]" at bounding box center [619, 375] width 542 height 32
click at [549, 380] on span "PR_Hair+Testing_18-54_F_US_All_All_[DATE]" at bounding box center [508, 375] width 196 height 12
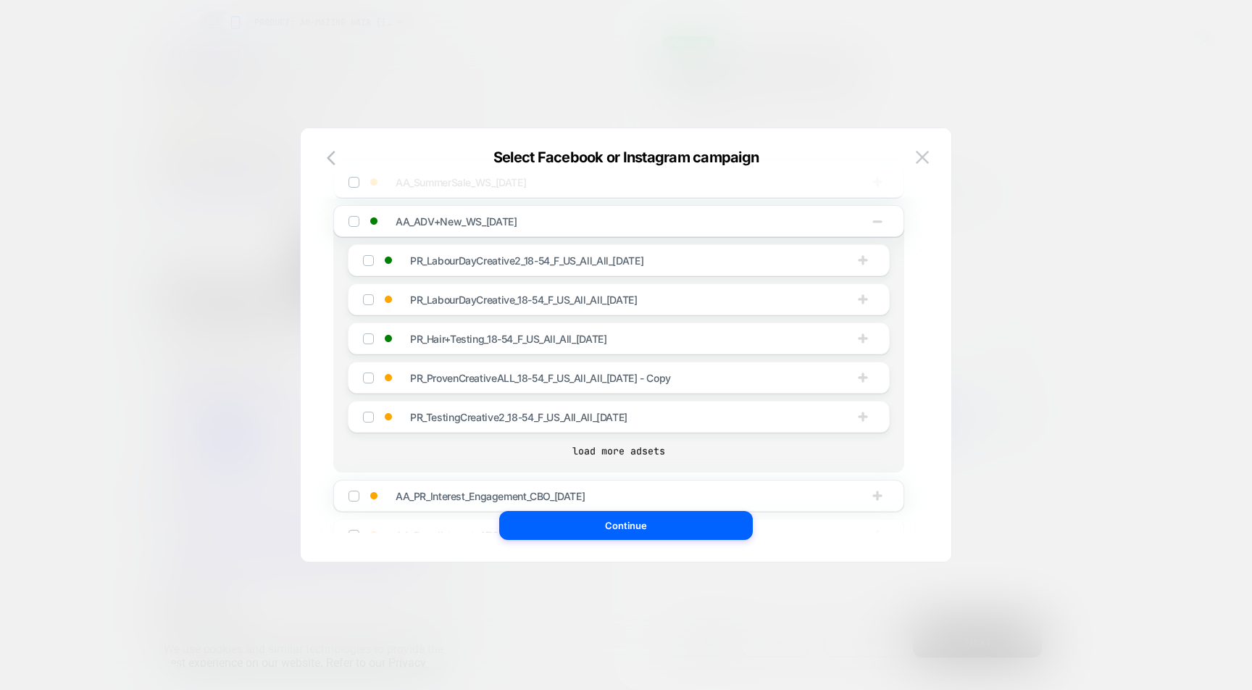
scroll to position [137, 0]
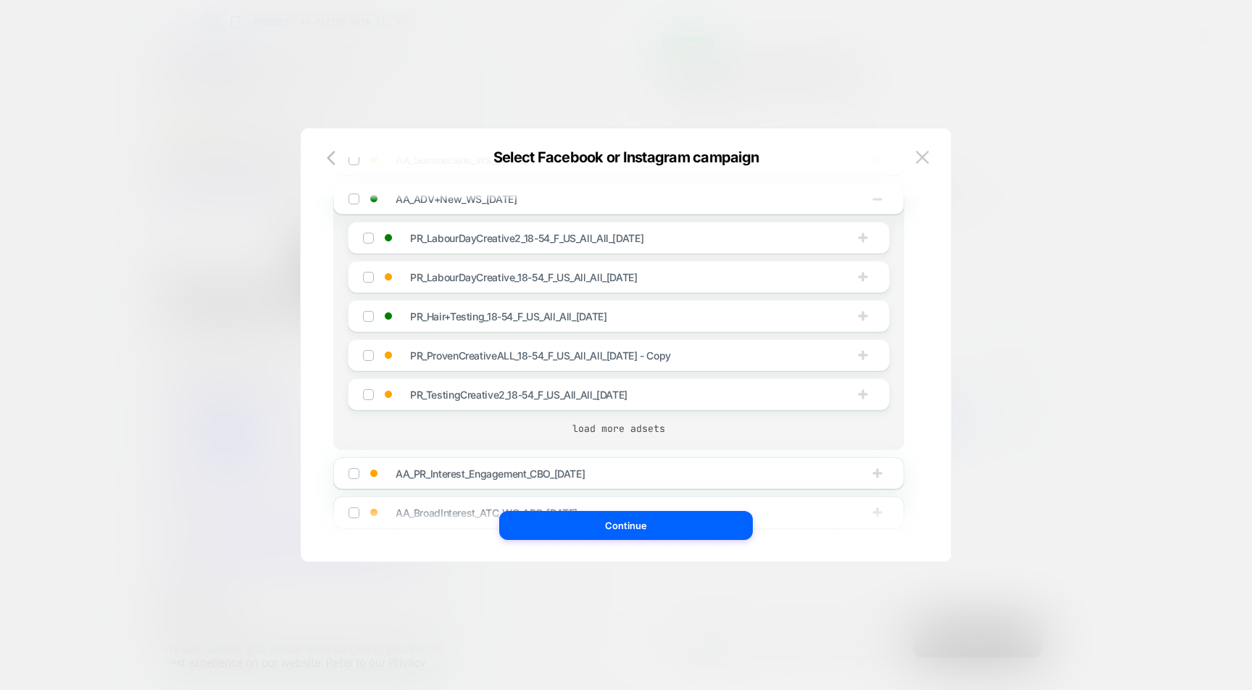
click at [590, 425] on button "load more adsets" at bounding box center [618, 428] width 571 height 14
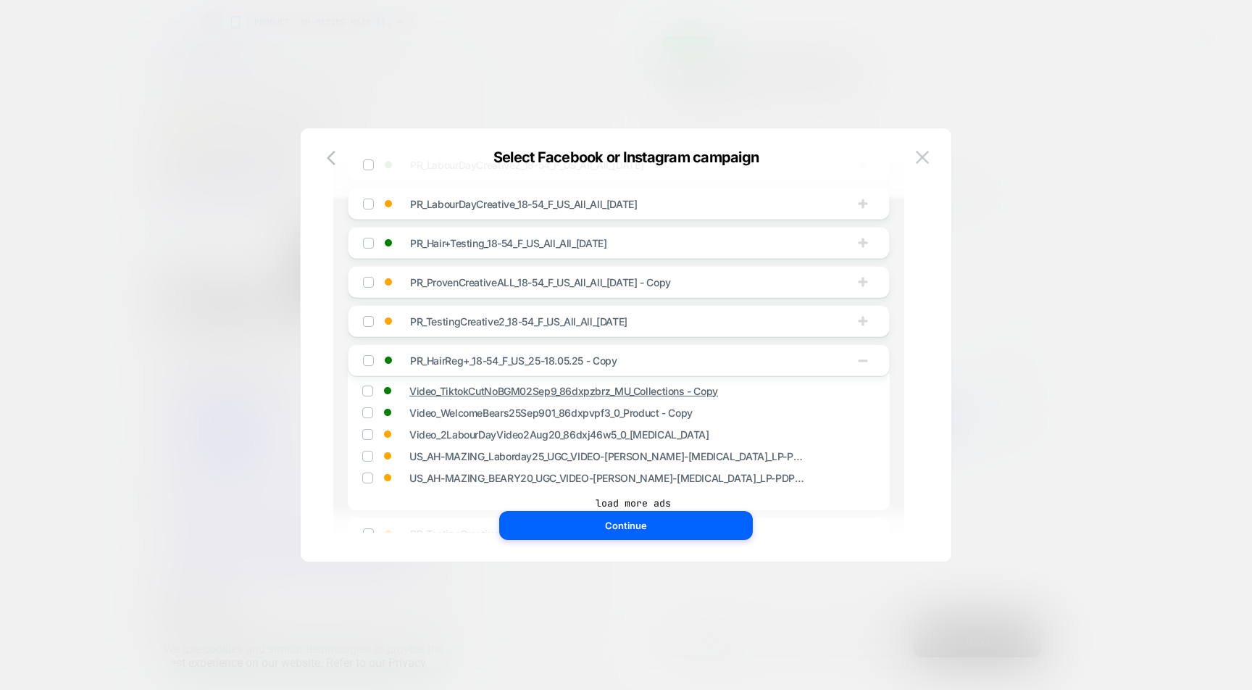
scroll to position [198, 0]
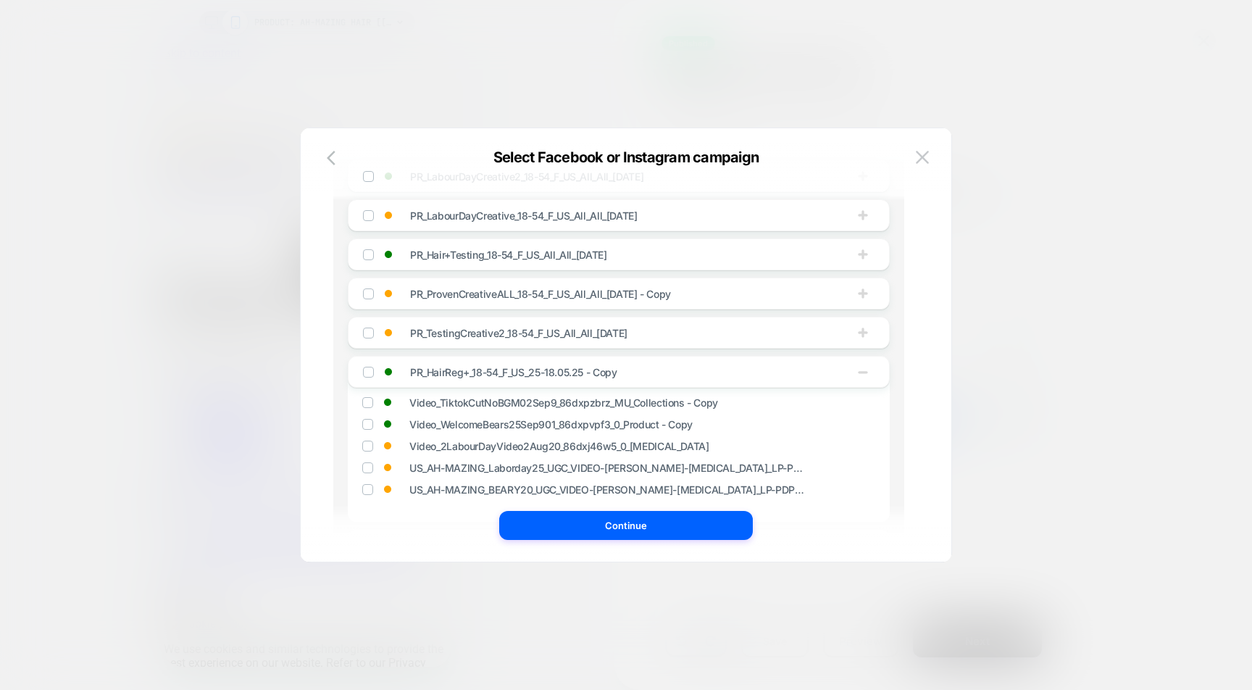
click at [552, 264] on div "PR_Hair+Testing_18-54_F_US_All_All_[DATE]" at bounding box center [619, 254] width 542 height 32
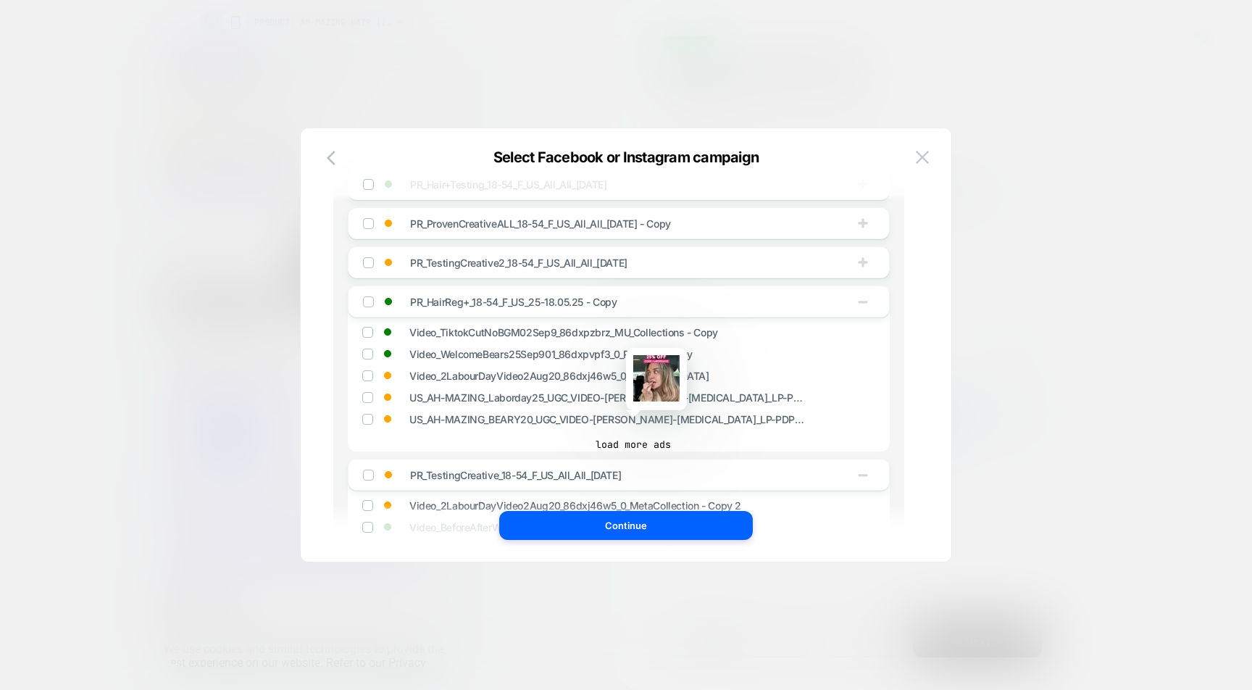
scroll to position [273, 0]
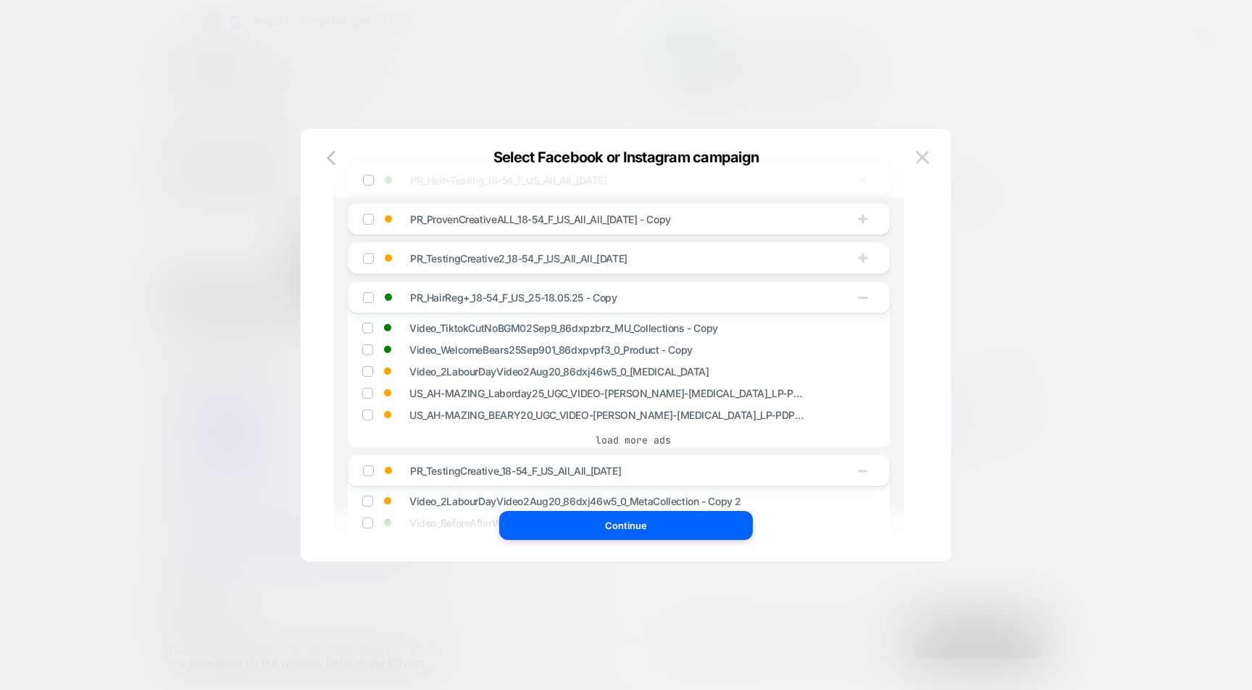
click at [596, 446] on button "load more ads" at bounding box center [633, 439] width 542 height 14
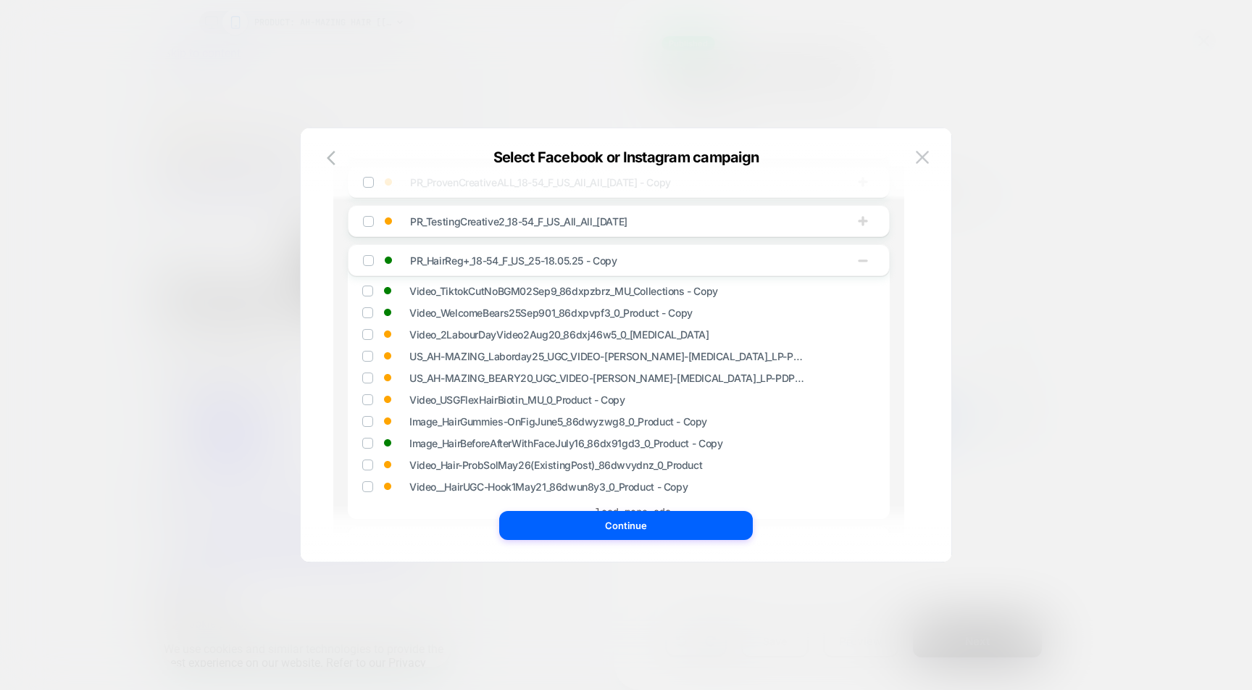
scroll to position [324, 0]
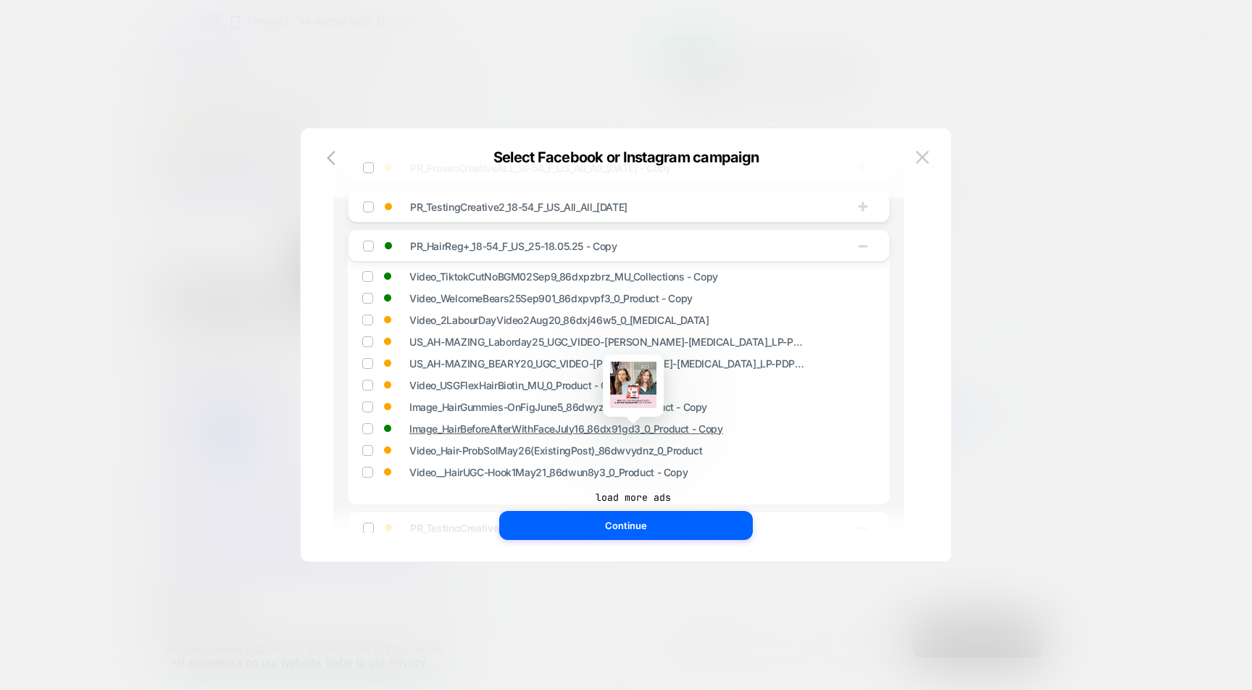
click at [581, 430] on span "Image_HairBeforeAfterWithFaceJuly16_86dx91gd3_0_Product - Copy" at bounding box center [565, 428] width 313 height 12
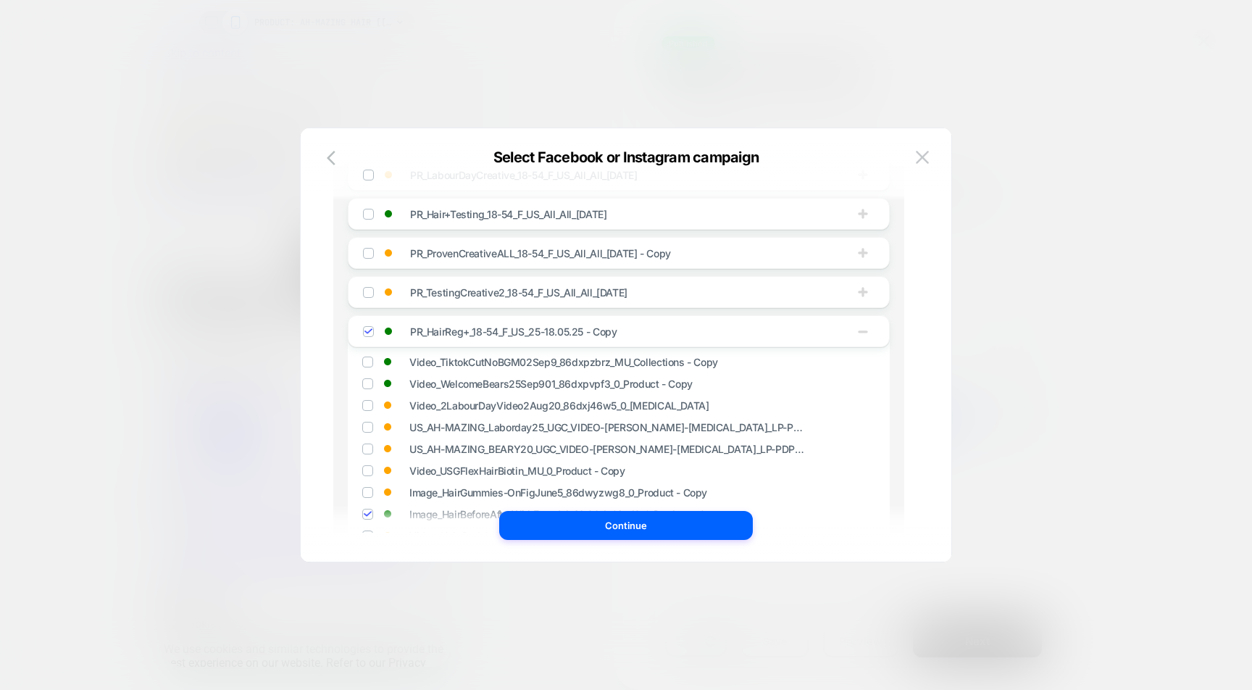
scroll to position [224, 0]
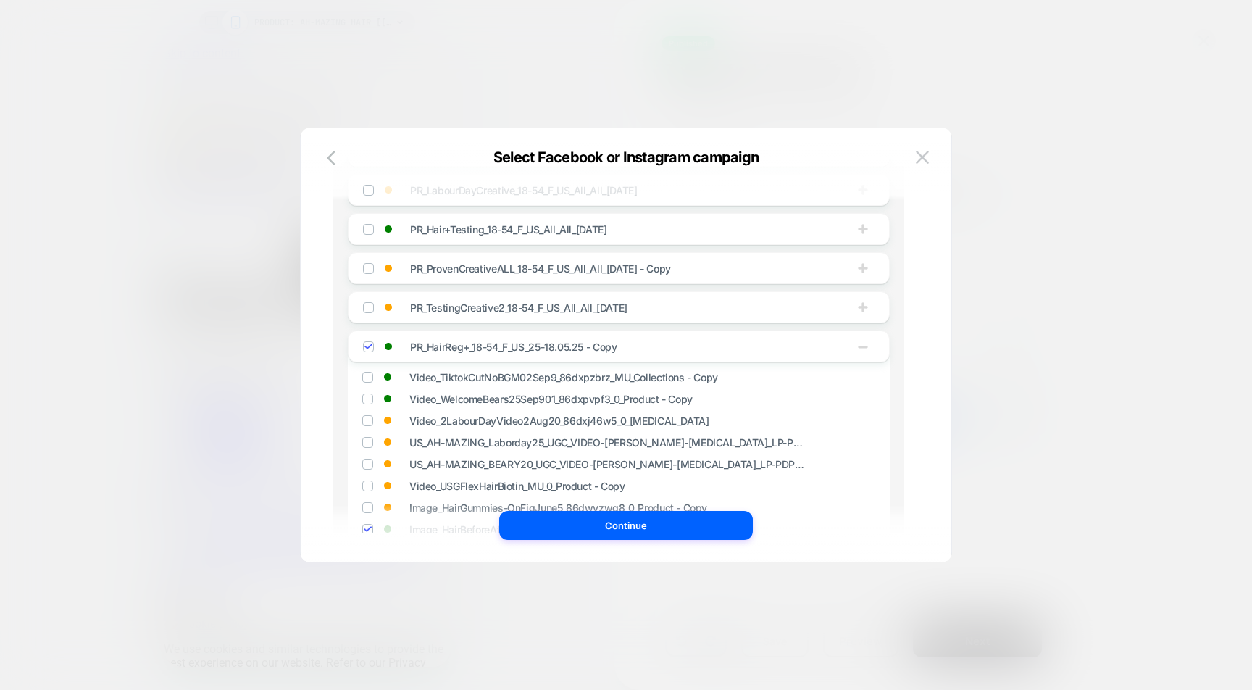
click at [503, 232] on span "PR_Hair+Testing_18-54_F_US_All_All_[DATE]" at bounding box center [508, 229] width 196 height 12
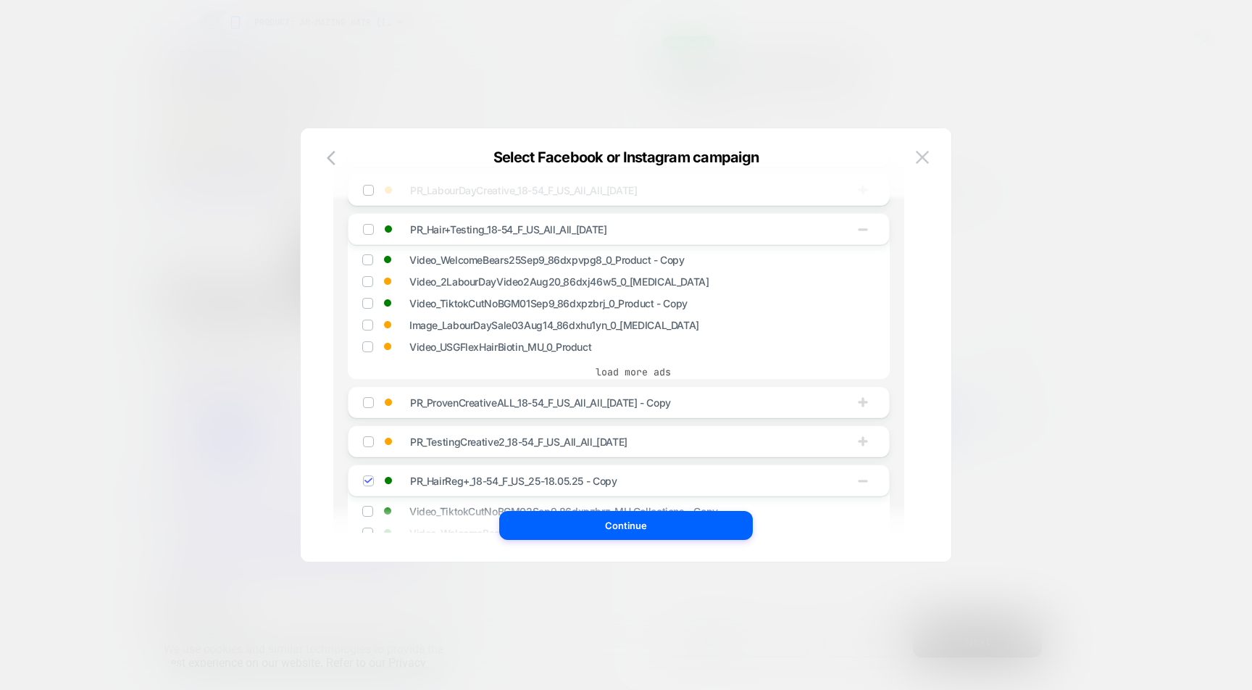
click at [609, 377] on button "load more ads" at bounding box center [633, 371] width 542 height 14
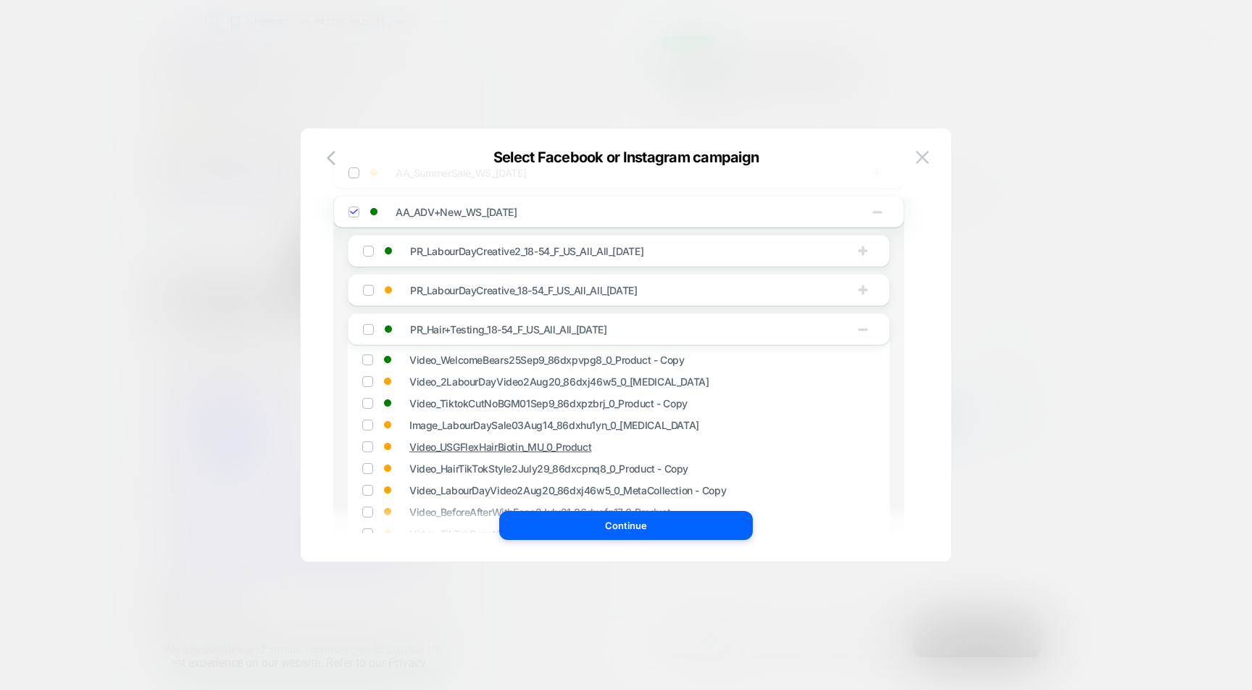
scroll to position [120, 0]
click at [611, 252] on span "PR_LabourDayCreative2_18-54_F_US_All_All_[DATE]" at bounding box center [526, 254] width 233 height 12
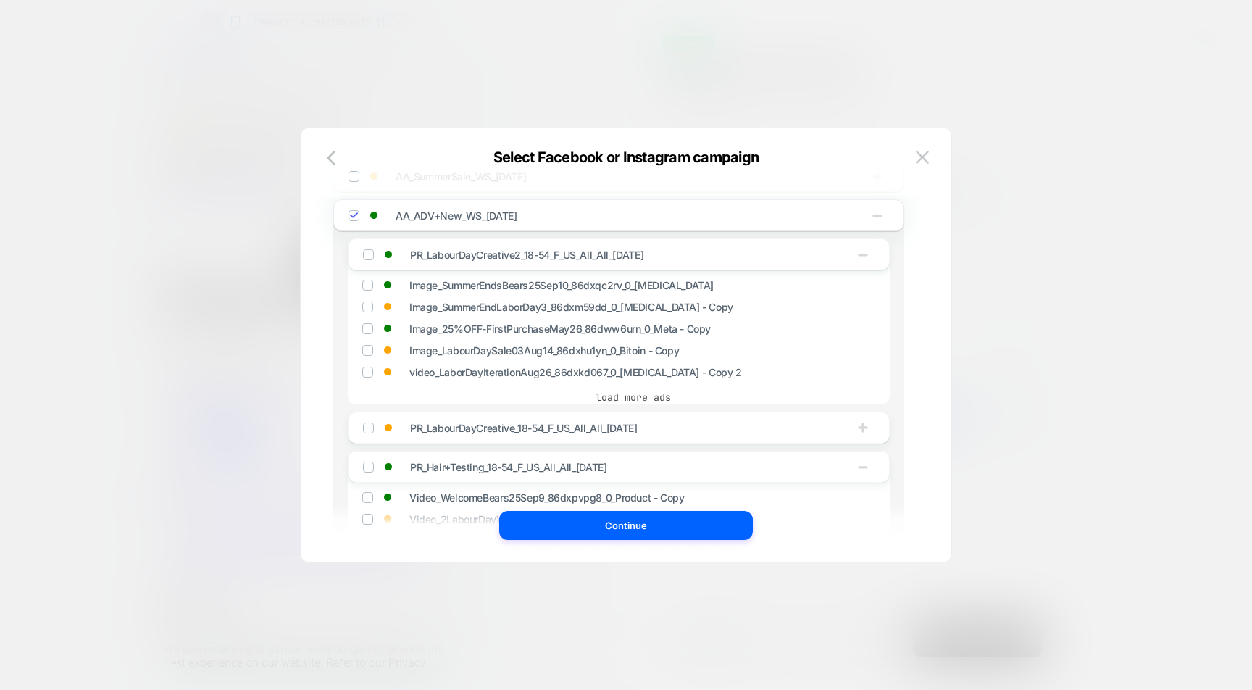
click at [633, 403] on button "load more ads" at bounding box center [633, 397] width 542 height 14
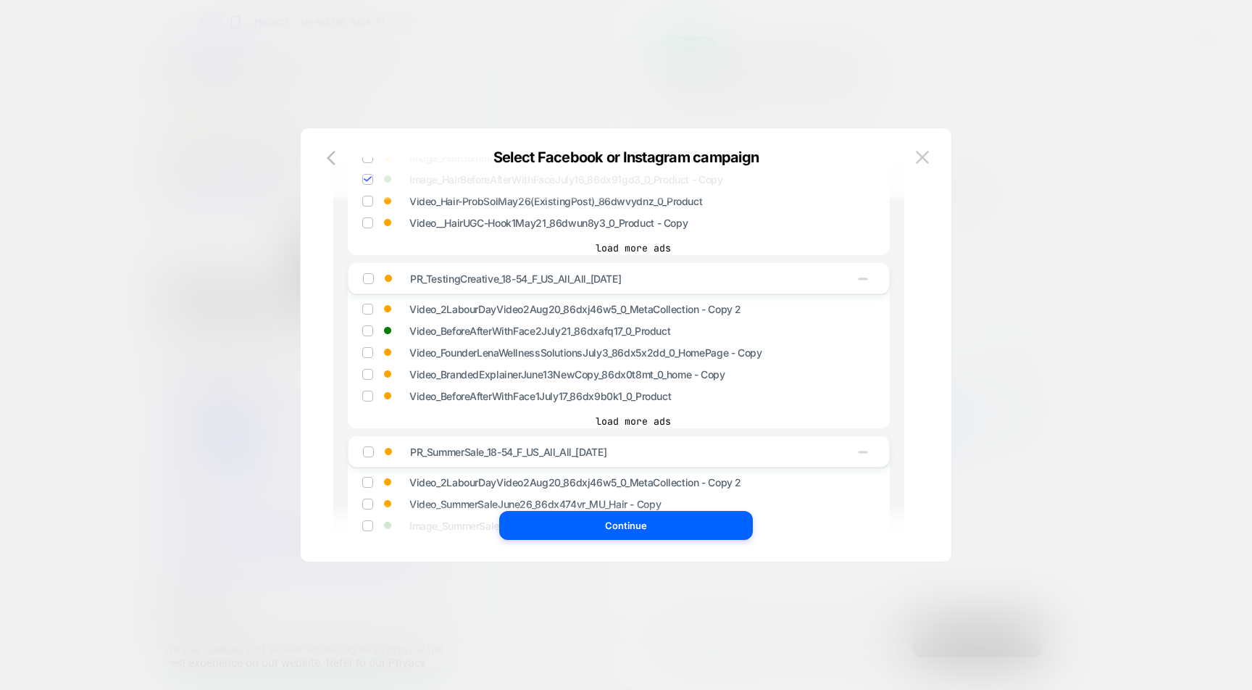
scroll to position [1041, 0]
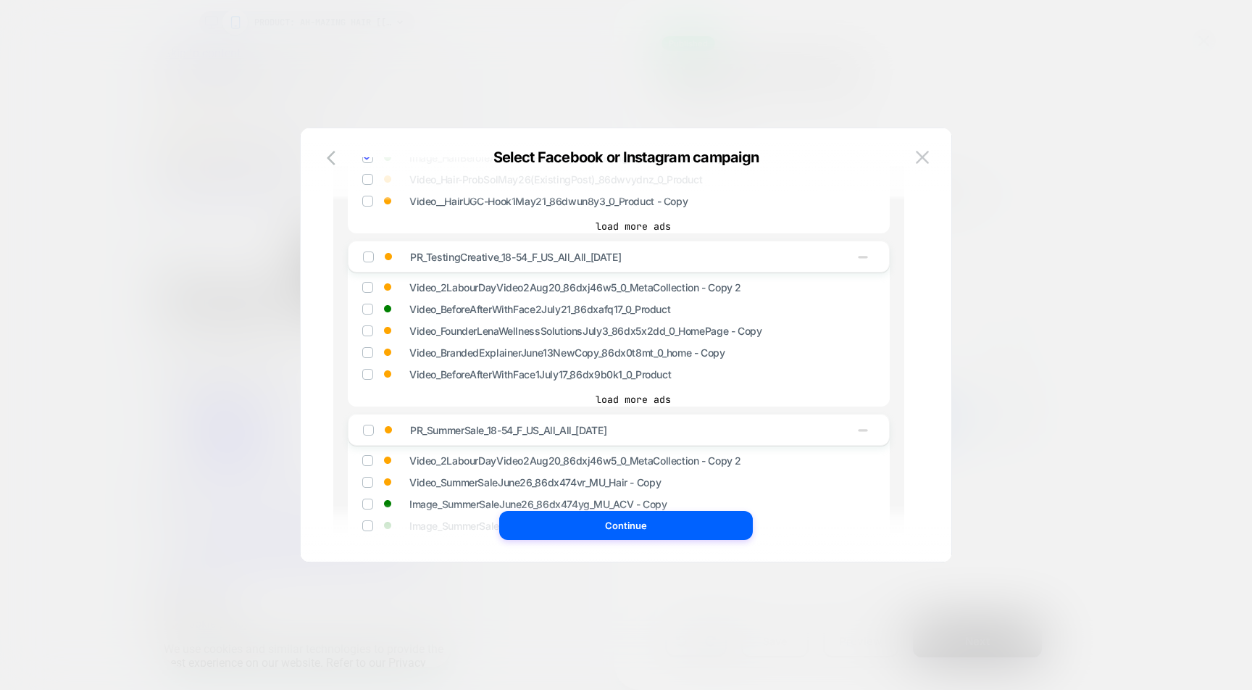
click at [369, 311] on img at bounding box center [367, 308] width 7 height 7
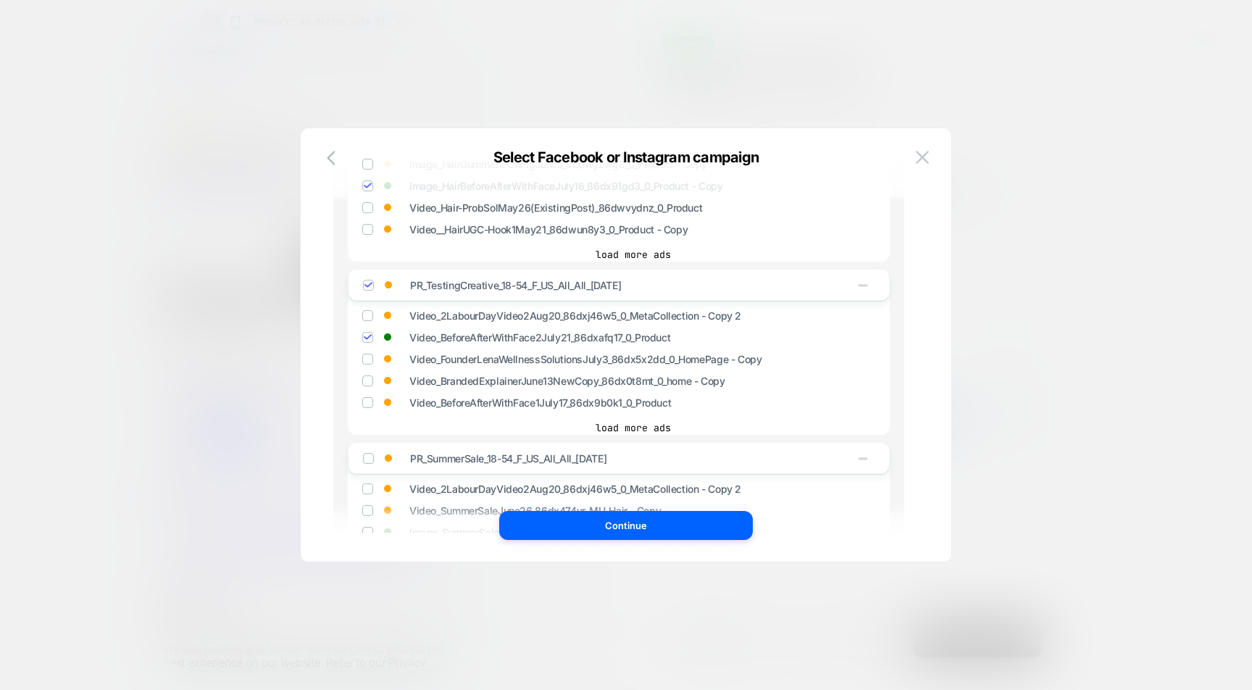
scroll to position [1008, 0]
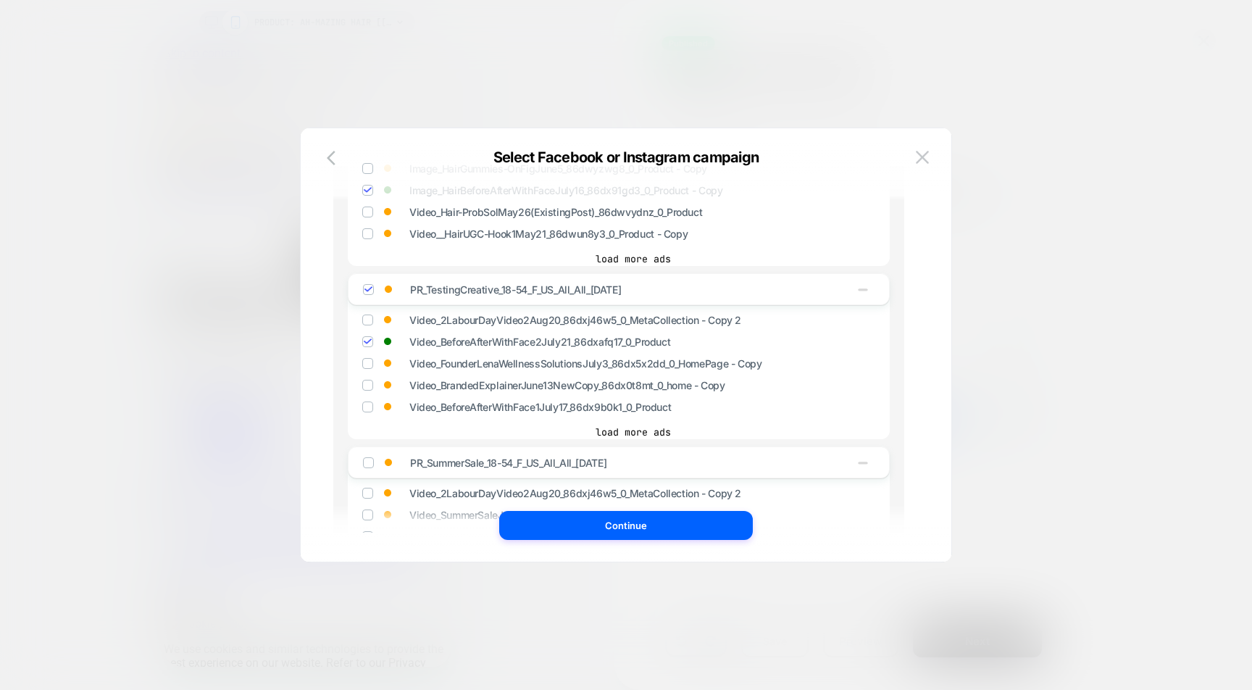
click at [369, 345] on img at bounding box center [367, 341] width 7 height 7
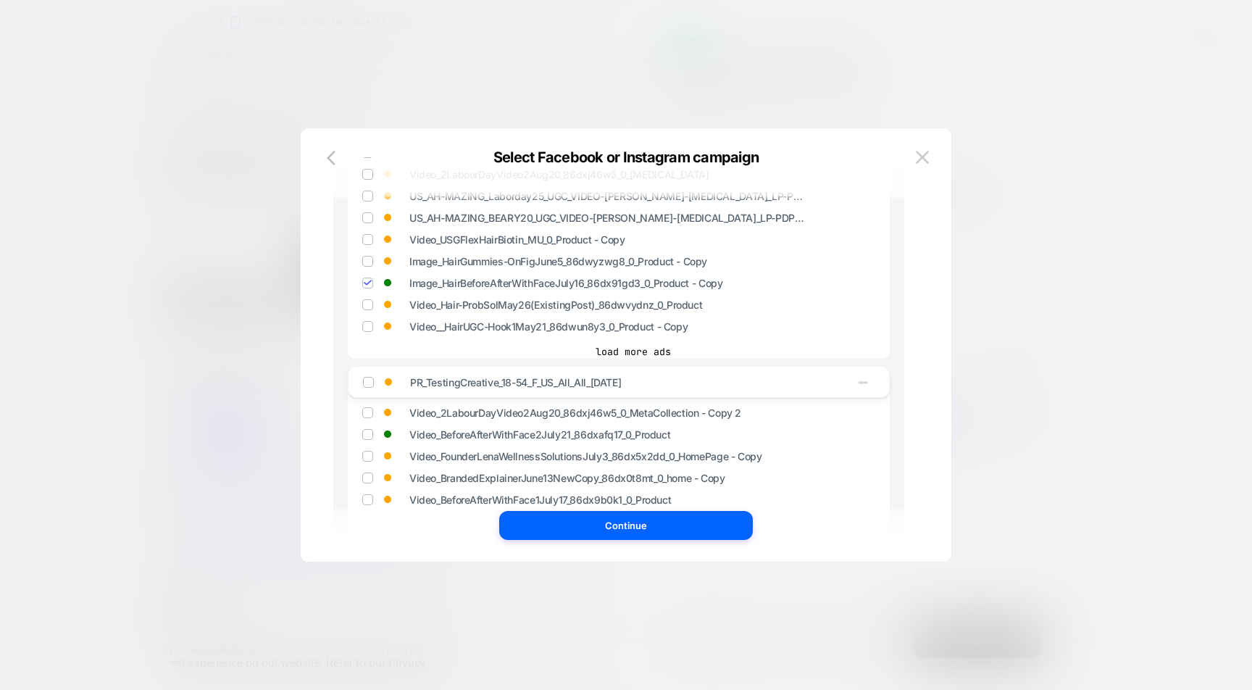
scroll to position [930, 0]
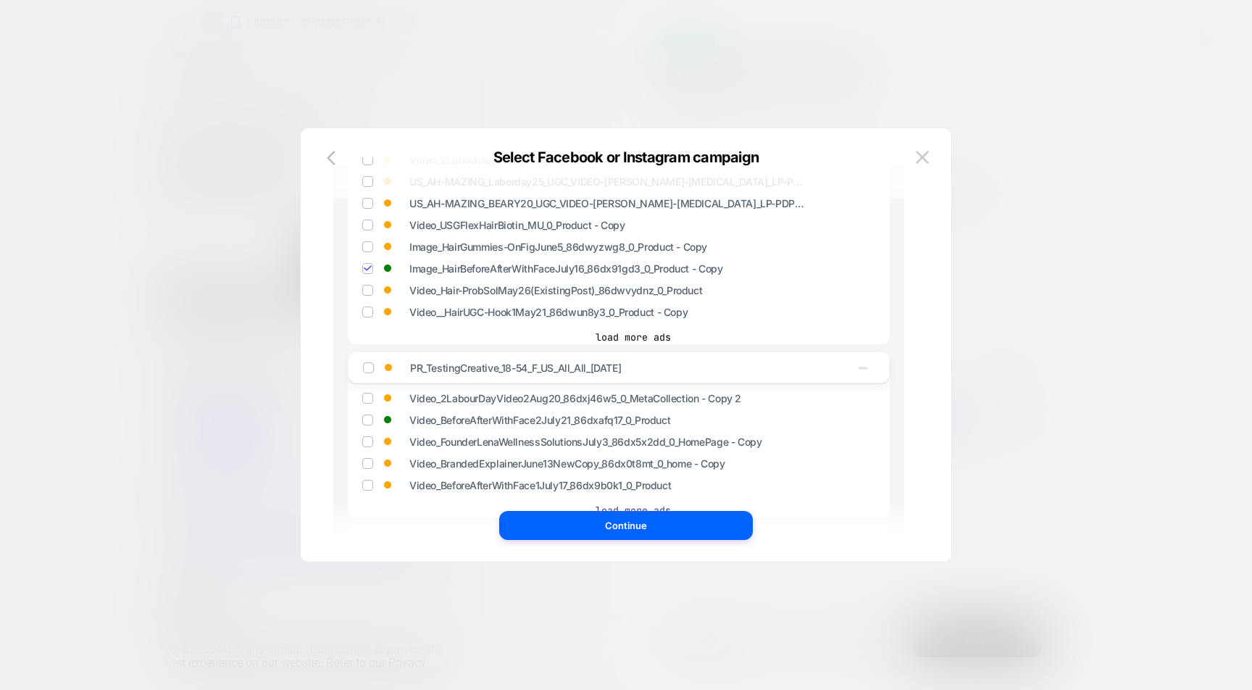
click at [864, 366] on icon "button" at bounding box center [862, 367] width 14 height 14
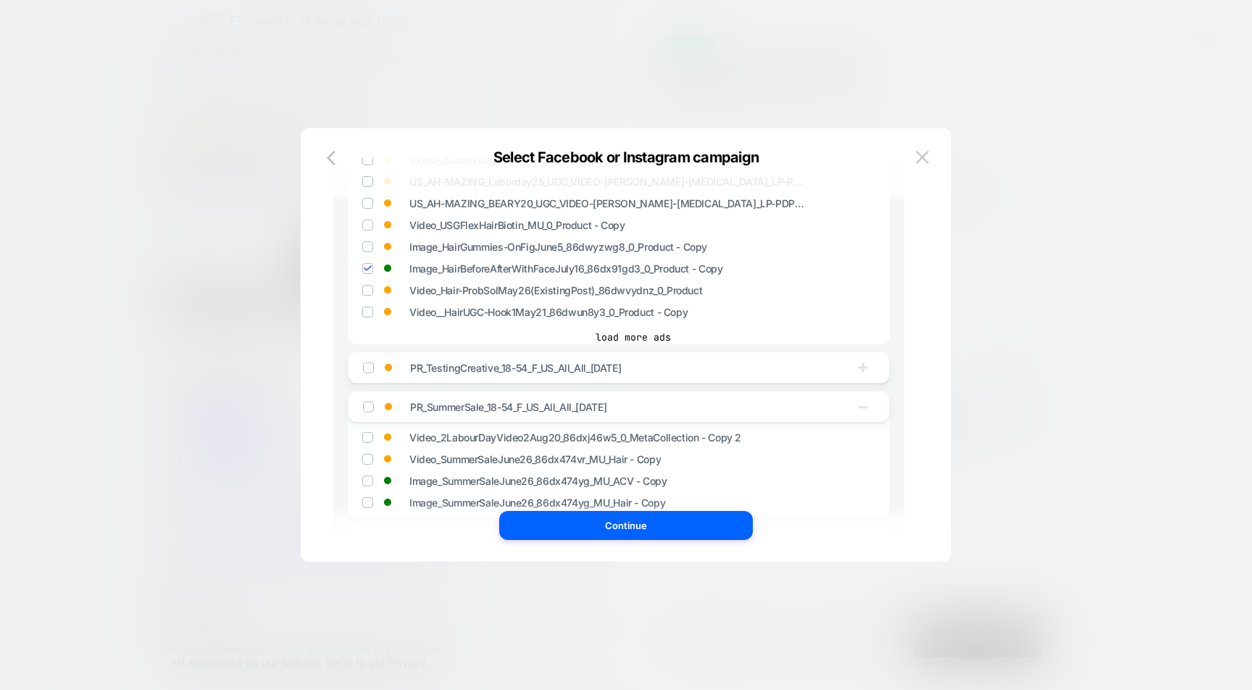
click at [861, 408] on icon "button" at bounding box center [862, 407] width 9 height 2
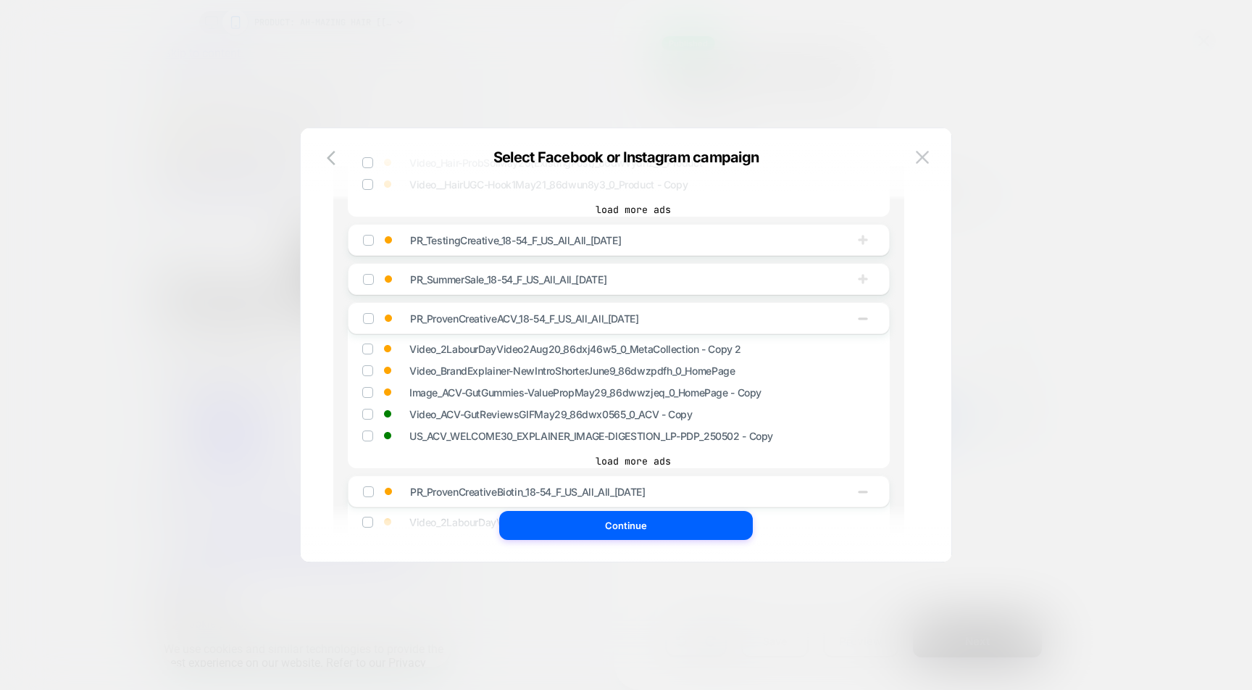
scroll to position [1063, 0]
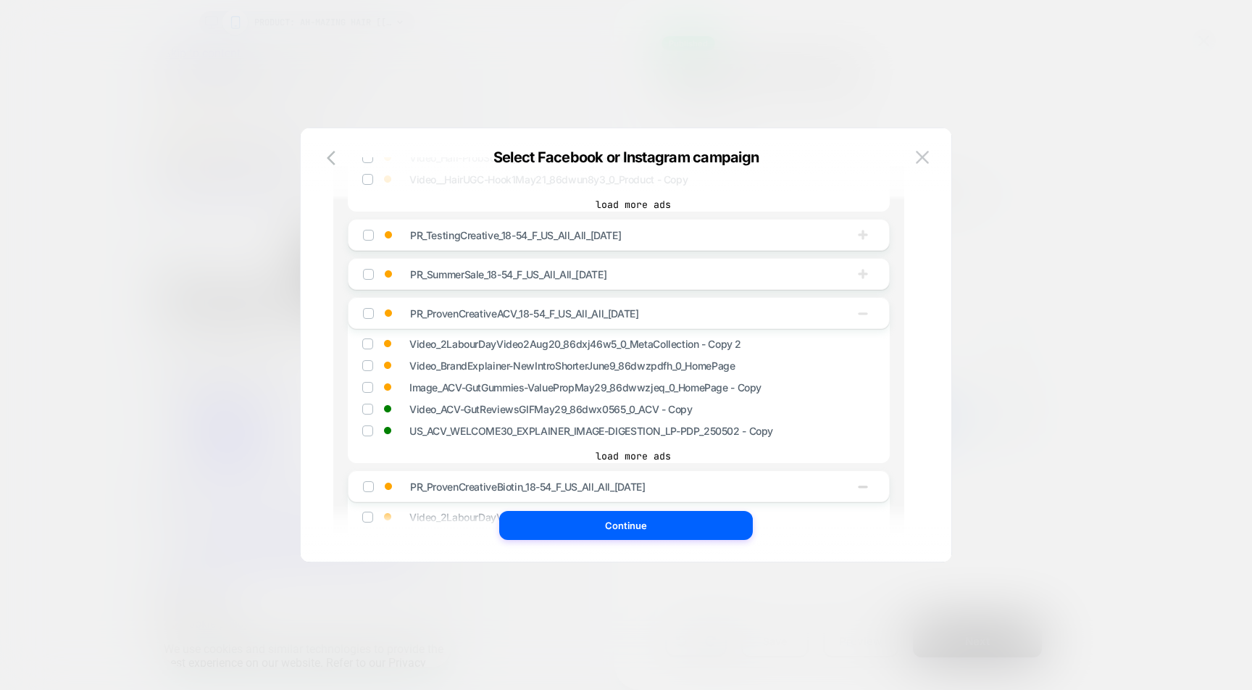
click at [868, 318] on icon "button" at bounding box center [862, 313] width 14 height 14
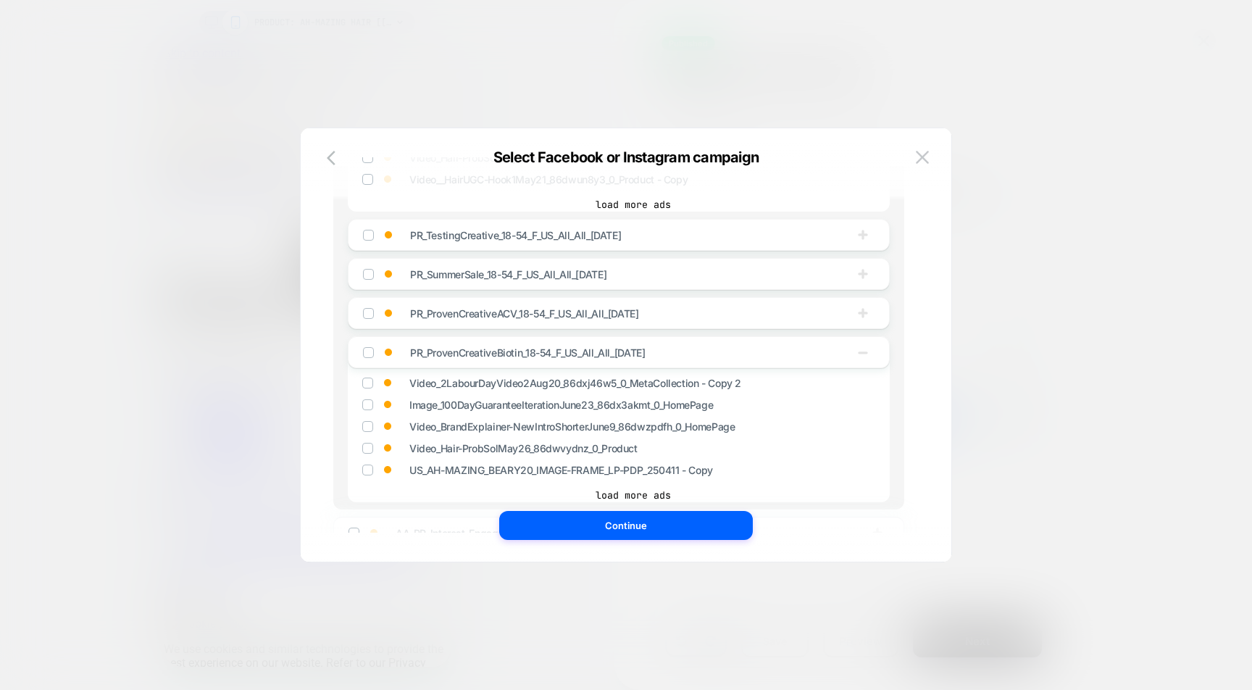
click at [864, 352] on icon "button" at bounding box center [862, 352] width 14 height 14
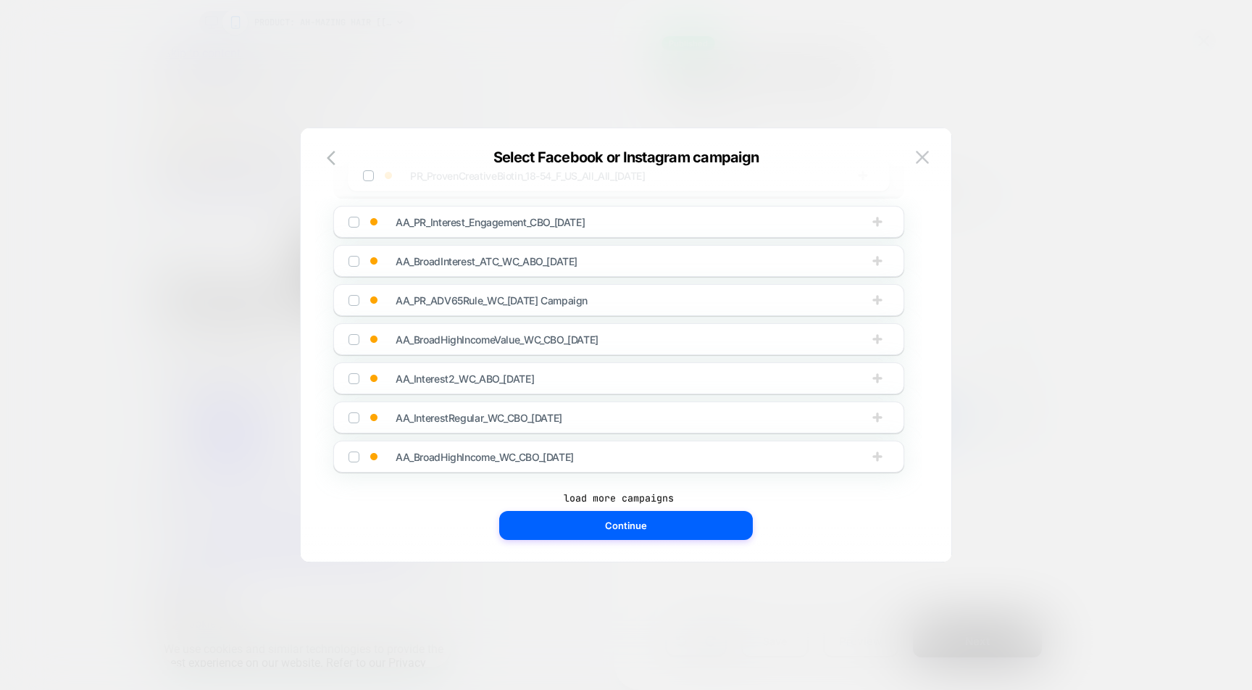
scroll to position [1257, 0]
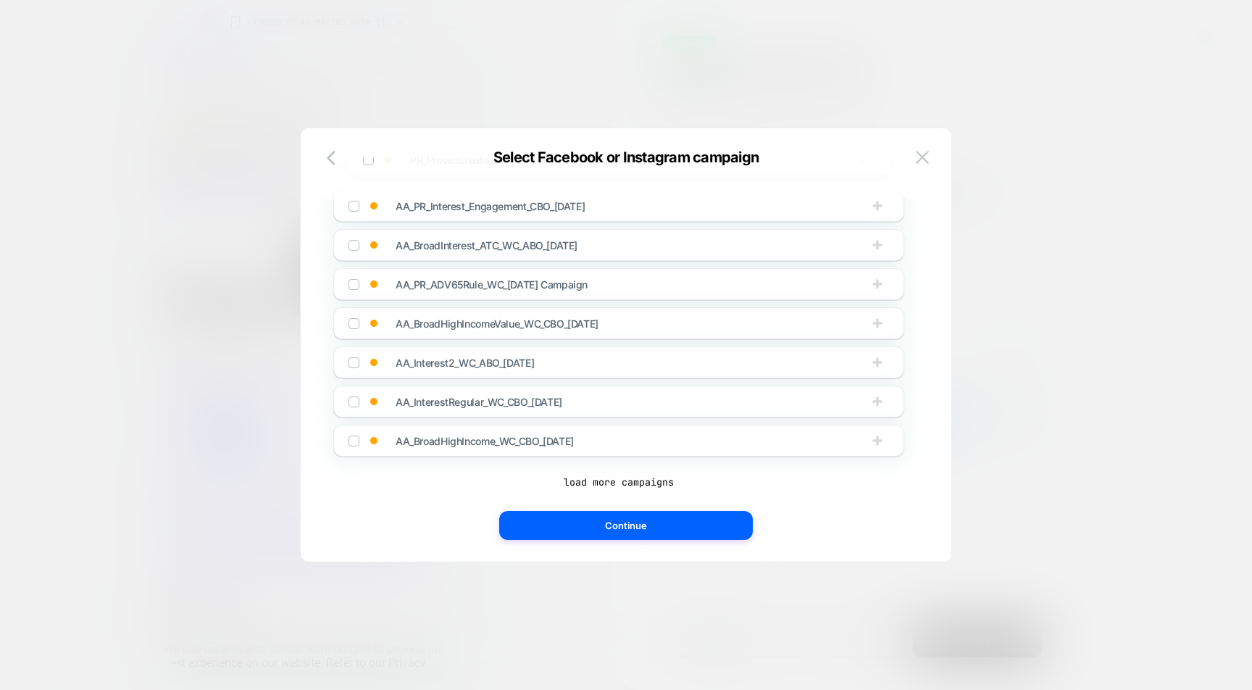
click at [620, 490] on div "AA_RT_SalesStacked_[DATE] AA_SummerSale_WS_[DATE] AA_ADV+New_WS_[DATE] PR_Labou…" at bounding box center [618, 344] width 607 height 375
click at [620, 479] on button "load more campaigns" at bounding box center [618, 481] width 571 height 14
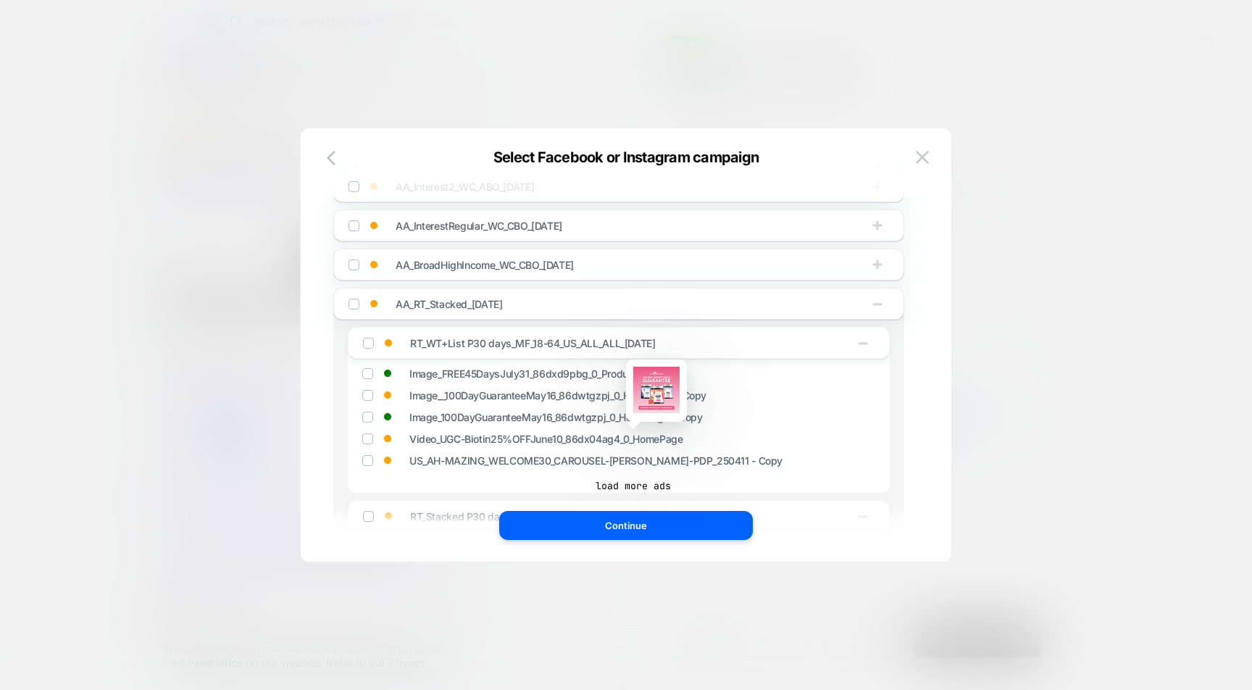
scroll to position [1432, 0]
click at [633, 310] on div "AA_RT_Stacked_[DATE]" at bounding box center [560, 303] width 424 height 14
click at [887, 303] on button "button" at bounding box center [877, 303] width 23 height 16
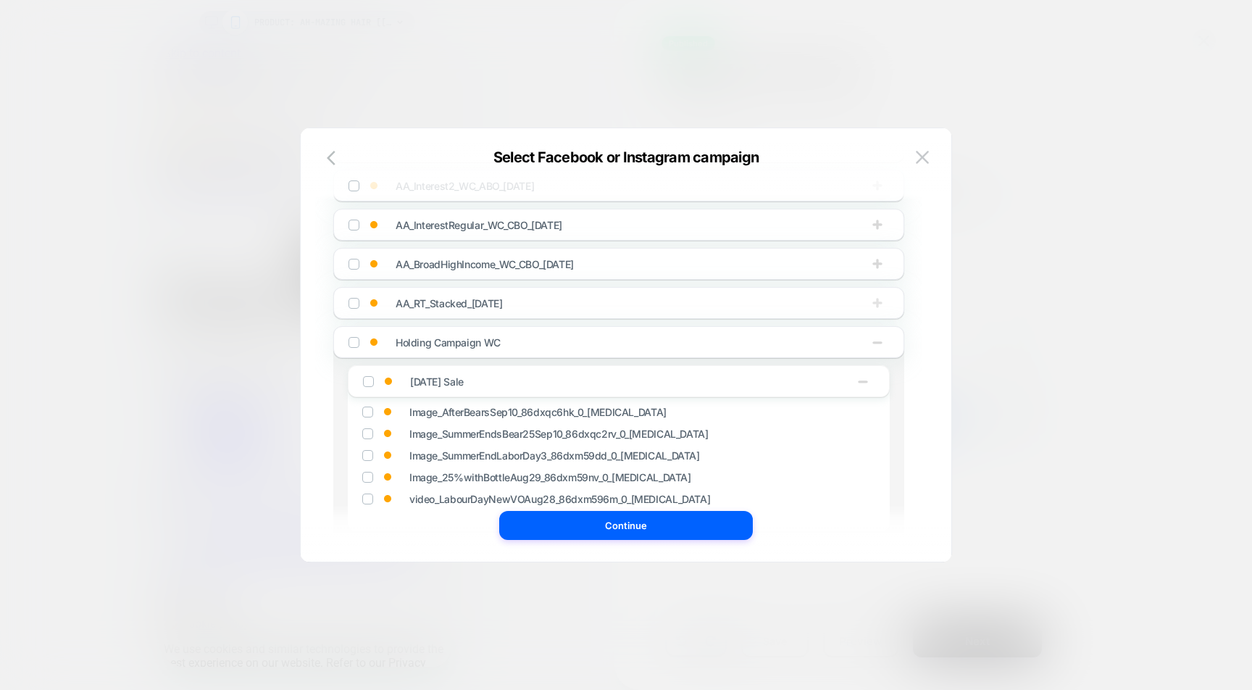
click at [883, 303] on icon "button" at bounding box center [877, 303] width 14 height 14
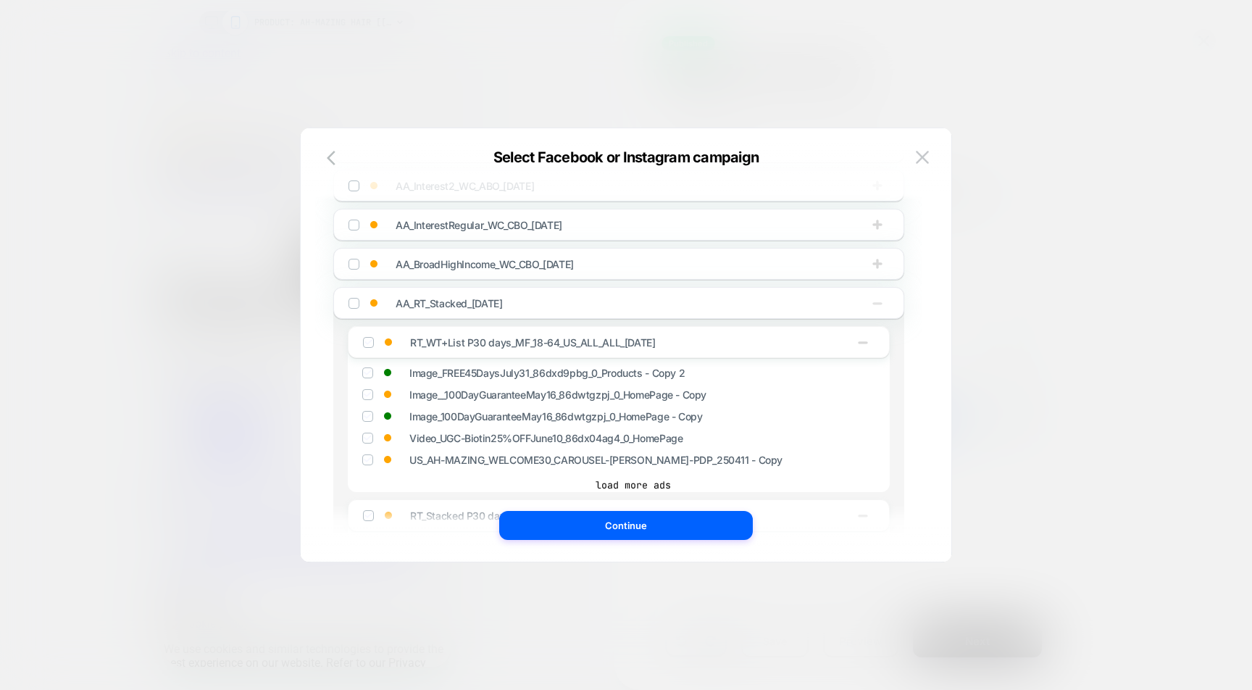
click at [883, 303] on icon "button" at bounding box center [877, 303] width 14 height 14
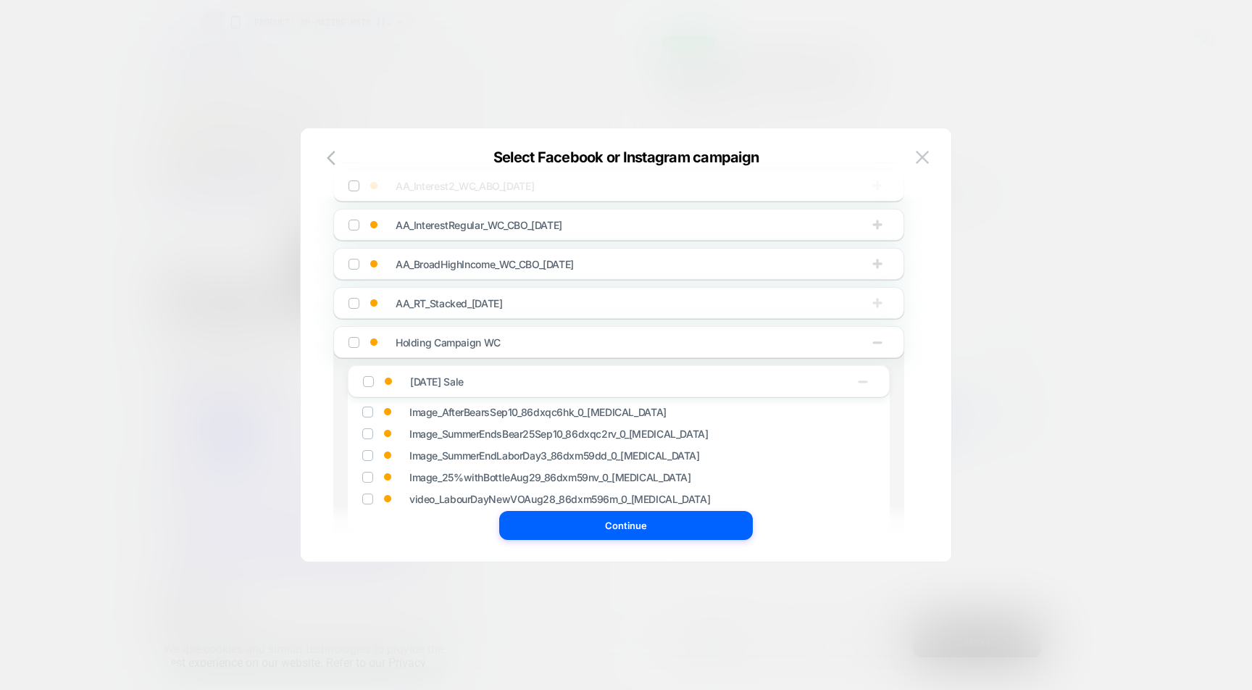
click at [867, 377] on icon "button" at bounding box center [862, 381] width 14 height 14
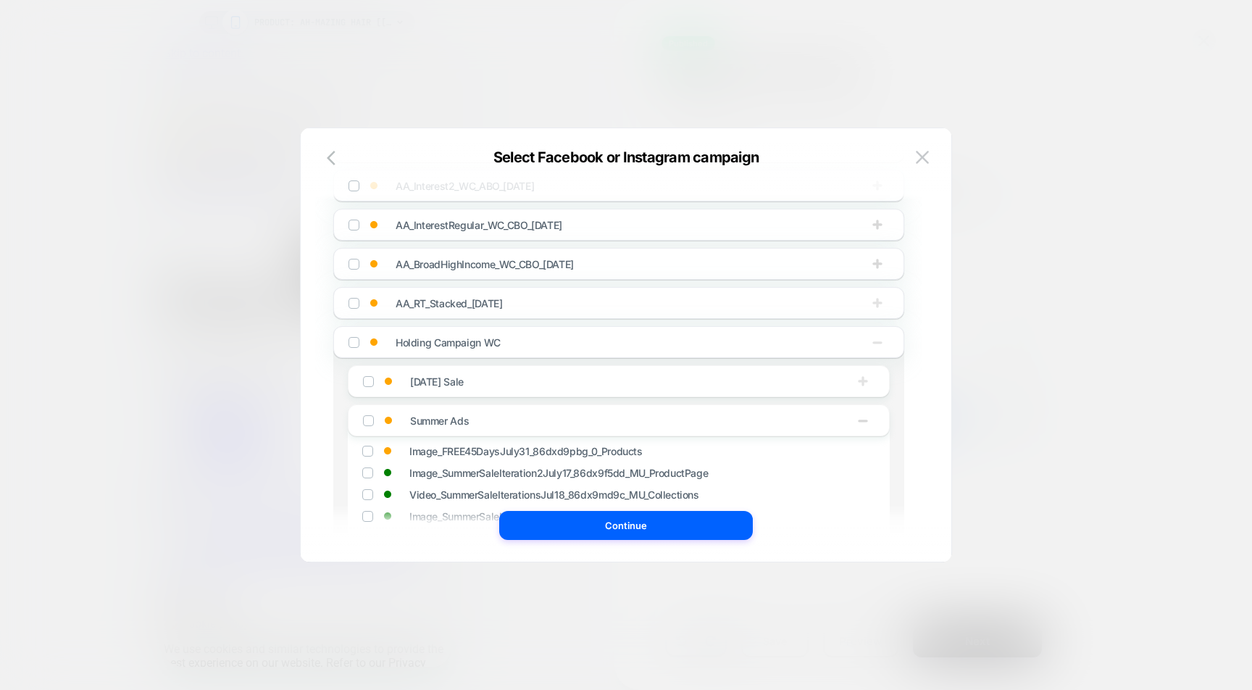
click at [878, 340] on icon "button" at bounding box center [877, 342] width 14 height 14
click at [868, 382] on button "button" at bounding box center [877, 381] width 23 height 16
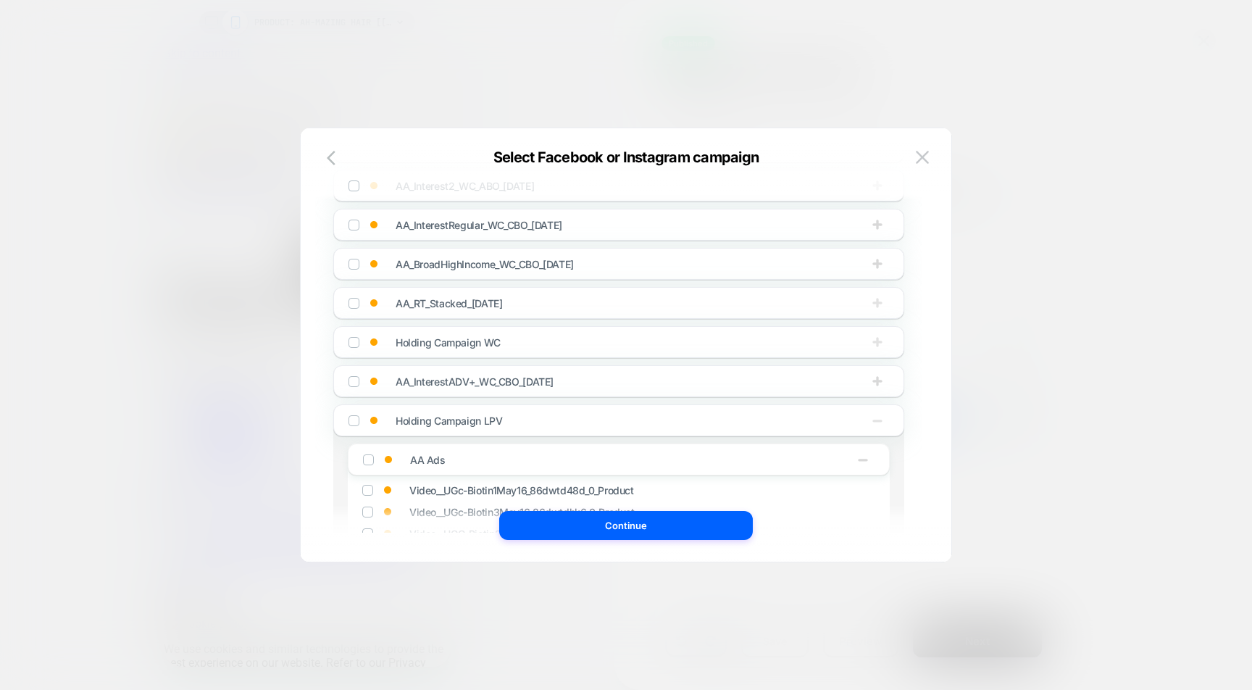
click at [875, 419] on icon "button" at bounding box center [877, 420] width 14 height 14
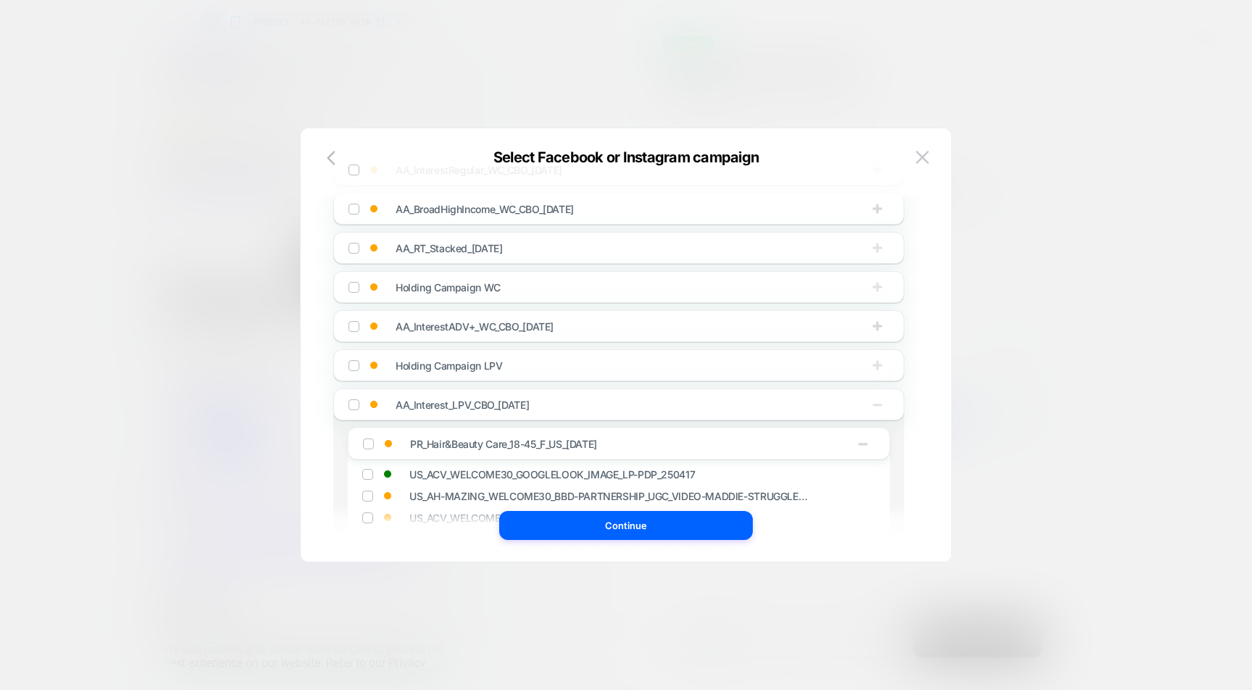
click at [876, 409] on icon "button" at bounding box center [877, 404] width 14 height 14
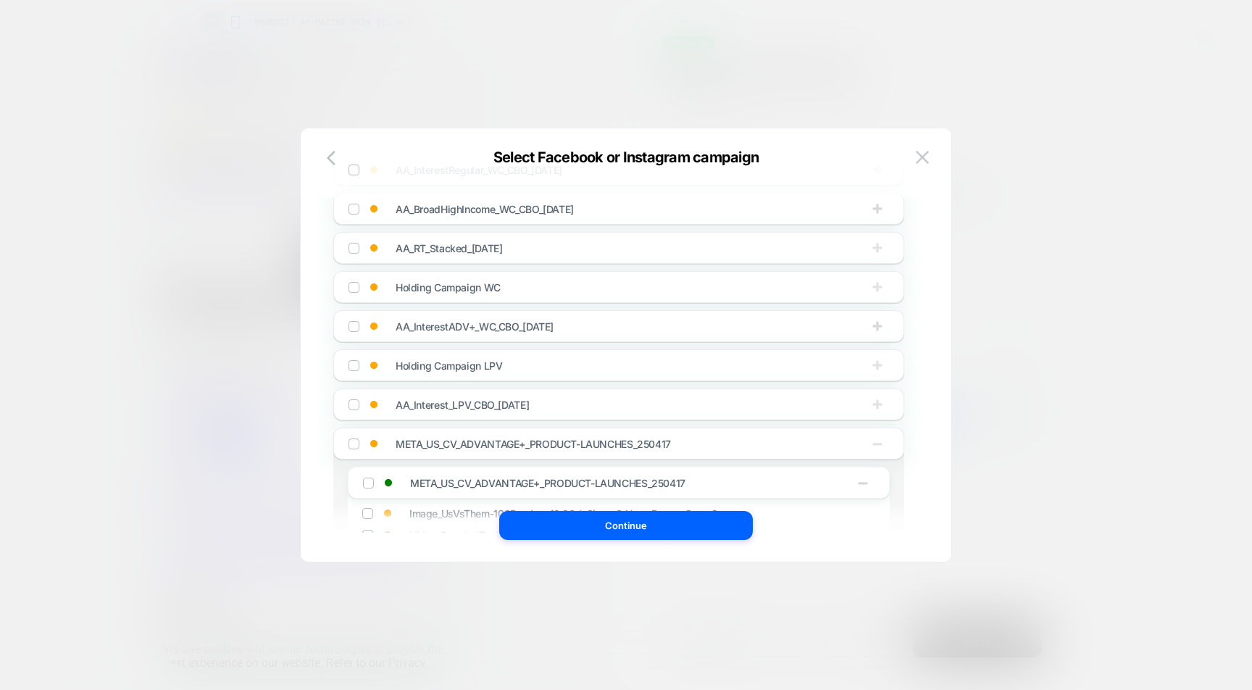
click at [874, 438] on icon "button" at bounding box center [877, 443] width 14 height 14
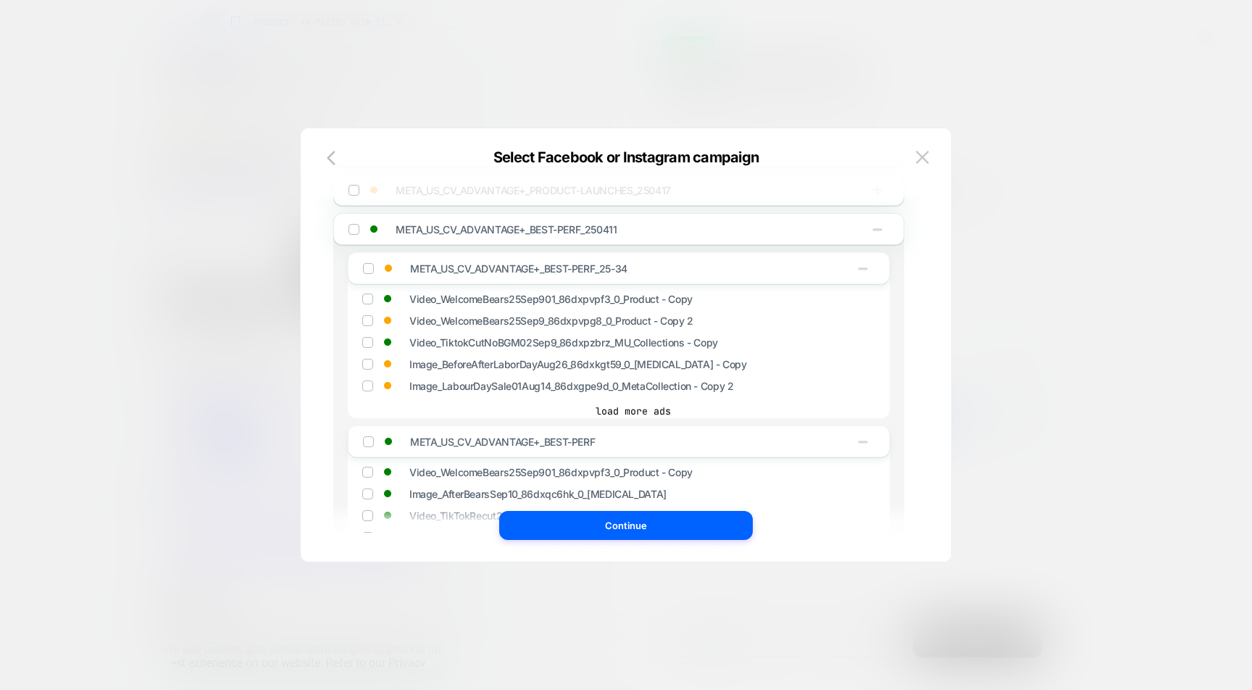
scroll to position [1748, 0]
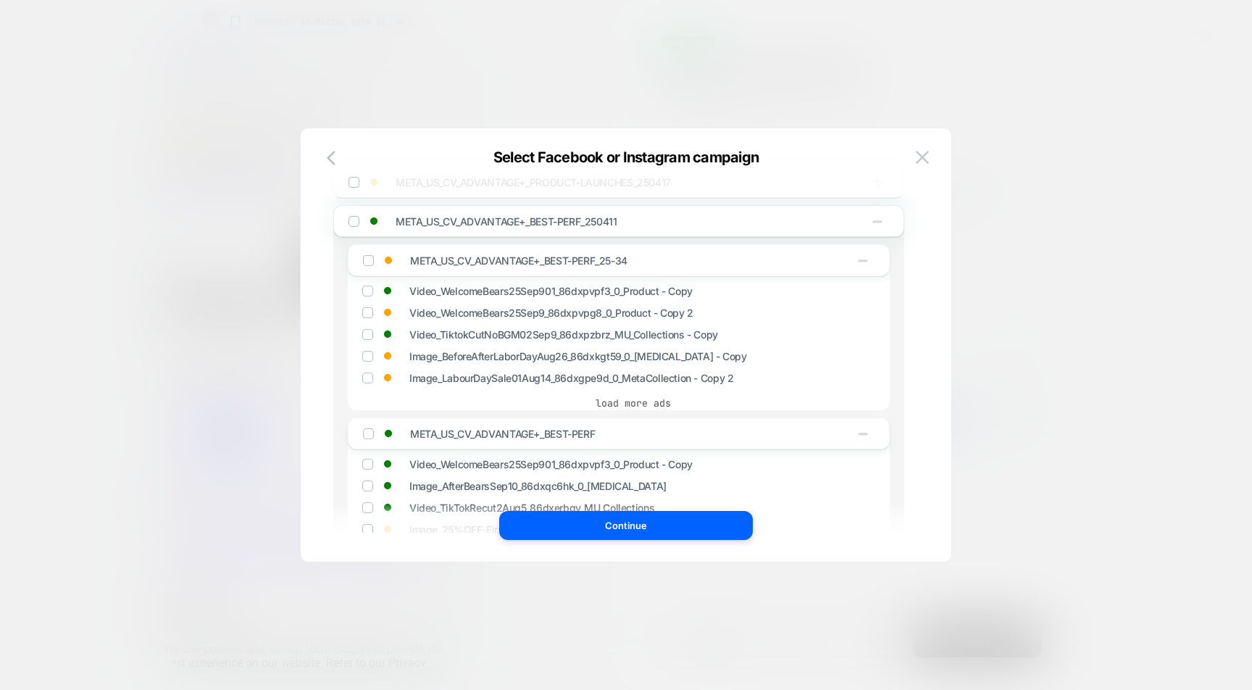
click at [628, 402] on button "load more ads" at bounding box center [633, 402] width 542 height 14
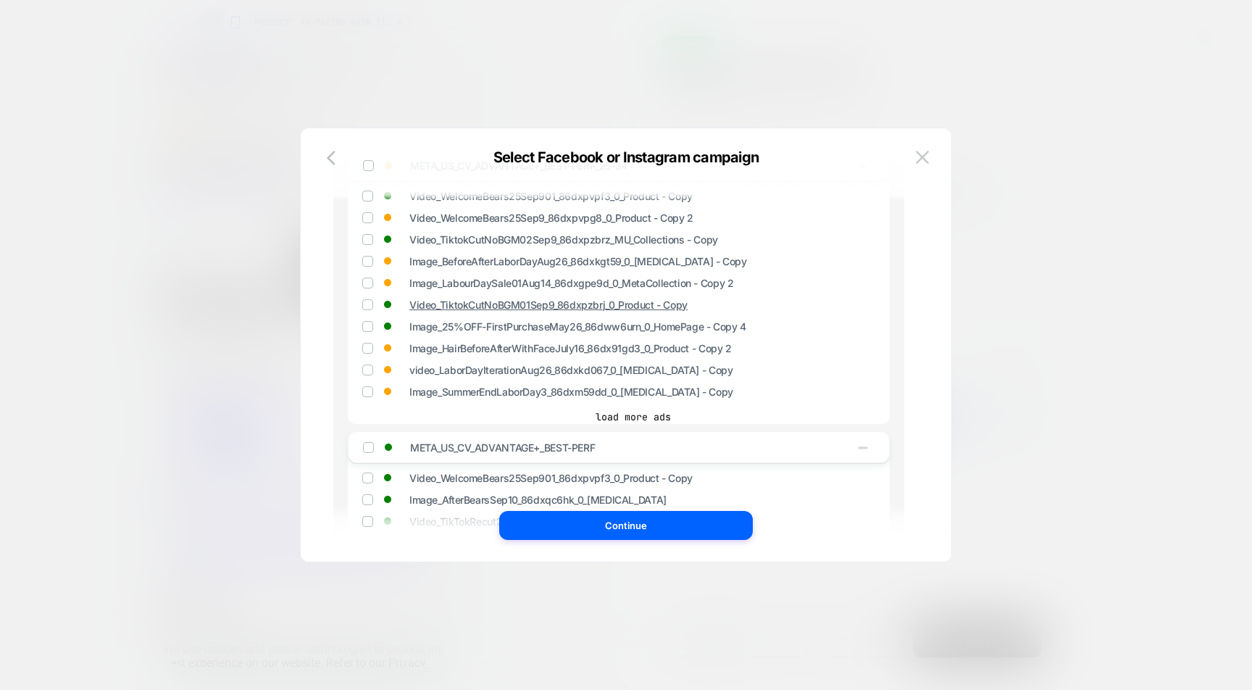
scroll to position [1849, 0]
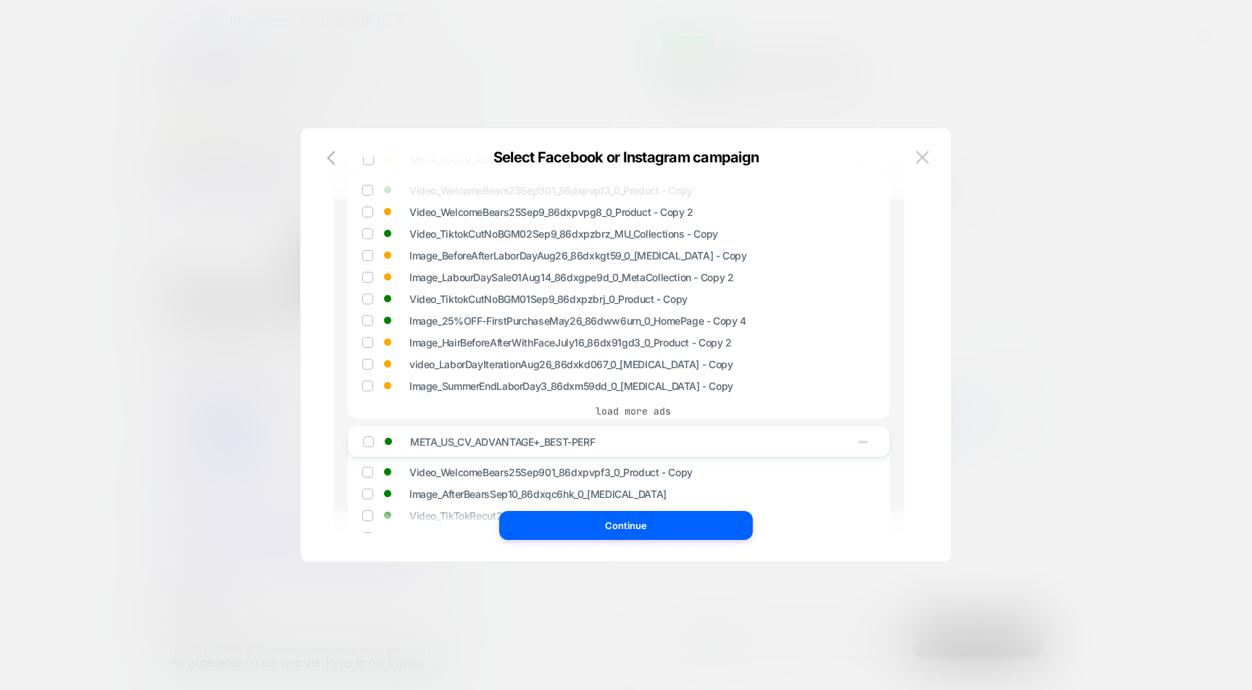
click at [615, 410] on button "load more ads" at bounding box center [633, 410] width 542 height 14
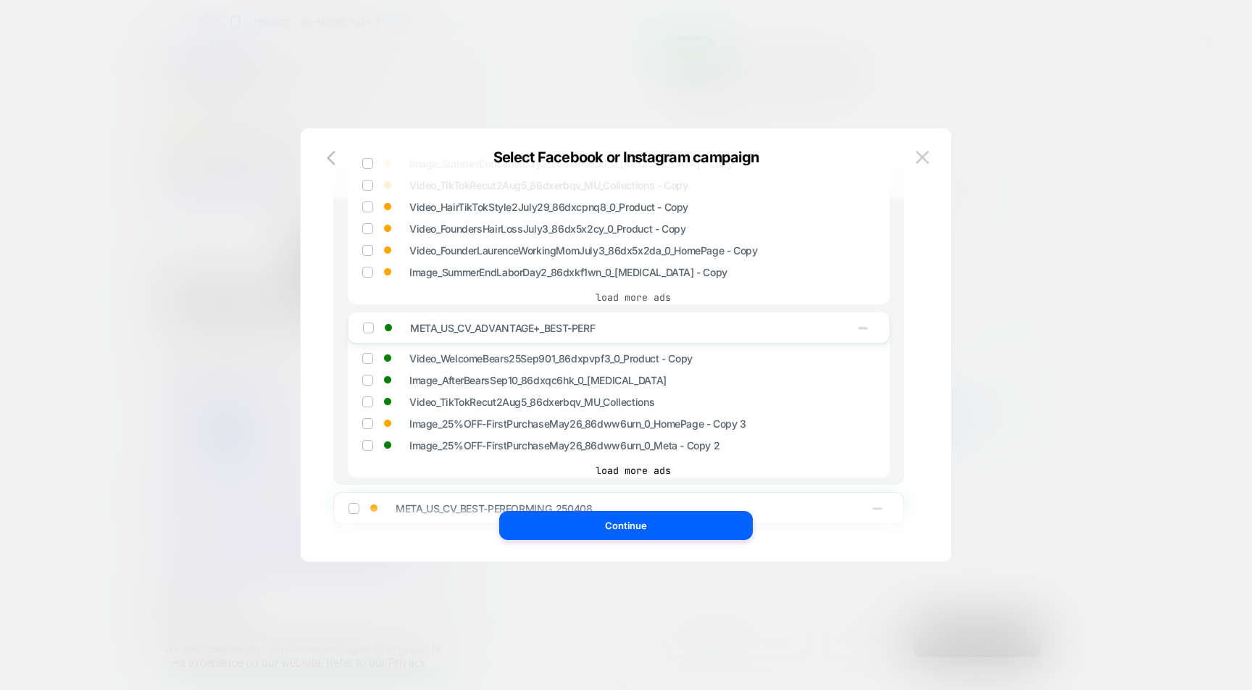
scroll to position [2103, 0]
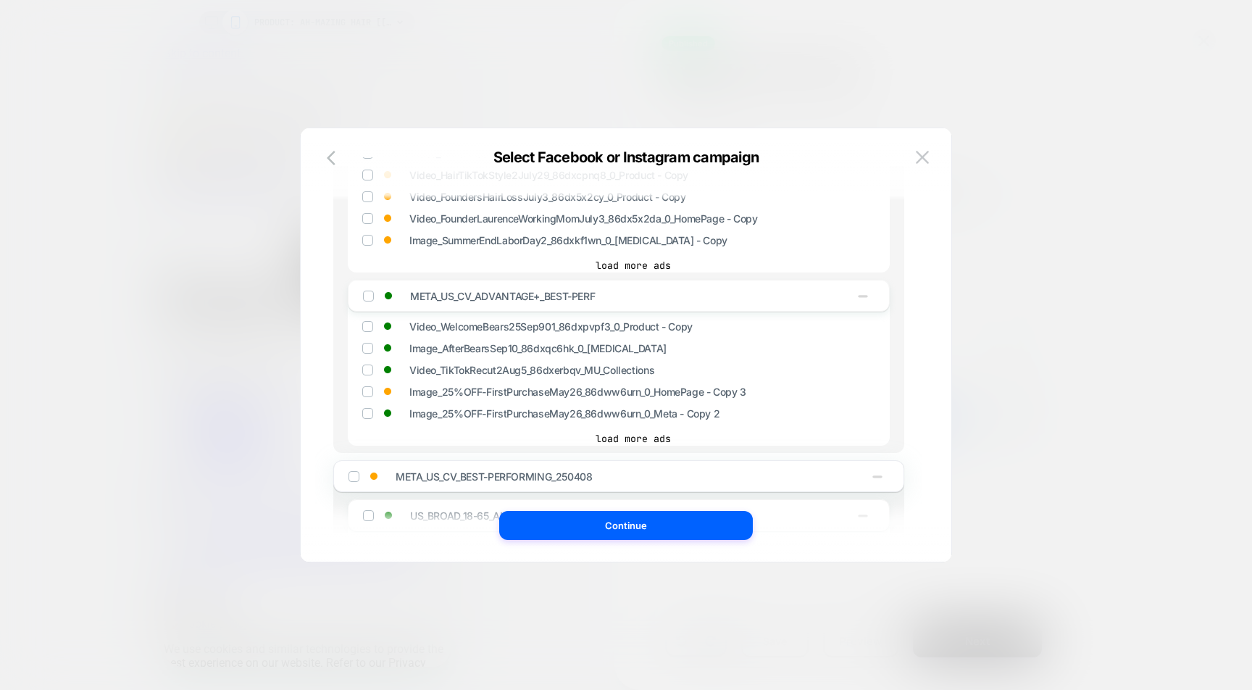
click at [363, 348] on div at bounding box center [367, 347] width 9 height 9
click at [639, 438] on button "load more ads" at bounding box center [633, 438] width 542 height 14
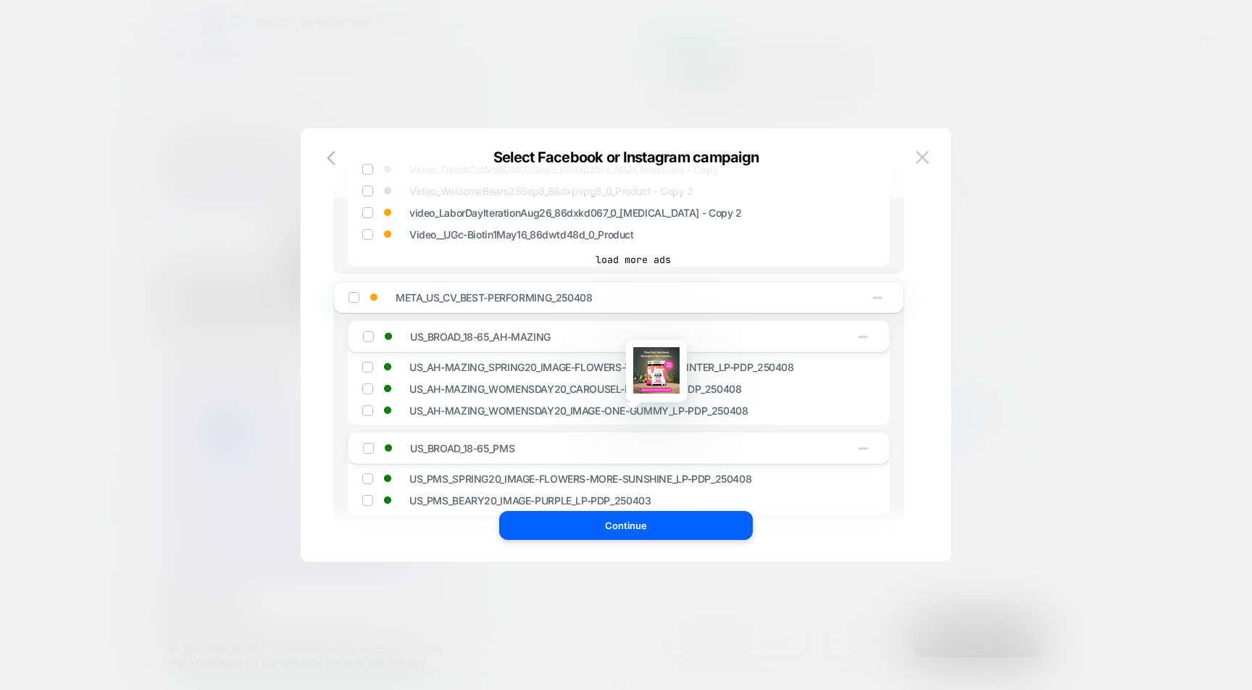
scroll to position [2395, 0]
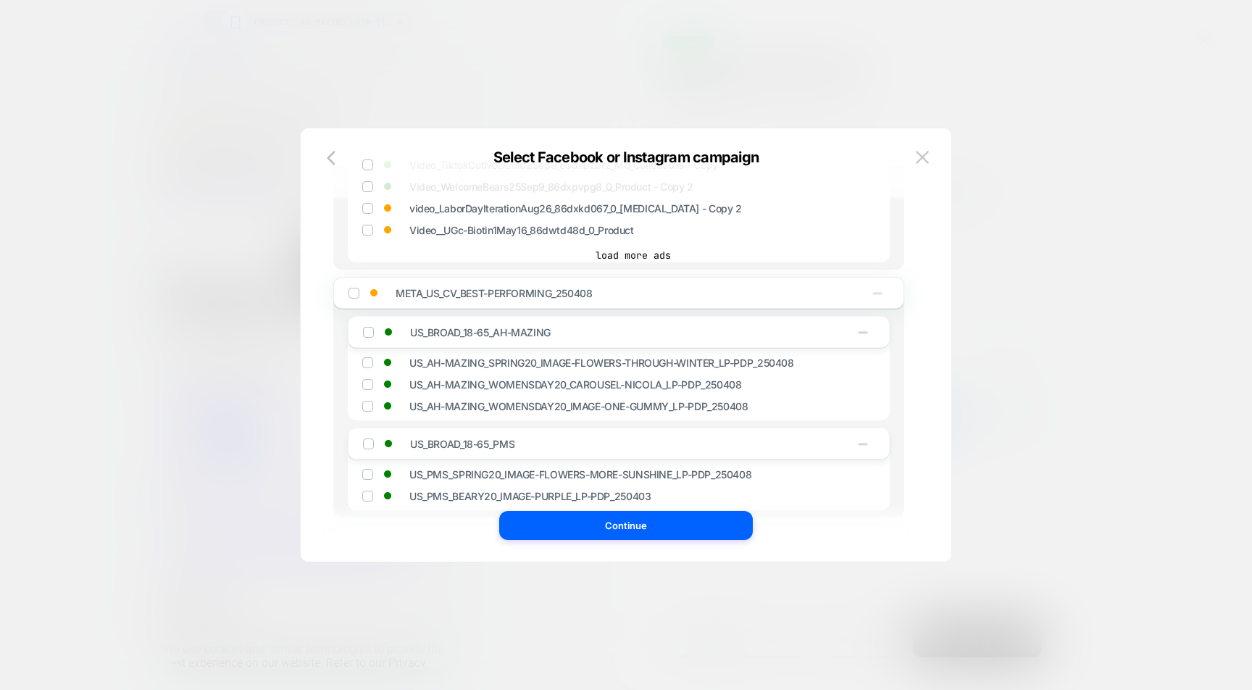
click at [873, 293] on icon "button" at bounding box center [877, 292] width 14 height 14
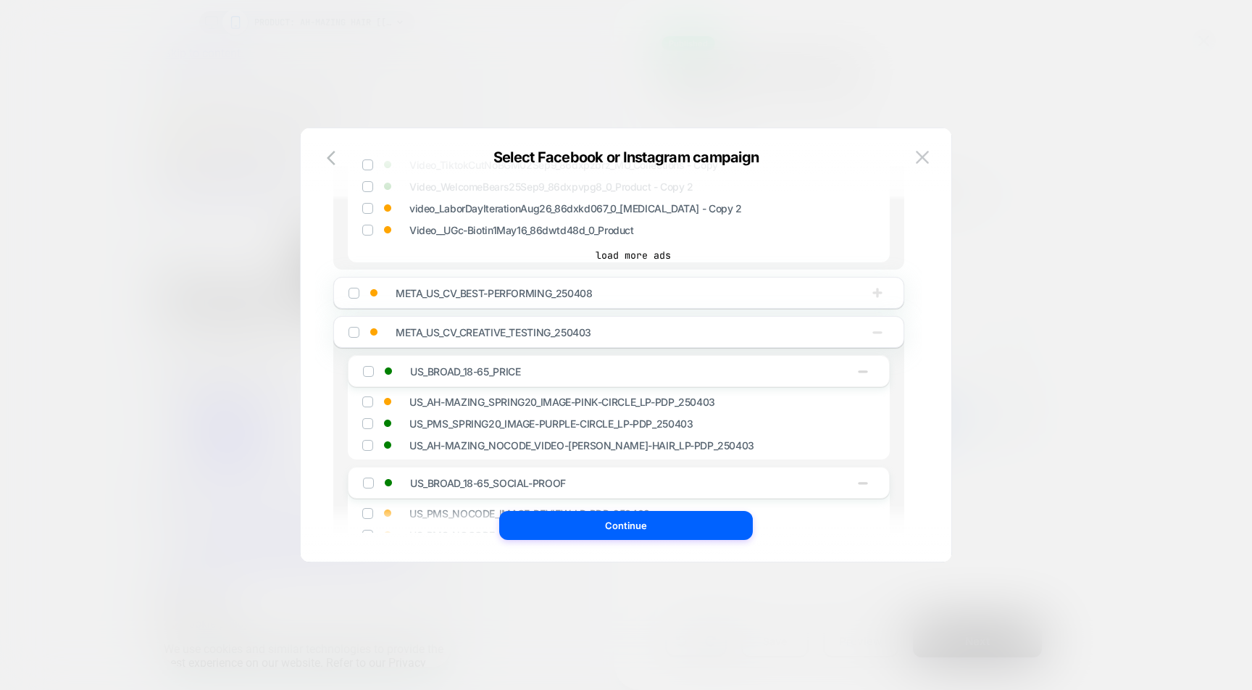
click at [880, 333] on icon "button" at bounding box center [876, 332] width 9 height 2
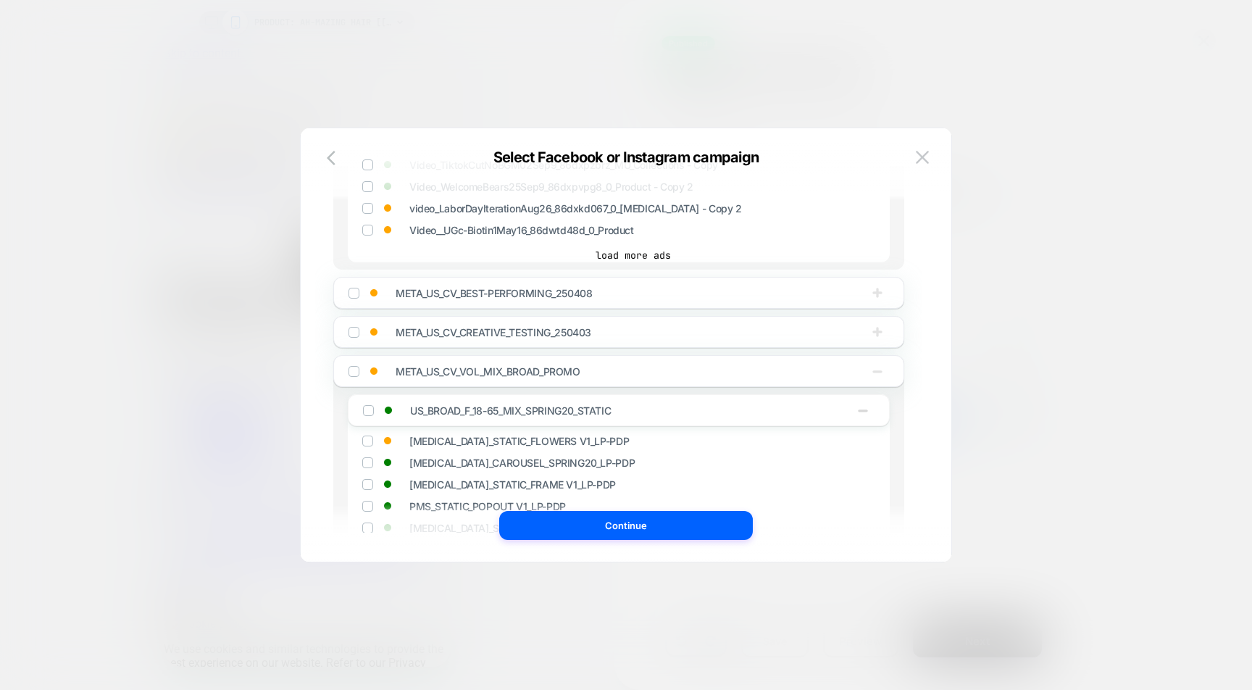
click at [878, 366] on icon "button" at bounding box center [877, 371] width 14 height 14
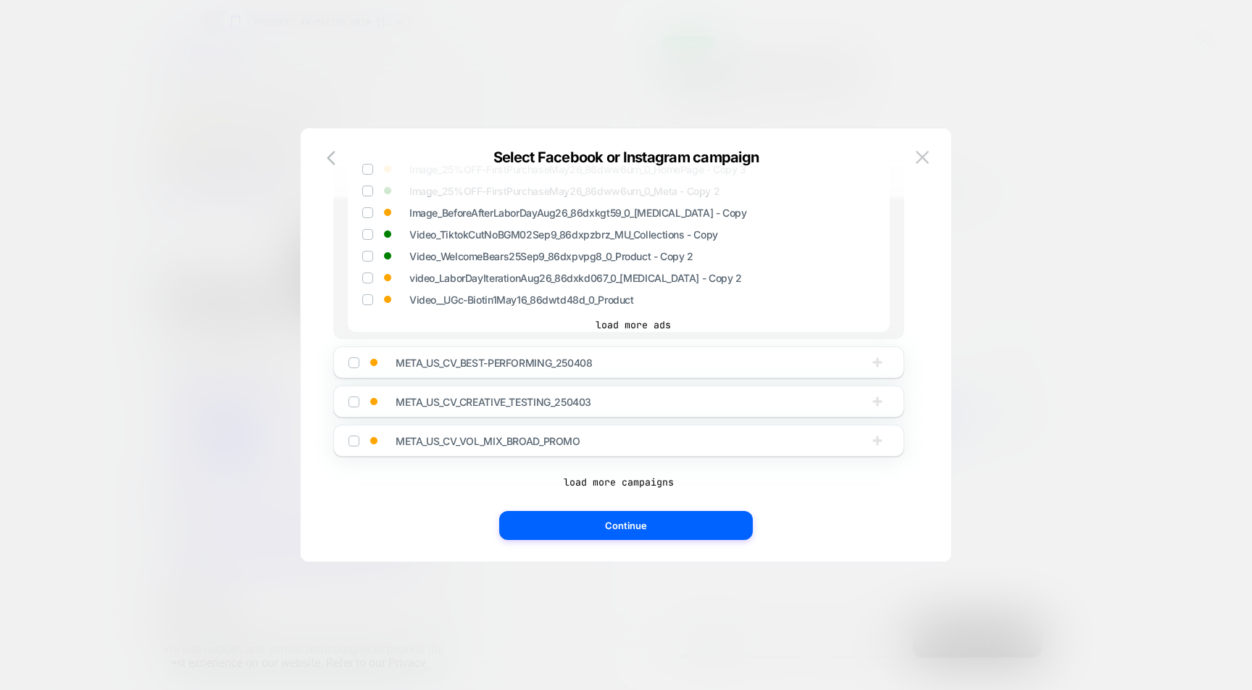
scroll to position [2326, 0]
click at [639, 474] on button "load more campaigns" at bounding box center [618, 481] width 571 height 14
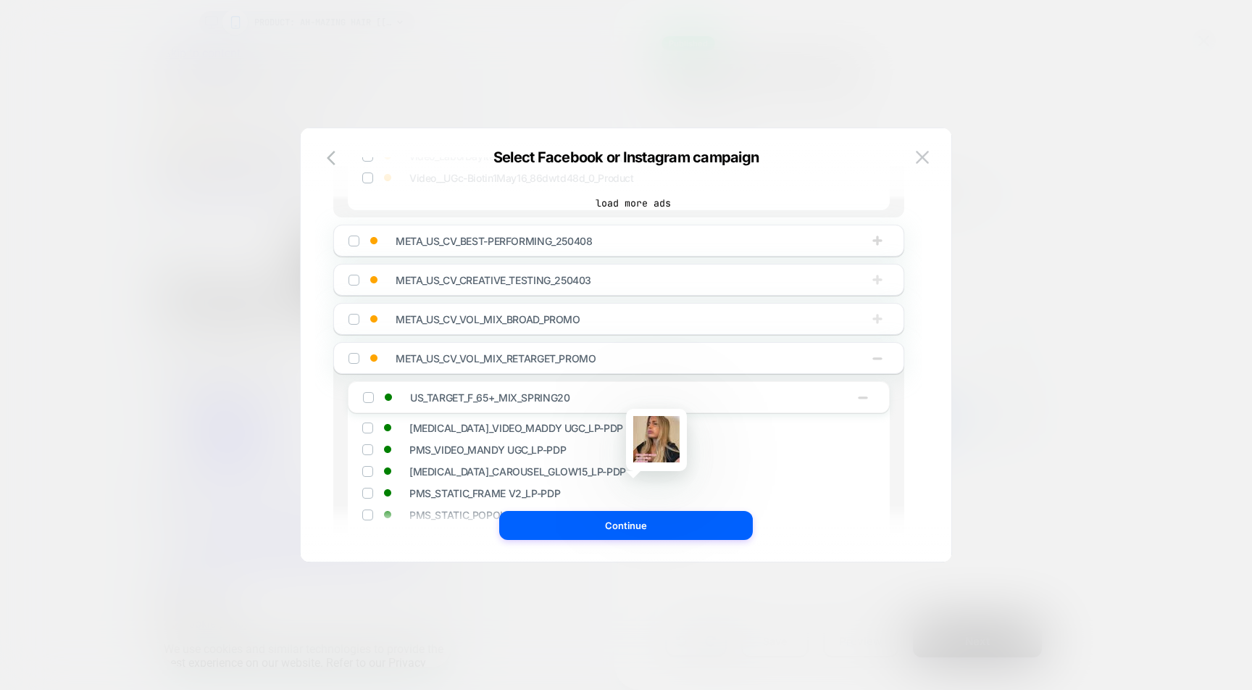
scroll to position [2466, 0]
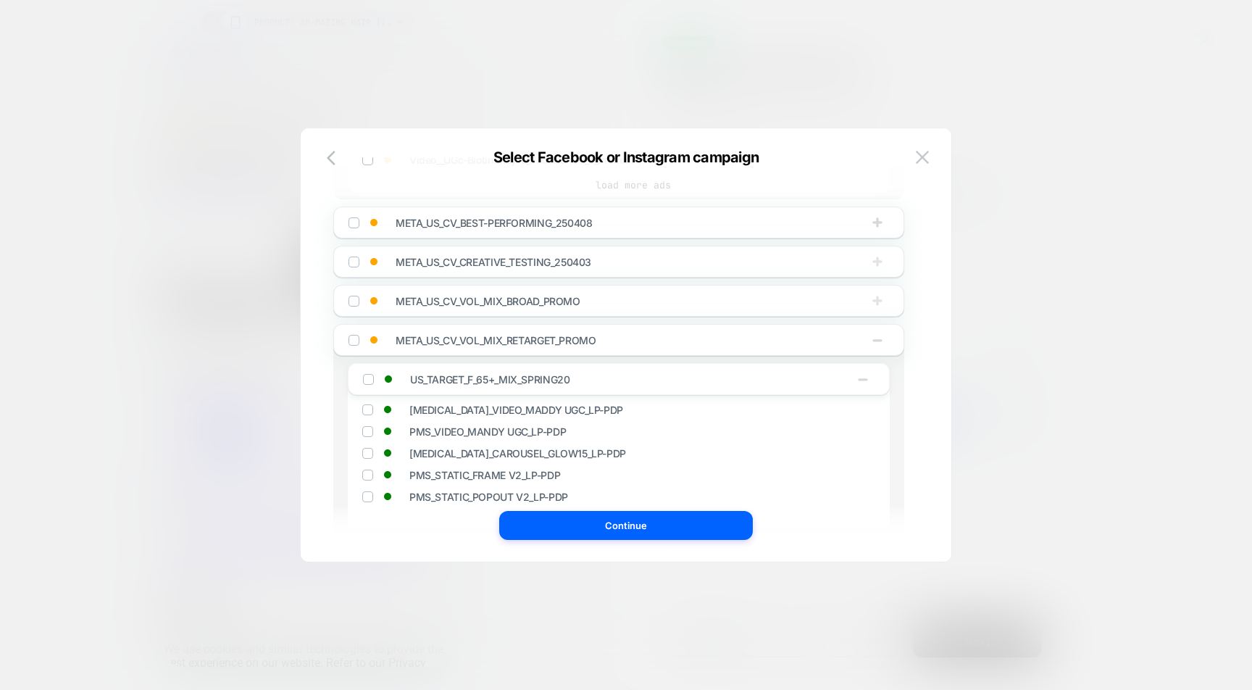
click at [889, 340] on div "META_US_CV_VOL_MIX_RETARGET_PROMO" at bounding box center [618, 340] width 571 height 32
click at [884, 340] on icon "button" at bounding box center [877, 339] width 14 height 14
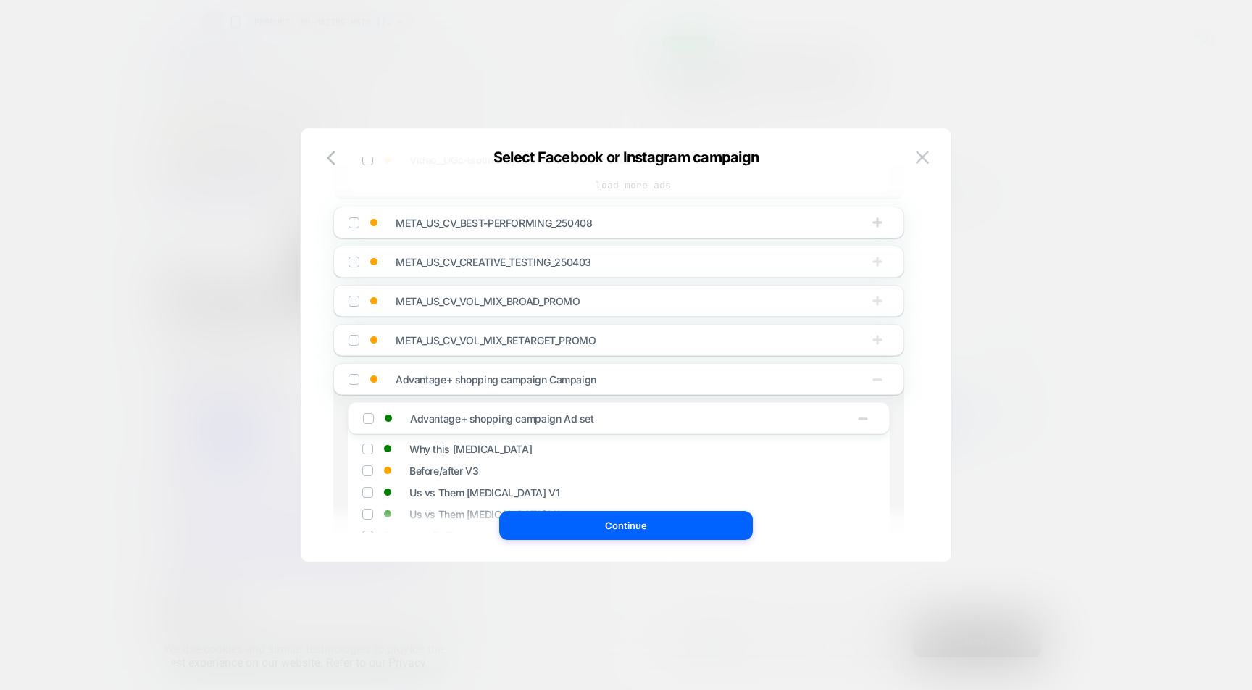
click at [881, 377] on icon "button" at bounding box center [877, 379] width 14 height 14
click at [874, 421] on icon "button" at bounding box center [877, 418] width 14 height 14
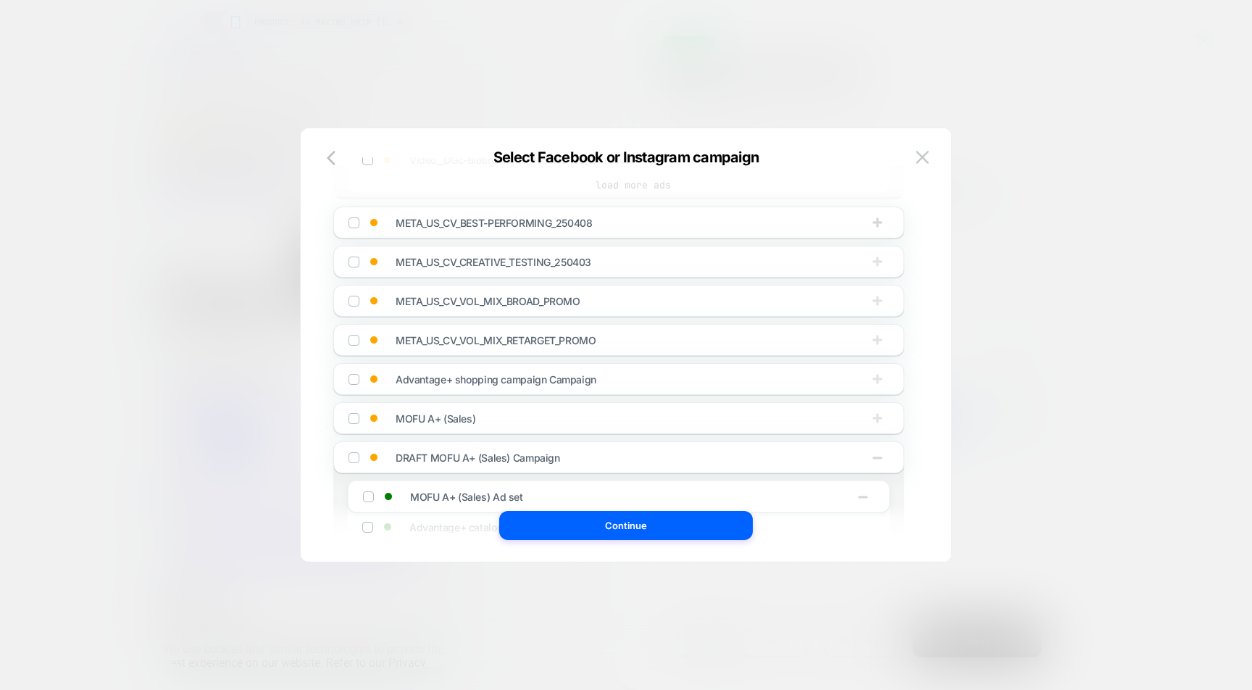
scroll to position [2474, 0]
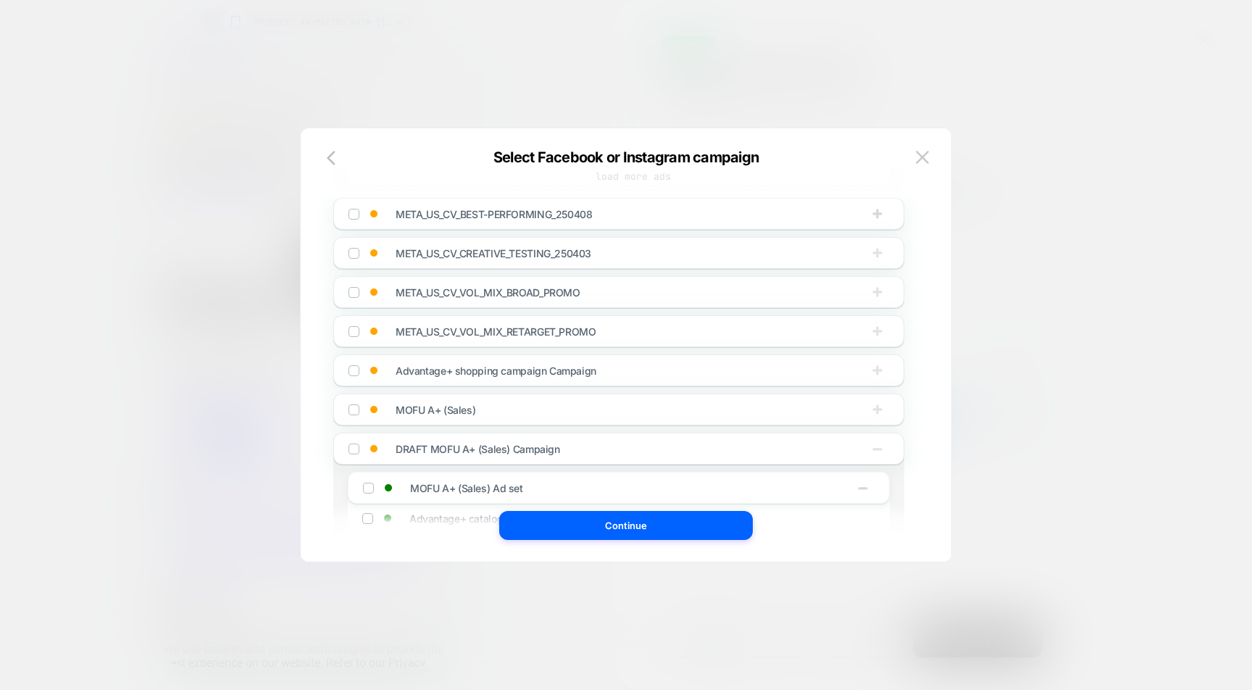
click at [878, 453] on icon "button" at bounding box center [877, 448] width 14 height 14
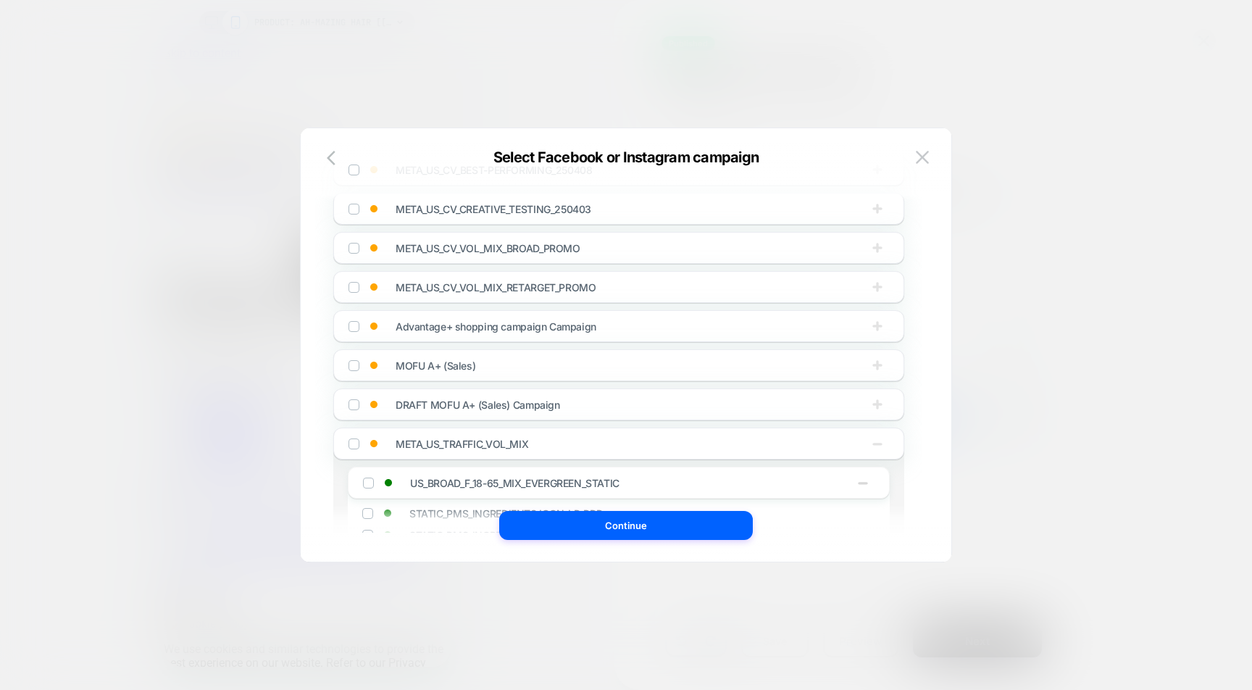
click at [879, 439] on icon "button" at bounding box center [877, 443] width 14 height 14
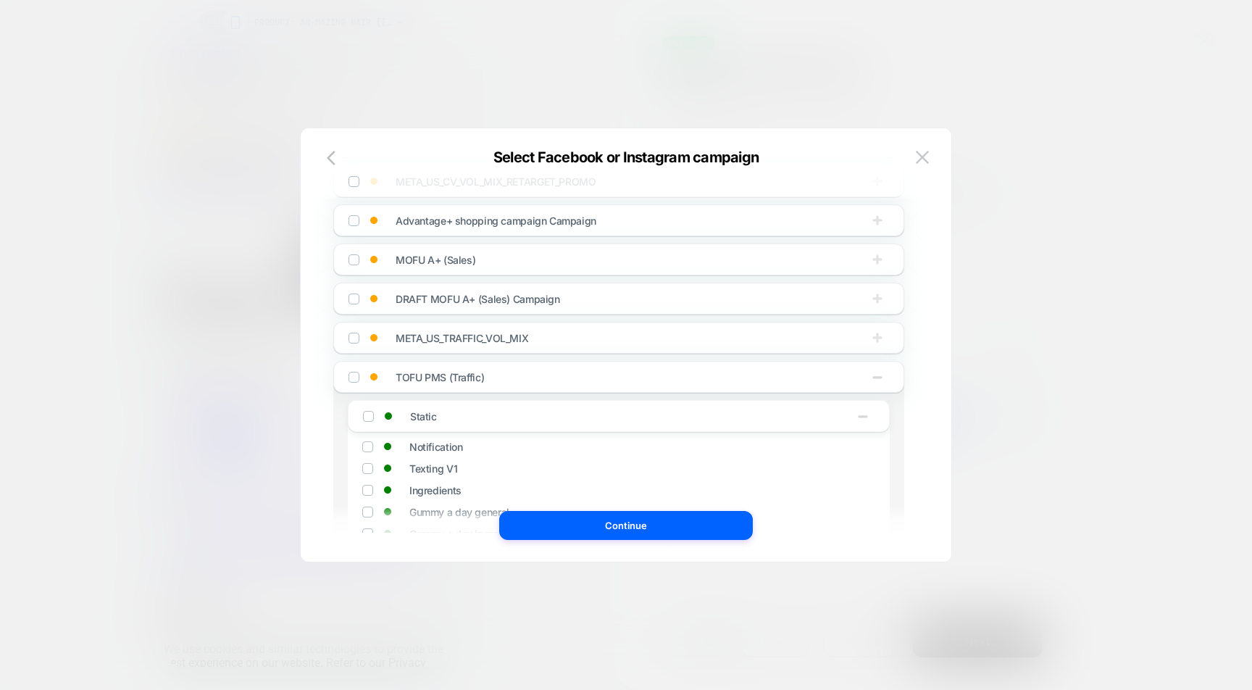
scroll to position [2626, 0]
click at [869, 416] on icon "button" at bounding box center [862, 413] width 14 height 14
click at [878, 379] on icon "button" at bounding box center [877, 374] width 14 height 14
click at [874, 411] on icon "button" at bounding box center [877, 413] width 14 height 14
click at [868, 456] on button "button" at bounding box center [877, 453] width 23 height 16
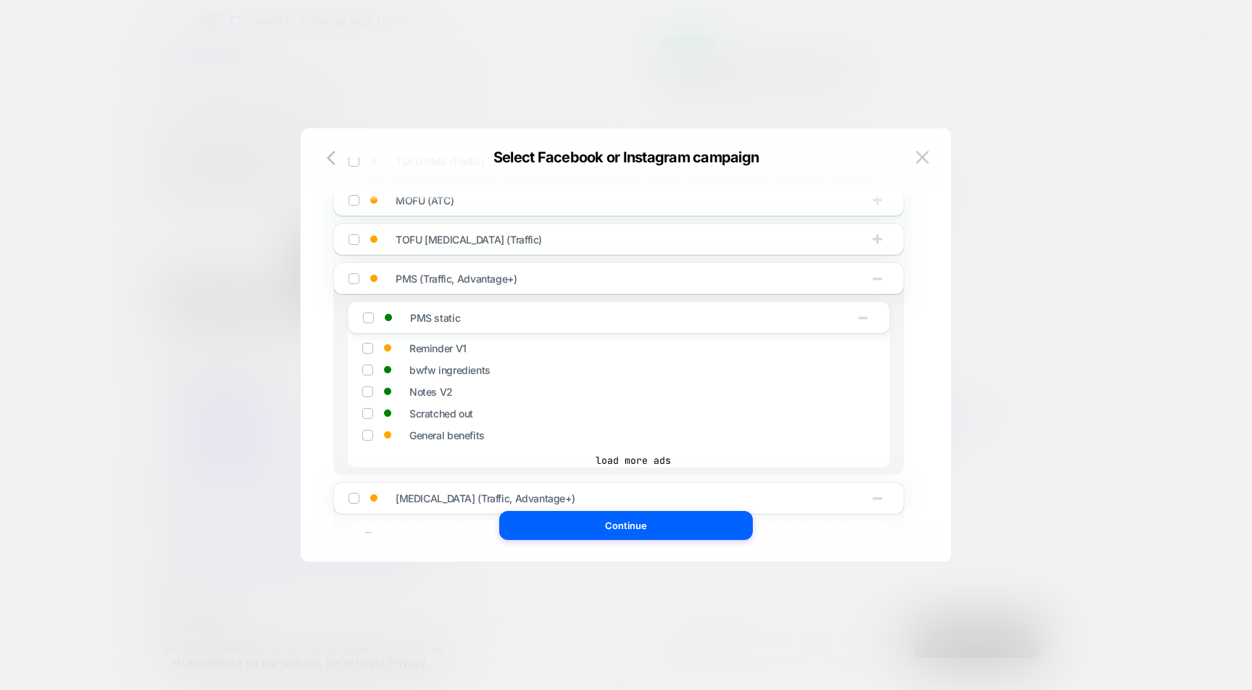
scroll to position [2849, 0]
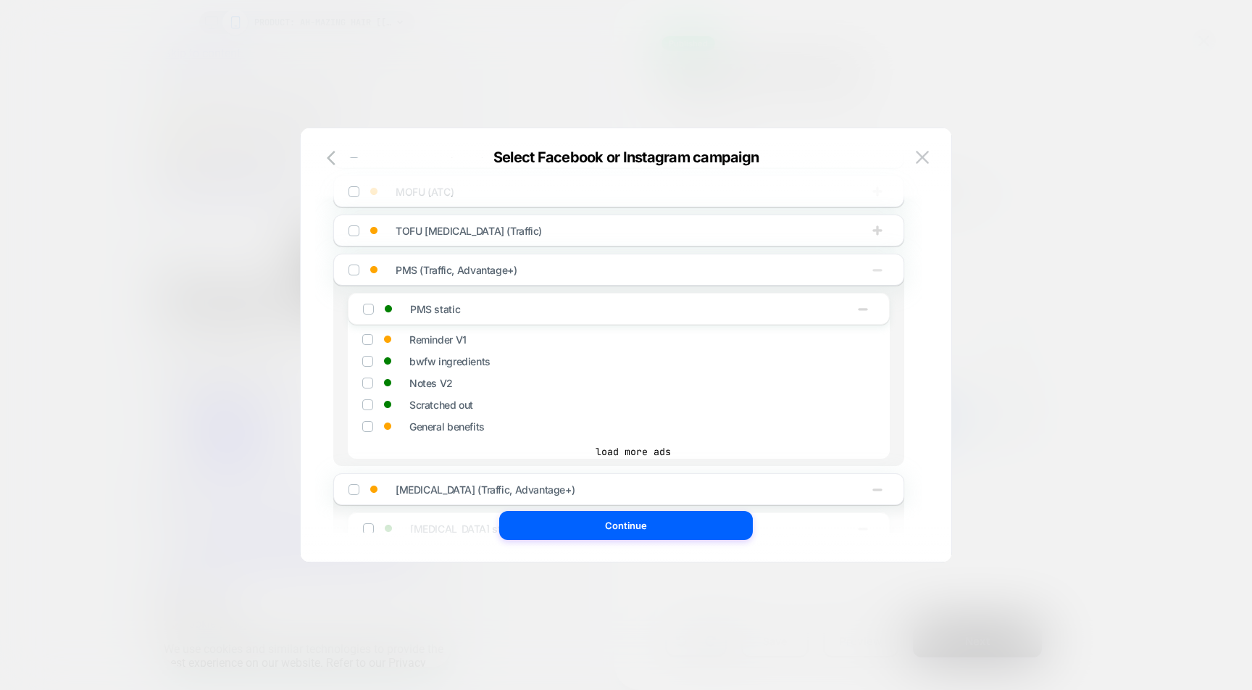
click at [876, 272] on icon "button" at bounding box center [877, 269] width 14 height 14
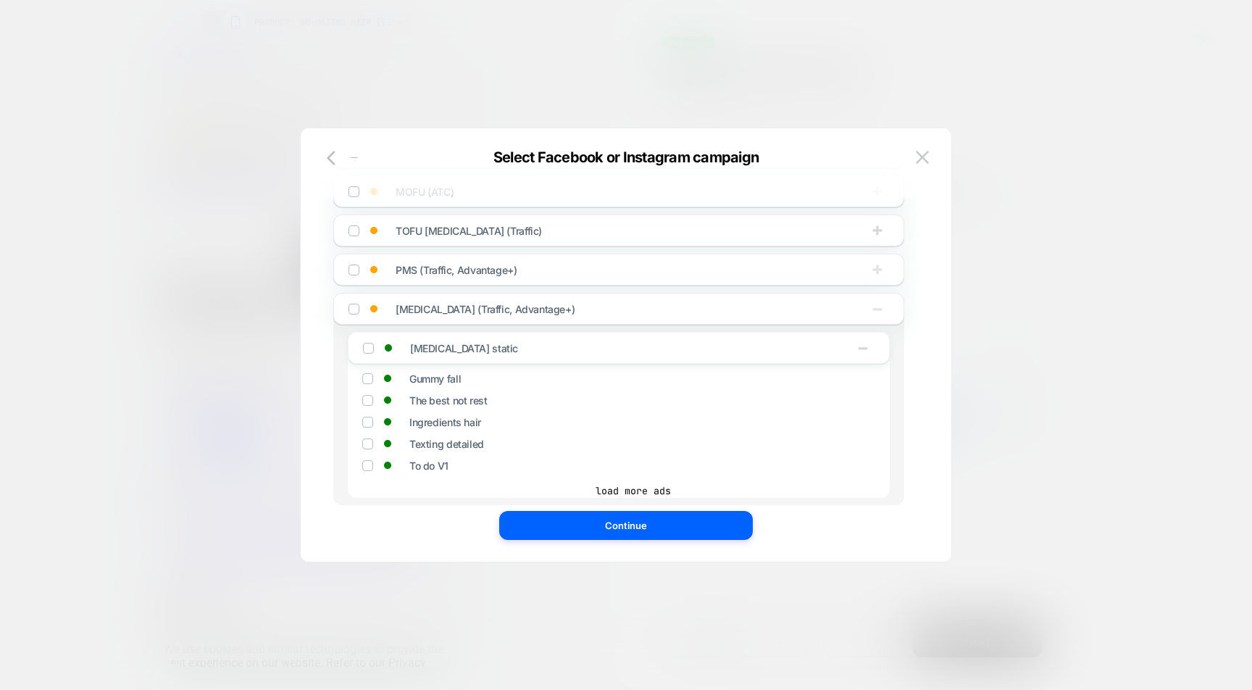
click at [869, 310] on button "button" at bounding box center [877, 309] width 23 height 16
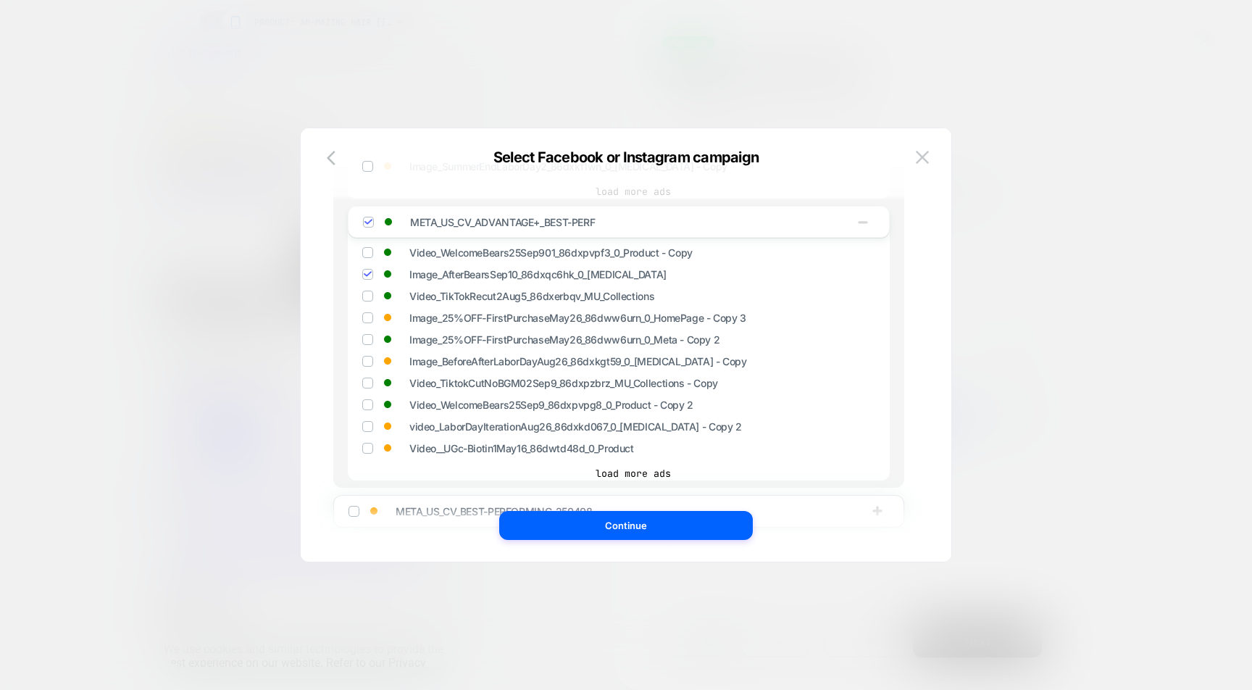
scroll to position [2105, 0]
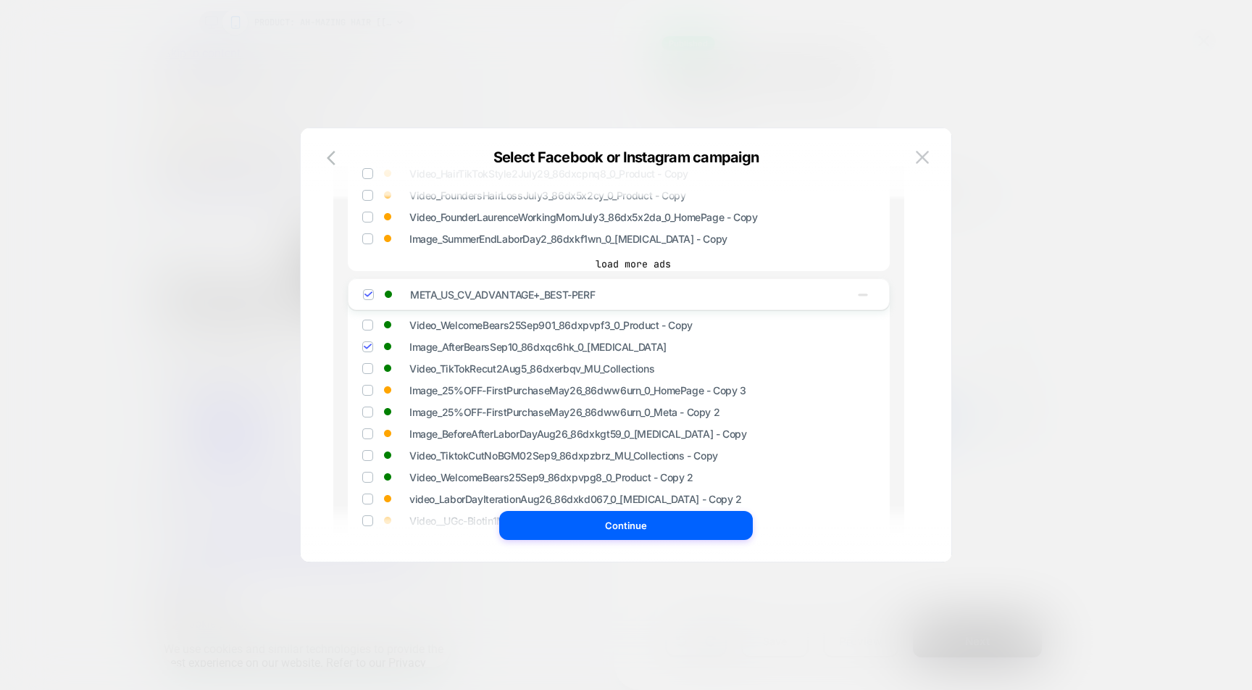
click at [868, 297] on icon "button" at bounding box center [862, 294] width 14 height 14
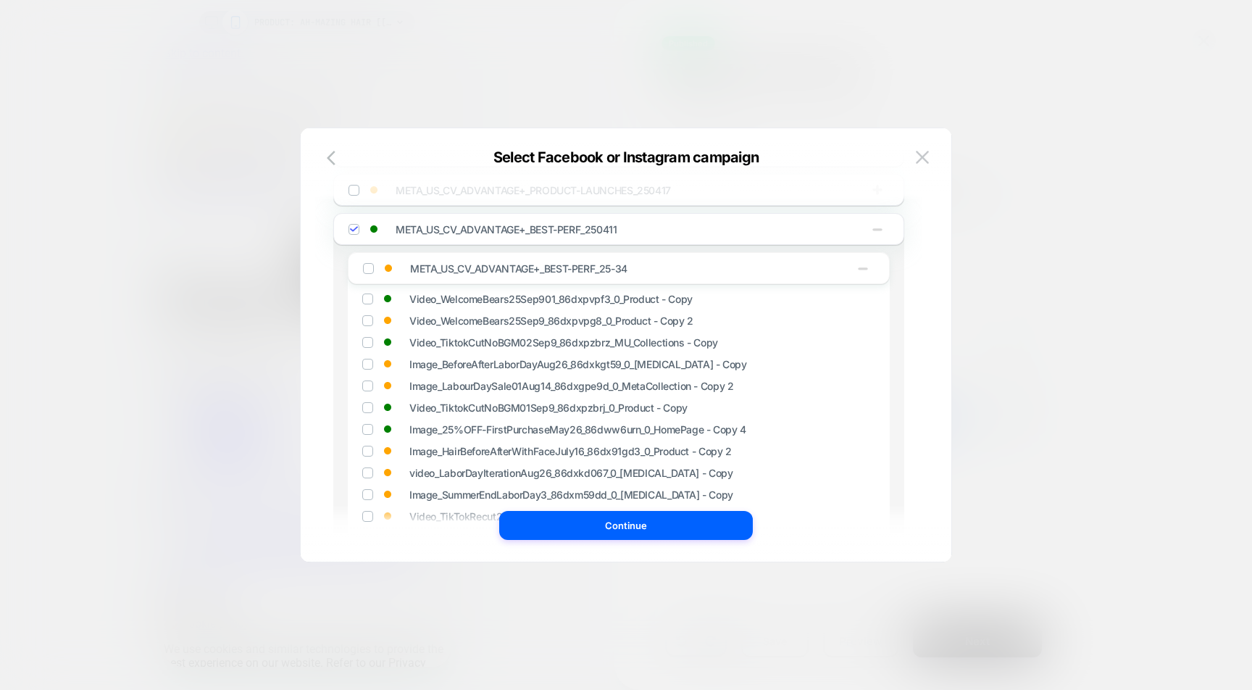
scroll to position [1728, 0]
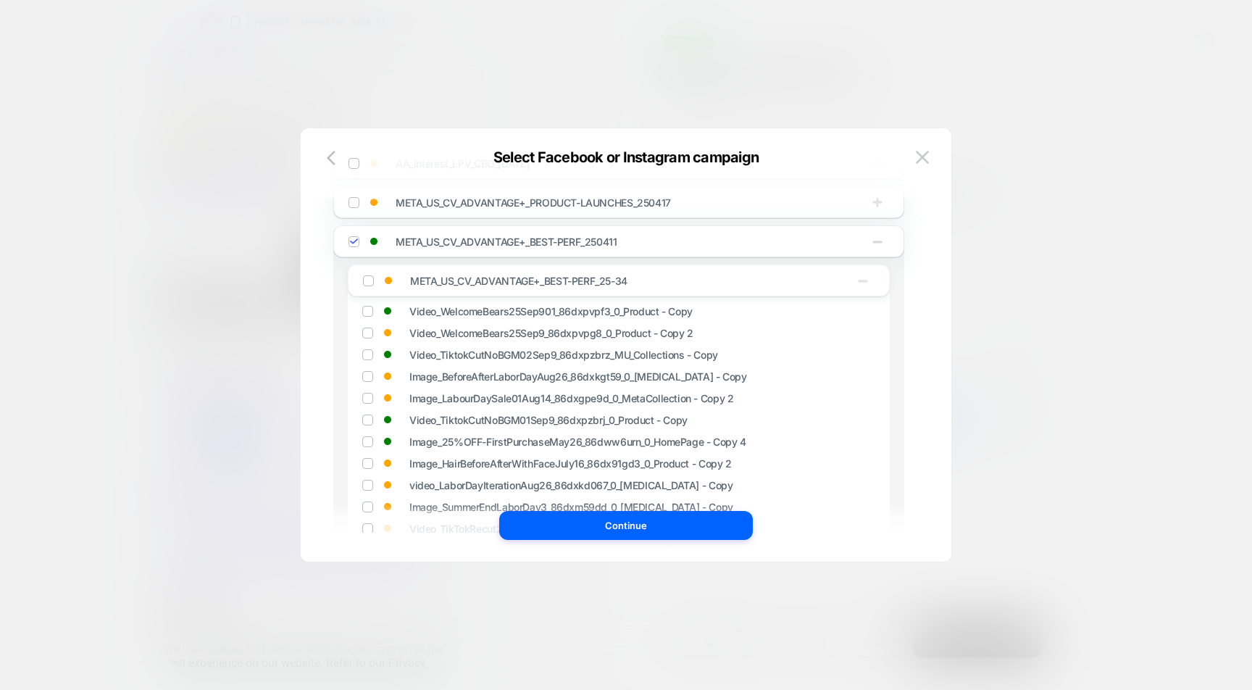
click at [871, 280] on button "button" at bounding box center [862, 280] width 23 height 16
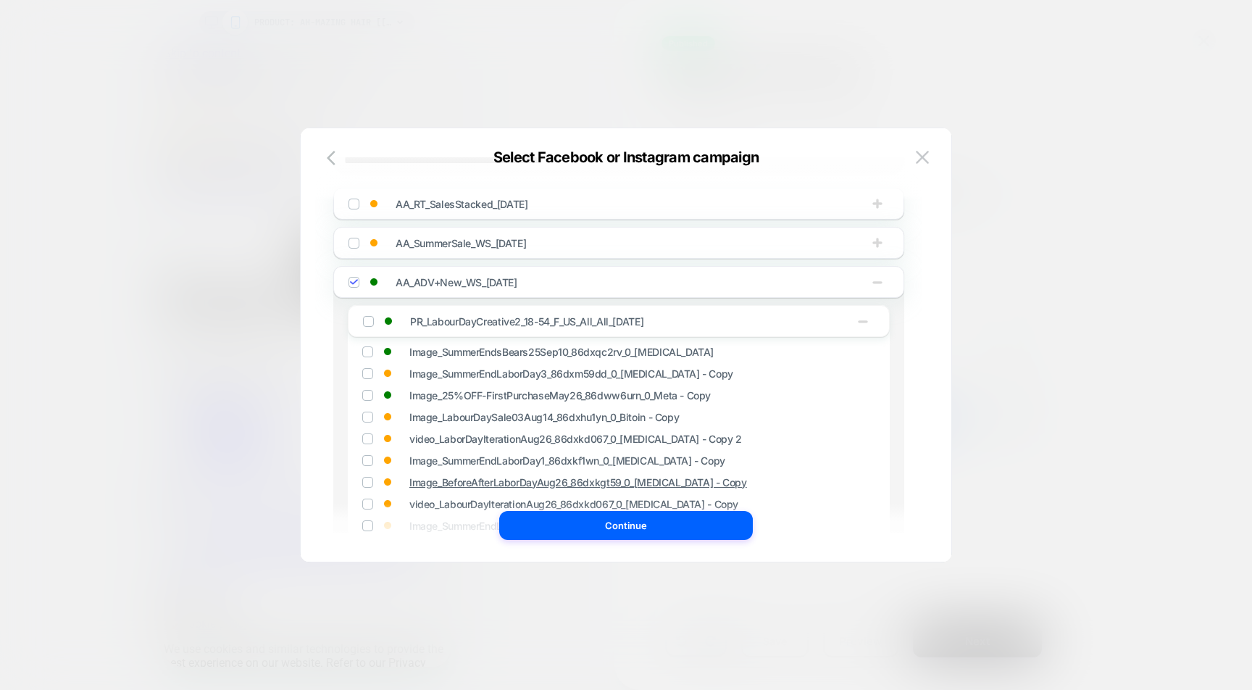
scroll to position [0, 0]
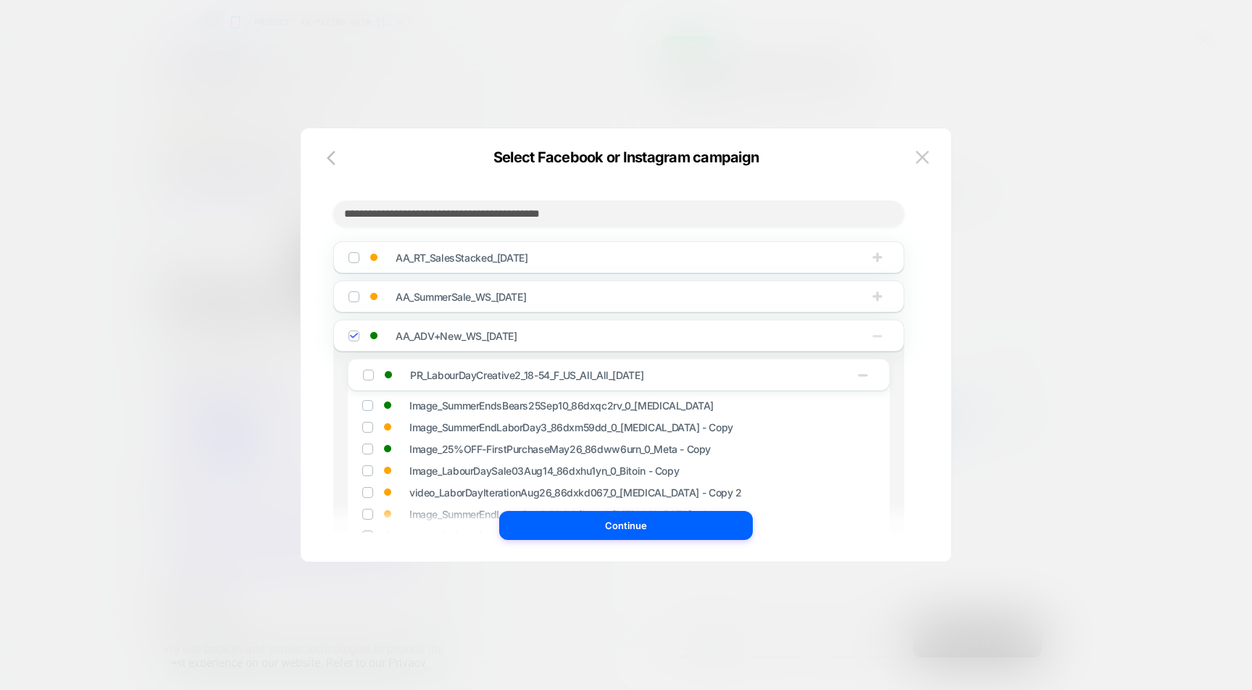
click at [874, 337] on icon "button" at bounding box center [876, 336] width 9 height 2
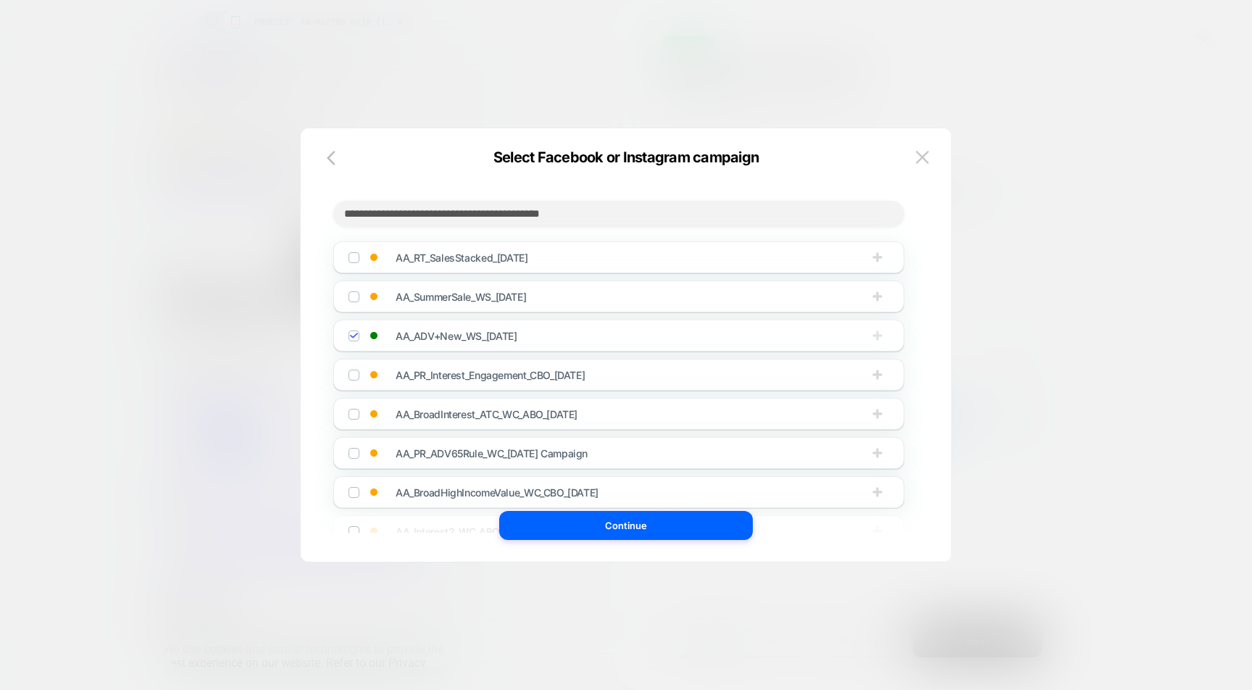
click at [619, 224] on input at bounding box center [618, 214] width 571 height 26
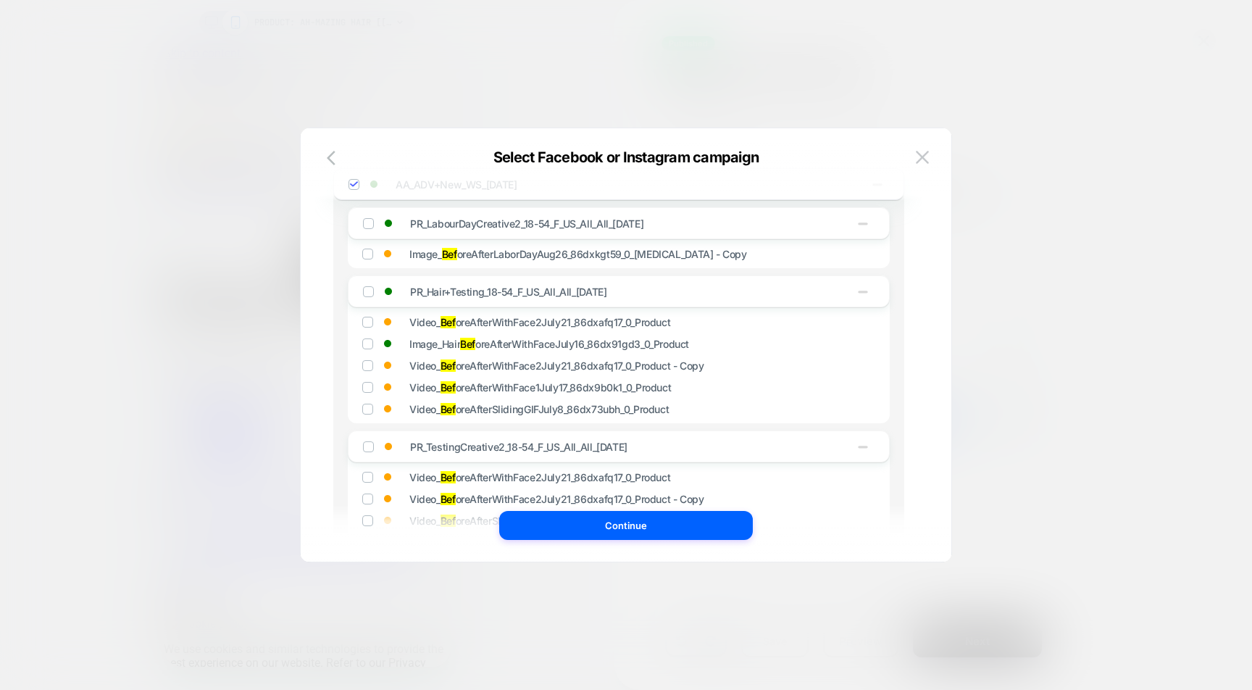
scroll to position [75, 0]
type input "******"
click at [367, 344] on img at bounding box center [367, 341] width 7 height 7
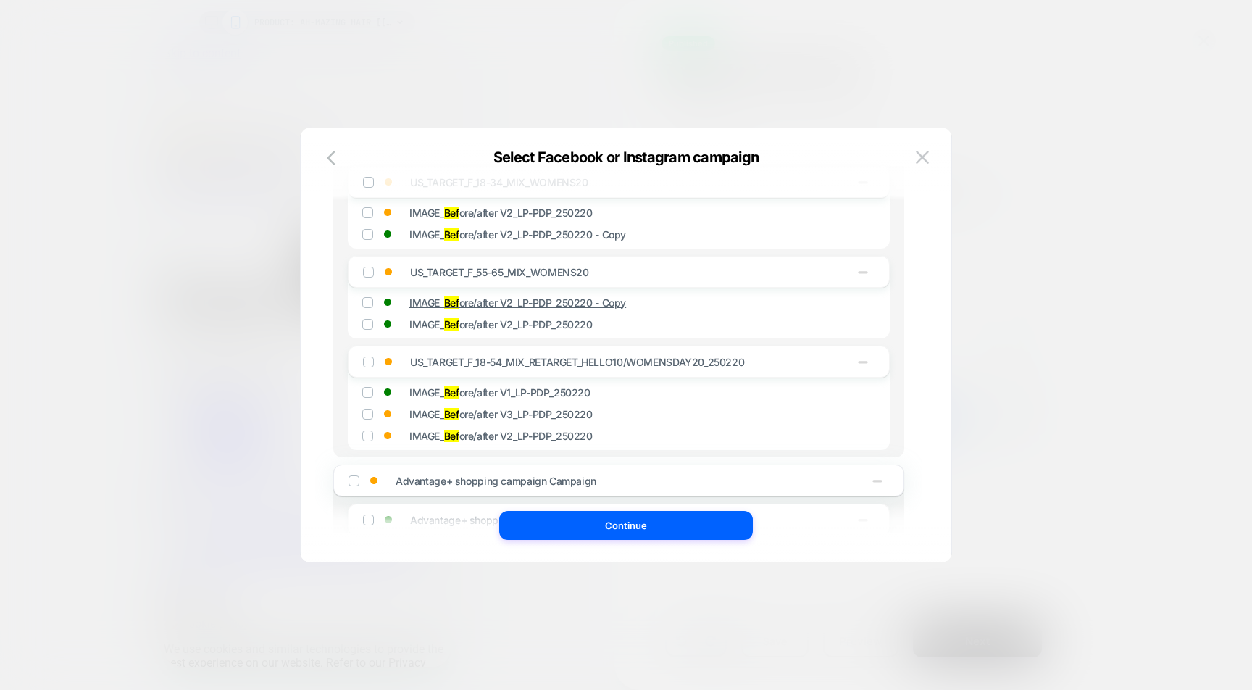
scroll to position [2298, 0]
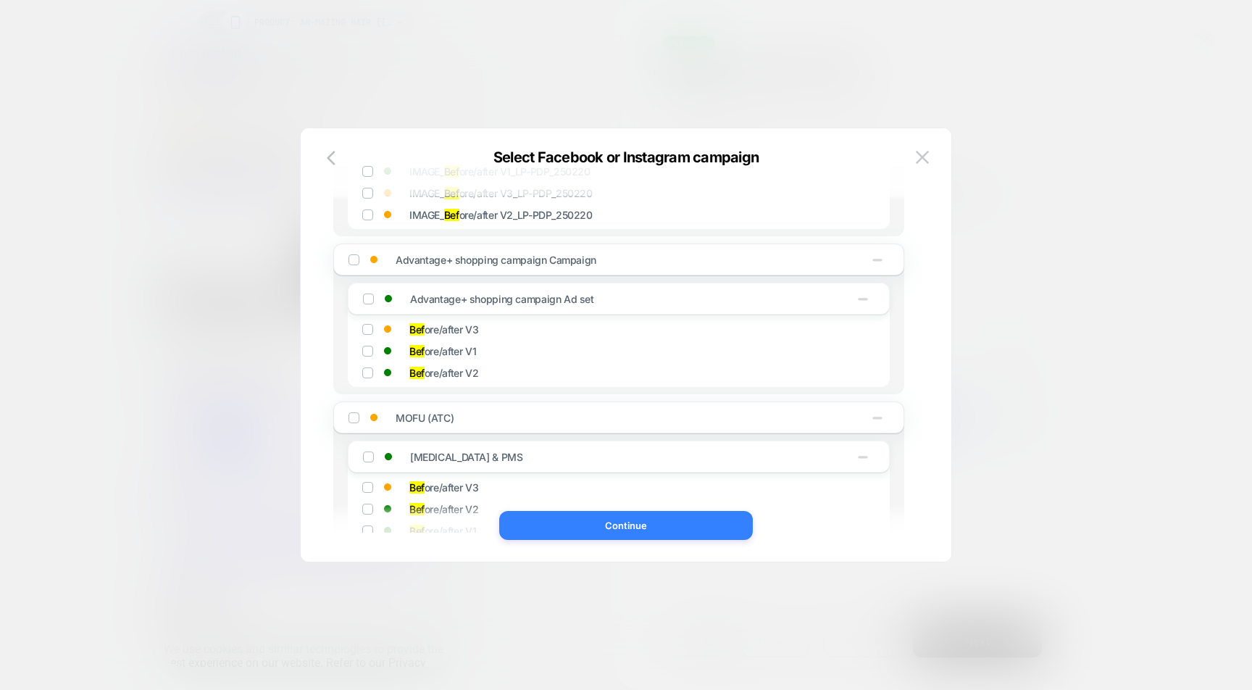
click at [547, 536] on button "Continue" at bounding box center [626, 525] width 254 height 29
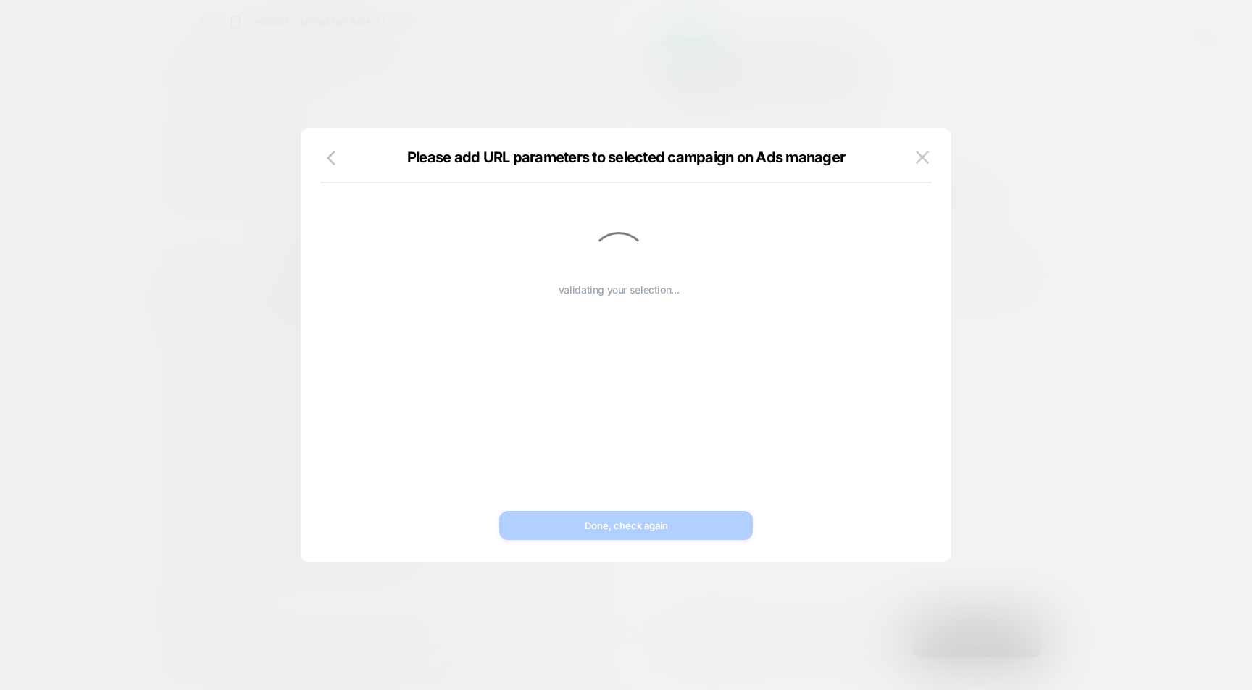
scroll to position [0, 0]
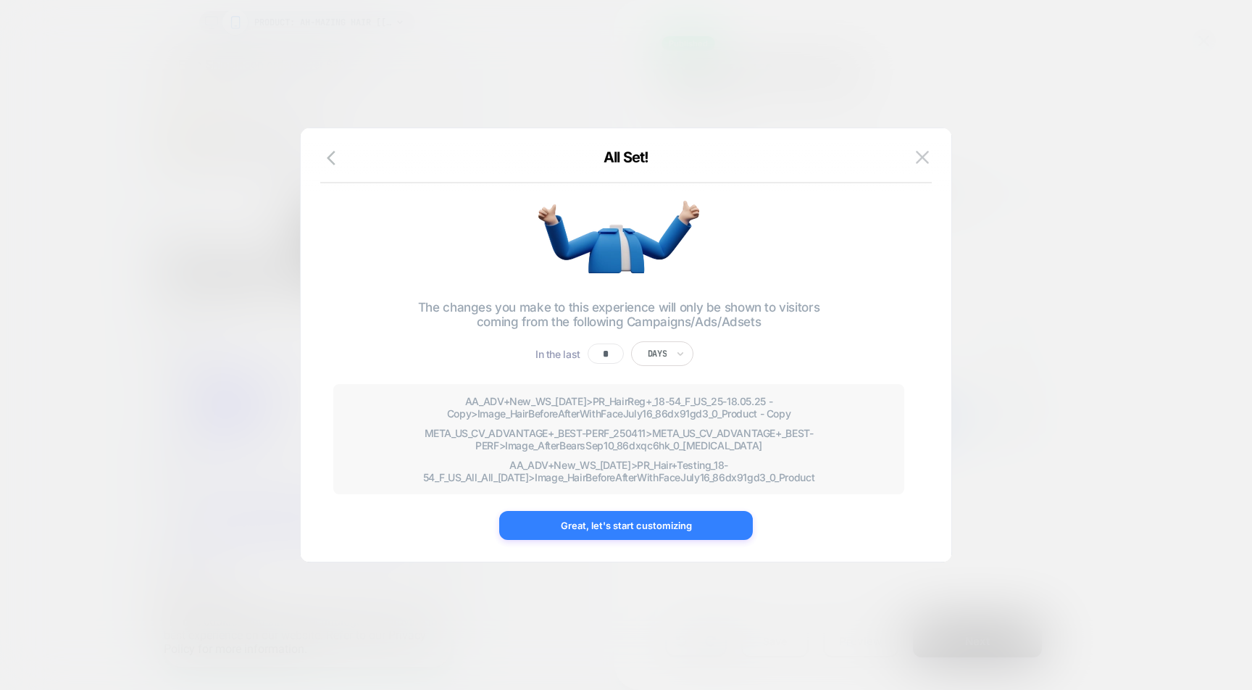
click at [594, 519] on button "Great, let's start customizing" at bounding box center [626, 525] width 254 height 29
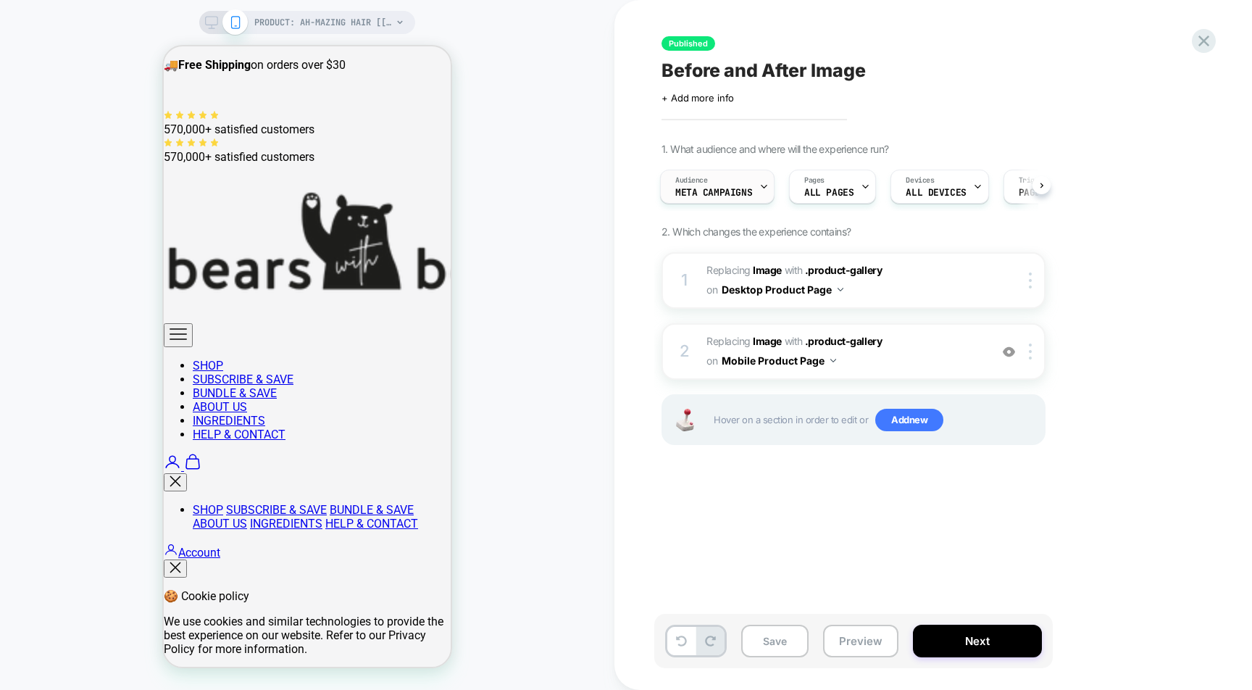
click at [759, 198] on div at bounding box center [763, 186] width 9 height 33
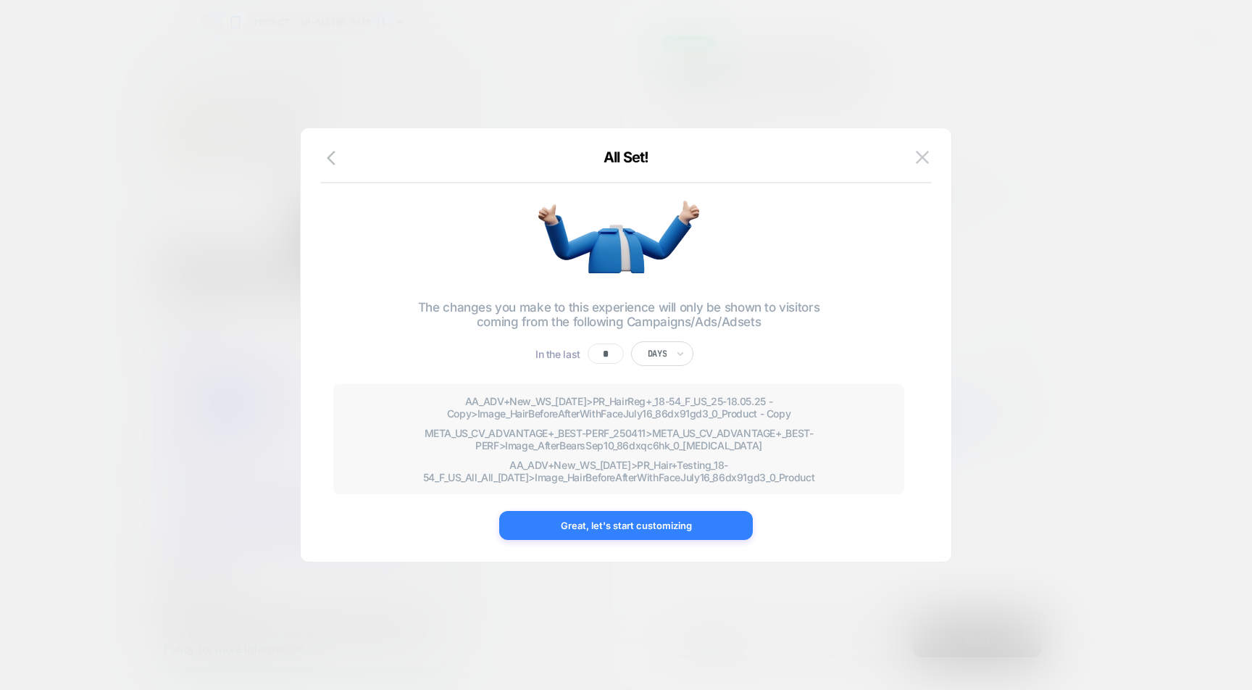
click at [682, 516] on button "Great, let's start customizing" at bounding box center [626, 525] width 254 height 29
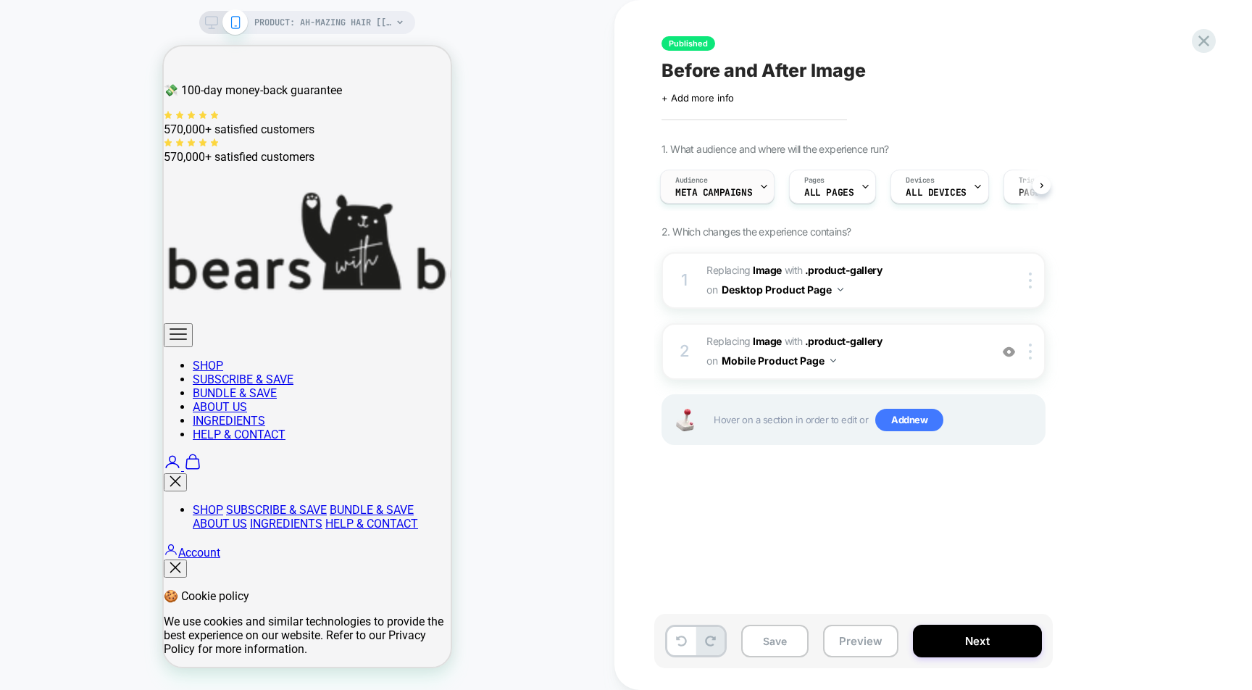
click at [755, 188] on div "Audience Meta campaigns" at bounding box center [714, 186] width 106 height 33
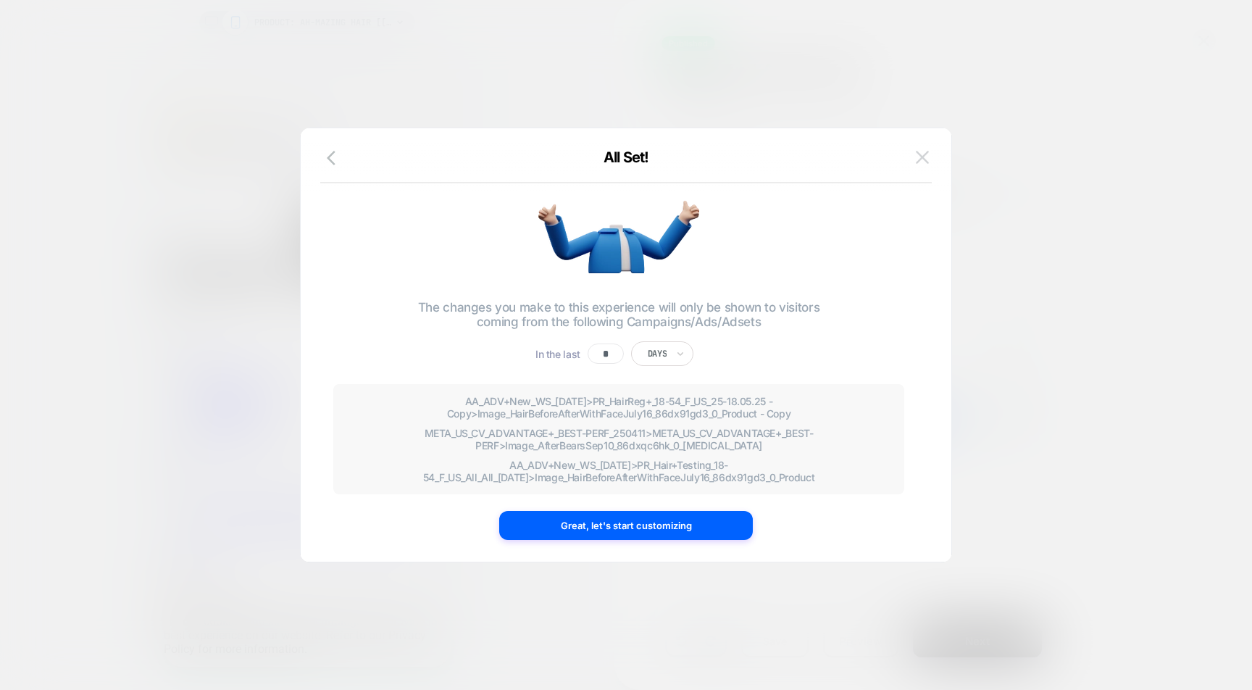
click at [926, 162] on img at bounding box center [922, 157] width 13 height 12
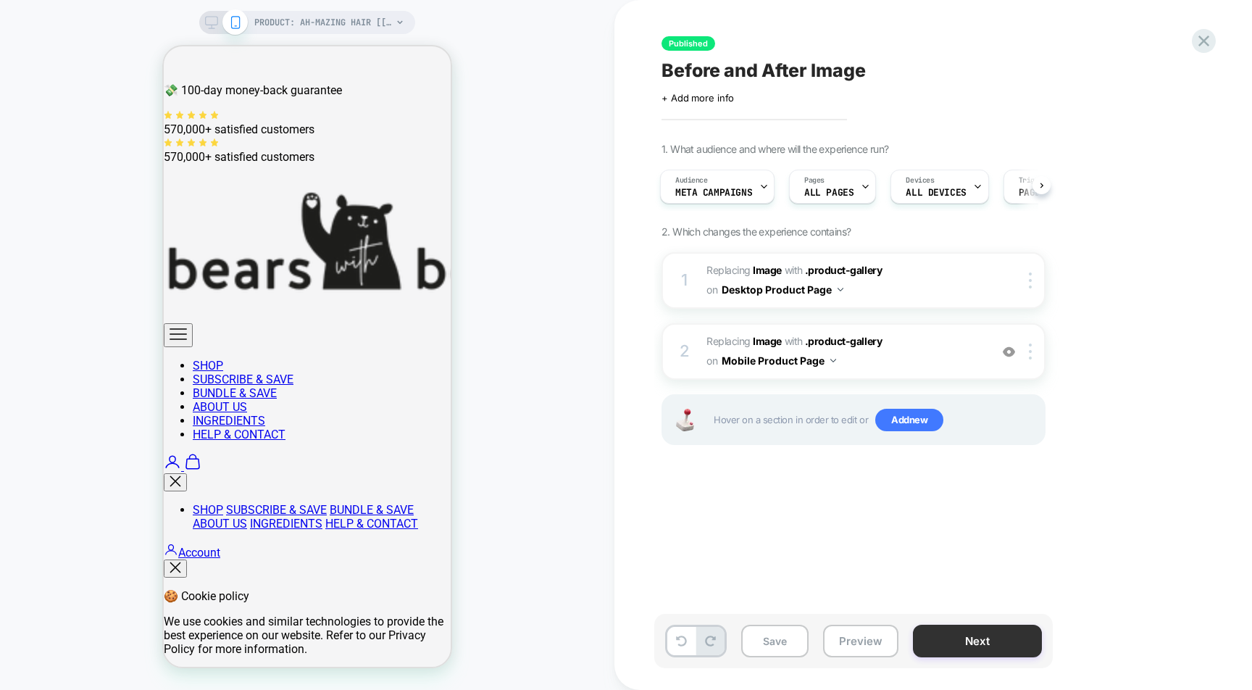
click at [968, 629] on button "Next" at bounding box center [977, 640] width 129 height 33
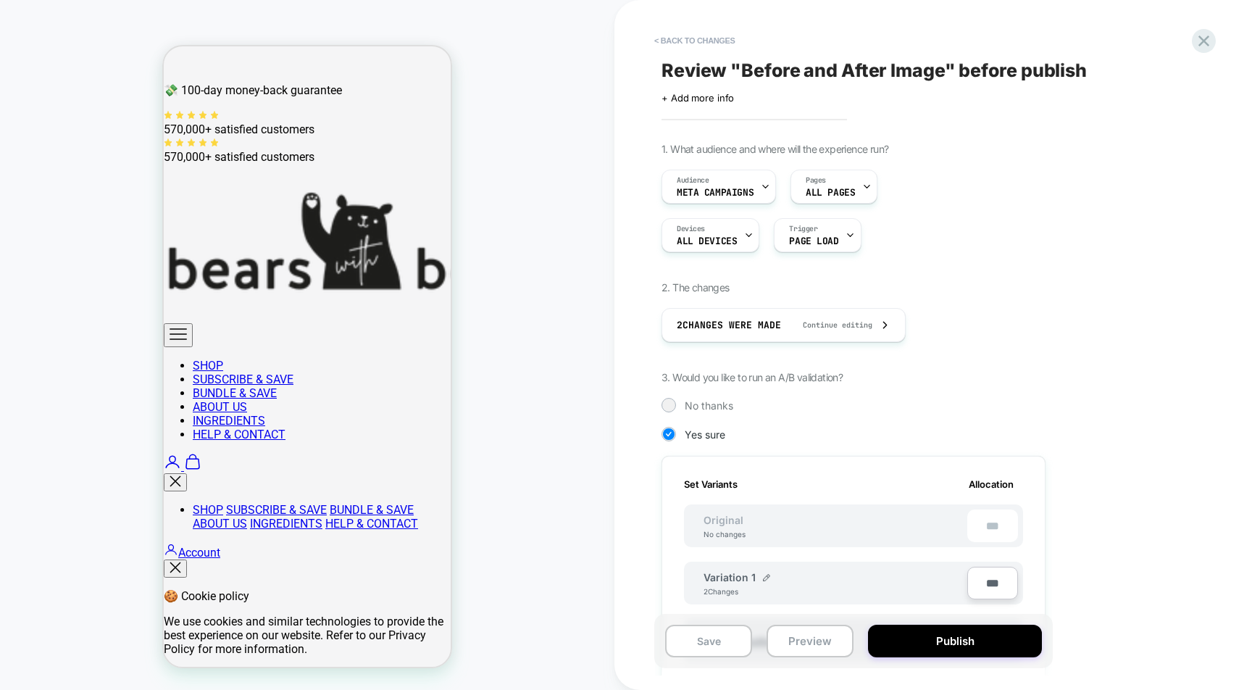
scroll to position [0, 1]
click at [968, 631] on button "Publish" at bounding box center [955, 640] width 174 height 33
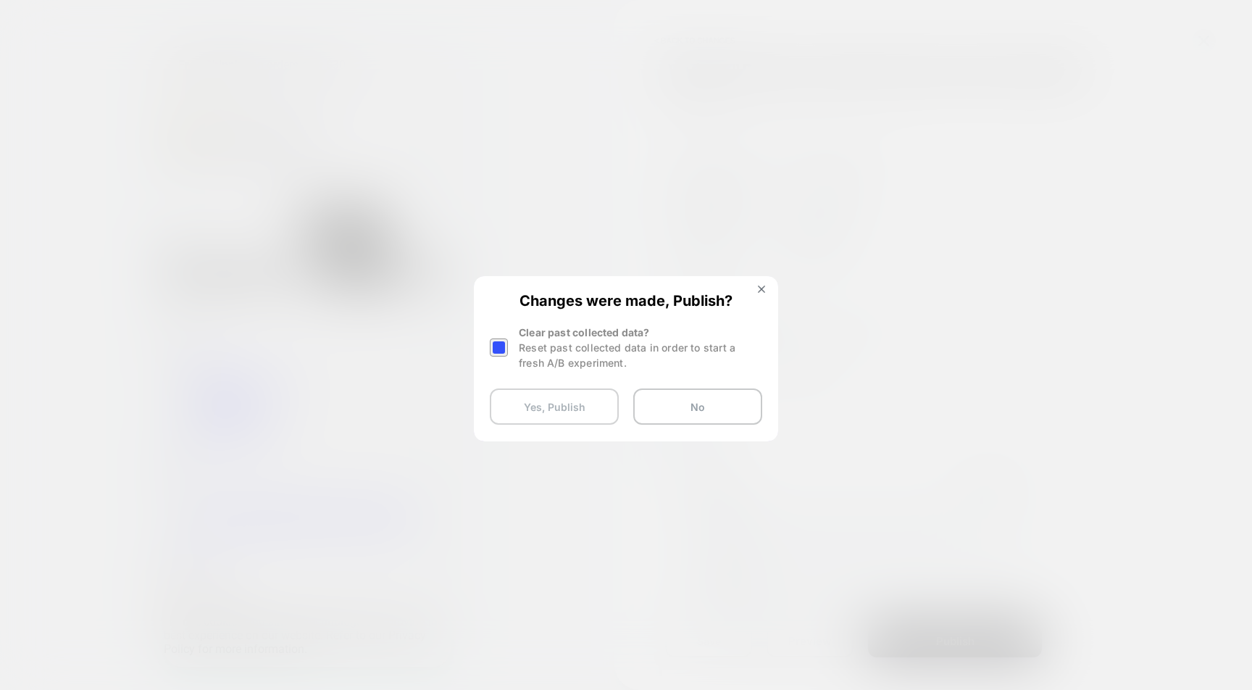
click at [592, 398] on button "Yes, Publish" at bounding box center [554, 406] width 129 height 36
